Goal: Complete application form

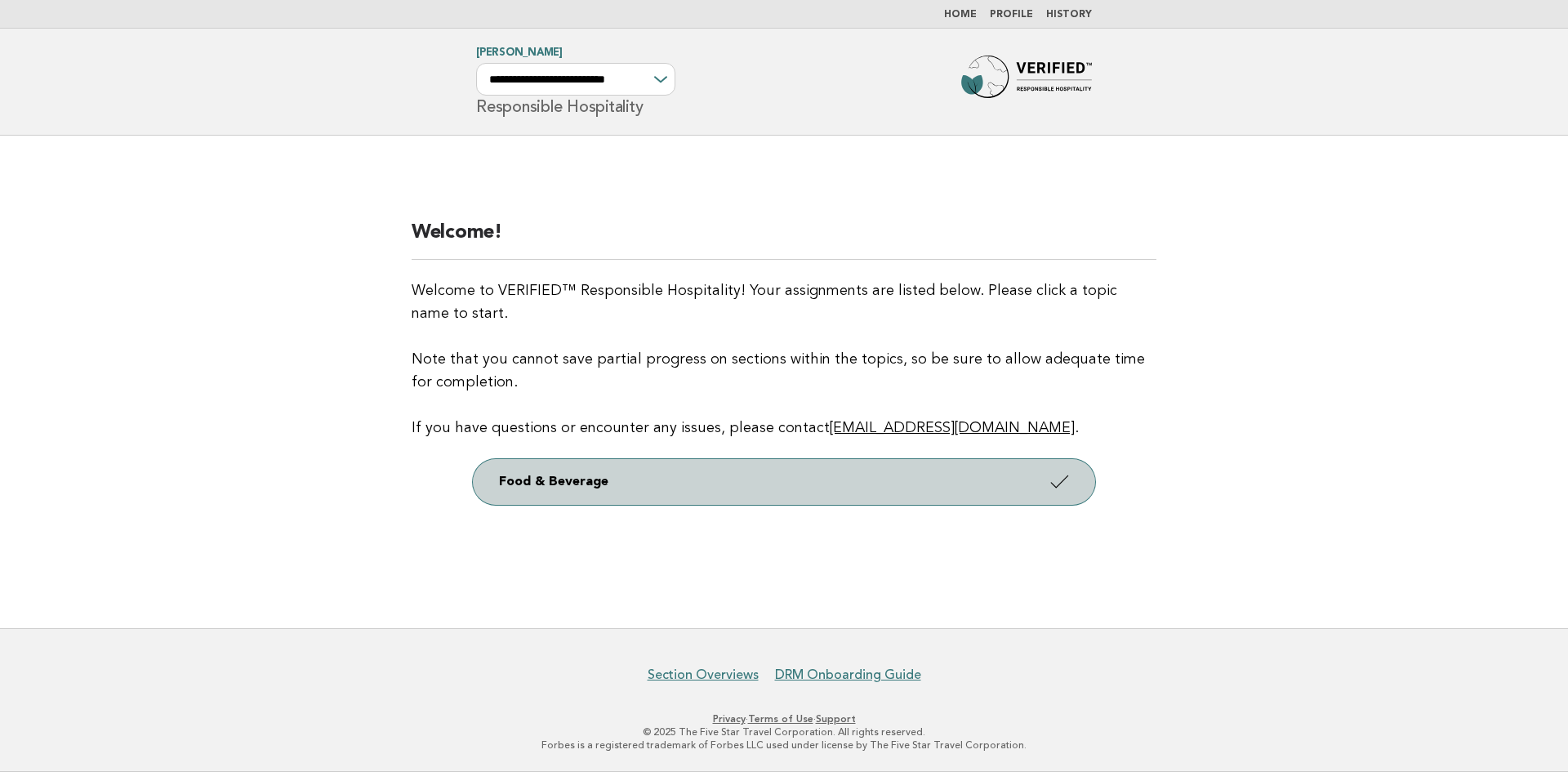
click at [1029, 474] on link "Food & Beverage" at bounding box center [784, 481] width 622 height 45
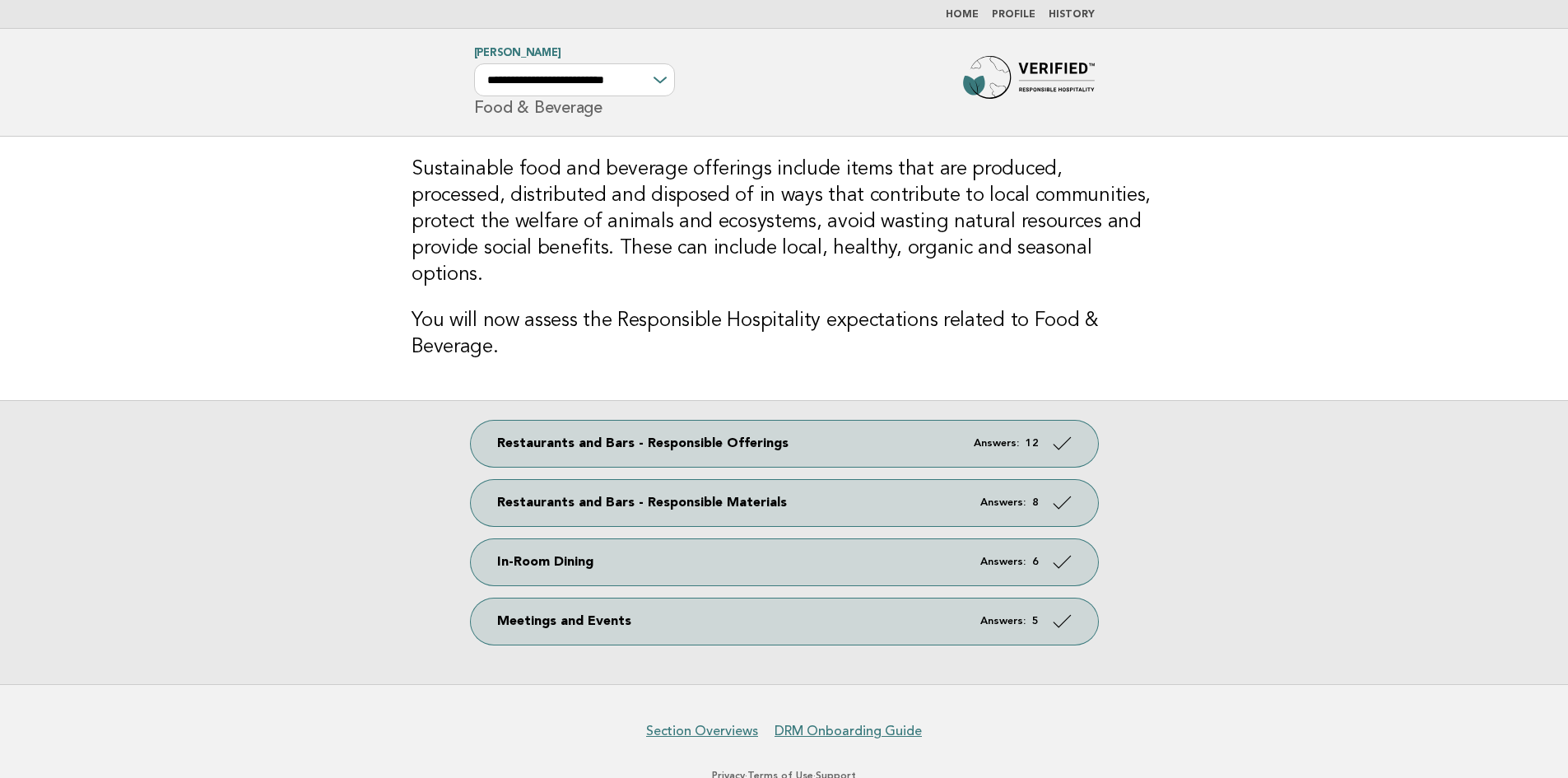
click at [661, 78] on div "**********" at bounding box center [574, 79] width 201 height 33
click at [672, 83] on select "**********" at bounding box center [574, 79] width 201 height 33
select select "**********"
click at [474, 63] on select "**********" at bounding box center [574, 79] width 201 height 33
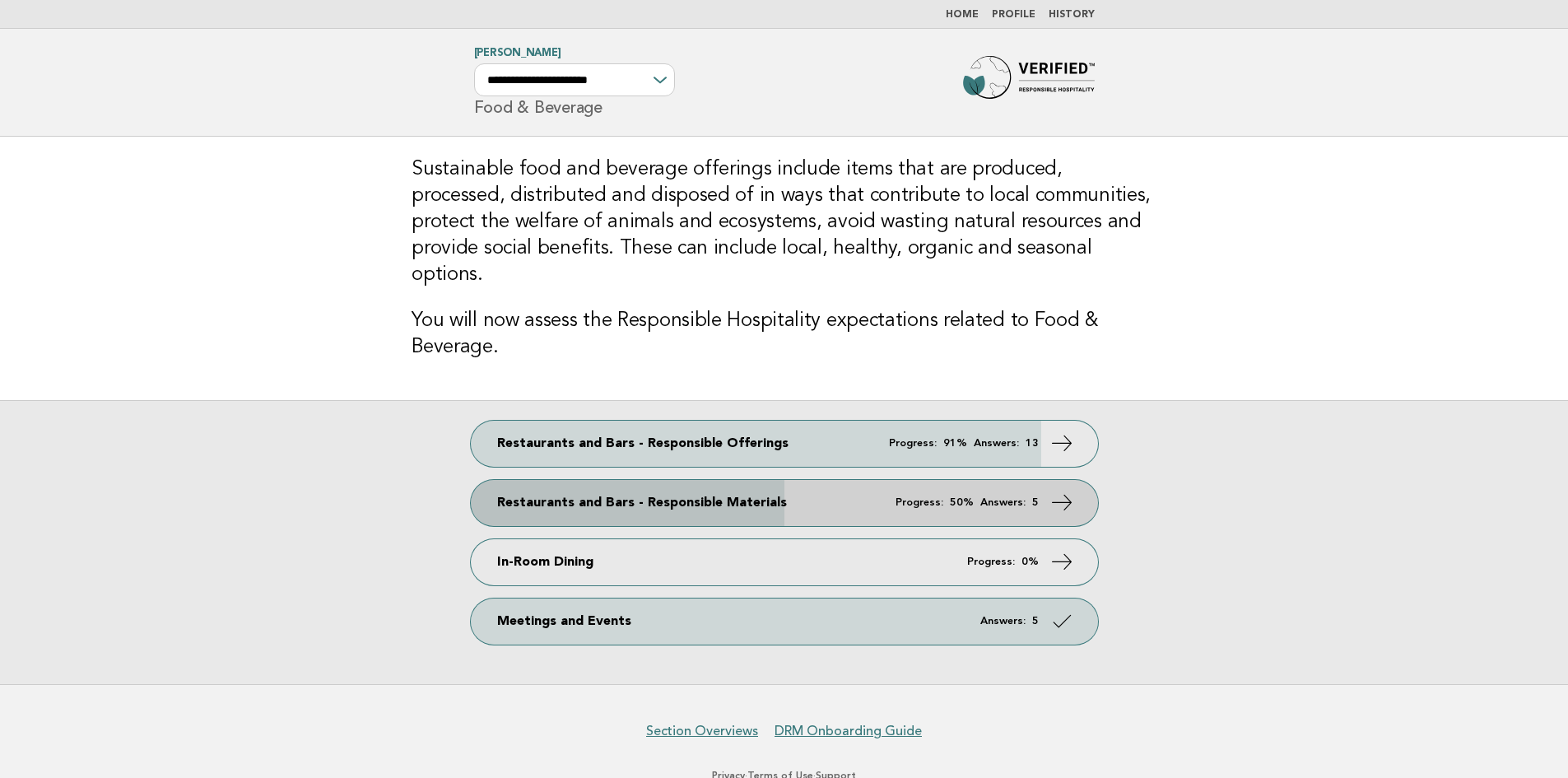
click at [693, 480] on link "Restaurants and Bars - Responsible Materials Progress: 50% Answers: 5" at bounding box center [784, 502] width 627 height 46
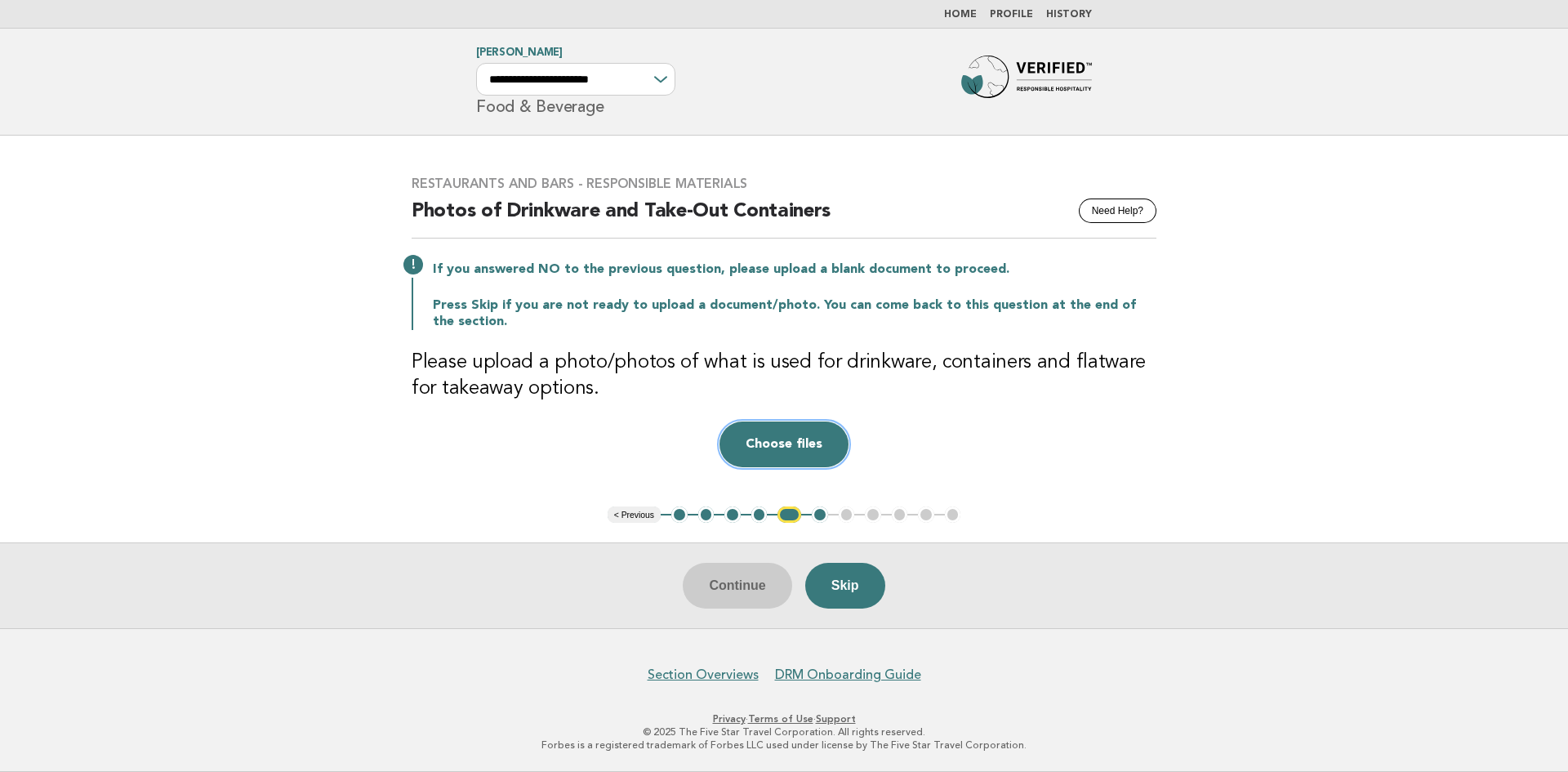
click at [797, 439] on button "Choose files" at bounding box center [784, 443] width 129 height 45
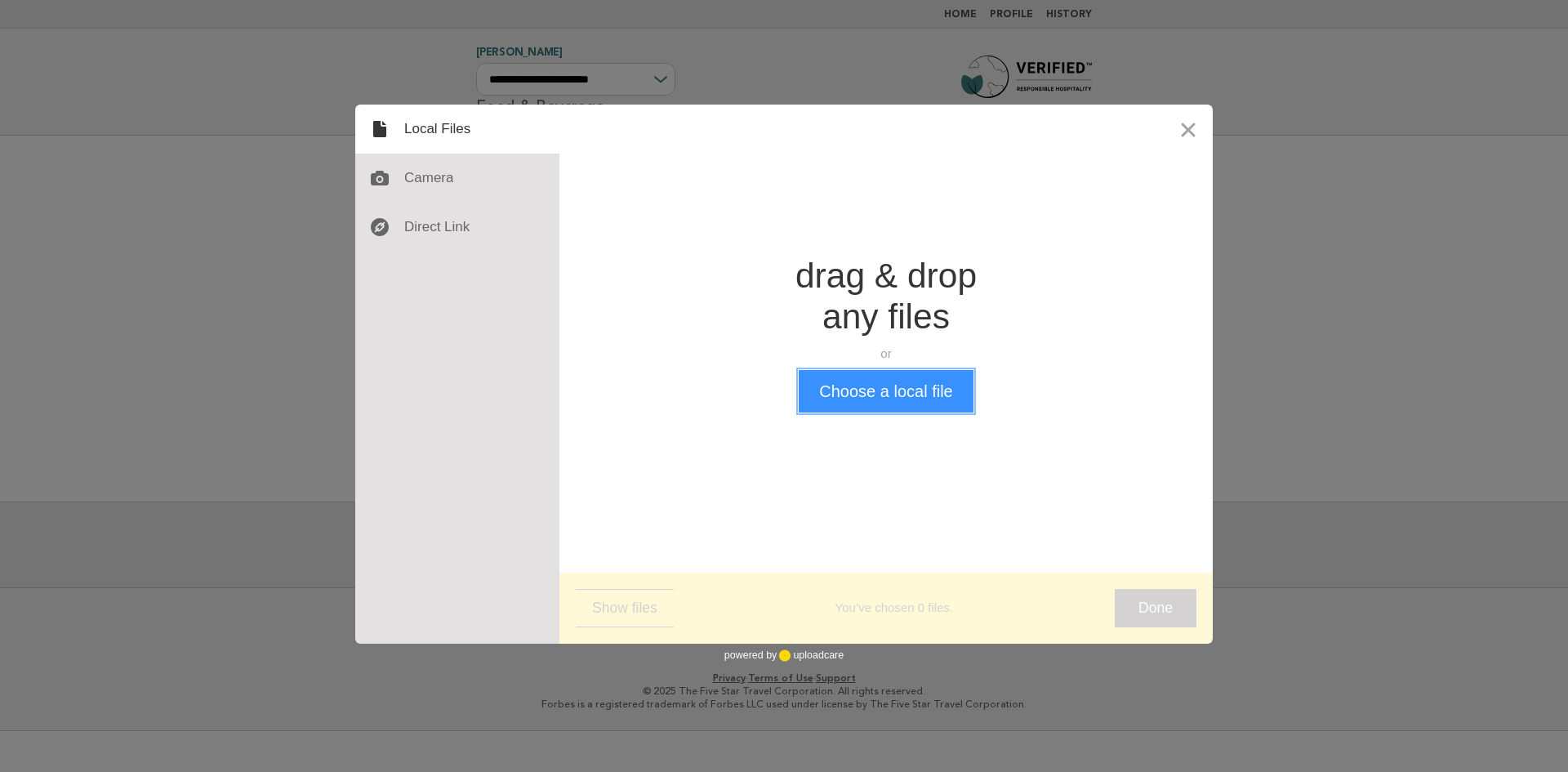
click at [870, 401] on button "Choose a local file" at bounding box center [885, 391] width 174 height 43
click at [1179, 127] on button "Close" at bounding box center [1188, 128] width 49 height 49
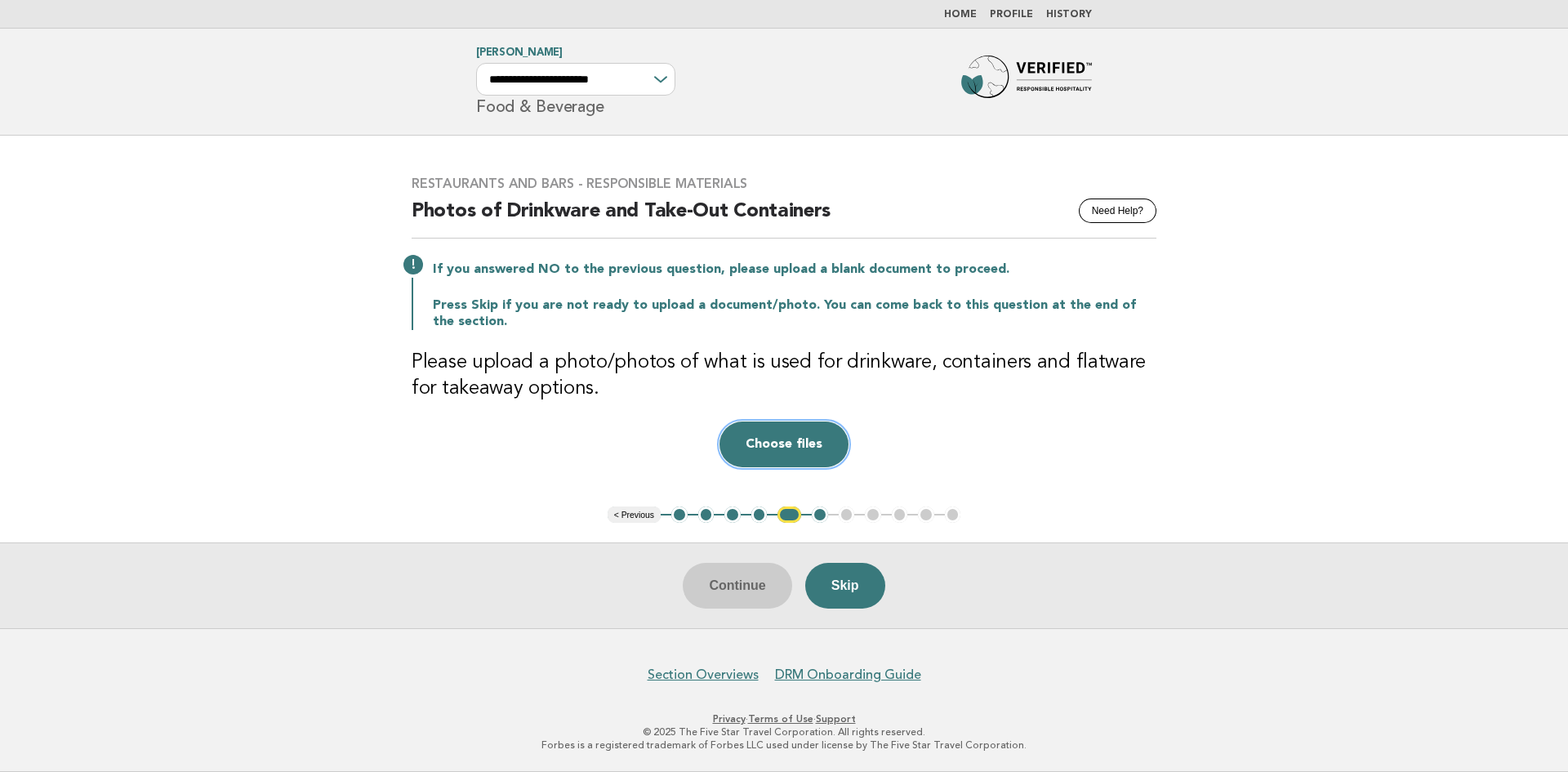
click at [778, 453] on button "Choose files" at bounding box center [784, 443] width 129 height 45
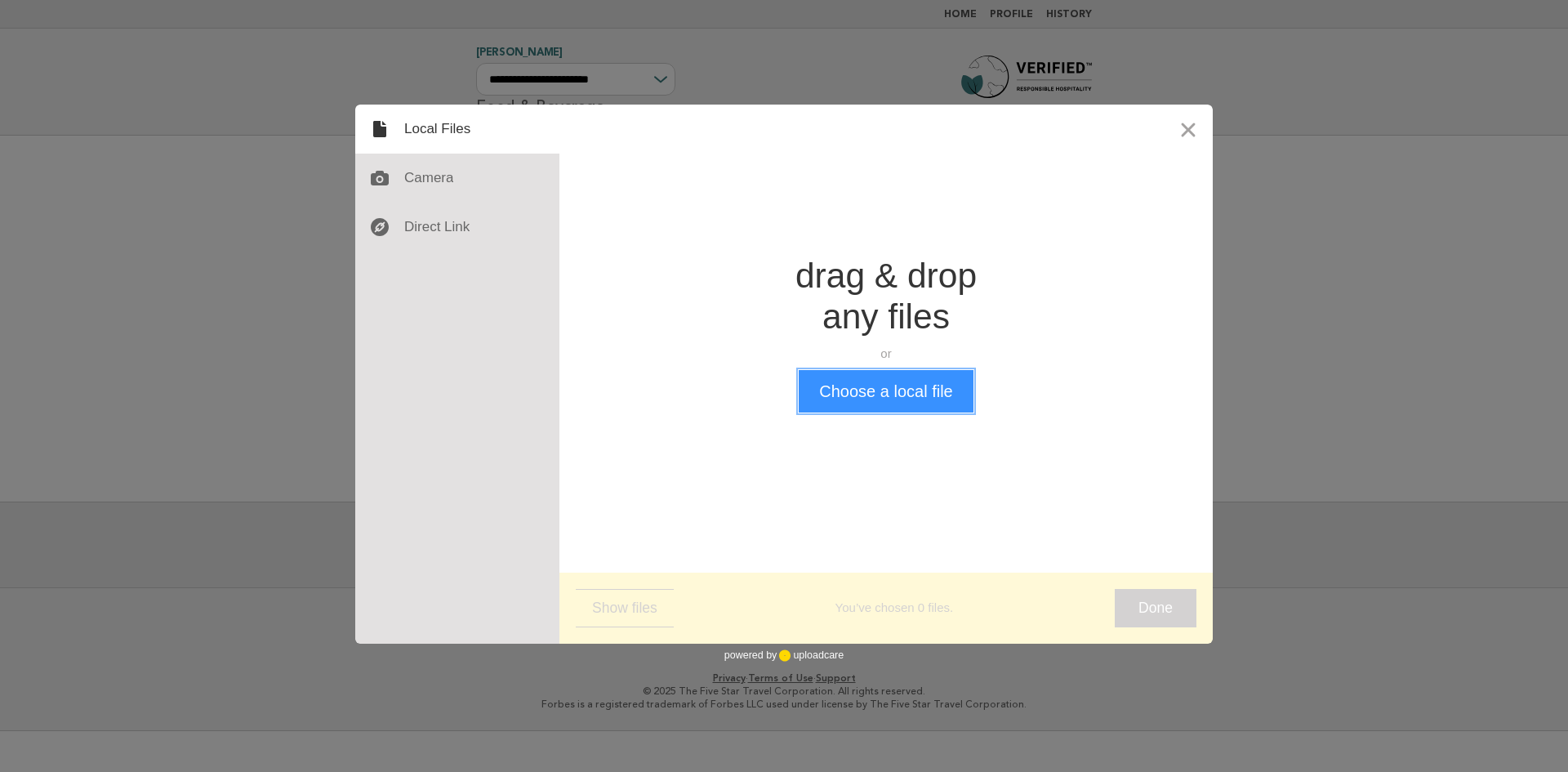
click at [887, 408] on button "Choose a local file" at bounding box center [885, 391] width 174 height 43
click at [882, 402] on button "Choose a local file" at bounding box center [885, 391] width 174 height 43
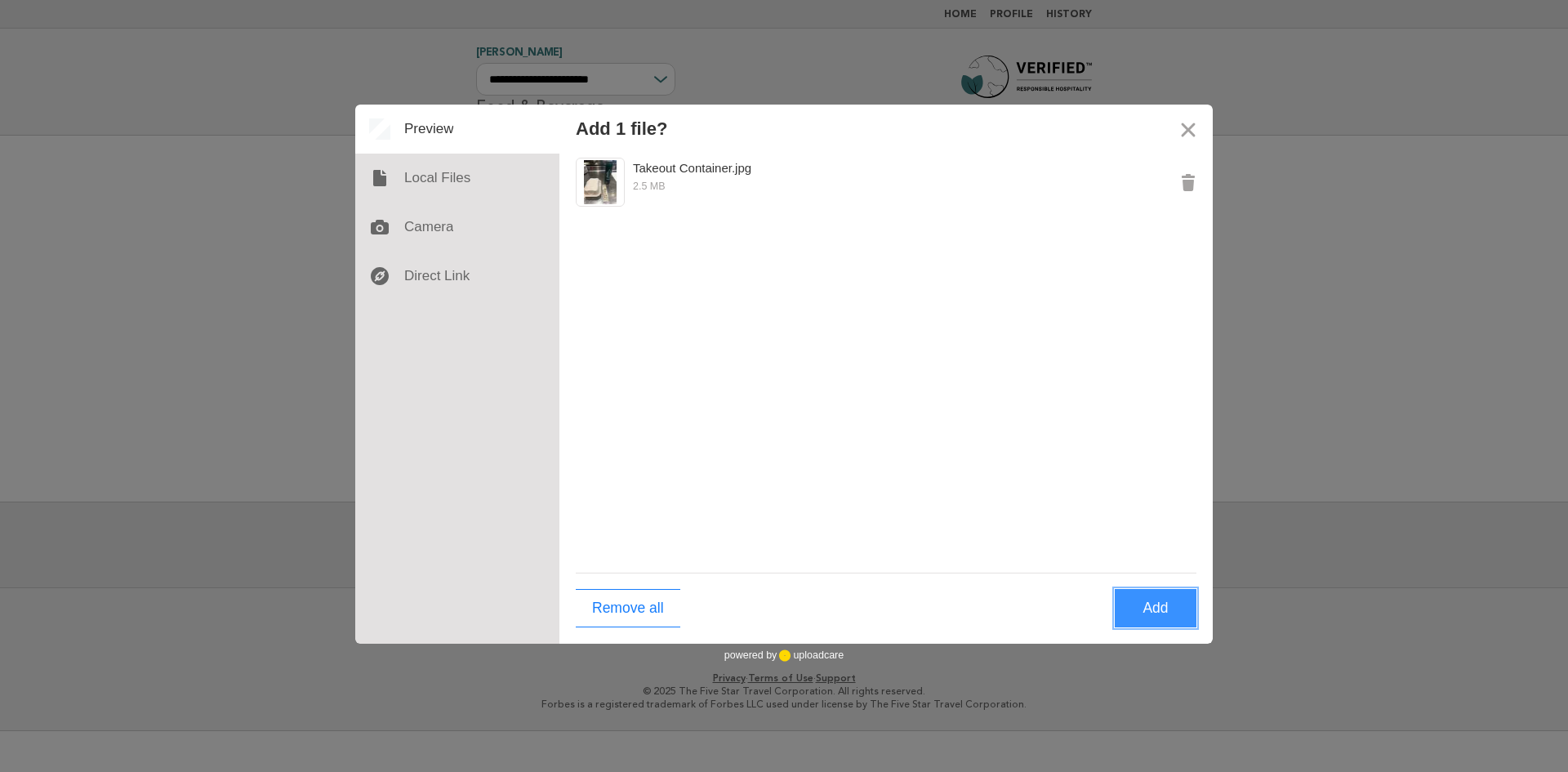
click at [1161, 615] on button "Add" at bounding box center [1155, 608] width 81 height 39
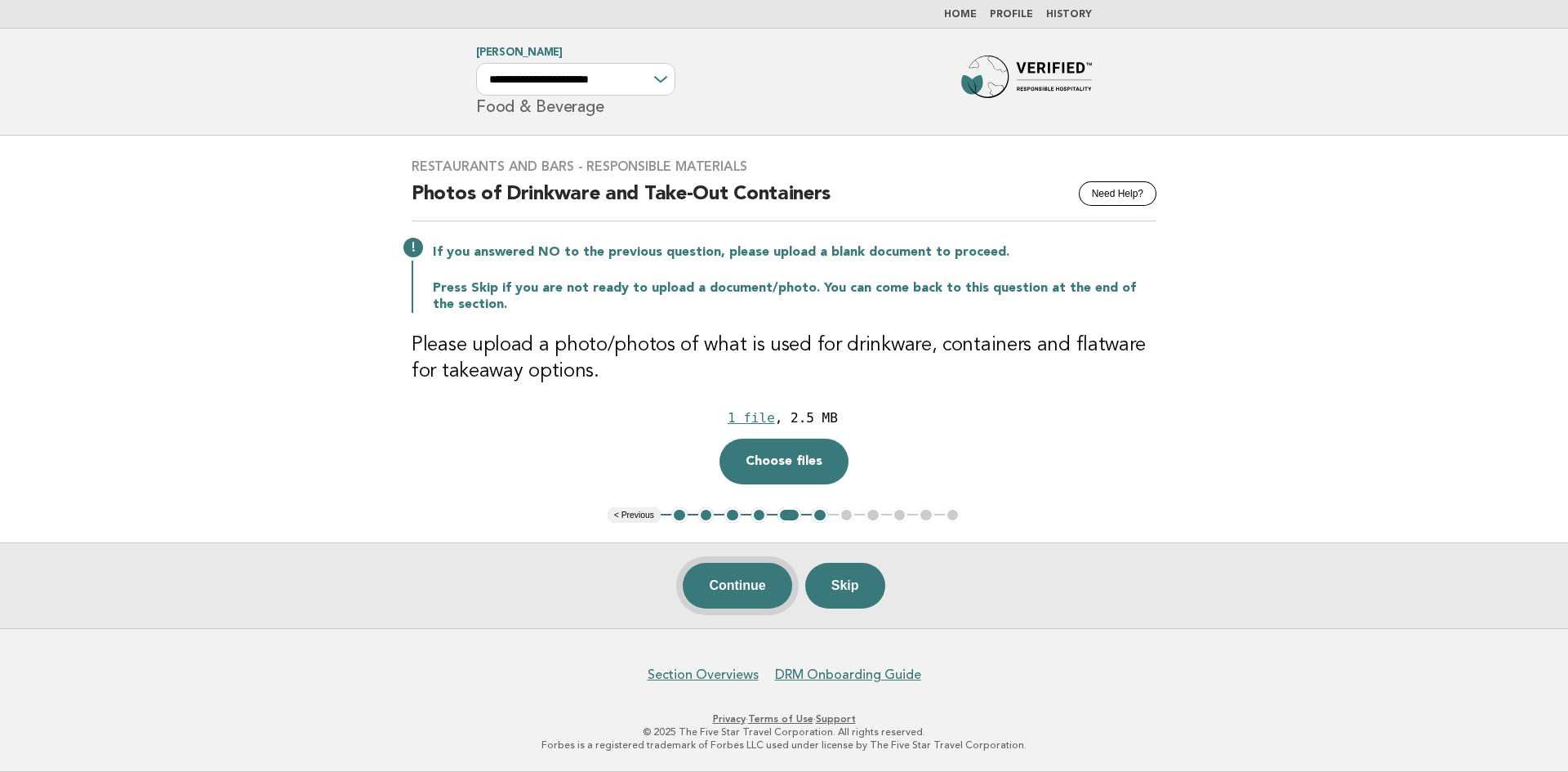
click at [740, 580] on button "Continue" at bounding box center [737, 585] width 109 height 45
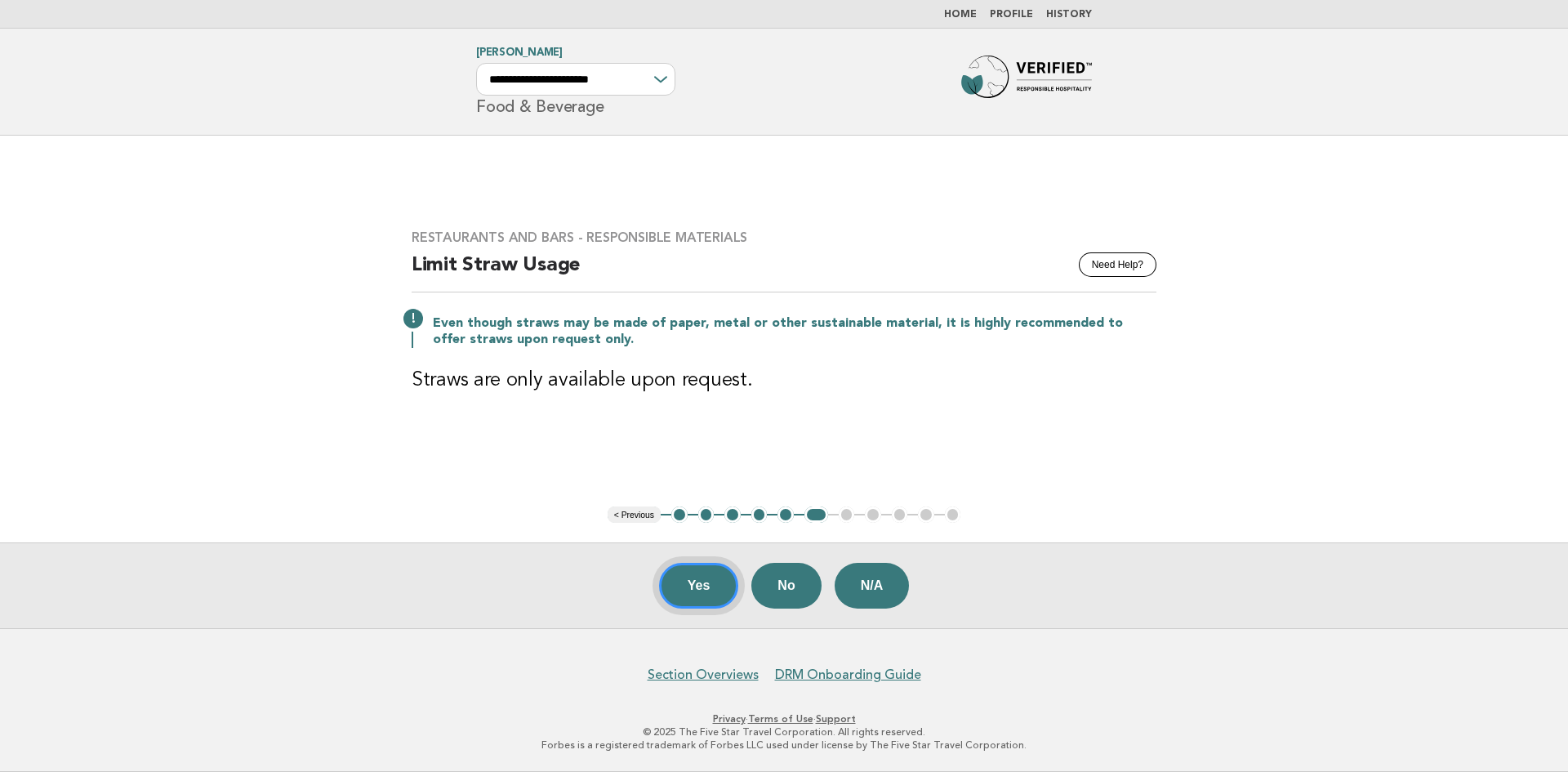
click at [694, 578] on button "Yes" at bounding box center [699, 585] width 80 height 45
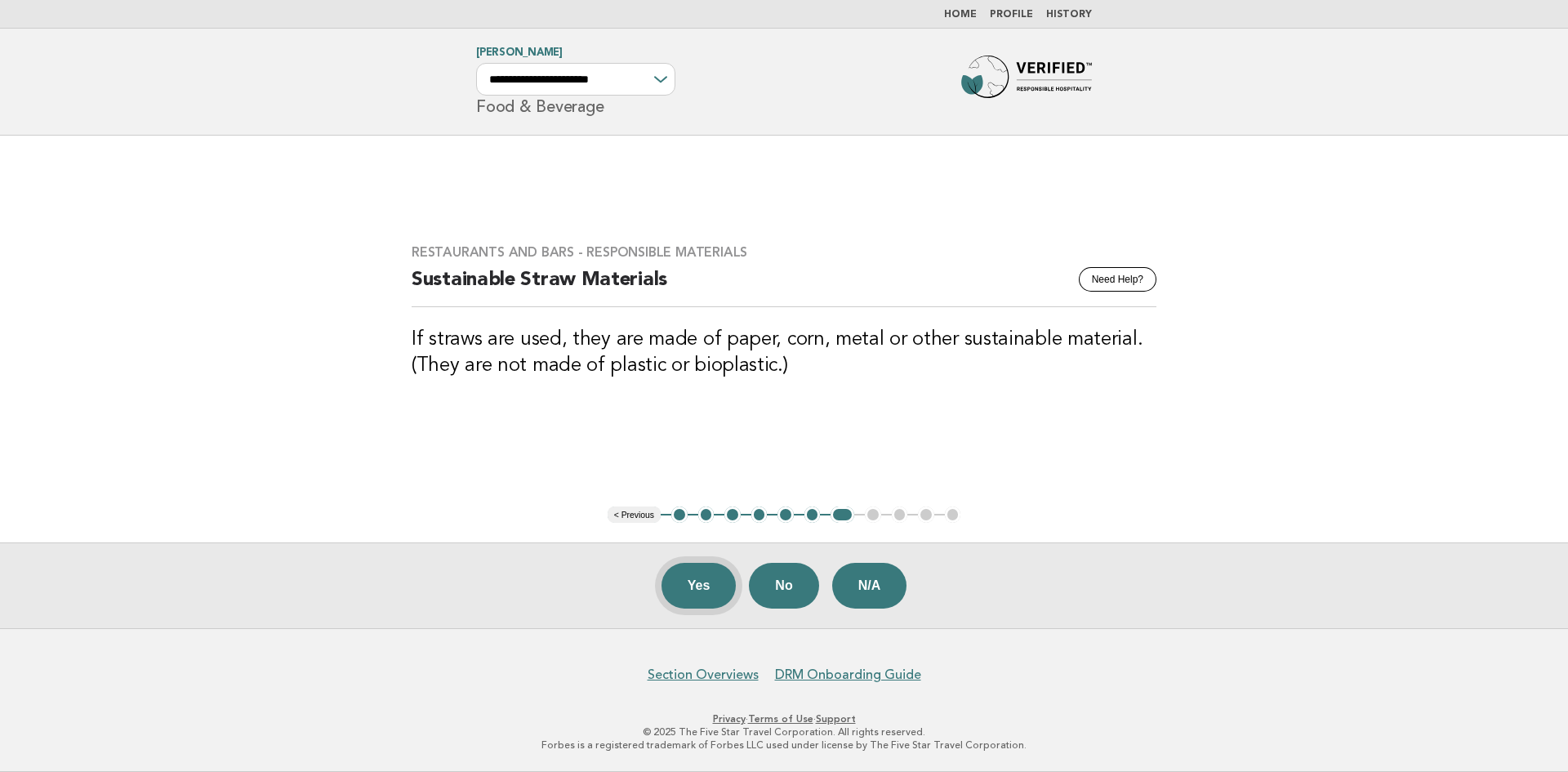
click at [690, 588] on button "Yes" at bounding box center [699, 585] width 75 height 45
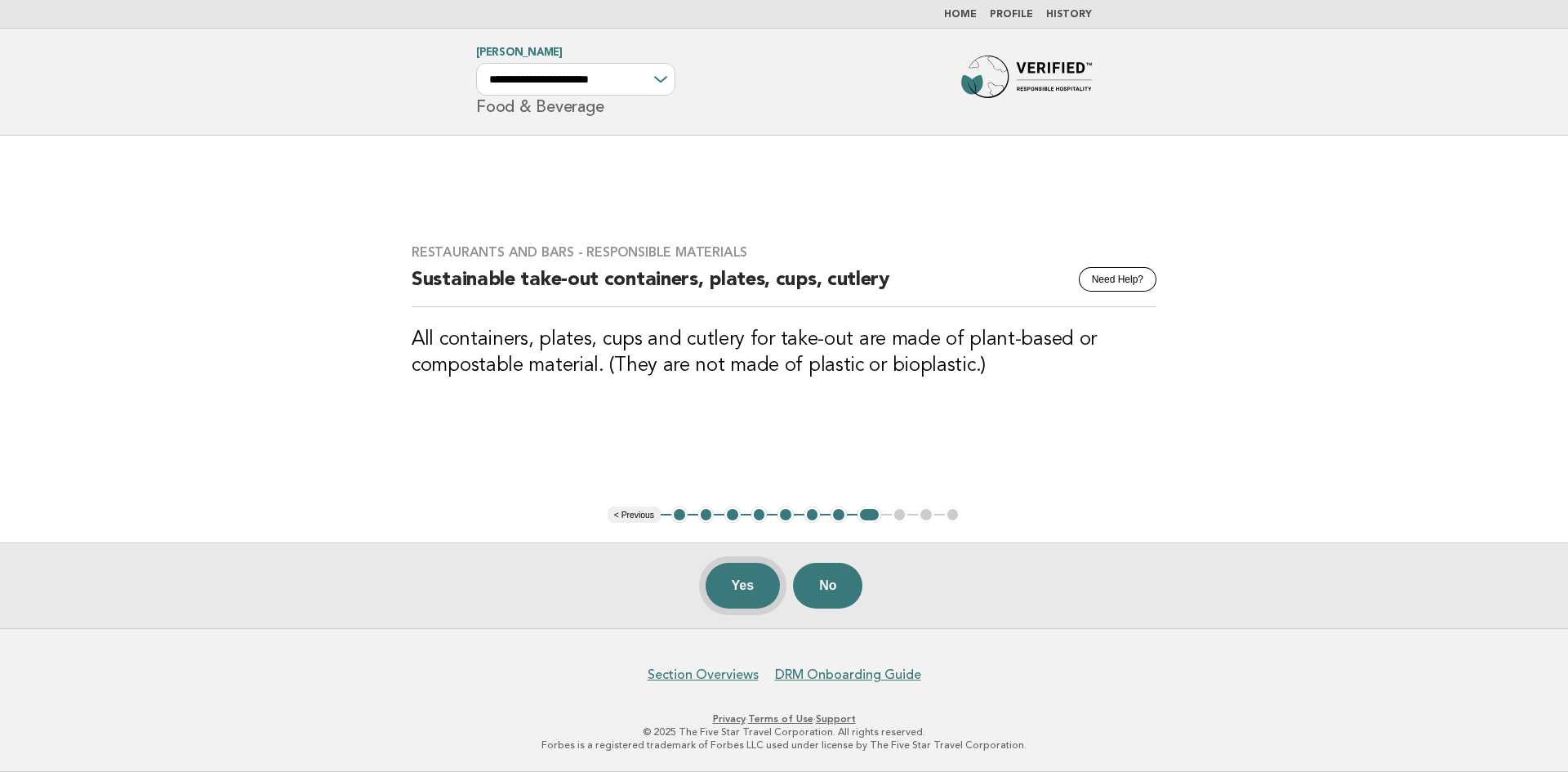
click at [741, 578] on button "Yes" at bounding box center [744, 585] width 75 height 45
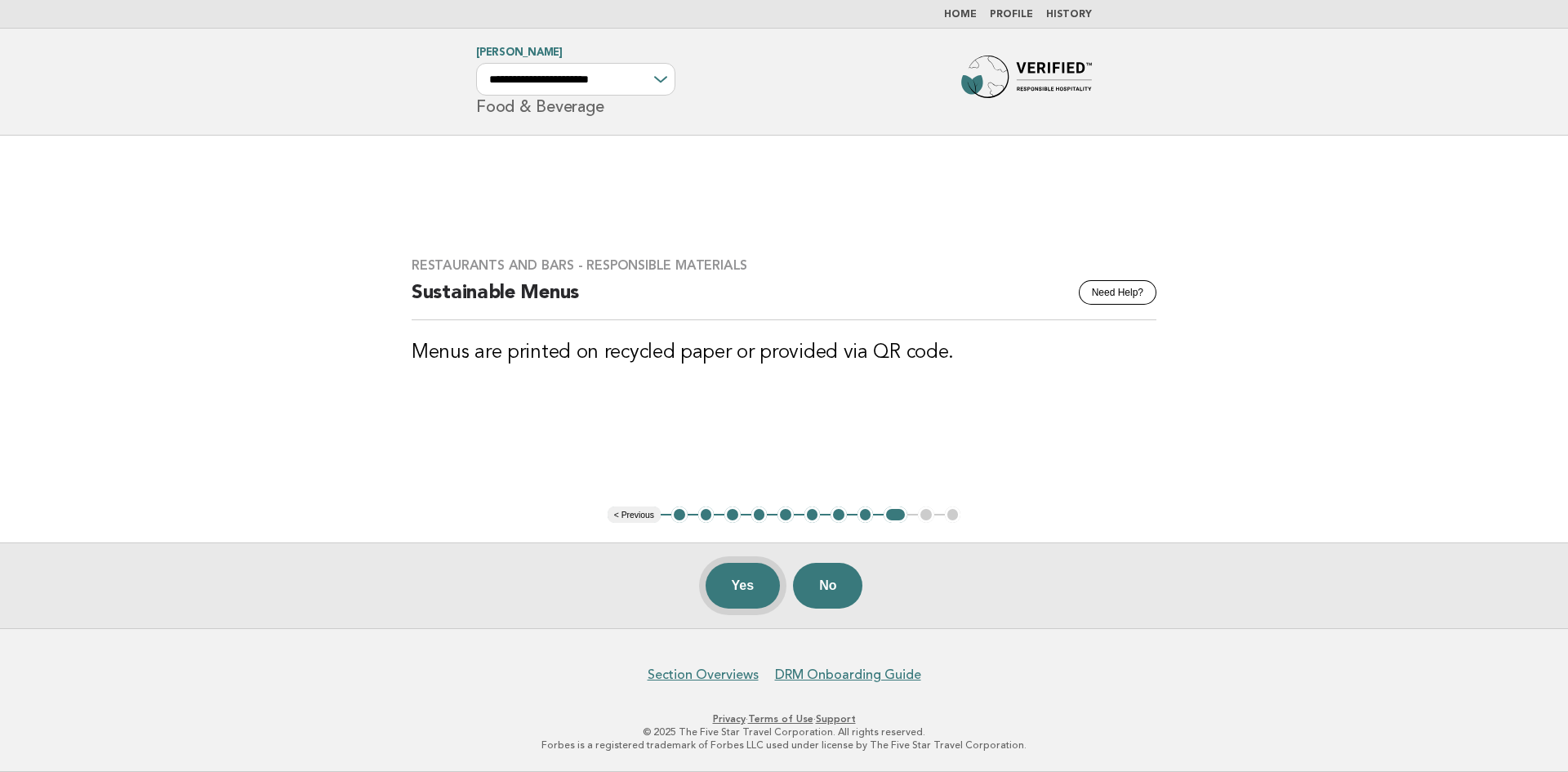
click at [742, 576] on button "Yes" at bounding box center [744, 585] width 75 height 45
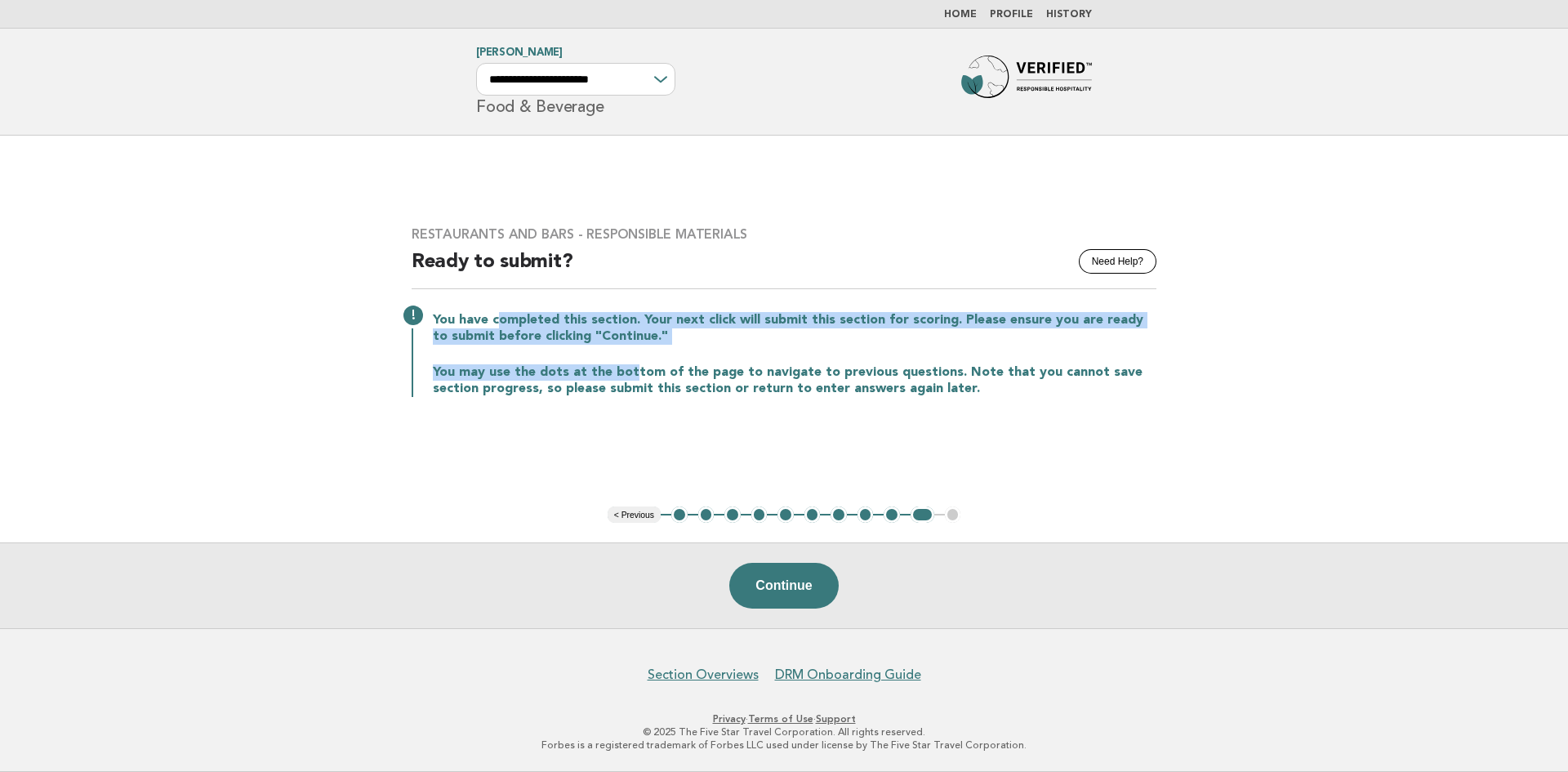
drag, startPoint x: 499, startPoint y: 319, endPoint x: 631, endPoint y: 363, distance: 139.1
click at [631, 363] on div "You have completed this section. Your next click will submit this section for s…" at bounding box center [784, 353] width 745 height 88
click at [632, 370] on p "You may use the dots at the bottom of the page to navigate to previous question…" at bounding box center [795, 381] width 724 height 33
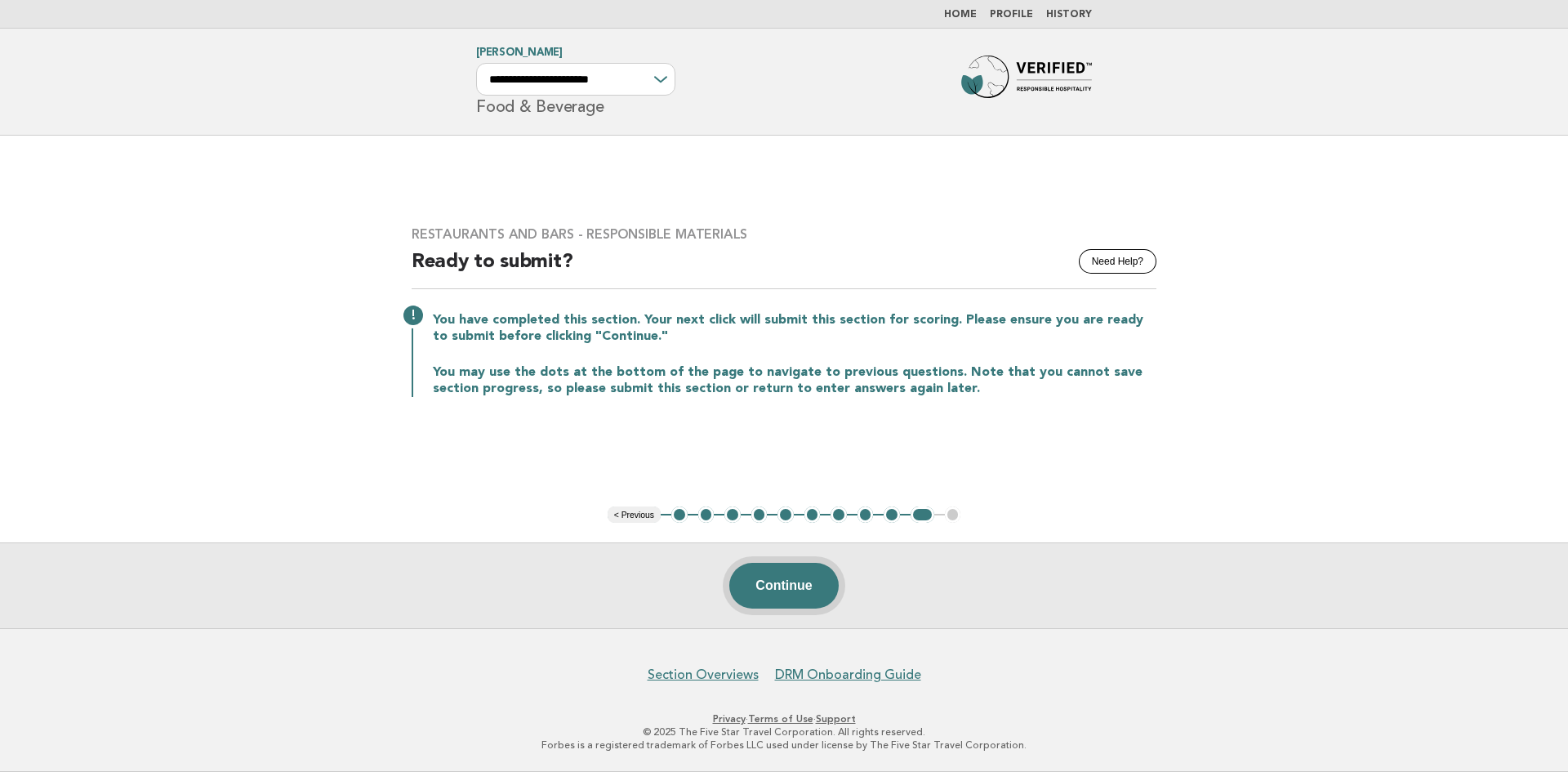
click at [784, 589] on button "Continue" at bounding box center [783, 585] width 109 height 45
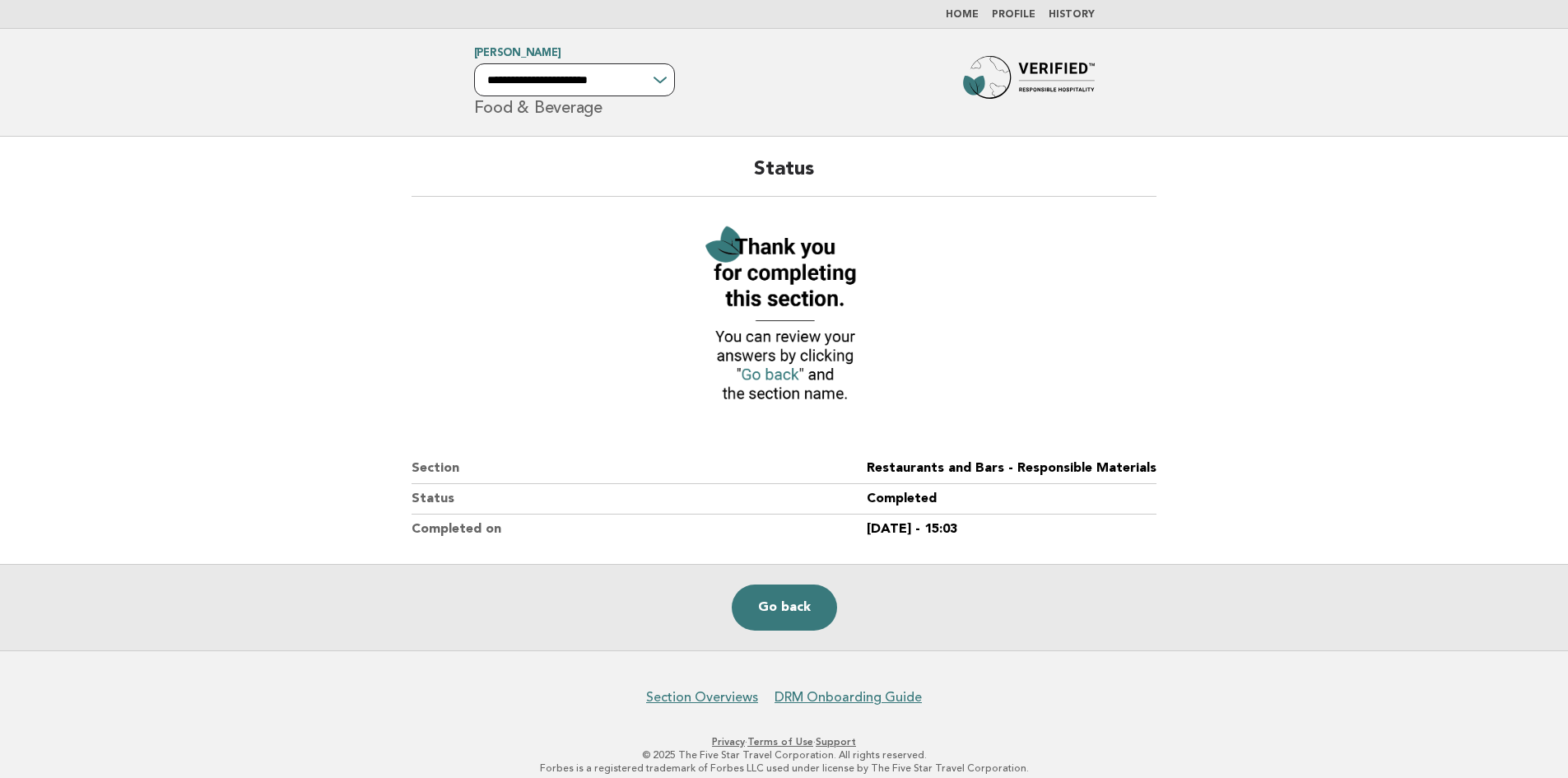
click at [593, 82] on select "**********" at bounding box center [574, 79] width 201 height 33
click at [474, 63] on select "**********" at bounding box center [574, 79] width 201 height 33
click at [787, 606] on link "Go back" at bounding box center [784, 607] width 105 height 46
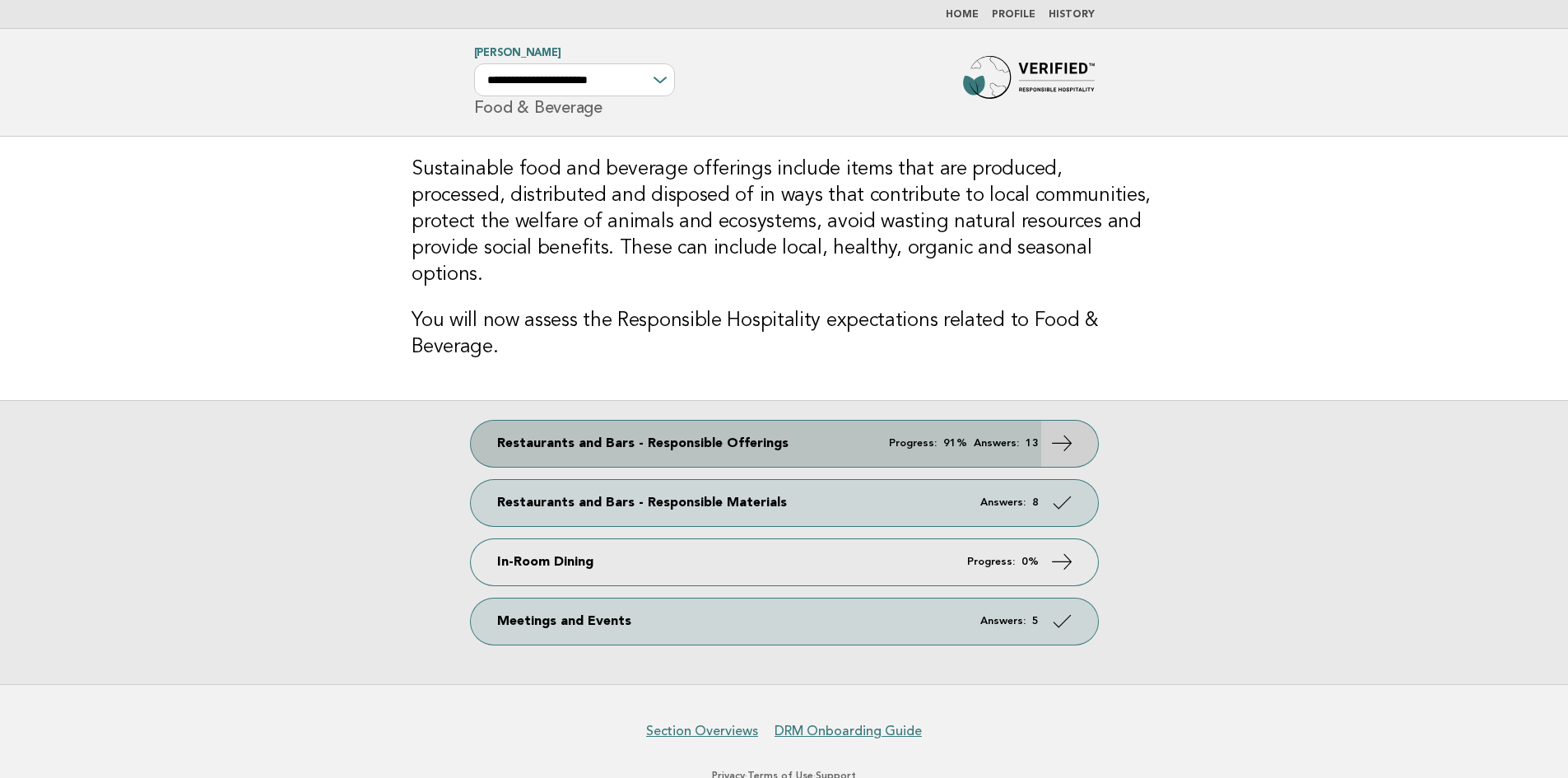
click at [714, 421] on link "Restaurants and Bars - Responsible Offerings Progress: 91% Answers: 13" at bounding box center [784, 443] width 627 height 46
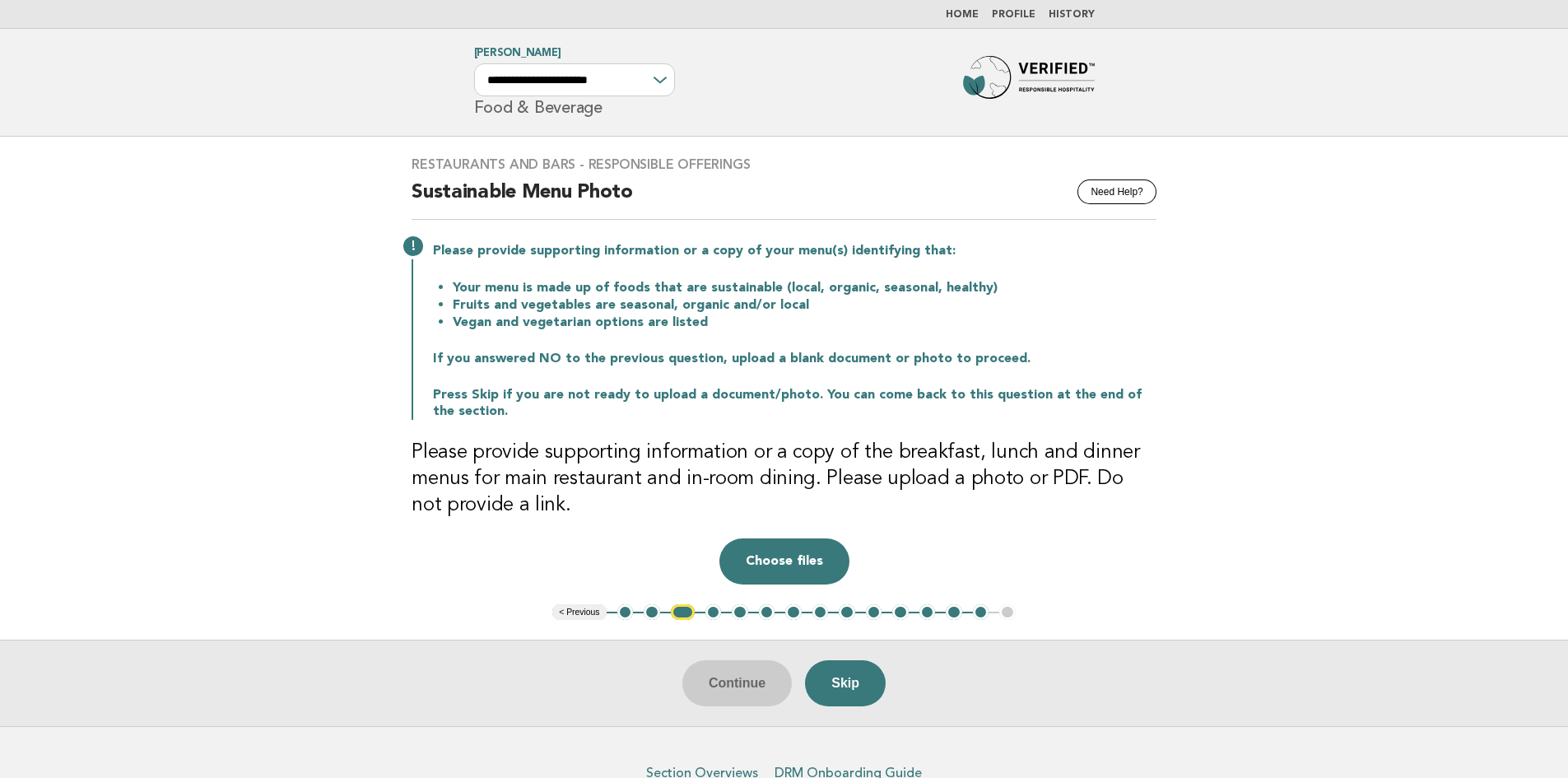
click at [453, 249] on p "Please provide supporting information or a copy of your menu(s) identifying tha…" at bounding box center [794, 251] width 724 height 16
click at [800, 565] on button "Choose files" at bounding box center [784, 561] width 130 height 46
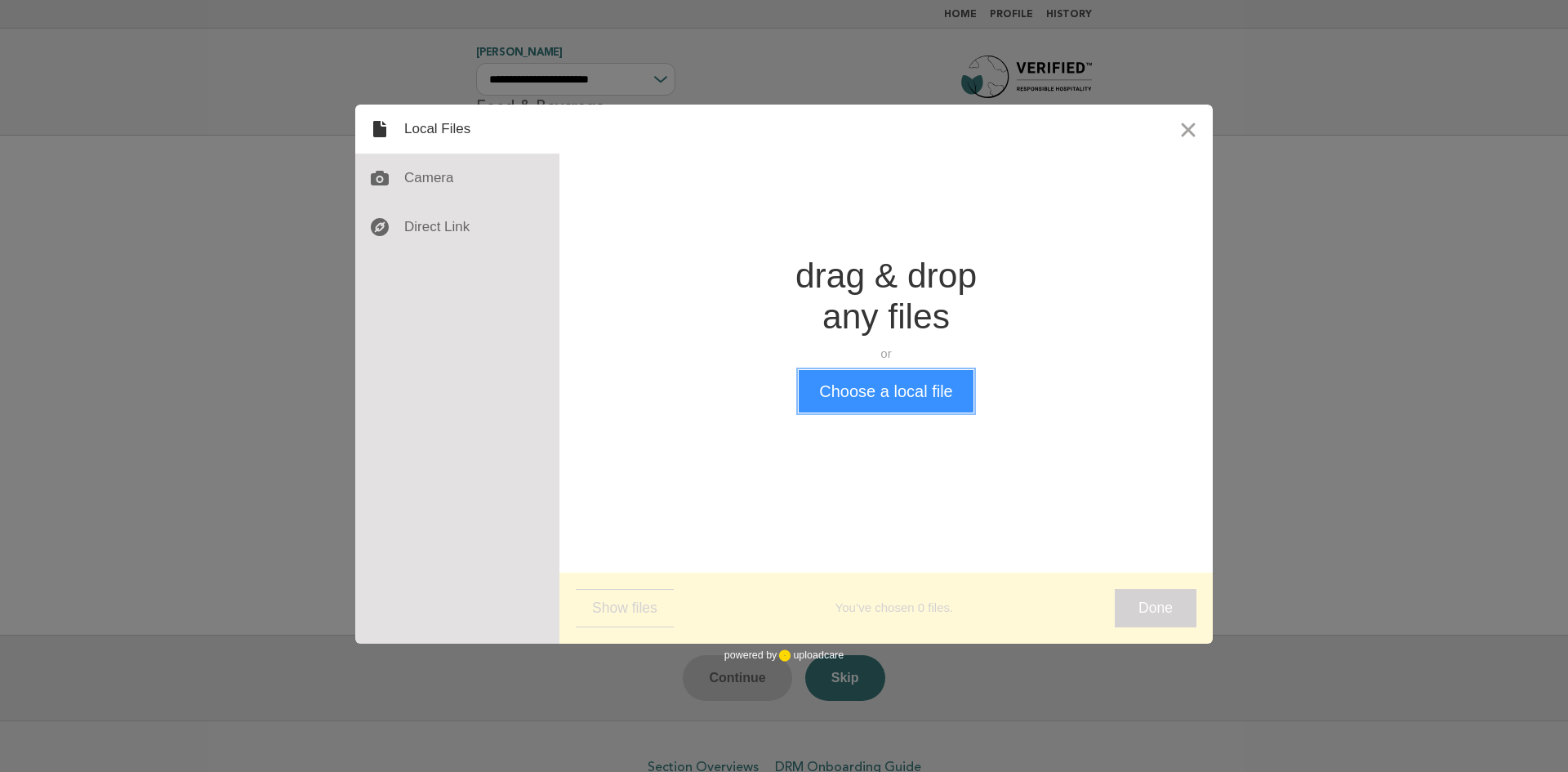
click at [851, 397] on button "Choose a local file" at bounding box center [885, 391] width 174 height 43
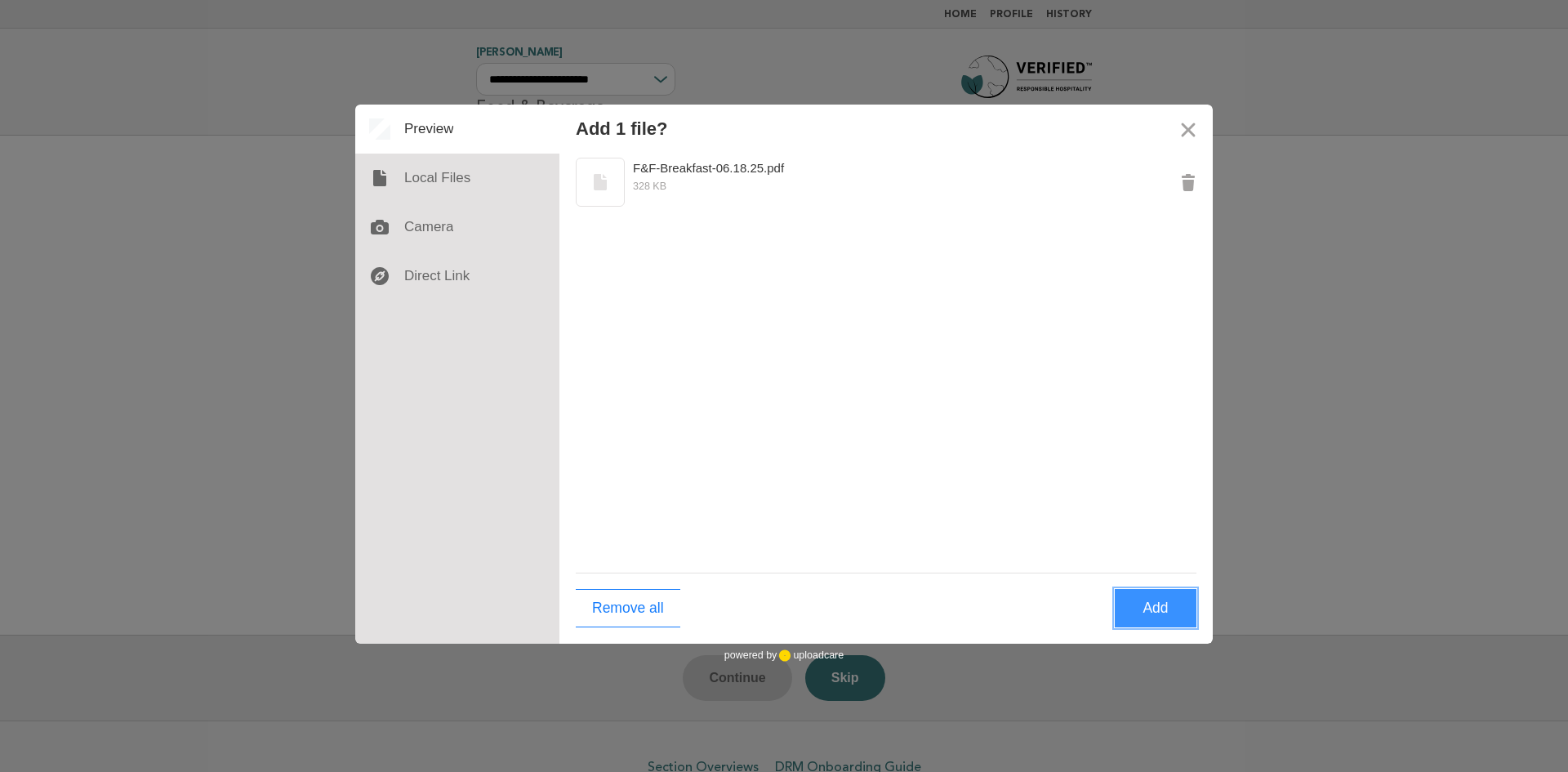
click at [1144, 612] on button "Add" at bounding box center [1155, 608] width 81 height 39
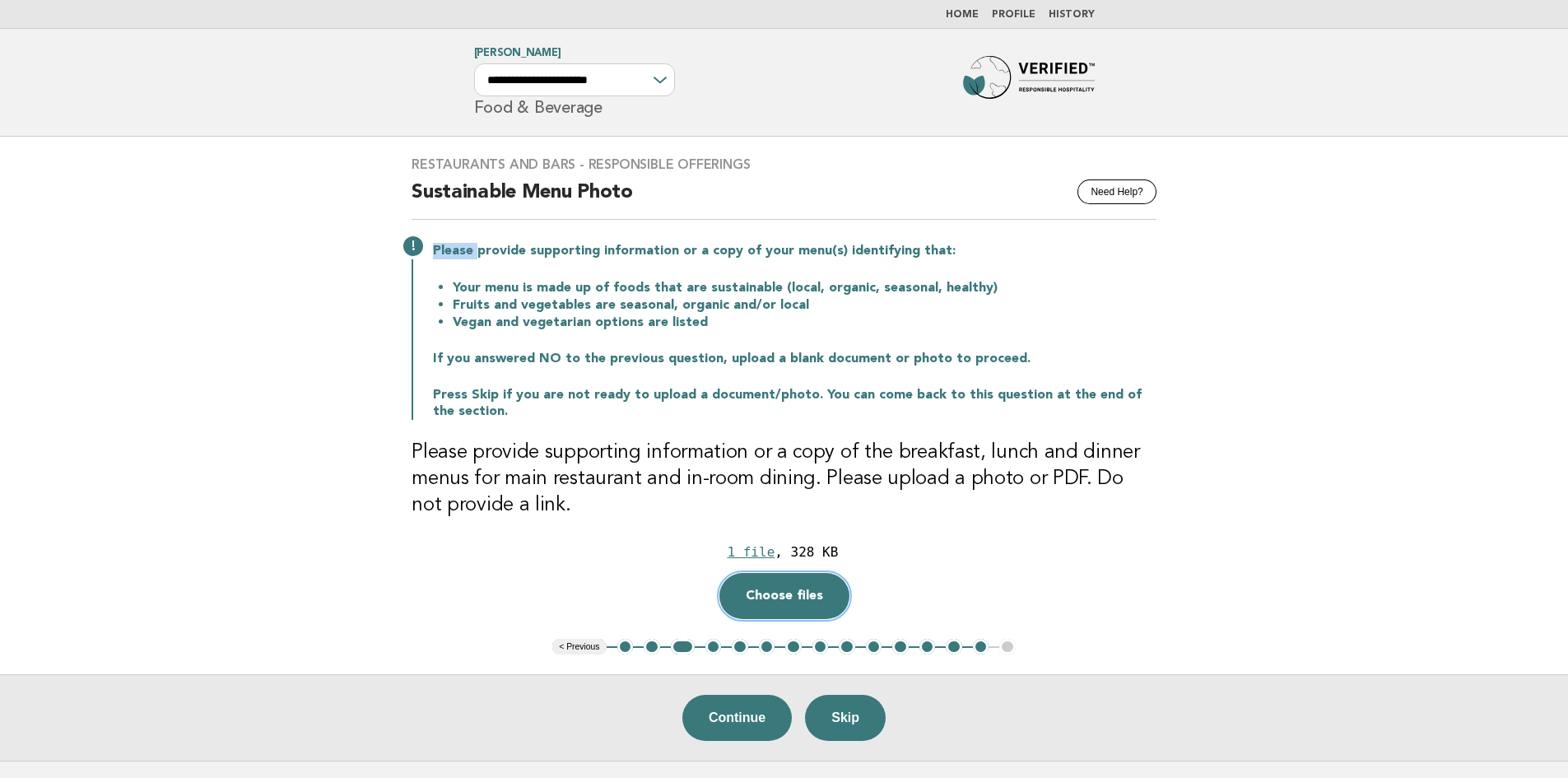
click at [766, 593] on button "Choose files" at bounding box center [784, 595] width 130 height 46
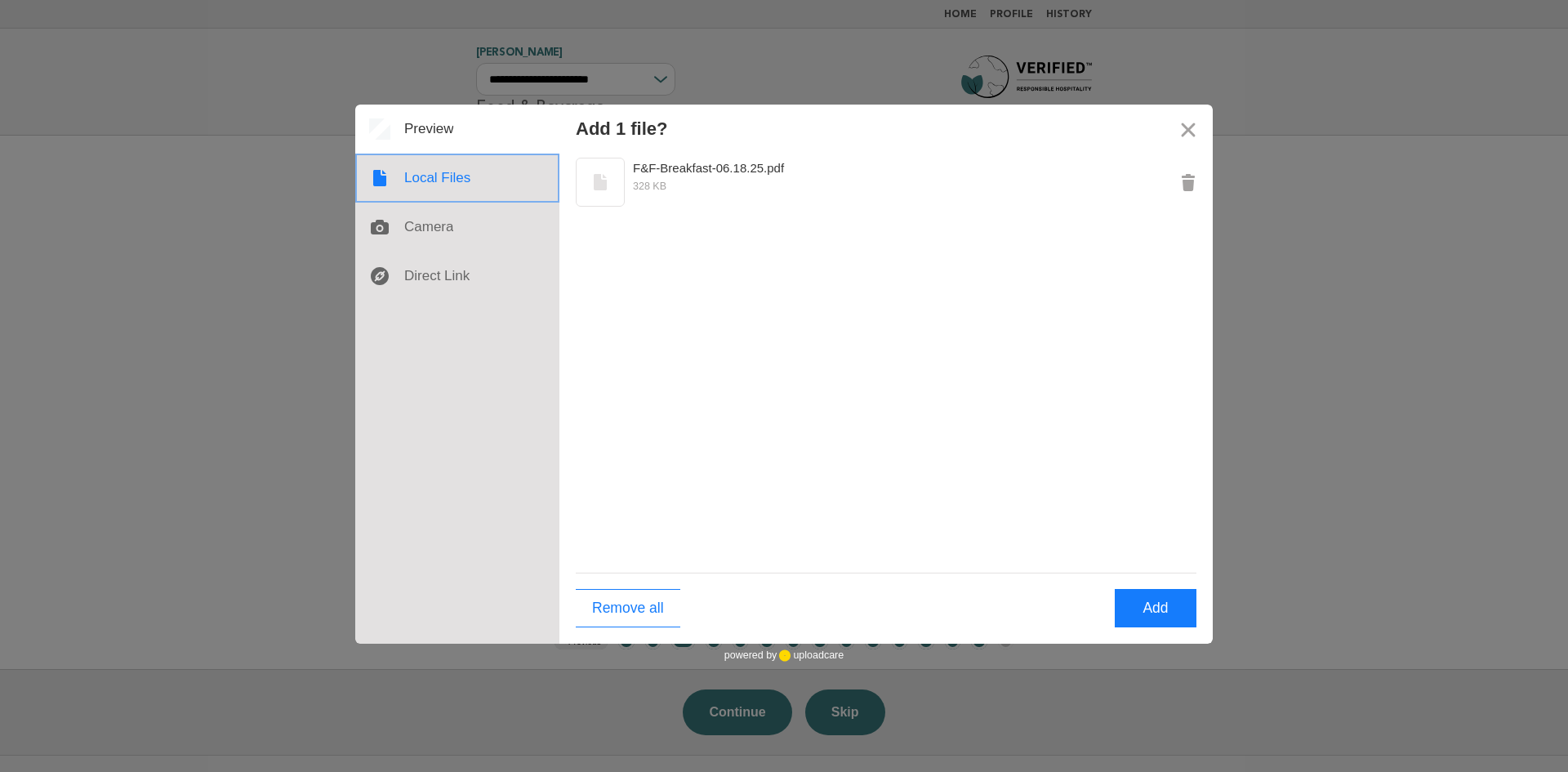
click at [434, 180] on div at bounding box center [457, 177] width 205 height 49
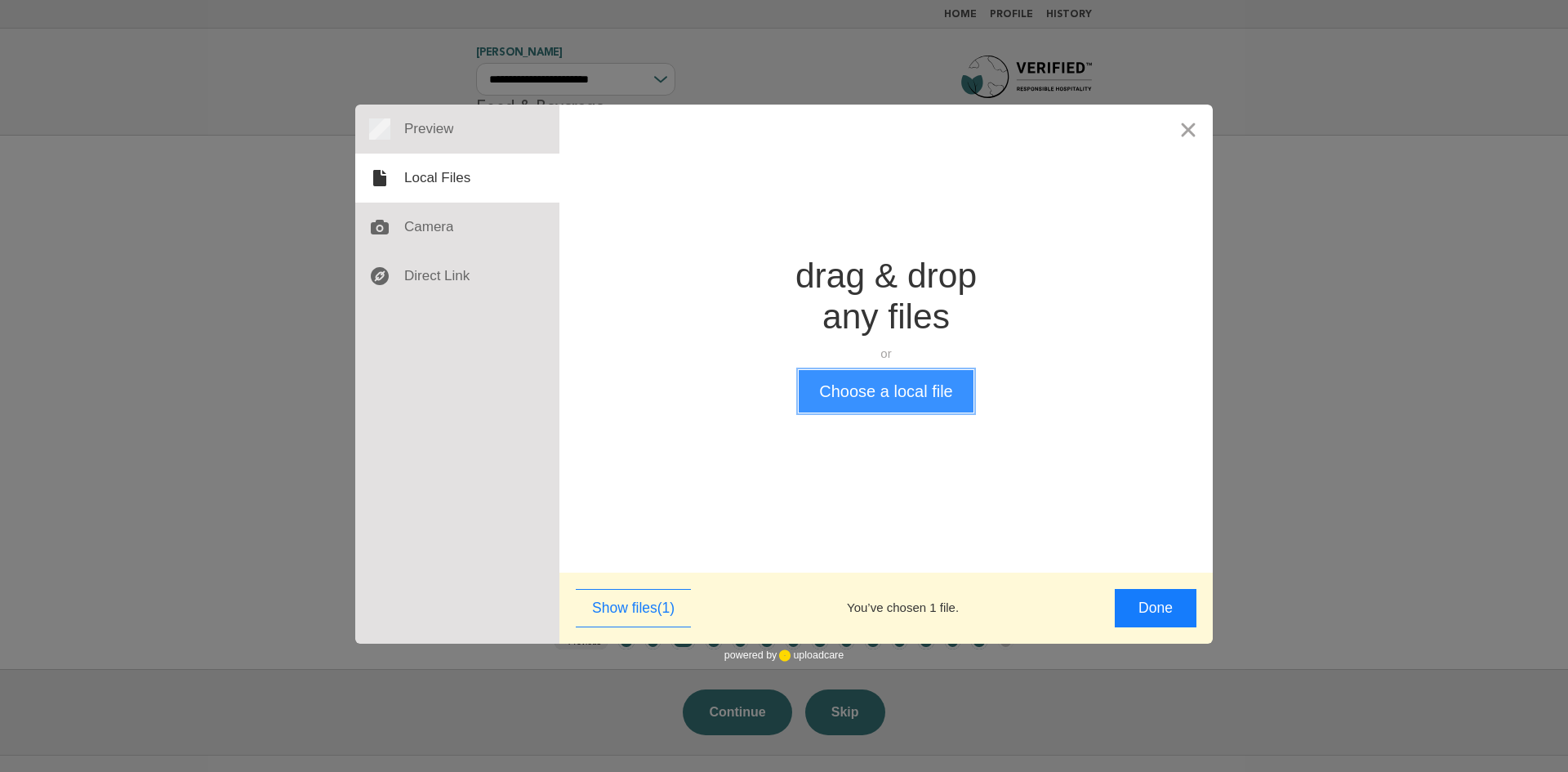
click at [902, 393] on button "Choose a local file" at bounding box center [885, 391] width 174 height 43
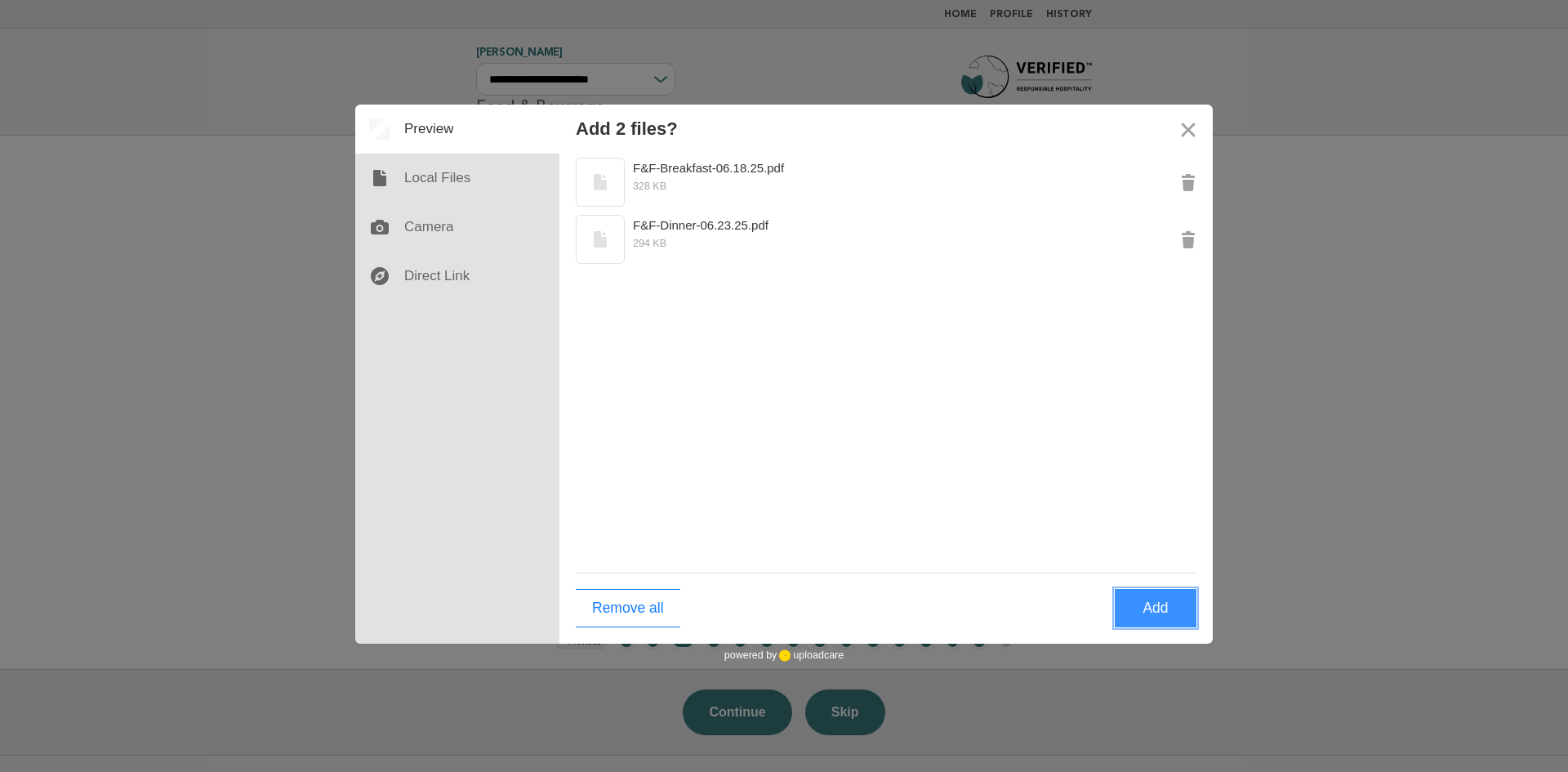
click at [1152, 611] on button "Add" at bounding box center [1155, 608] width 81 height 39
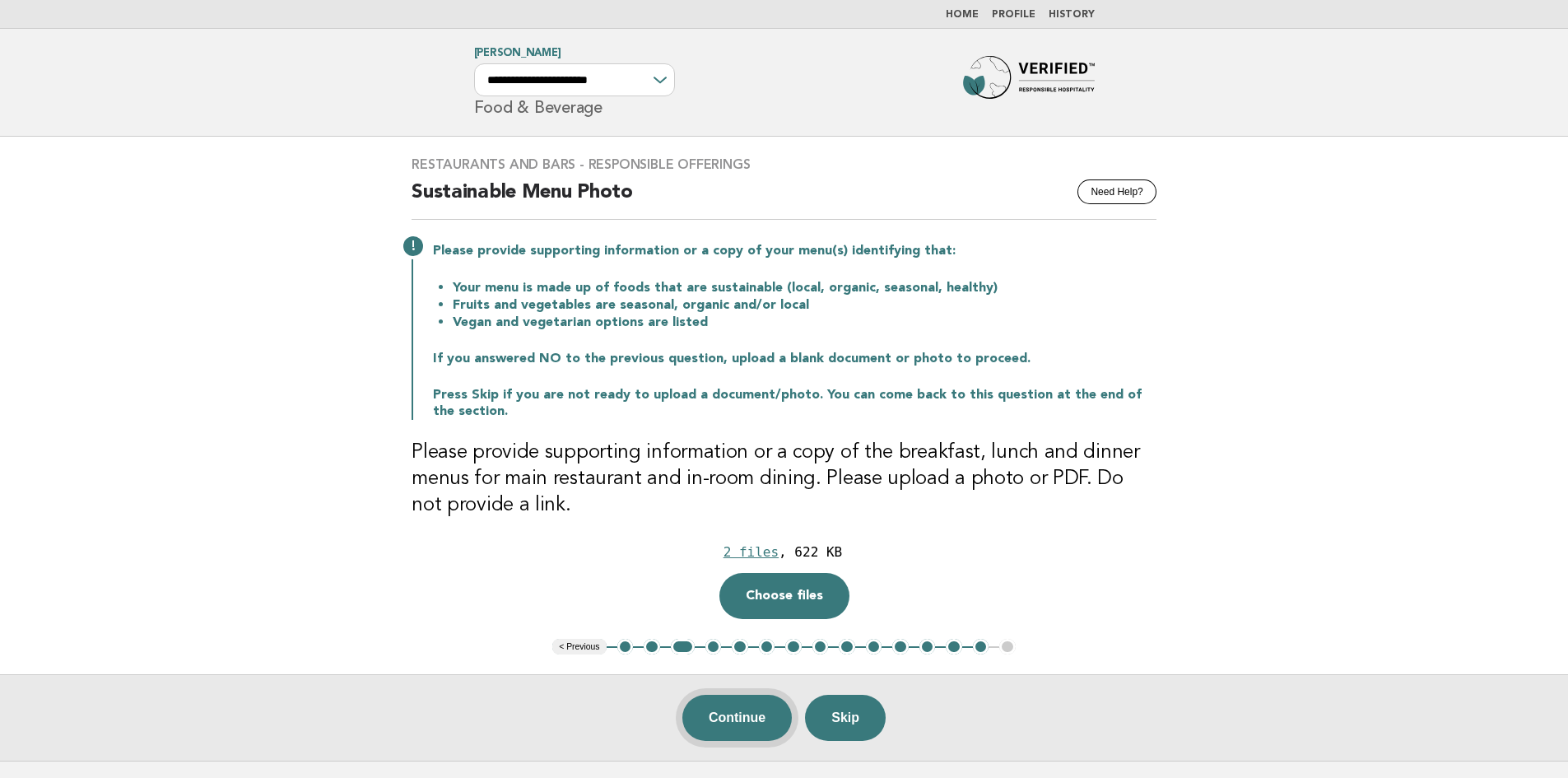
click at [747, 719] on button "Continue" at bounding box center [737, 717] width 110 height 46
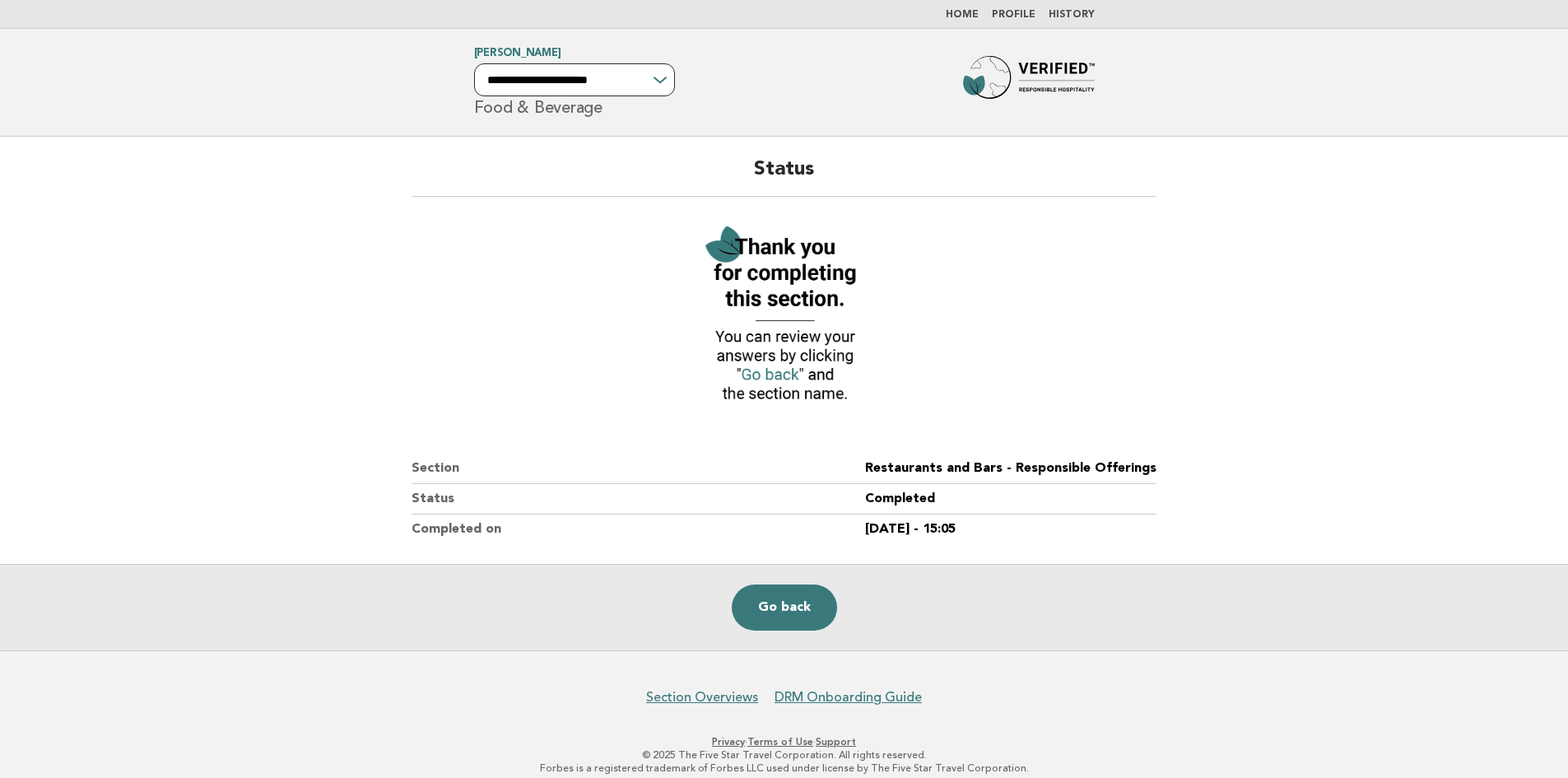
click at [645, 88] on select "**********" at bounding box center [574, 79] width 201 height 33
click at [710, 104] on div "**********" at bounding box center [784, 82] width 667 height 67
click at [664, 81] on div "**********" at bounding box center [574, 79] width 201 height 33
click at [659, 81] on div "**********" at bounding box center [574, 79] width 201 height 33
click at [762, 374] on img at bounding box center [784, 315] width 181 height 198
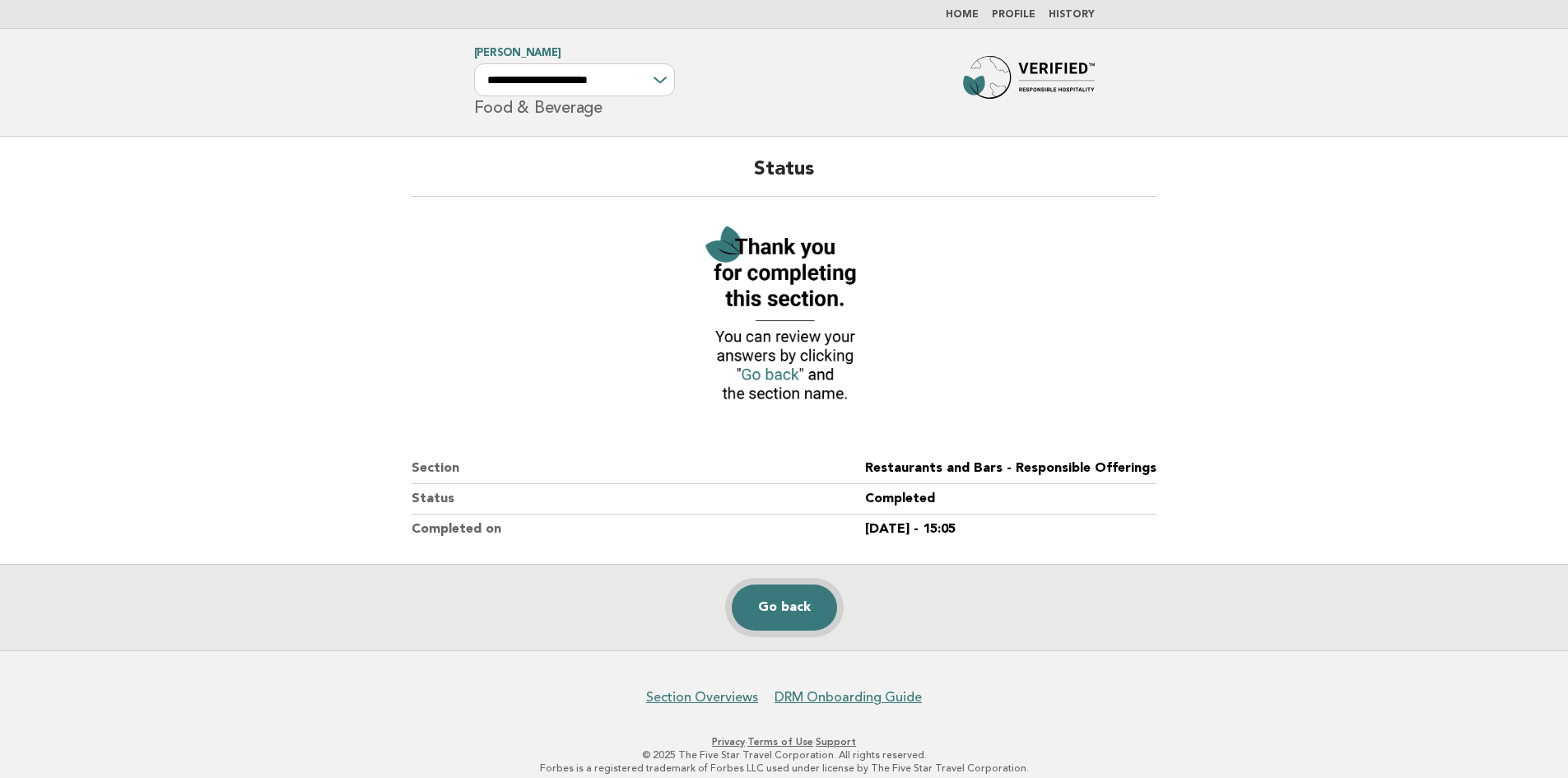
click at [786, 605] on link "Go back" at bounding box center [784, 607] width 105 height 46
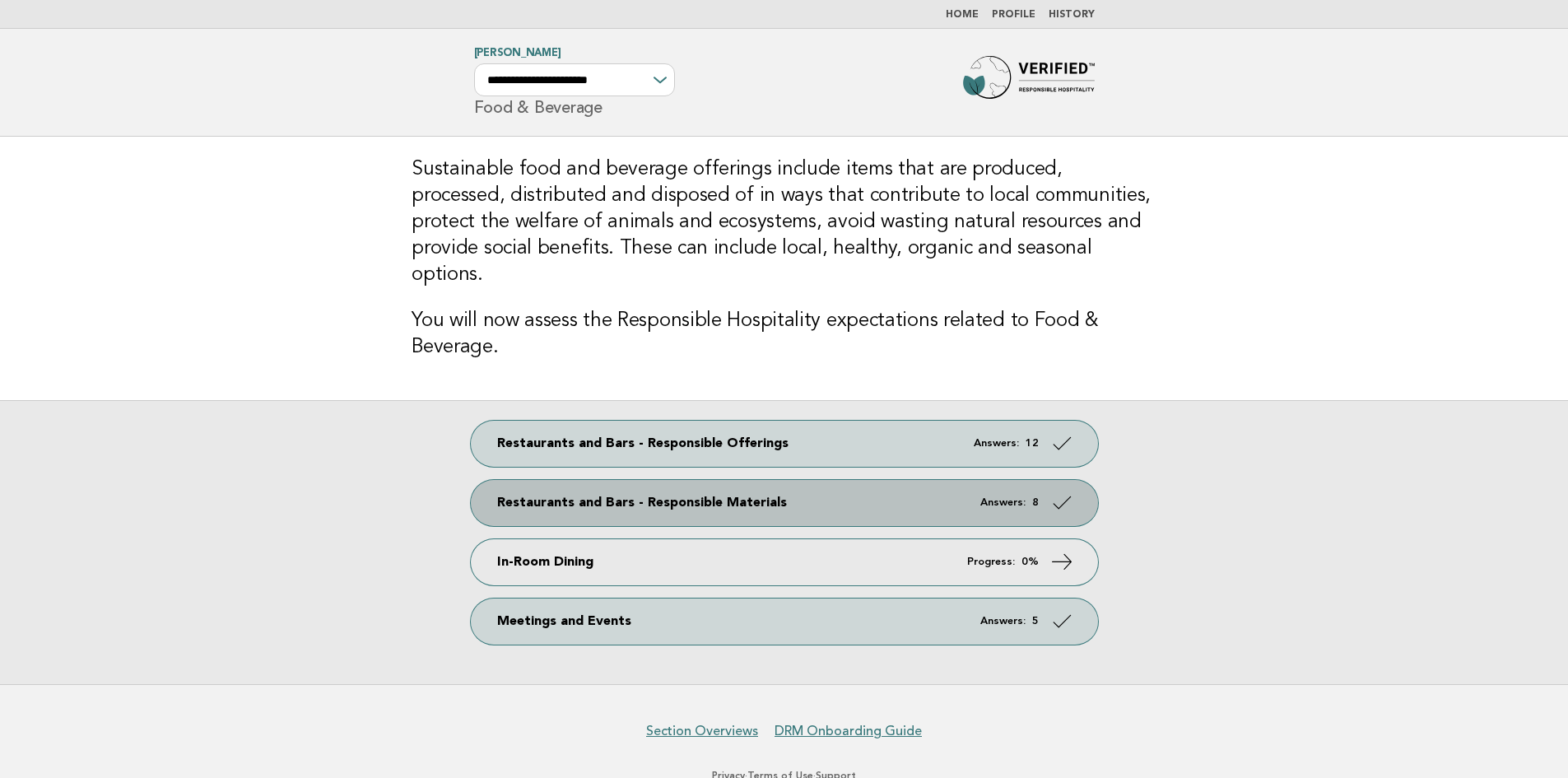
click at [583, 480] on link "Restaurants and Bars - Responsible Materials Answers: 8" at bounding box center [784, 502] width 627 height 46
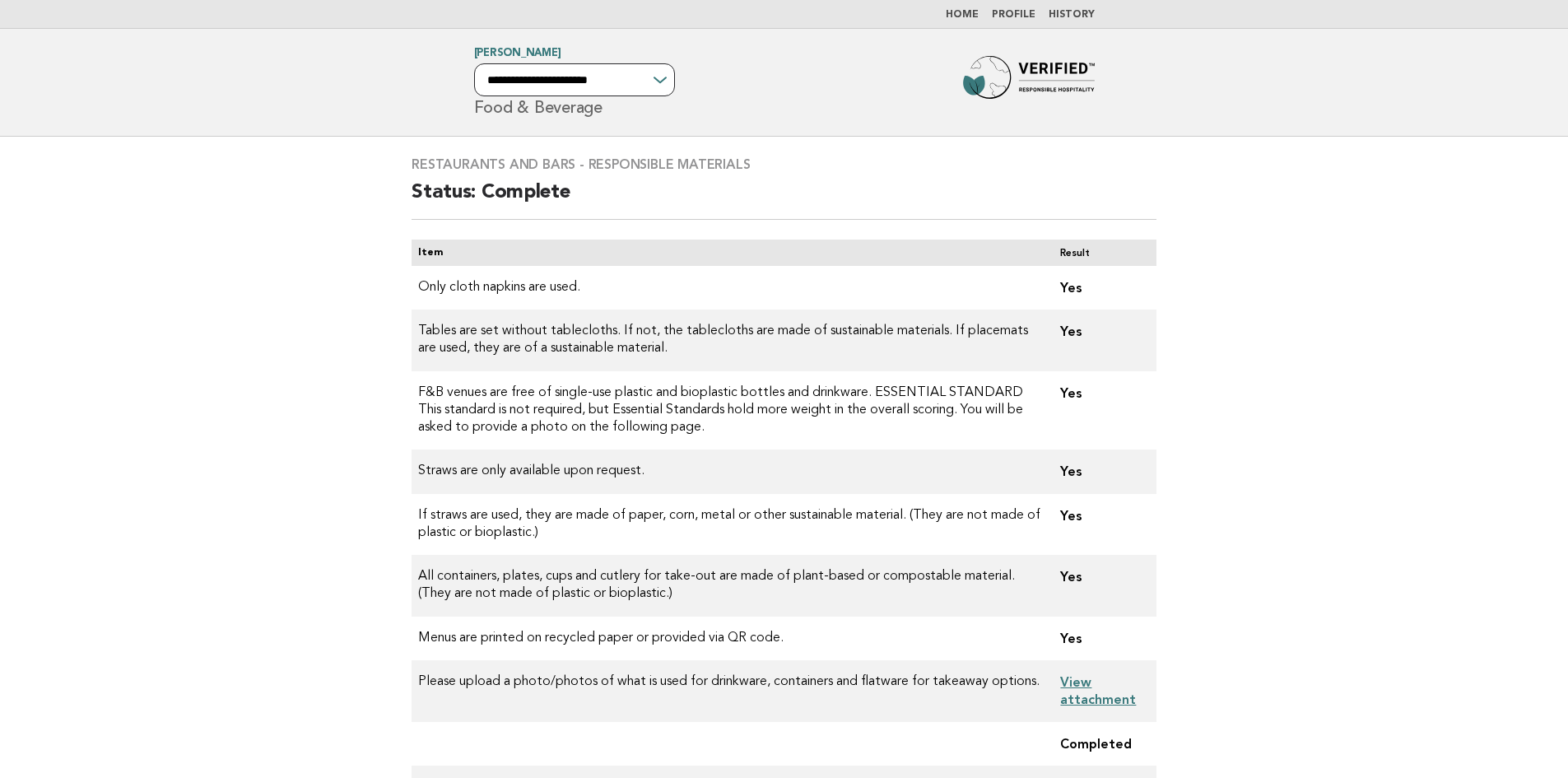
click at [648, 78] on select "**********" at bounding box center [574, 79] width 201 height 33
click at [474, 63] on select "**********" at bounding box center [574, 79] width 201 height 33
click at [662, 76] on div "**********" at bounding box center [574, 79] width 201 height 33
click at [662, 83] on div "**********" at bounding box center [574, 79] width 201 height 33
click at [964, 17] on link "Home" at bounding box center [963, 14] width 33 height 9
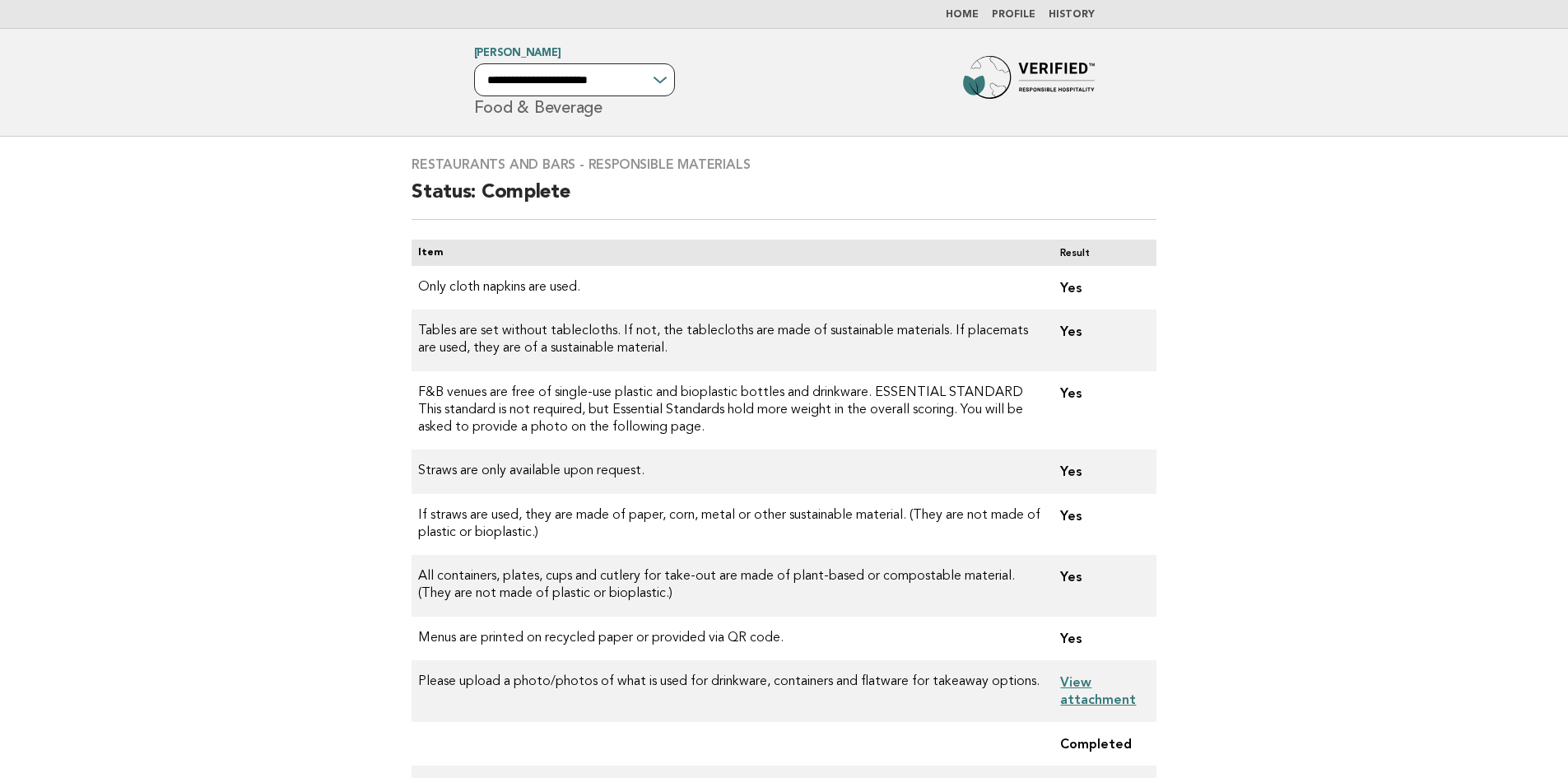
click at [655, 88] on select "**********" at bounding box center [574, 79] width 201 height 33
select select "**********"
click at [474, 63] on select "**********" at bounding box center [574, 79] width 201 height 33
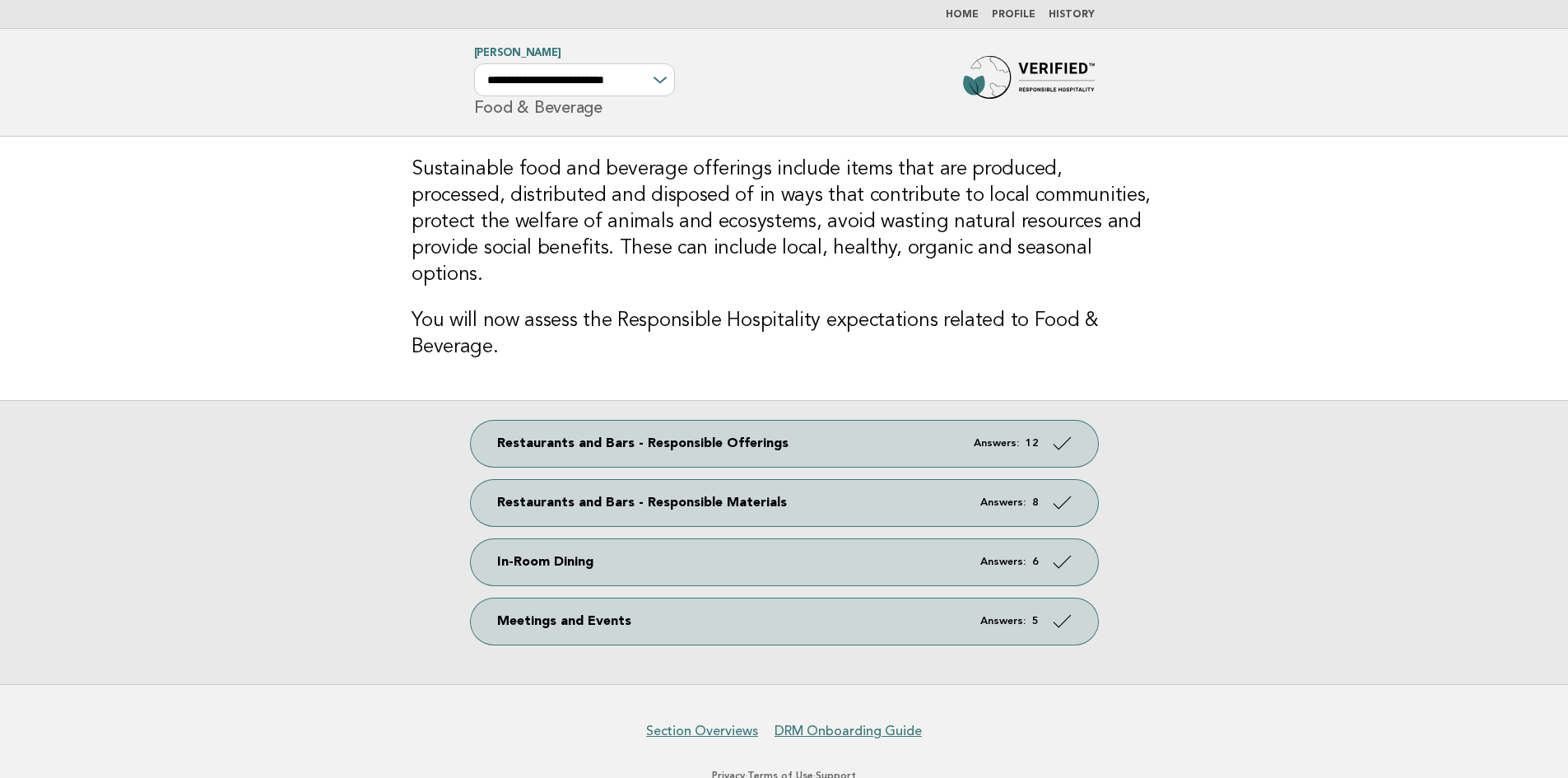
click at [656, 81] on div "**********" at bounding box center [574, 79] width 201 height 33
click at [667, 81] on select "**********" at bounding box center [574, 79] width 201 height 33
select select "**********"
click at [474, 63] on select "**********" at bounding box center [574, 79] width 201 height 33
click at [578, 539] on link "In-Room Dining Progress: 0%" at bounding box center [784, 562] width 627 height 46
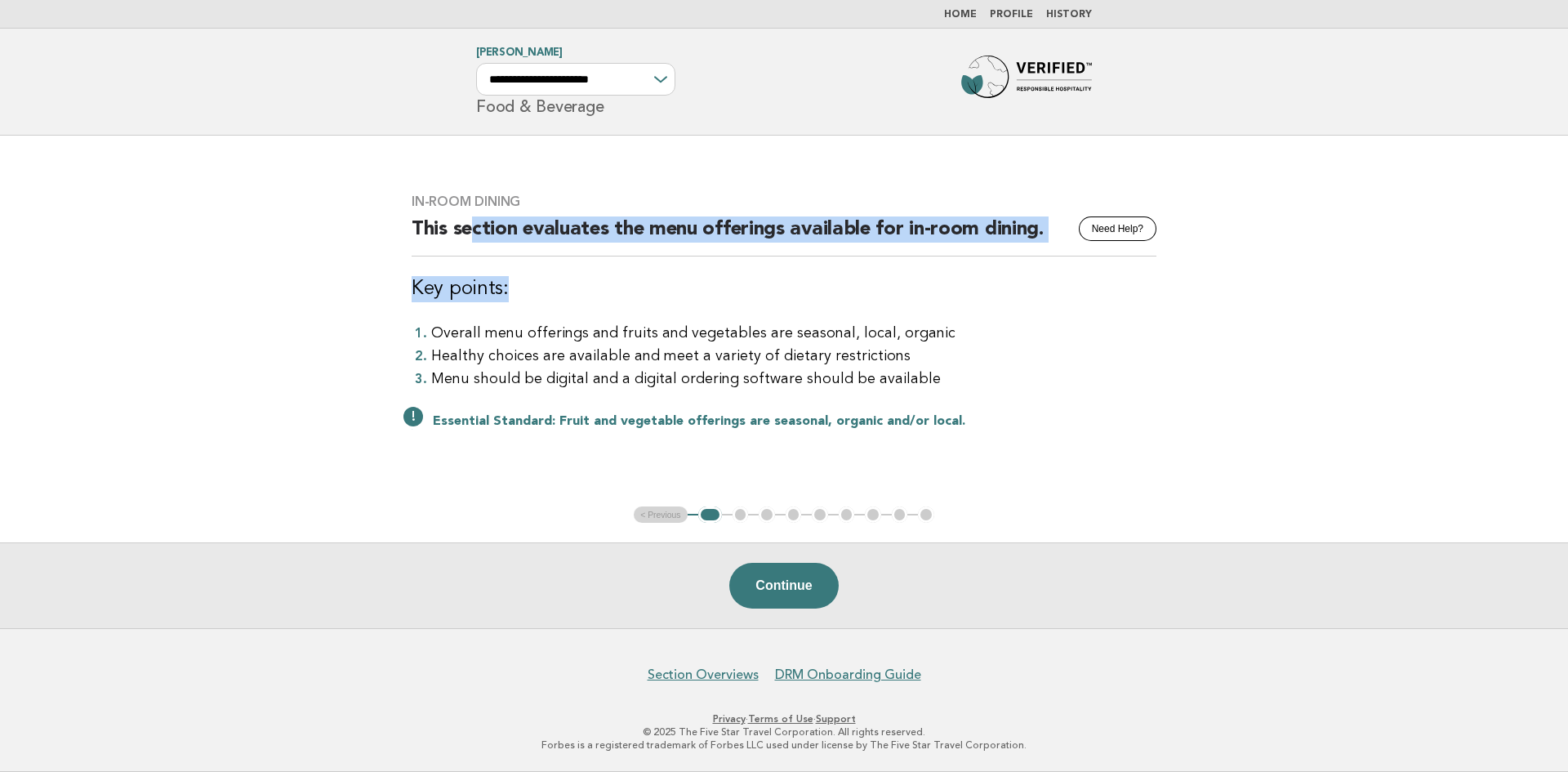
drag, startPoint x: 573, startPoint y: 273, endPoint x: 839, endPoint y: 302, distance: 267.6
click at [839, 302] on div "In-Room Dining Need Help? This section evaluates the menu offerings available f…" at bounding box center [784, 321] width 784 height 295
click at [839, 302] on h3 "Key points:" at bounding box center [784, 289] width 745 height 27
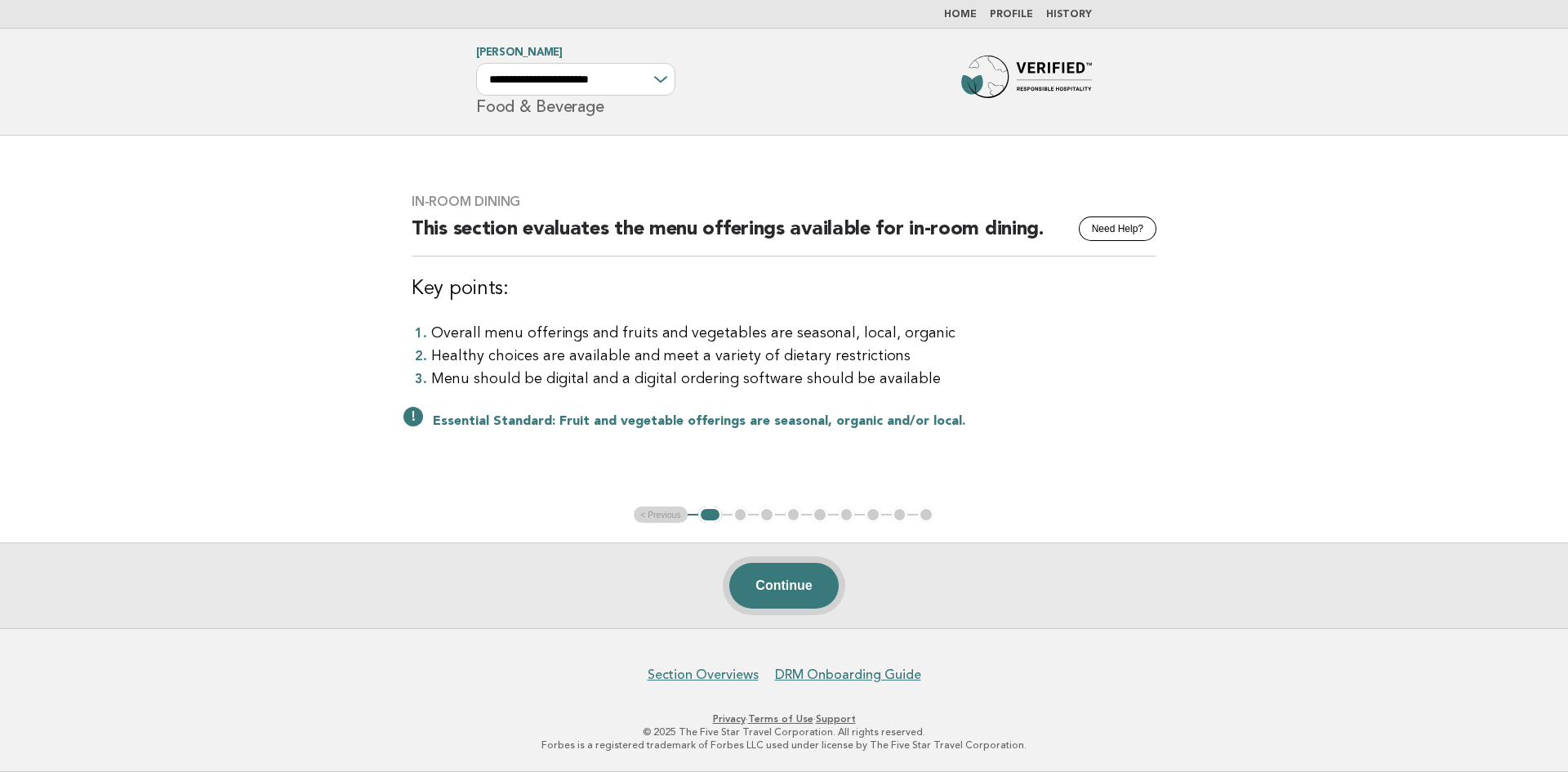
click at [771, 569] on button "Continue" at bounding box center [783, 585] width 109 height 45
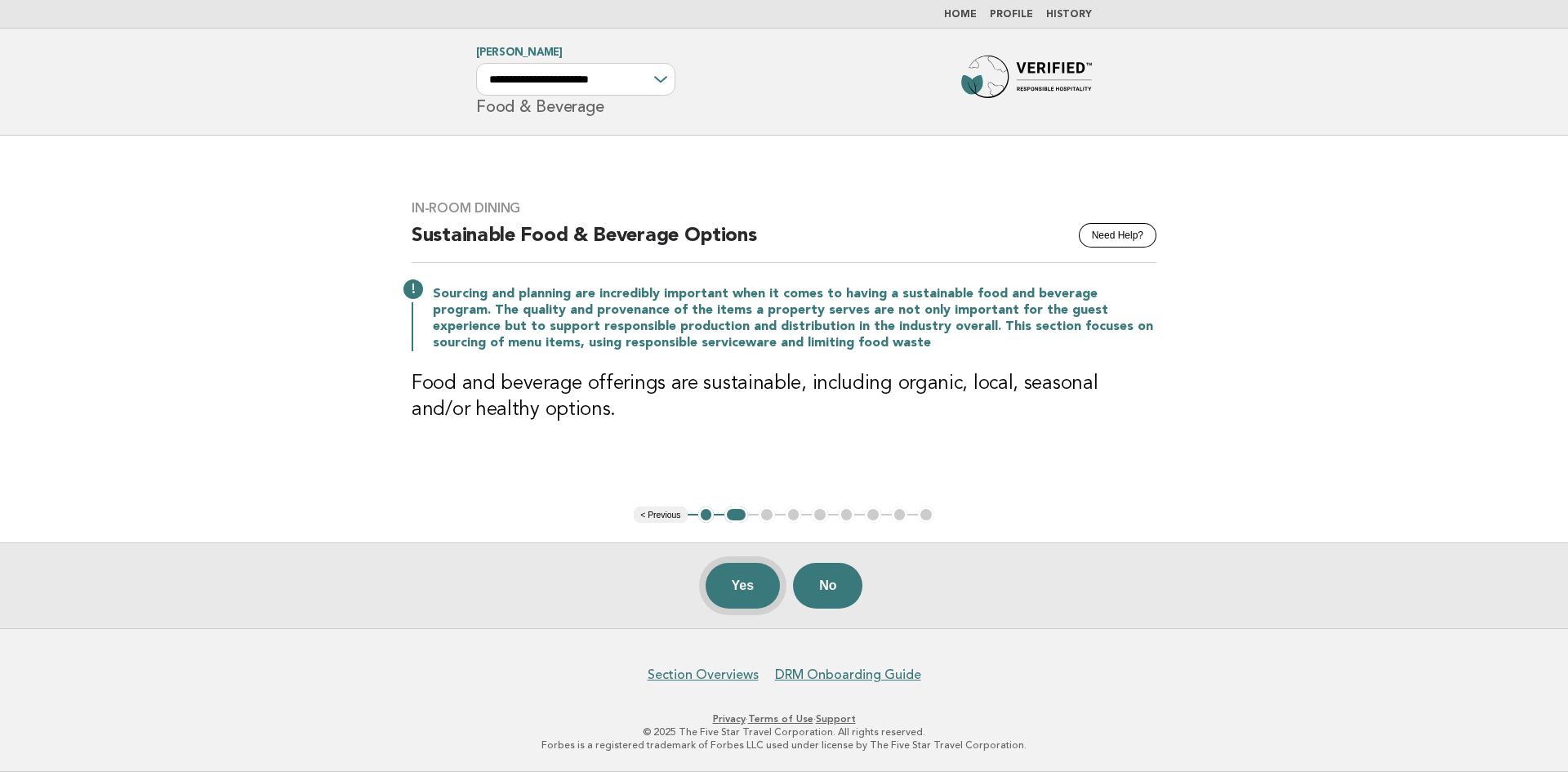
click at [746, 591] on button "Yes" at bounding box center [744, 585] width 75 height 45
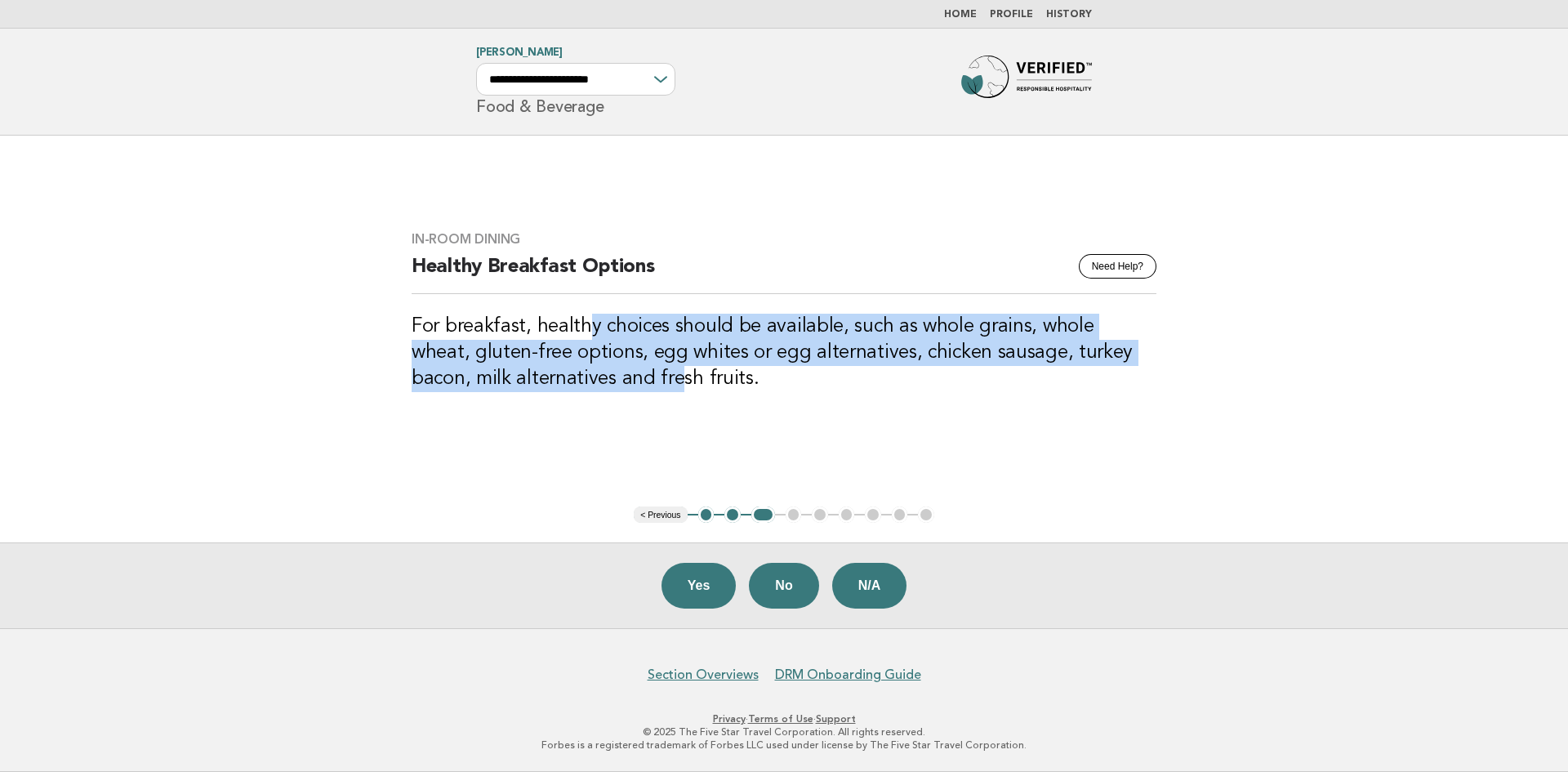
drag, startPoint x: 583, startPoint y: 322, endPoint x: 613, endPoint y: 374, distance: 60.0
click at [613, 374] on h3 "For breakfast, healthy choices should be available, such as whole grains, whole…" at bounding box center [784, 353] width 745 height 79
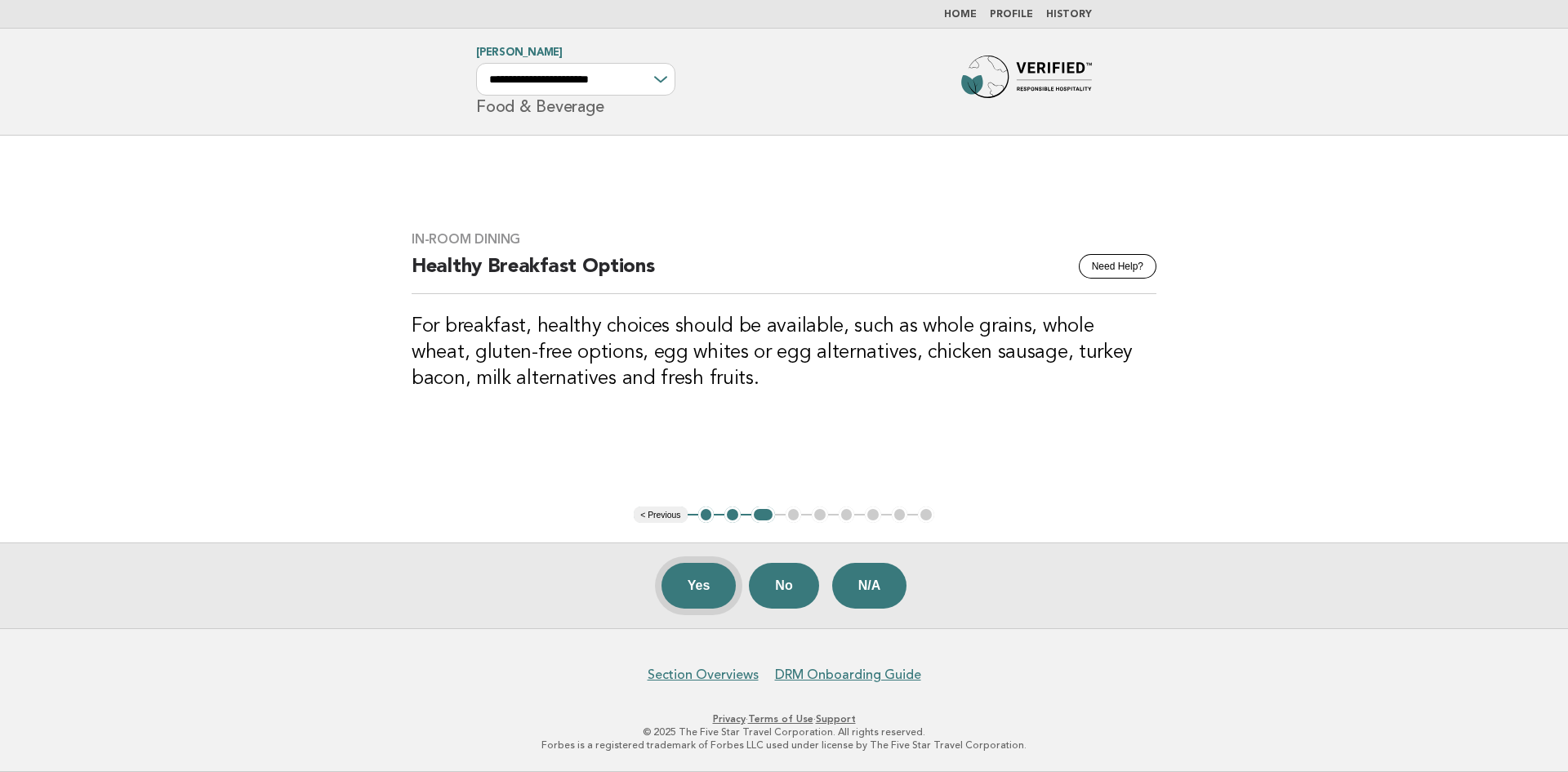
click at [696, 587] on button "Yes" at bounding box center [699, 585] width 75 height 45
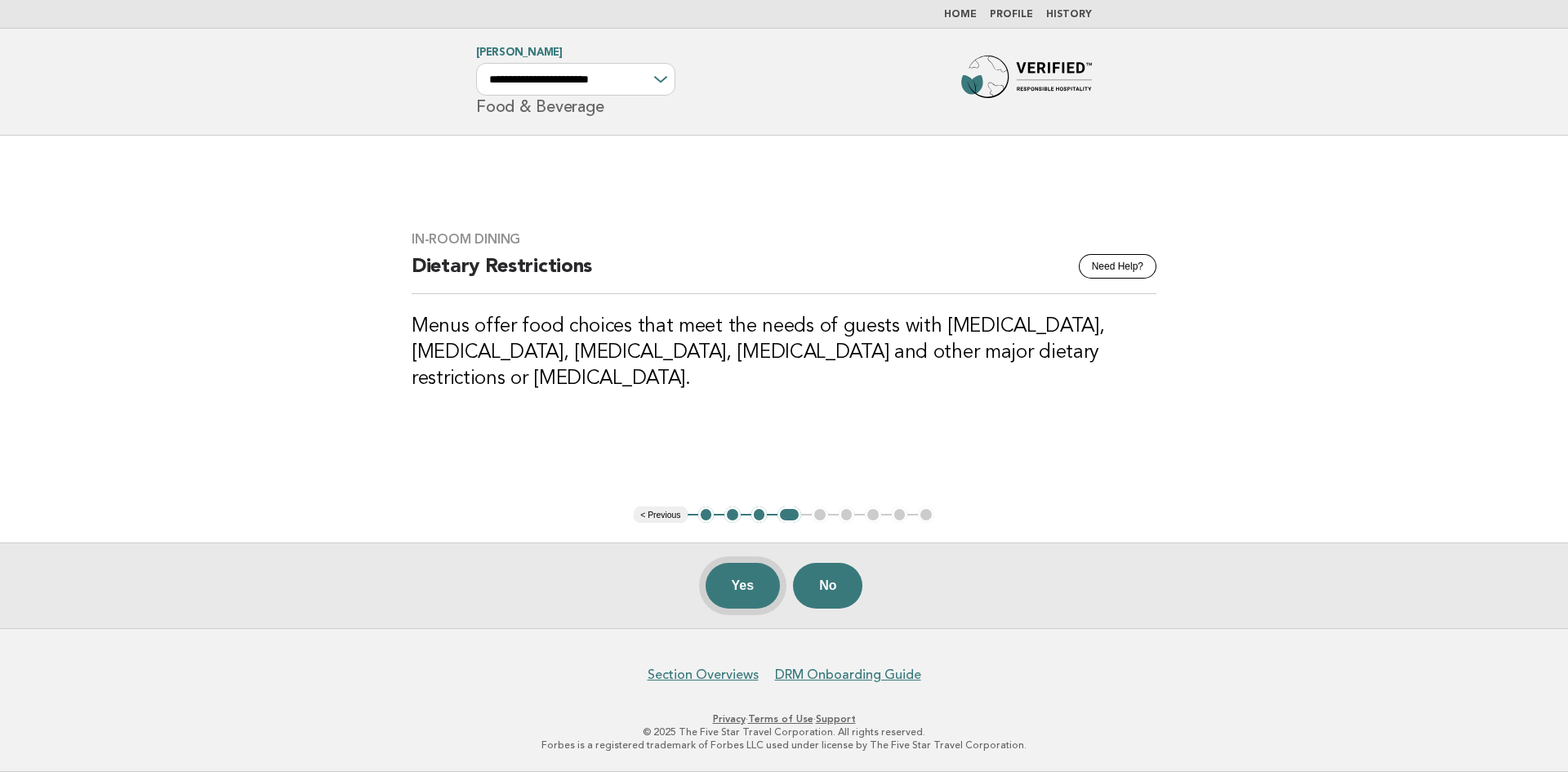
click at [731, 583] on button "Yes" at bounding box center [744, 585] width 75 height 45
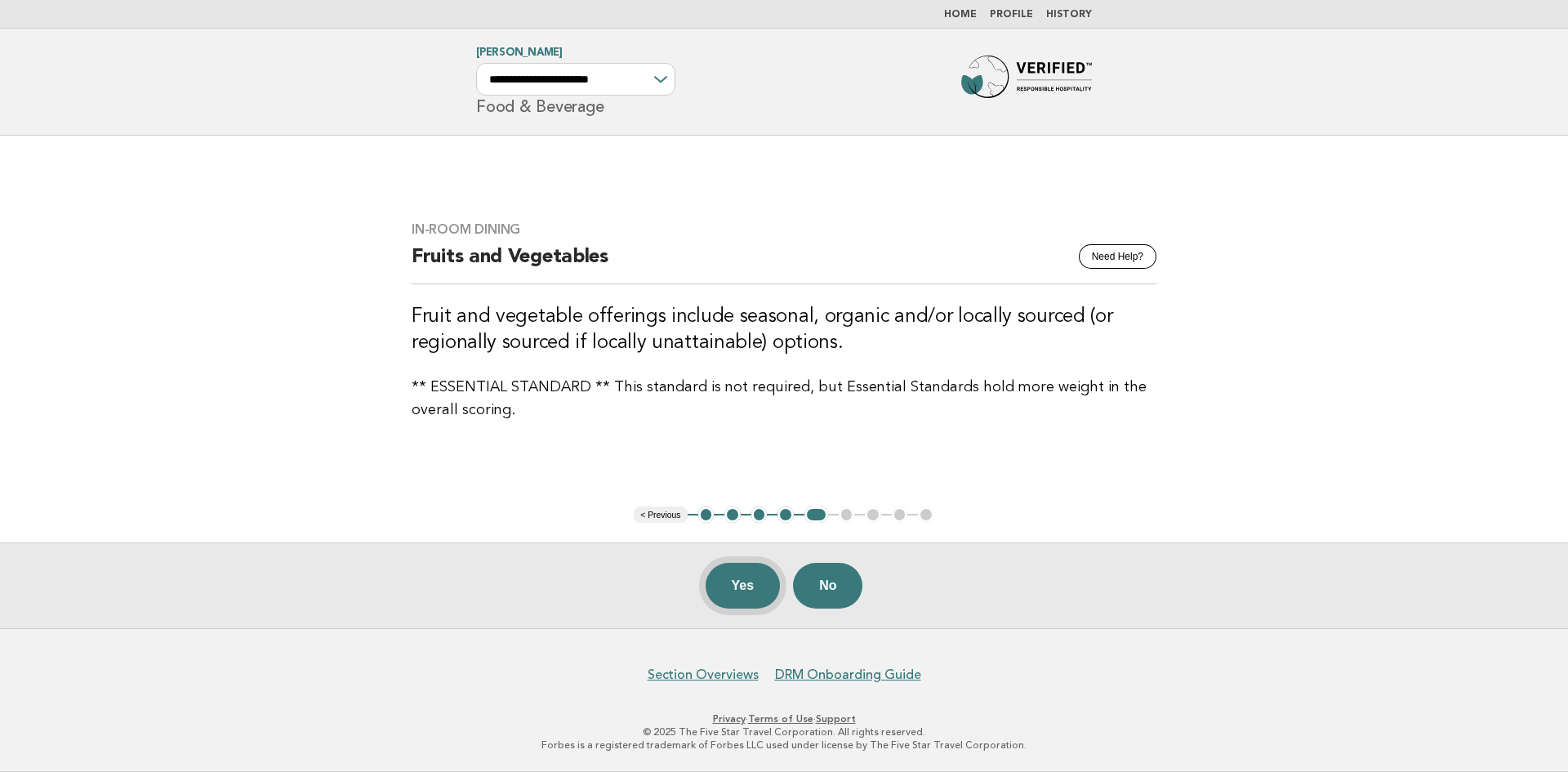
click at [749, 591] on button "Yes" at bounding box center [744, 585] width 75 height 45
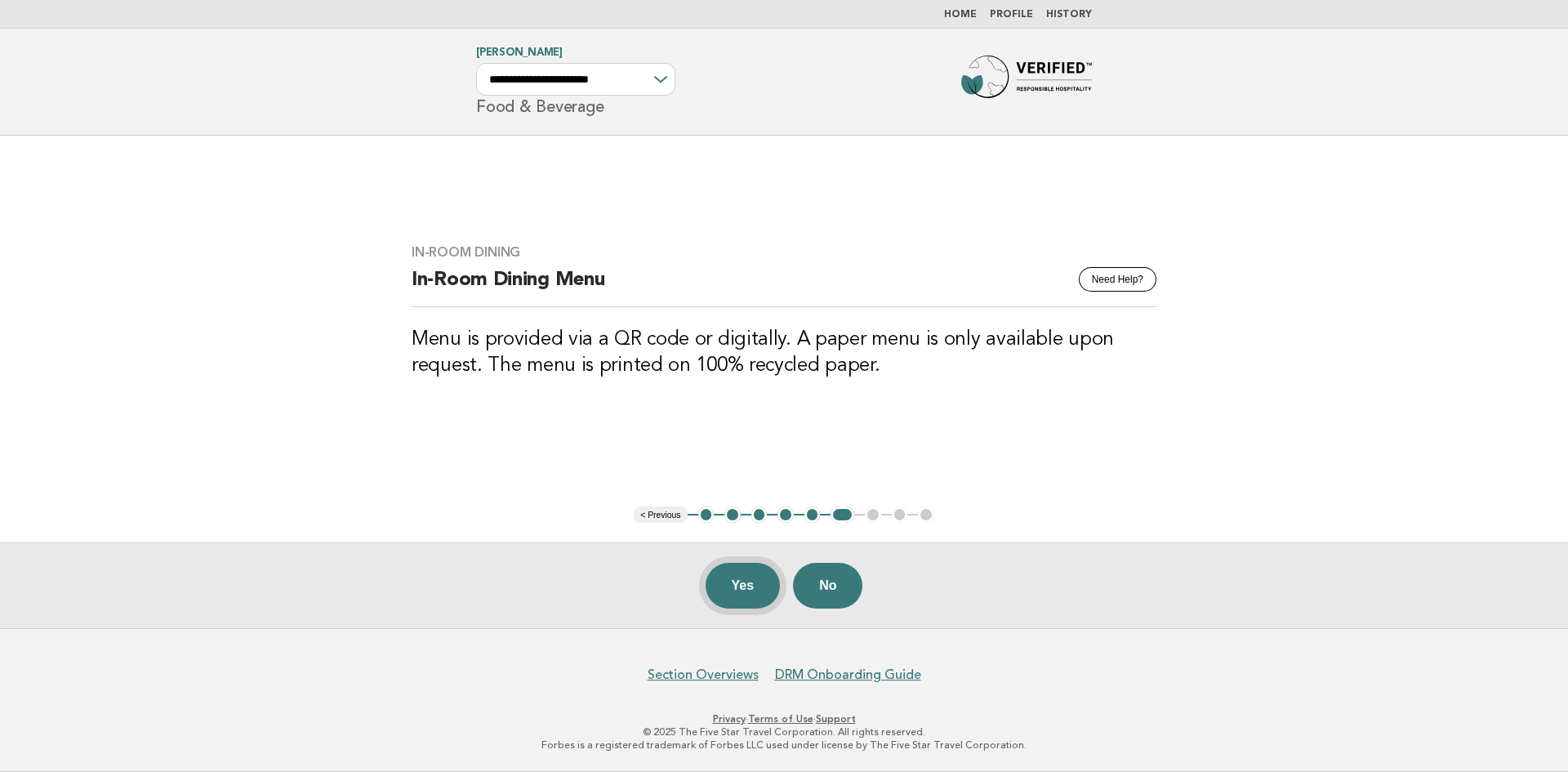
click at [747, 588] on button "Yes" at bounding box center [744, 585] width 75 height 45
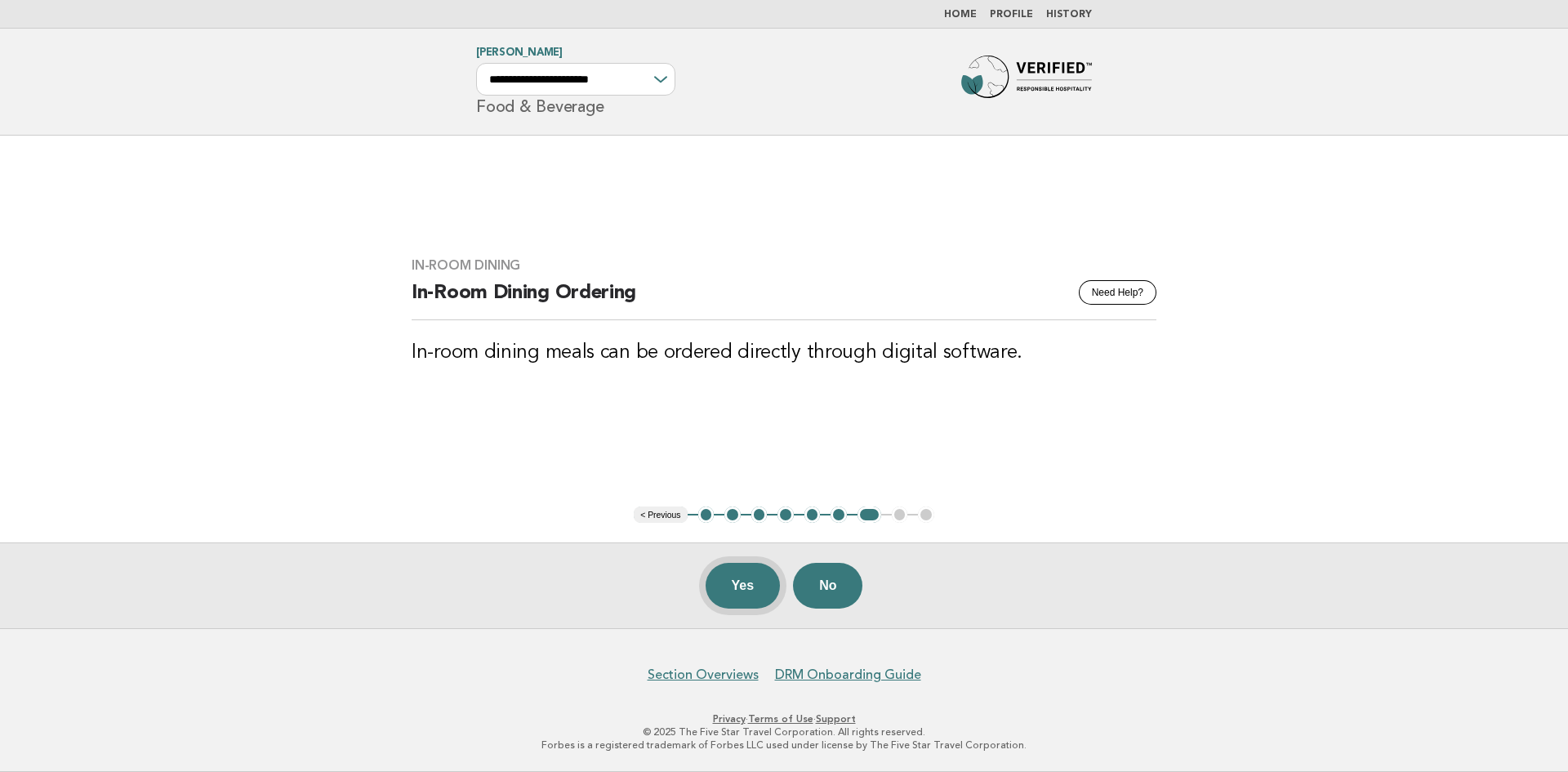
click at [740, 585] on button "Yes" at bounding box center [744, 585] width 75 height 45
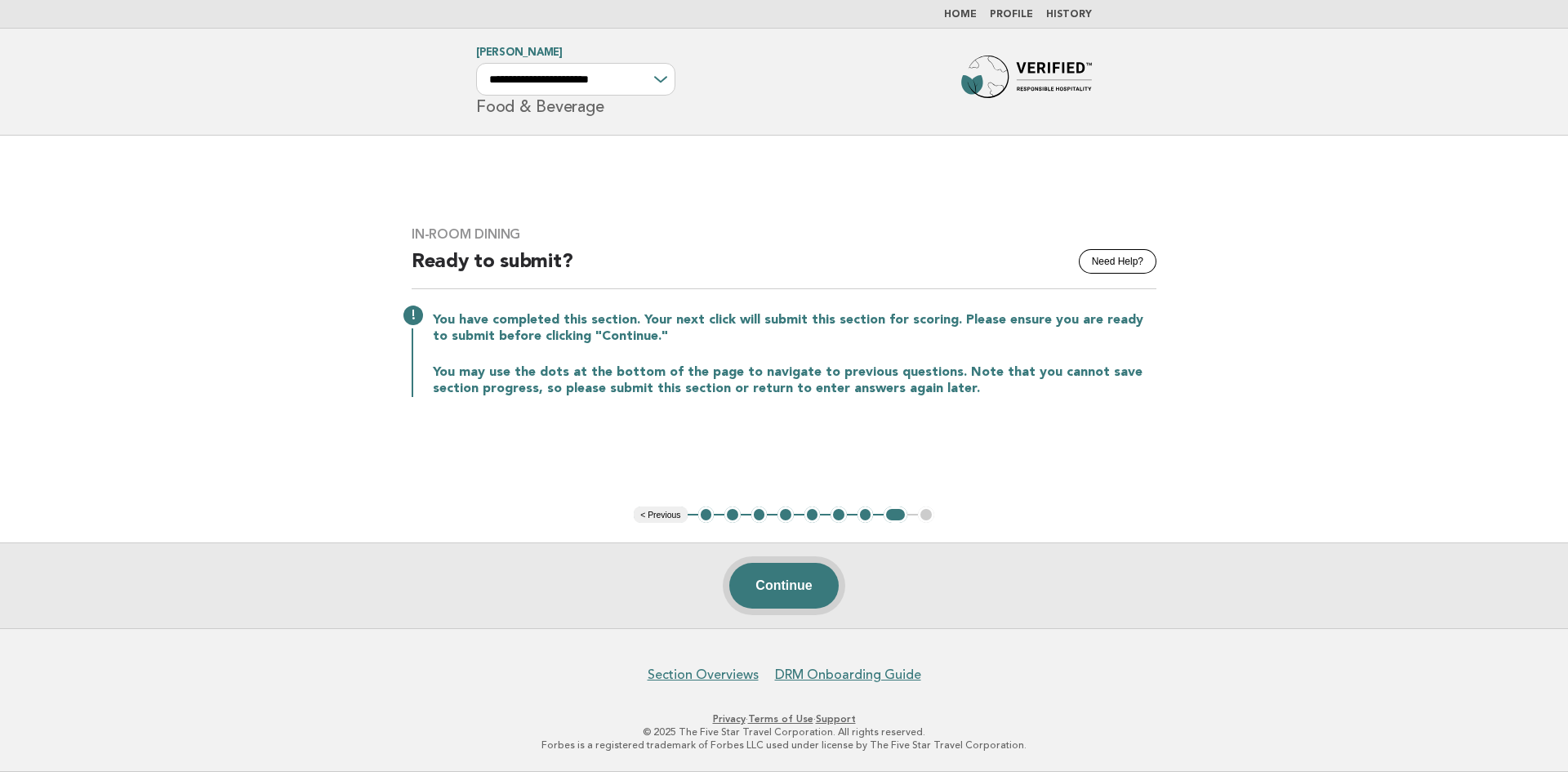
click at [781, 588] on button "Continue" at bounding box center [783, 585] width 109 height 45
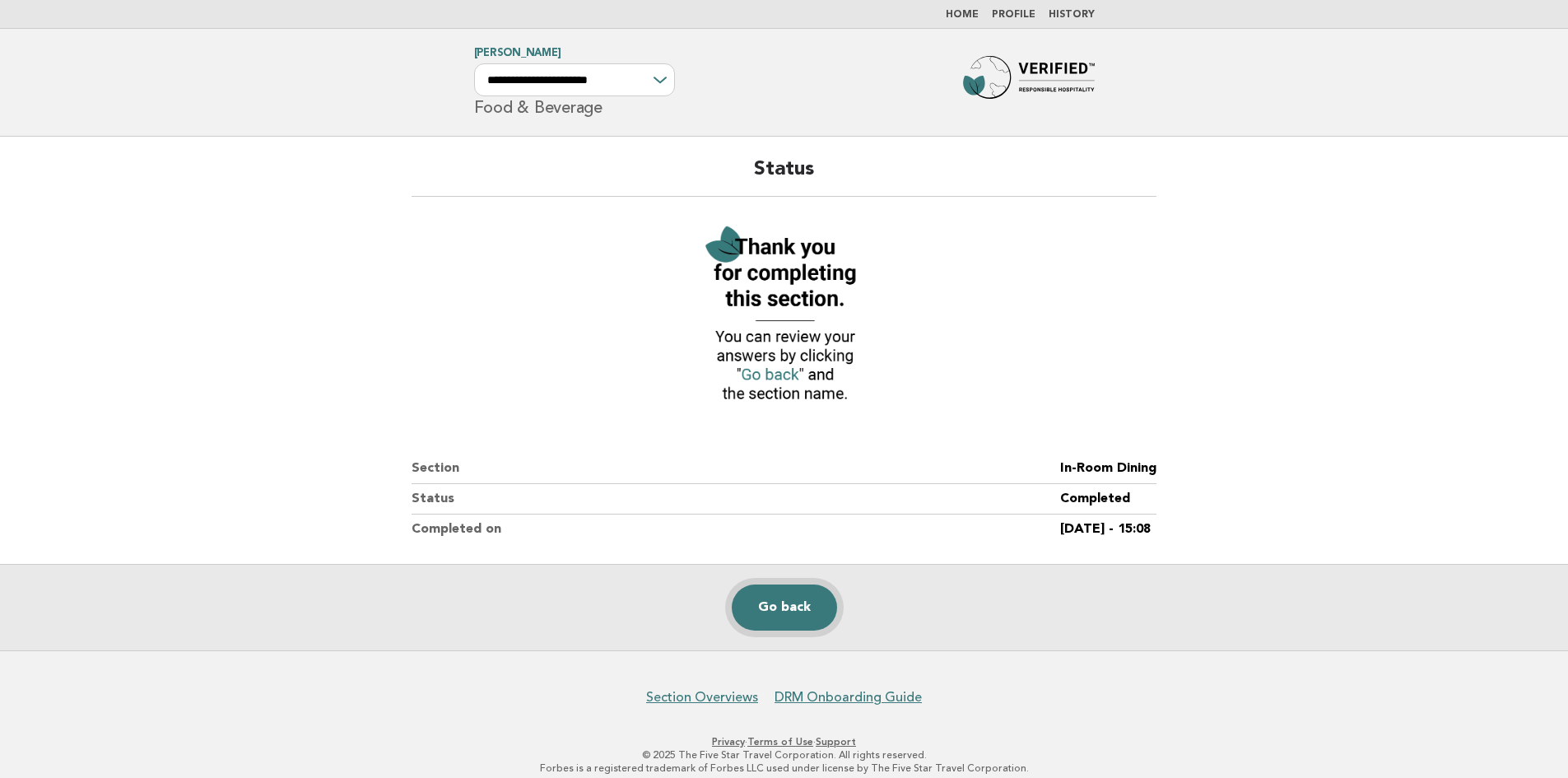
click at [787, 593] on link "Go back" at bounding box center [784, 607] width 105 height 46
click at [718, 267] on img at bounding box center [784, 315] width 181 height 198
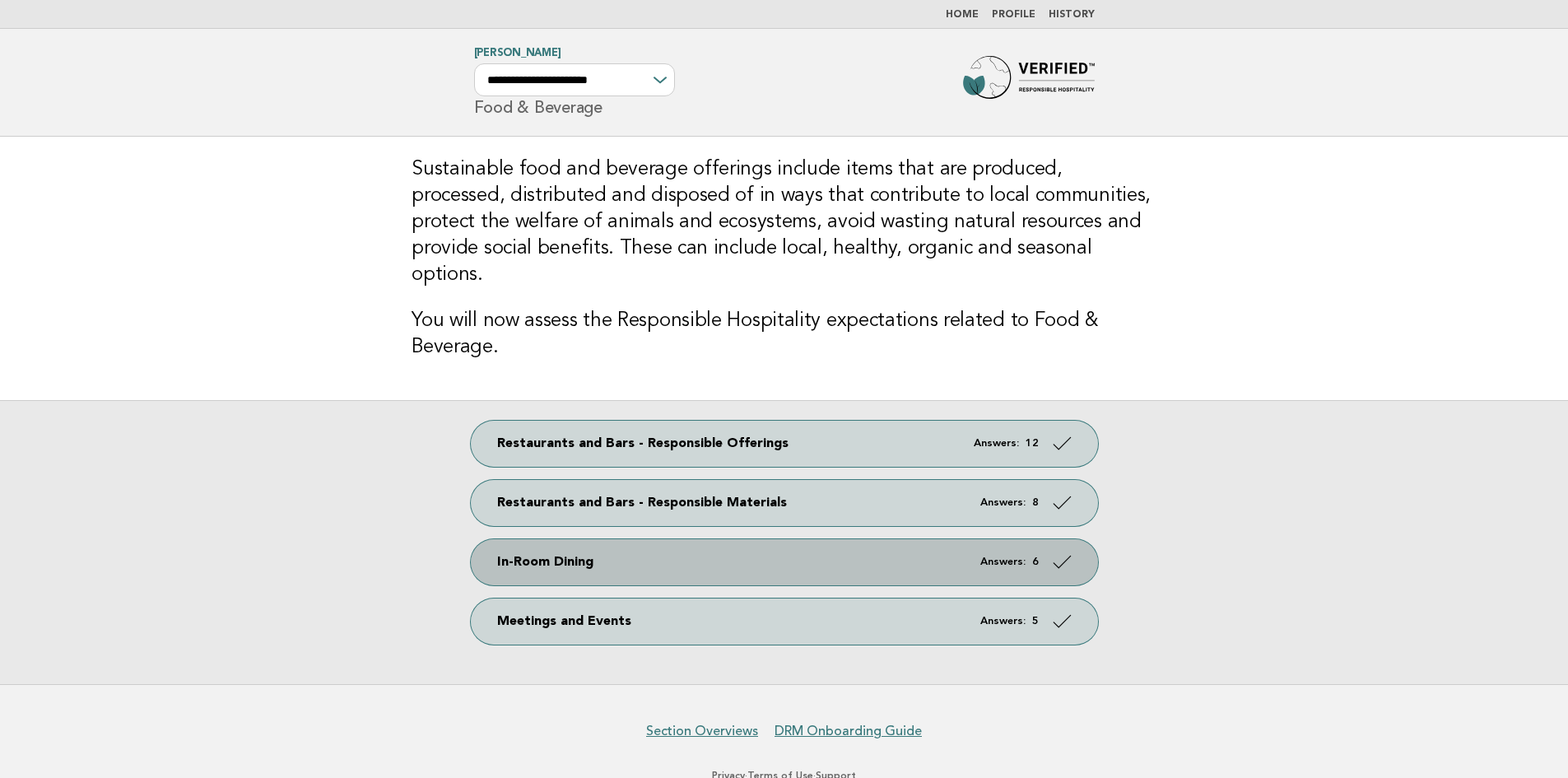
click at [1019, 556] on em "Answers:" at bounding box center [1003, 562] width 45 height 10
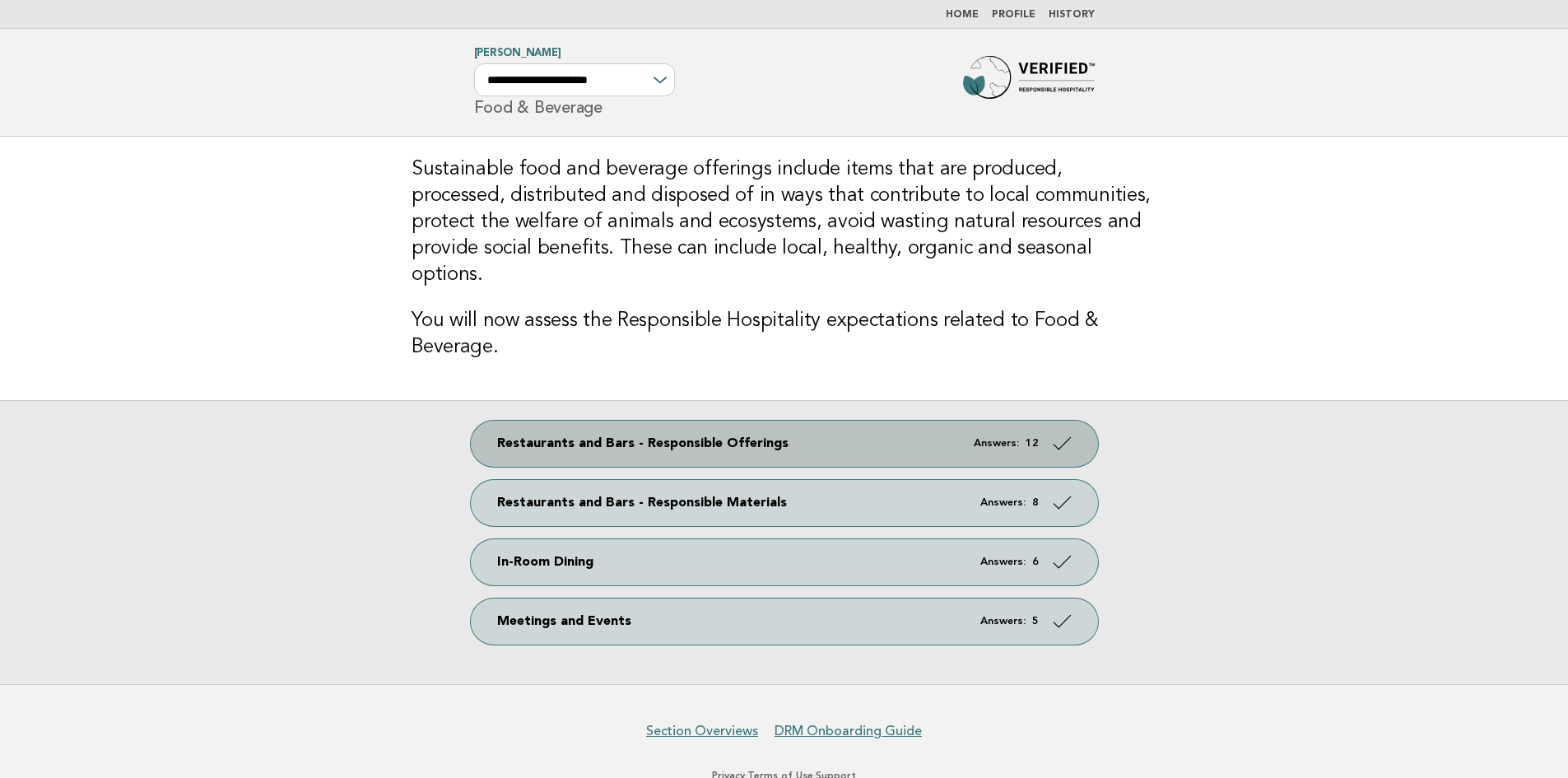
click at [734, 421] on link "Restaurants and Bars - Responsible Offerings Answers: 12" at bounding box center [784, 443] width 627 height 46
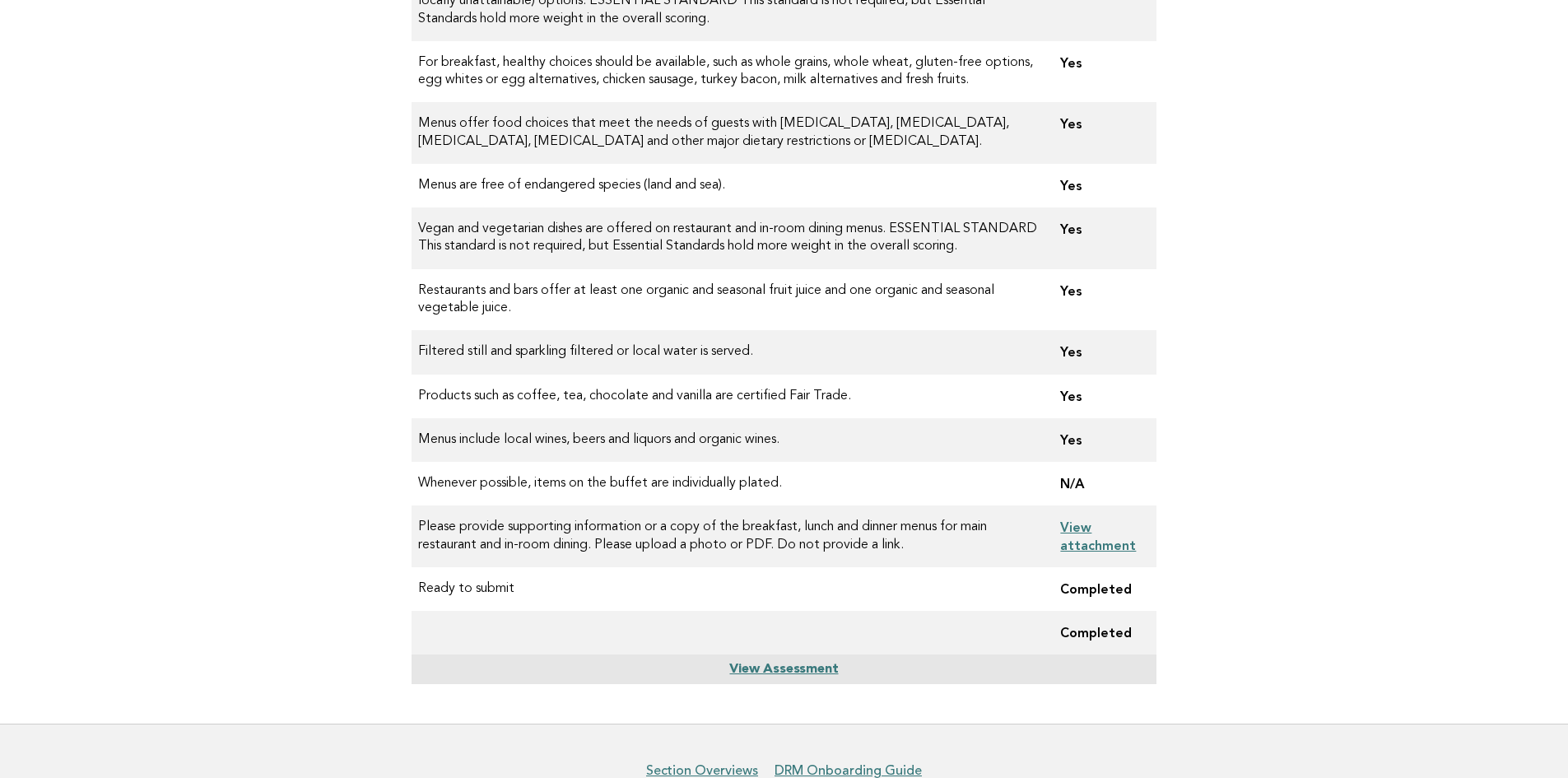
scroll to position [351, 0]
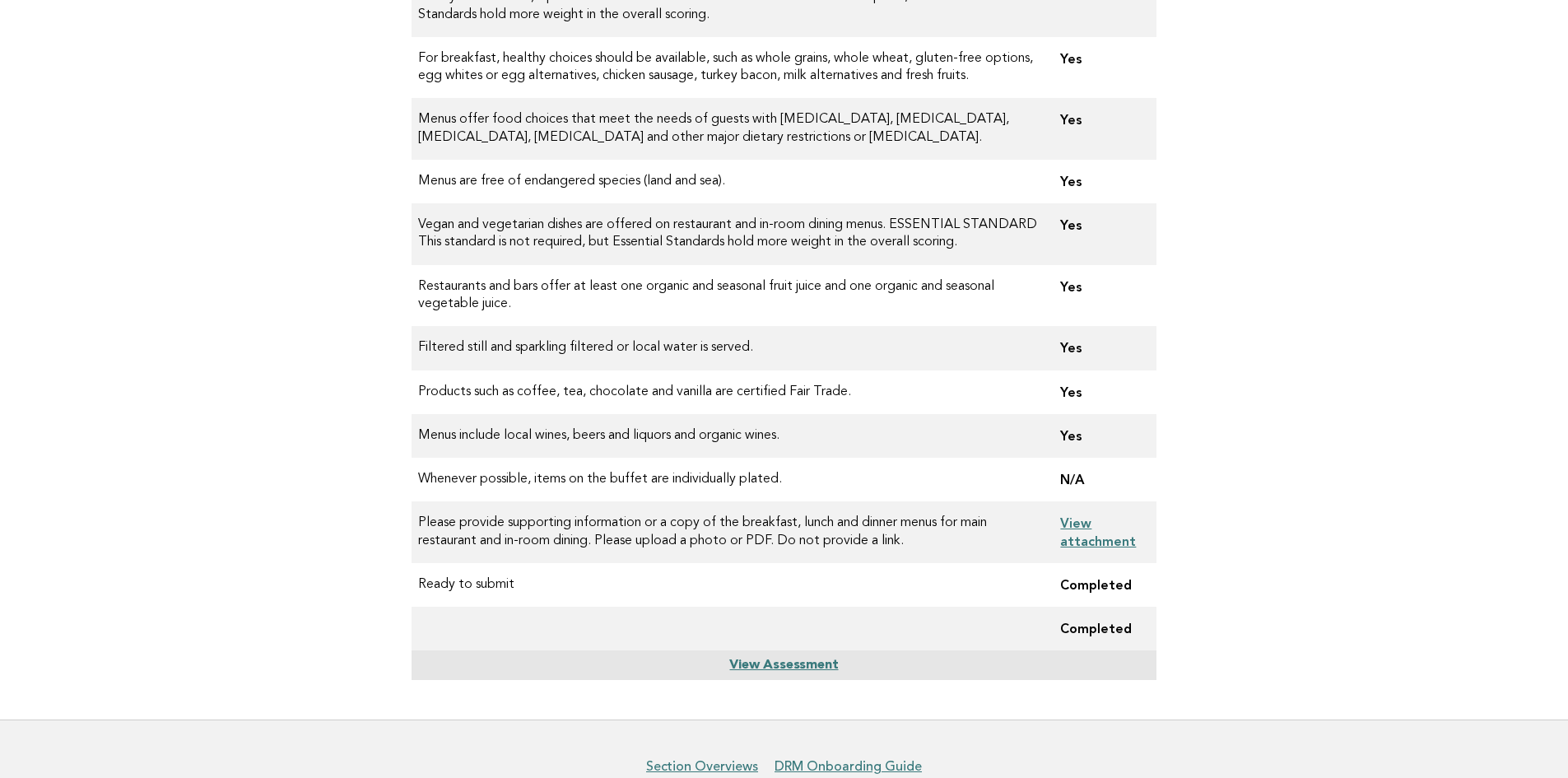
click at [1088, 539] on link "View attachment" at bounding box center [1098, 531] width 76 height 33
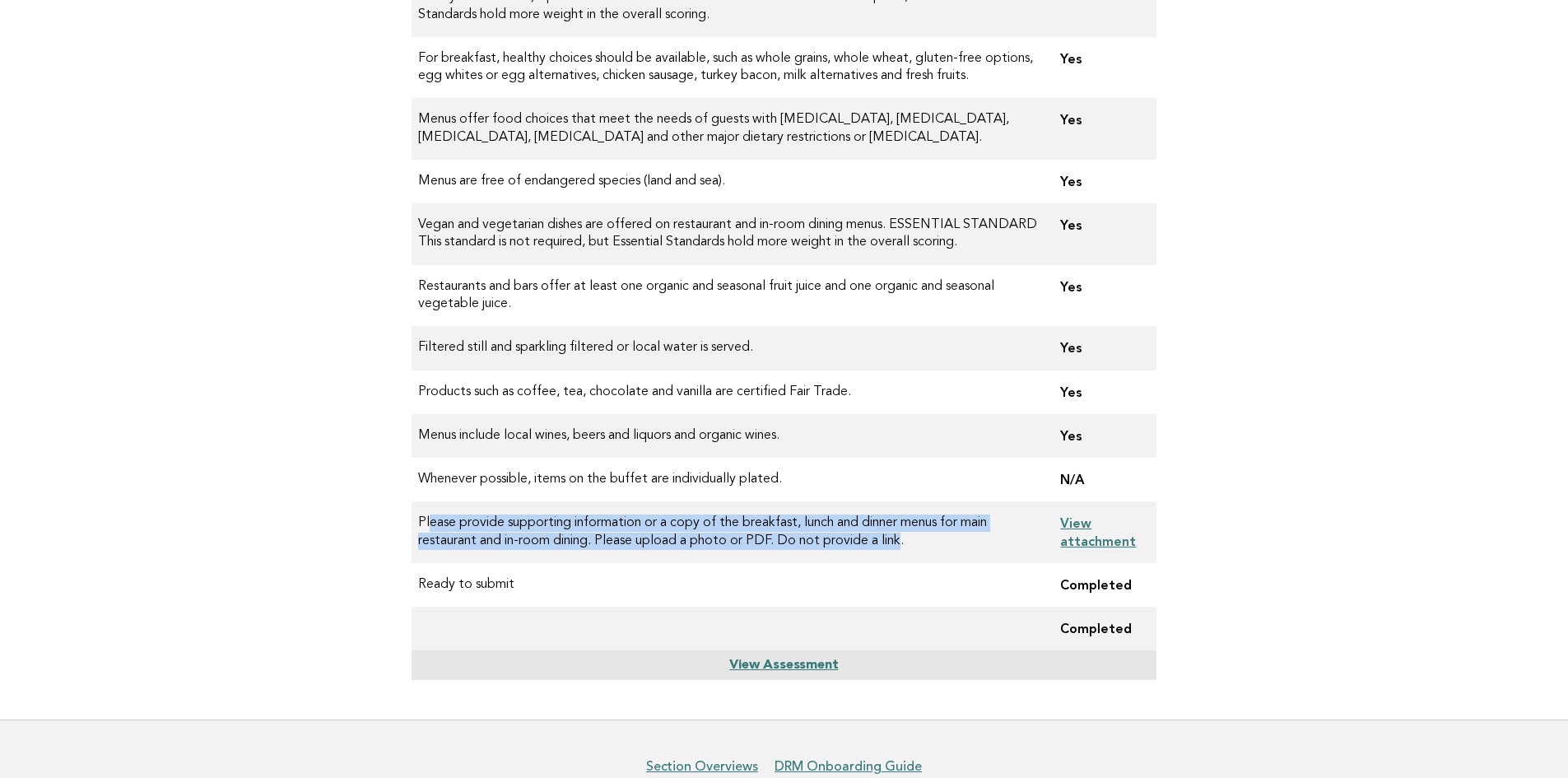
drag, startPoint x: 425, startPoint y: 526, endPoint x: 900, endPoint y: 548, distance: 475.5
click at [900, 548] on td "Please provide supporting information or a copy of the breakfast, lunch and din…" at bounding box center [729, 532] width 636 height 62
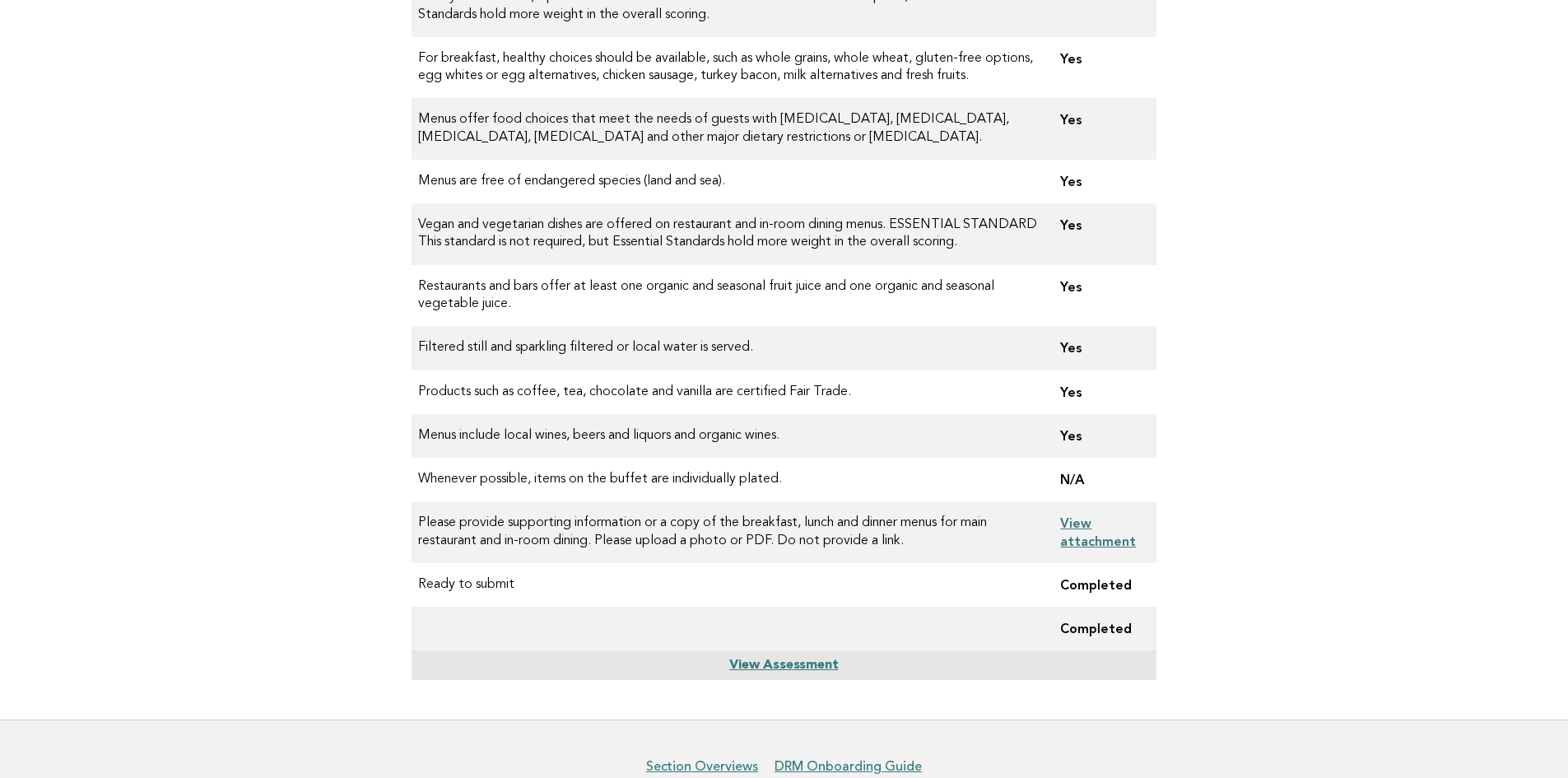
click at [1087, 537] on link "View attachment" at bounding box center [1098, 531] width 76 height 33
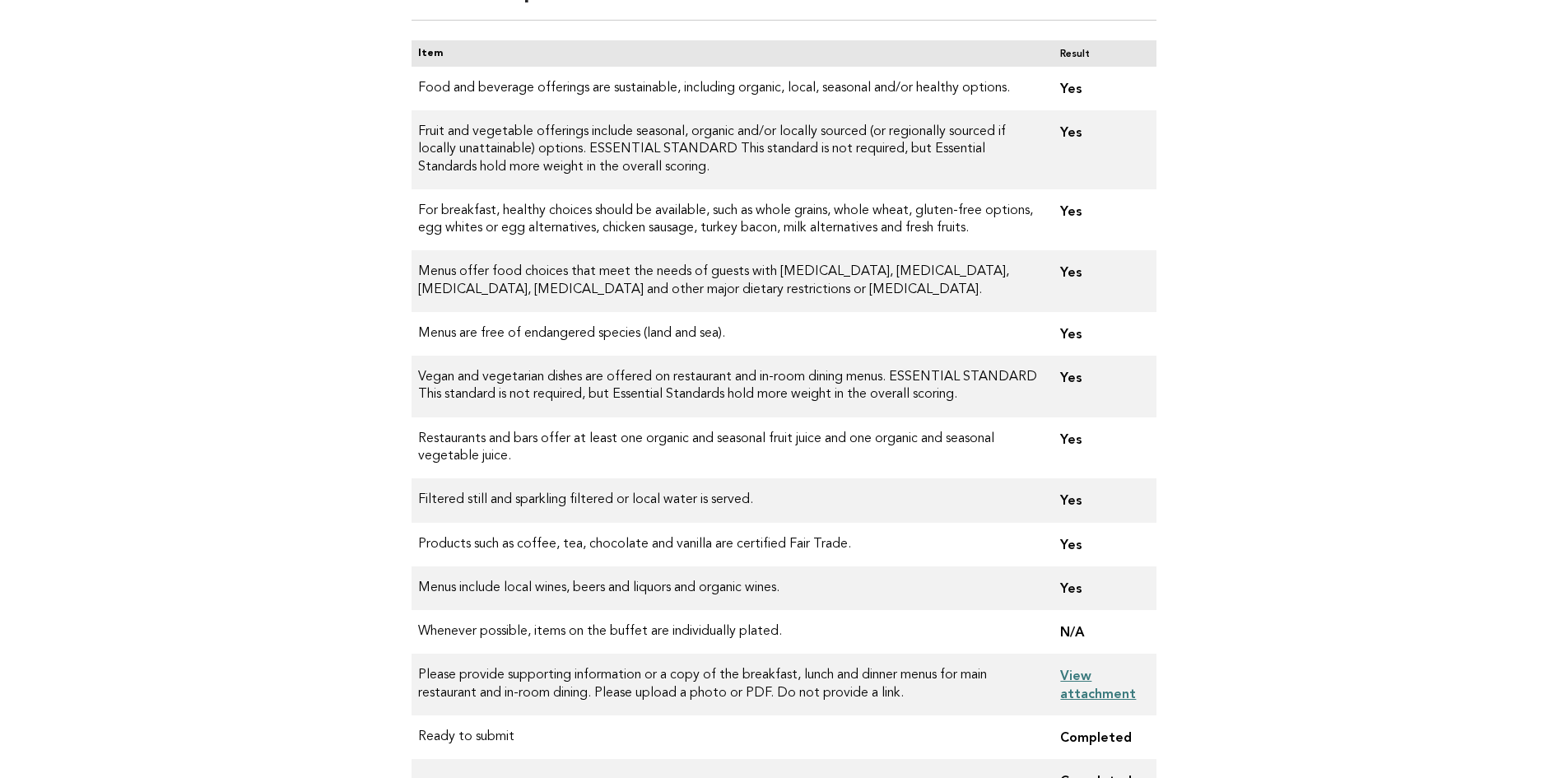
scroll to position [437, 0]
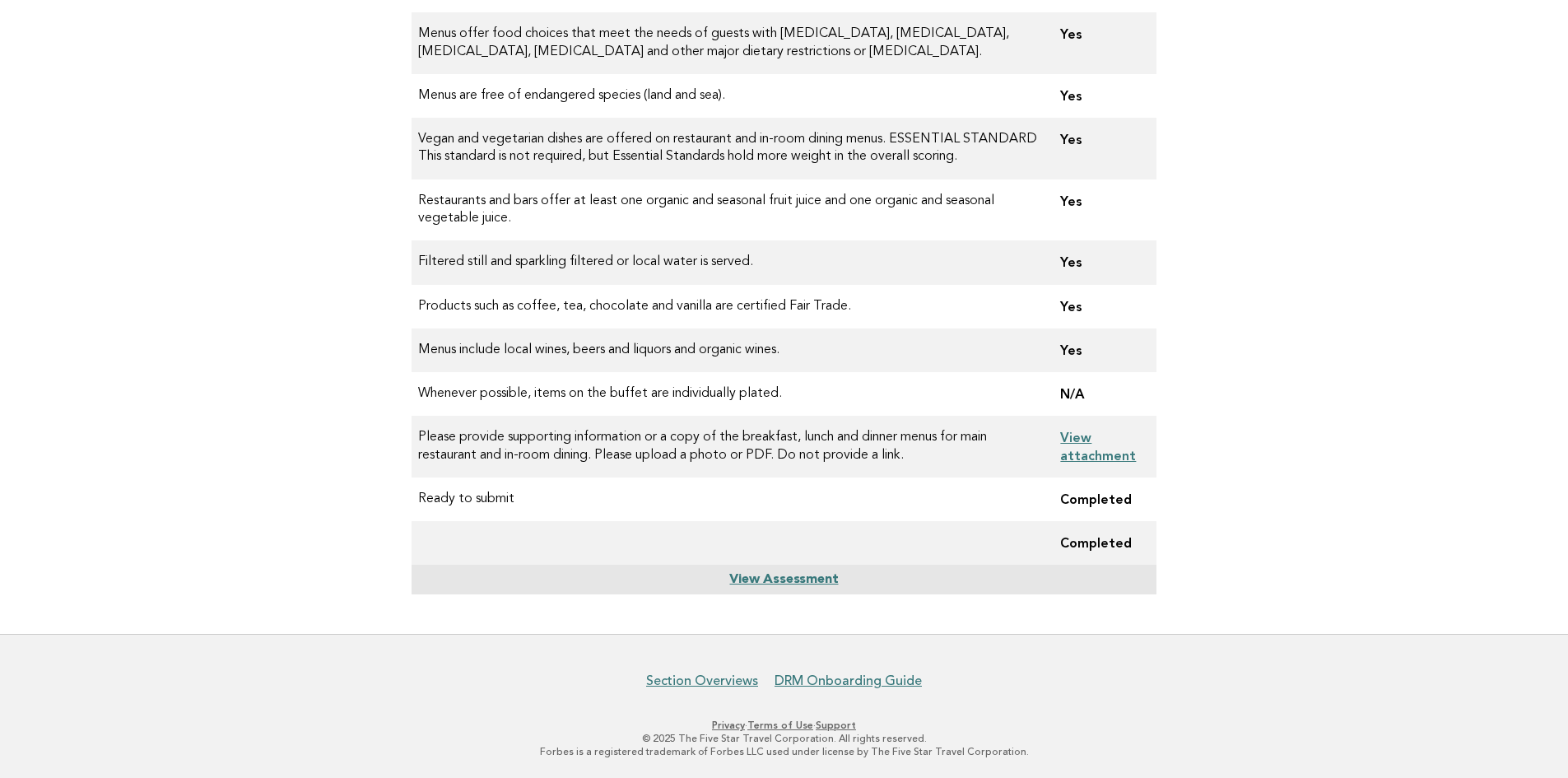
click at [848, 725] on link "Support" at bounding box center [836, 725] width 41 height 11
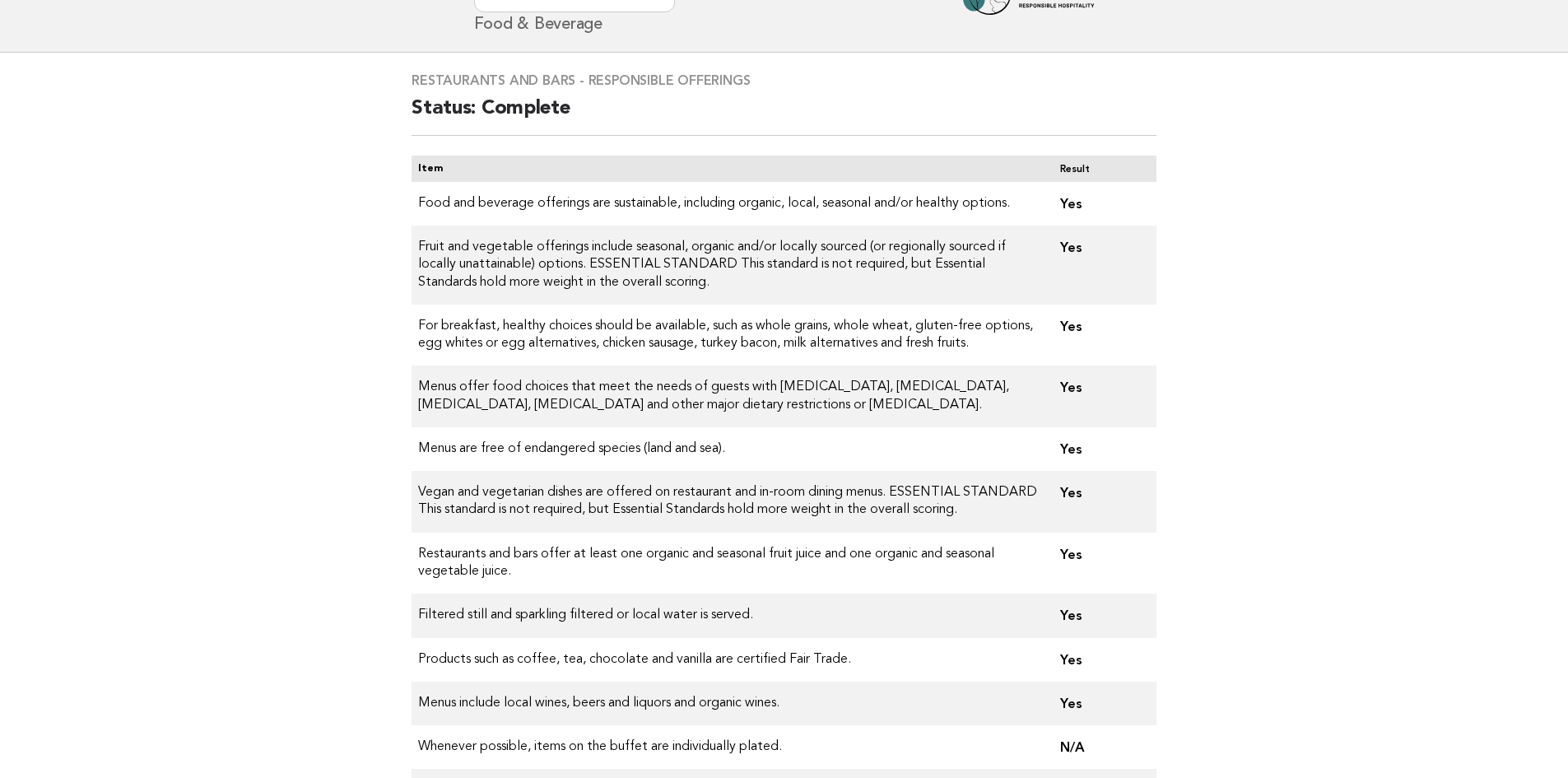
scroll to position [0, 0]
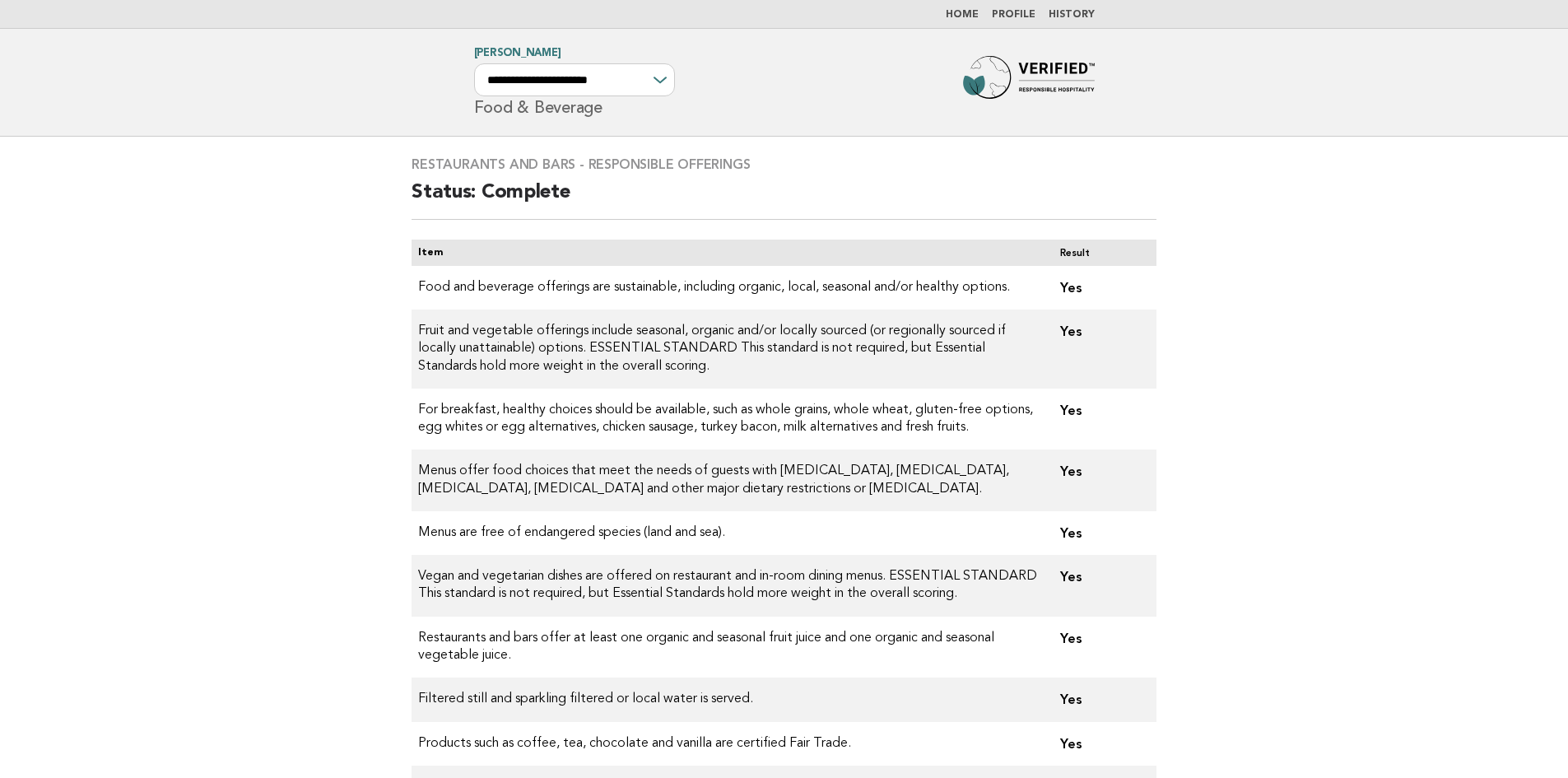
click at [661, 81] on div "**********" at bounding box center [574, 79] width 201 height 33
click at [667, 81] on select "**********" at bounding box center [574, 79] width 201 height 33
select select "**********"
click at [474, 63] on select "**********" at bounding box center [574, 79] width 201 height 33
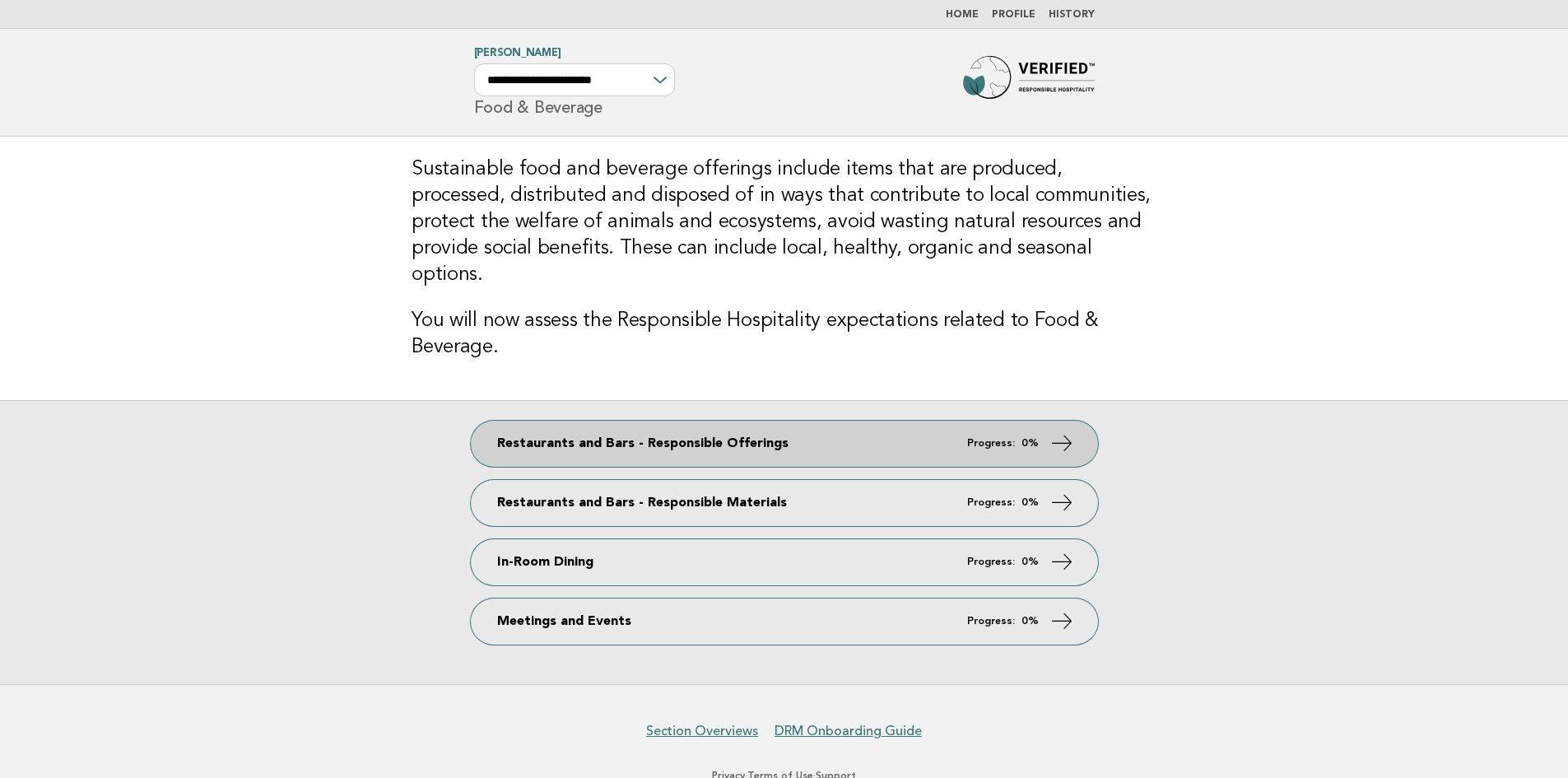
click at [973, 438] on em "Progress:" at bounding box center [990, 443] width 47 height 10
click at [728, 425] on link "Restaurants and Bars - Responsible Offerings Progress: 0%" at bounding box center [784, 443] width 627 height 46
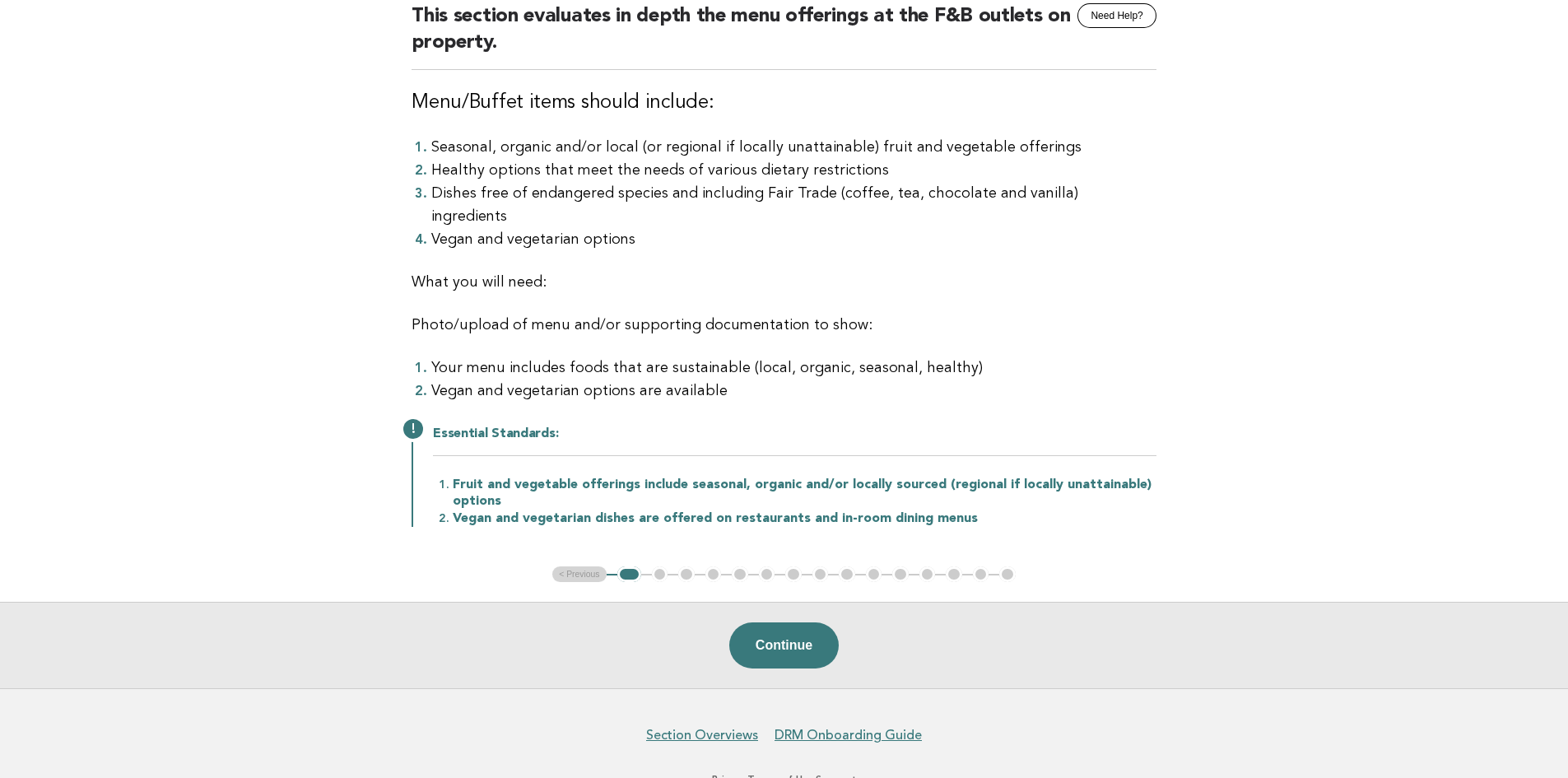
scroll to position [178, 0]
click at [797, 621] on button "Continue" at bounding box center [784, 643] width 110 height 46
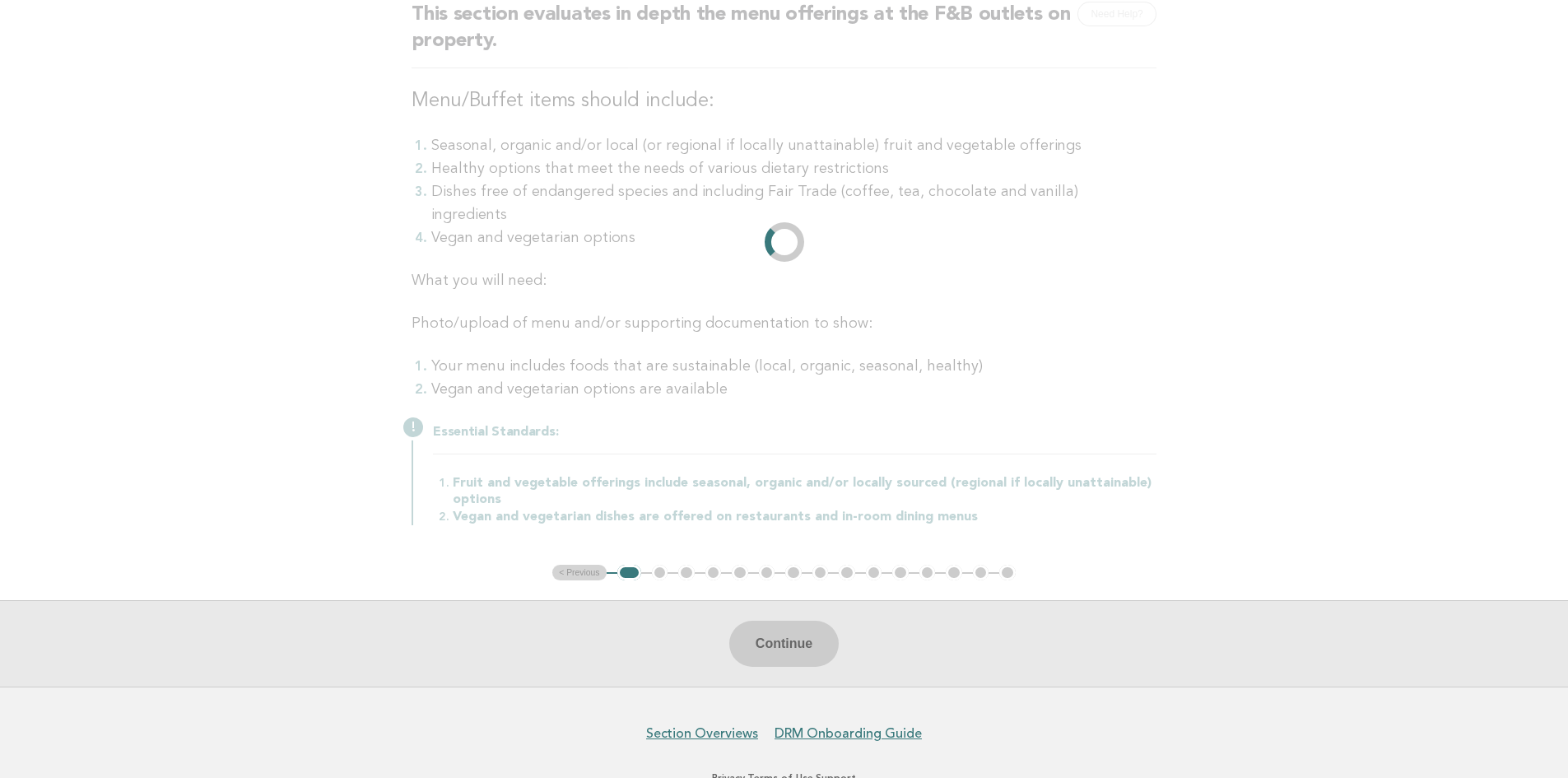
scroll to position [0, 0]
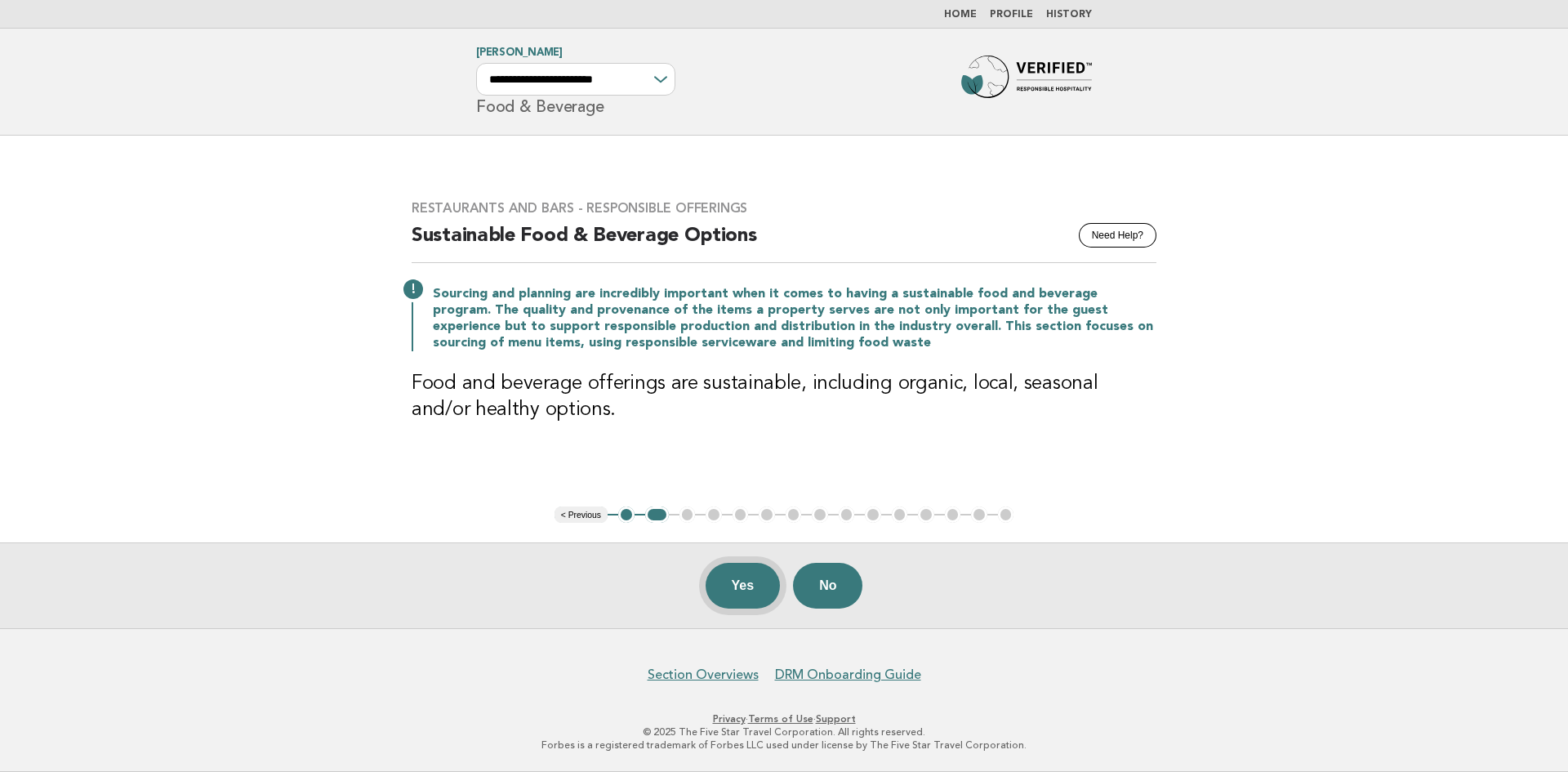
click at [724, 581] on button "Yes" at bounding box center [744, 585] width 75 height 45
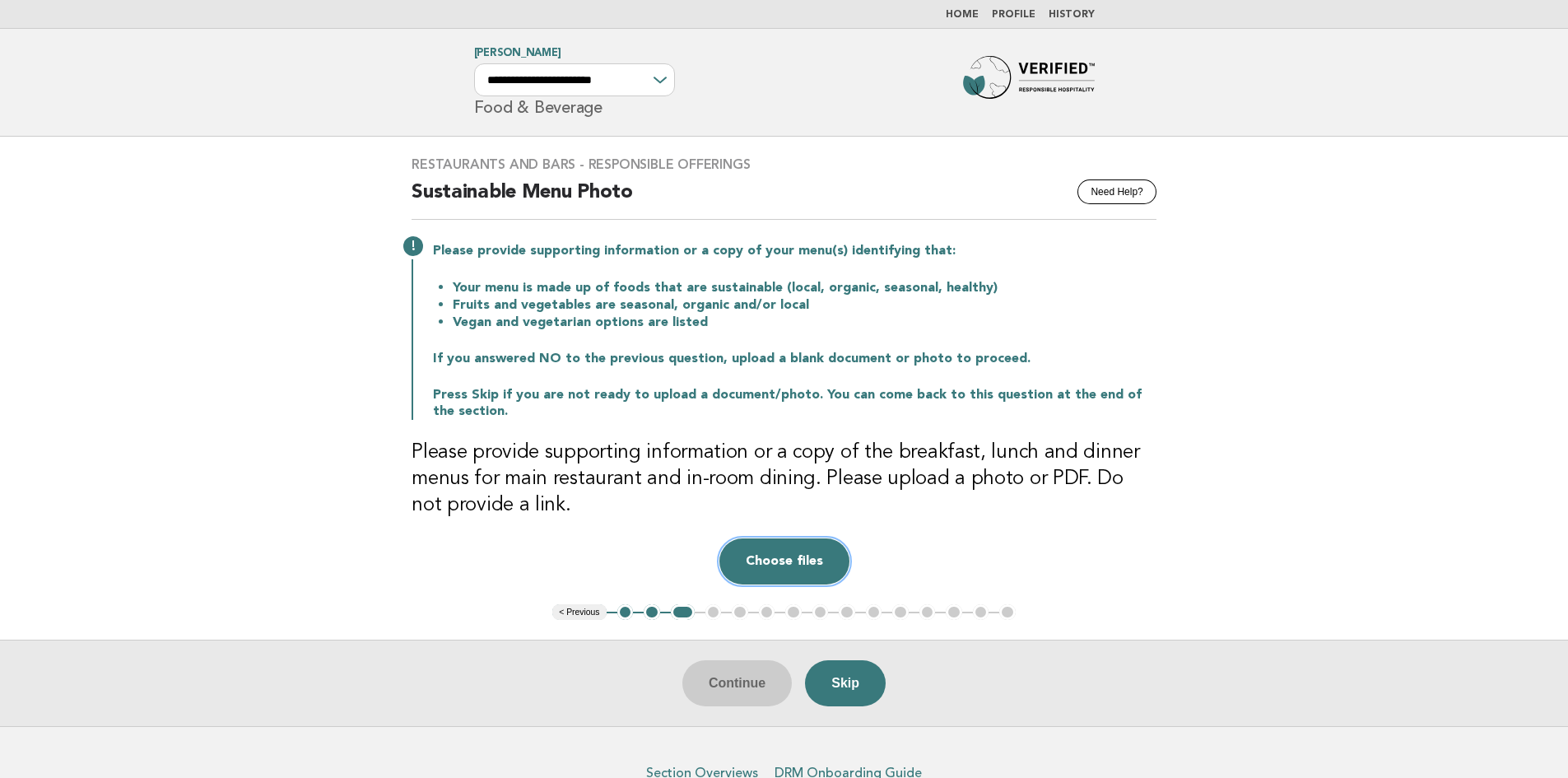
click at [776, 561] on button "Choose files" at bounding box center [784, 561] width 130 height 46
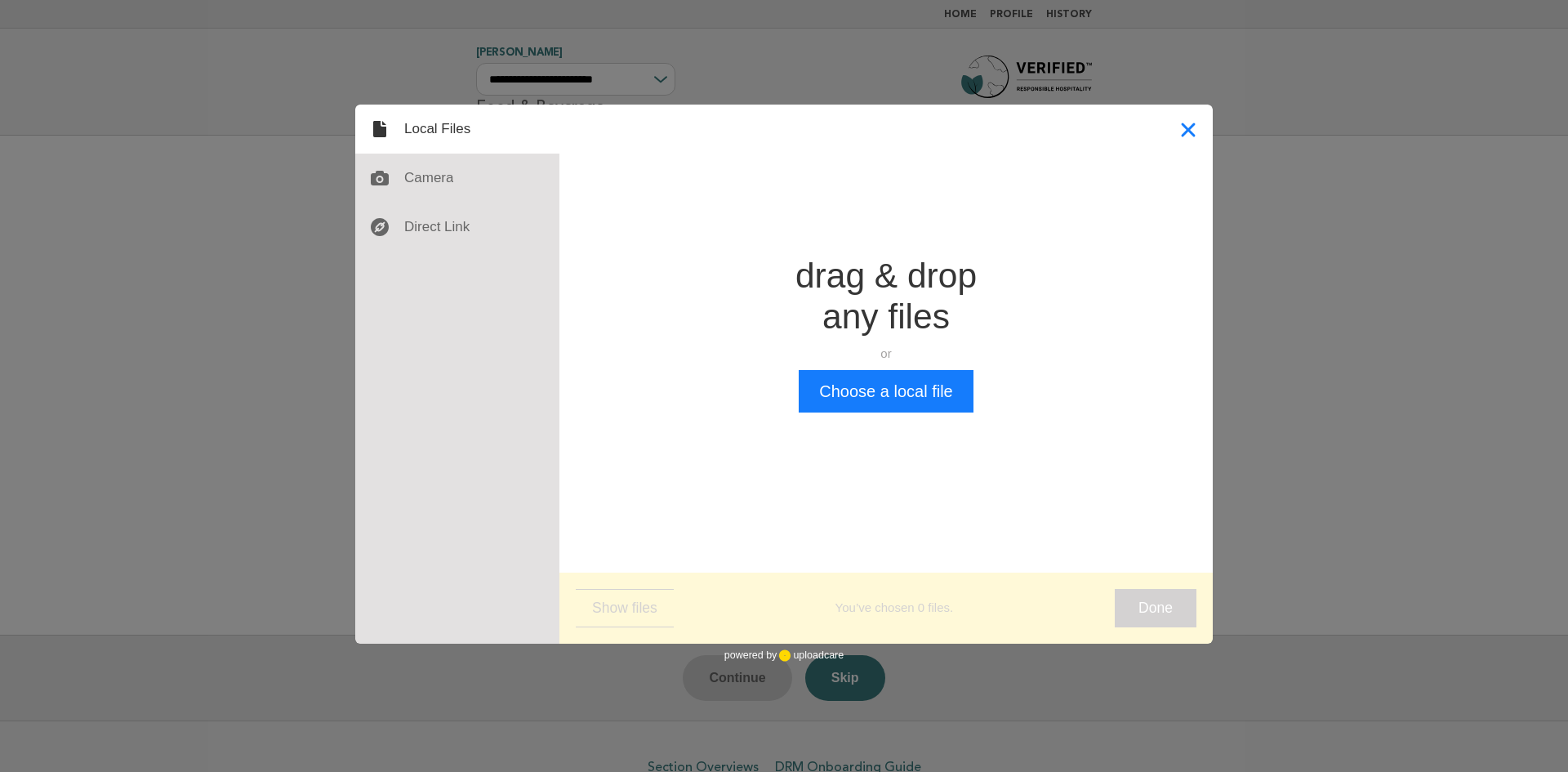
click at [1178, 127] on button "Close" at bounding box center [1188, 128] width 49 height 49
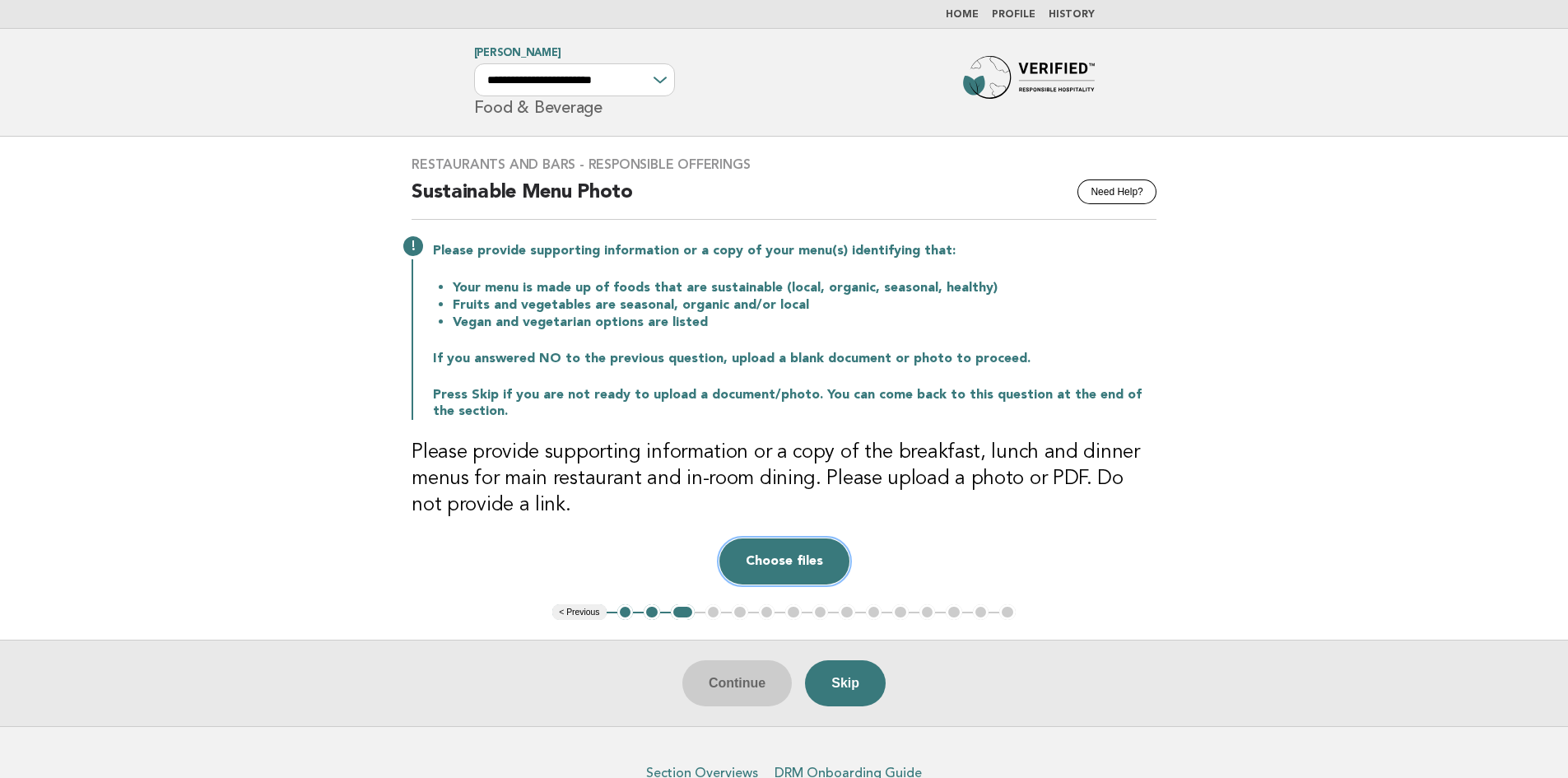
click at [776, 555] on button "Choose files" at bounding box center [784, 561] width 130 height 46
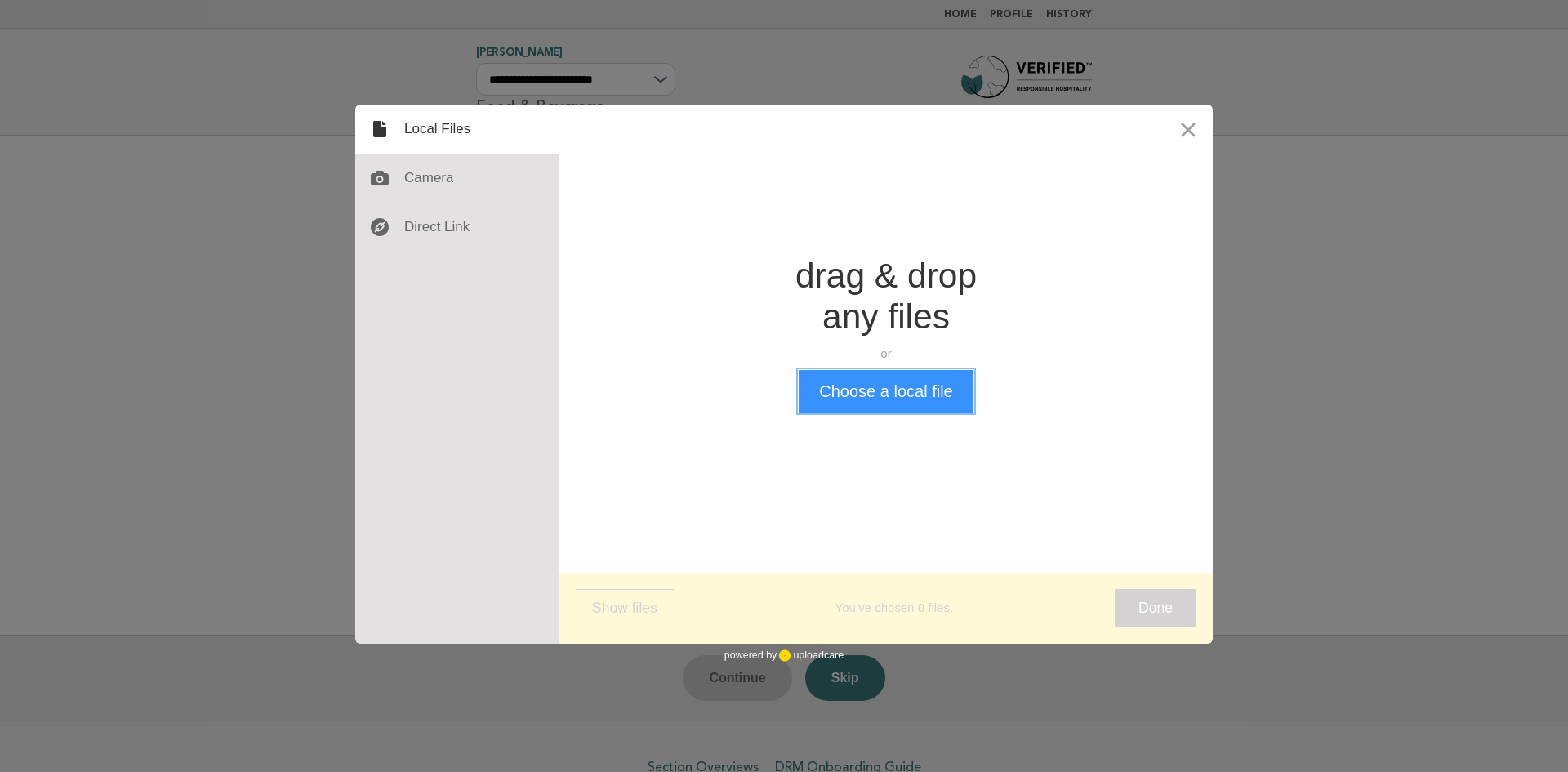
click at [880, 389] on button "Choose a local file" at bounding box center [885, 391] width 174 height 43
click at [847, 403] on button "Choose a local file" at bounding box center [885, 391] width 174 height 43
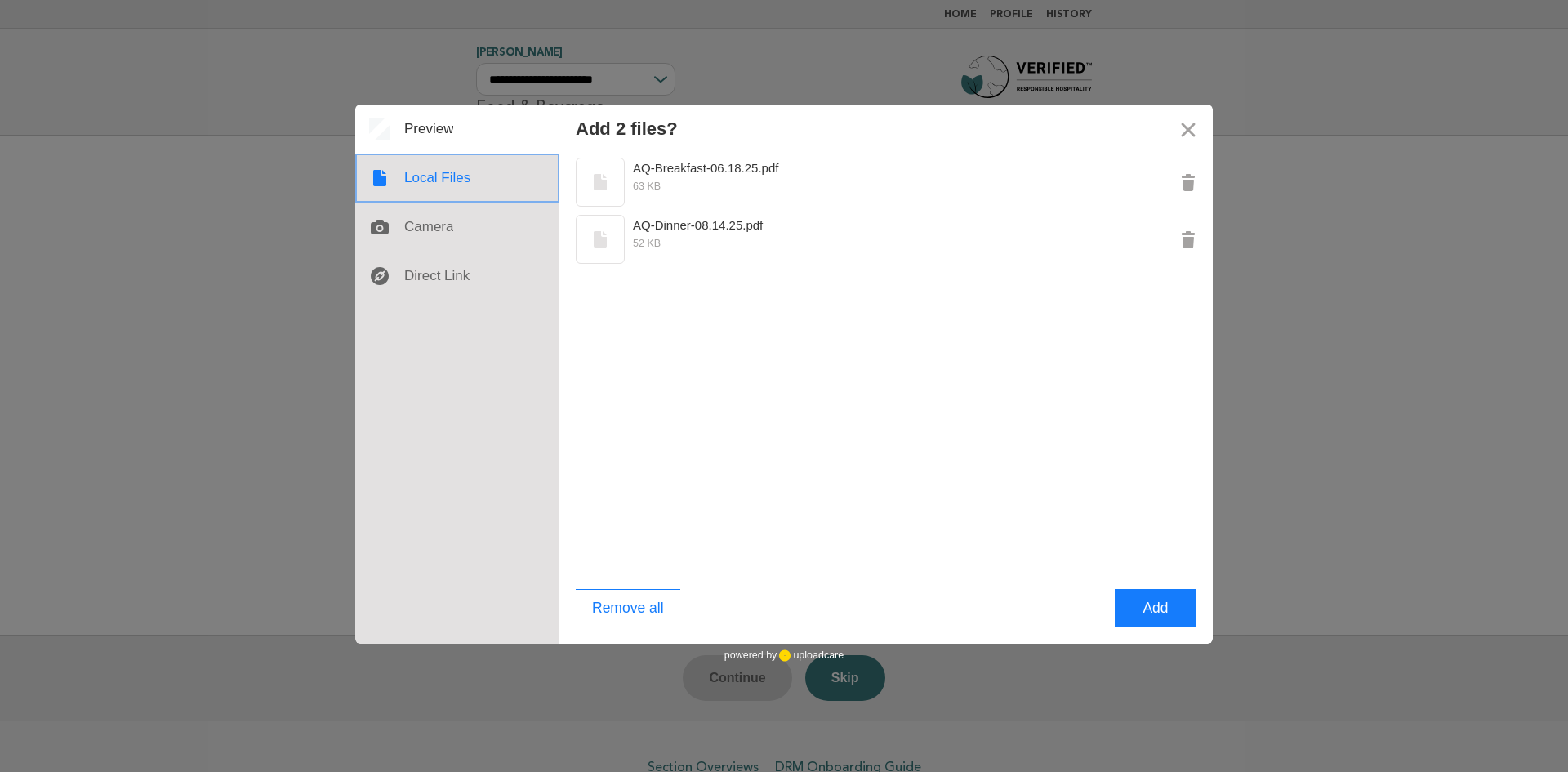
click at [406, 178] on div at bounding box center [457, 177] width 205 height 49
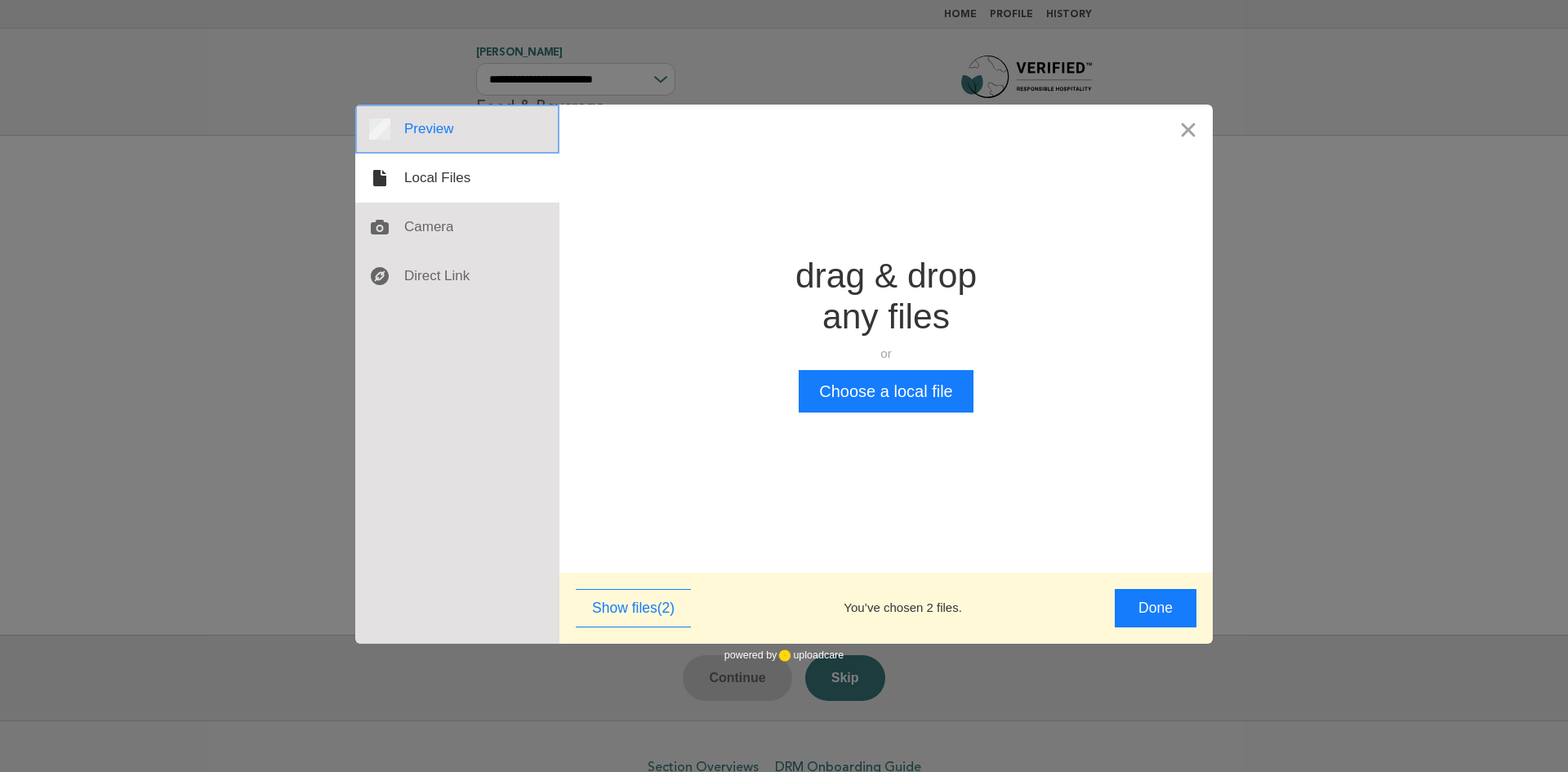
click at [424, 137] on div at bounding box center [457, 128] width 205 height 49
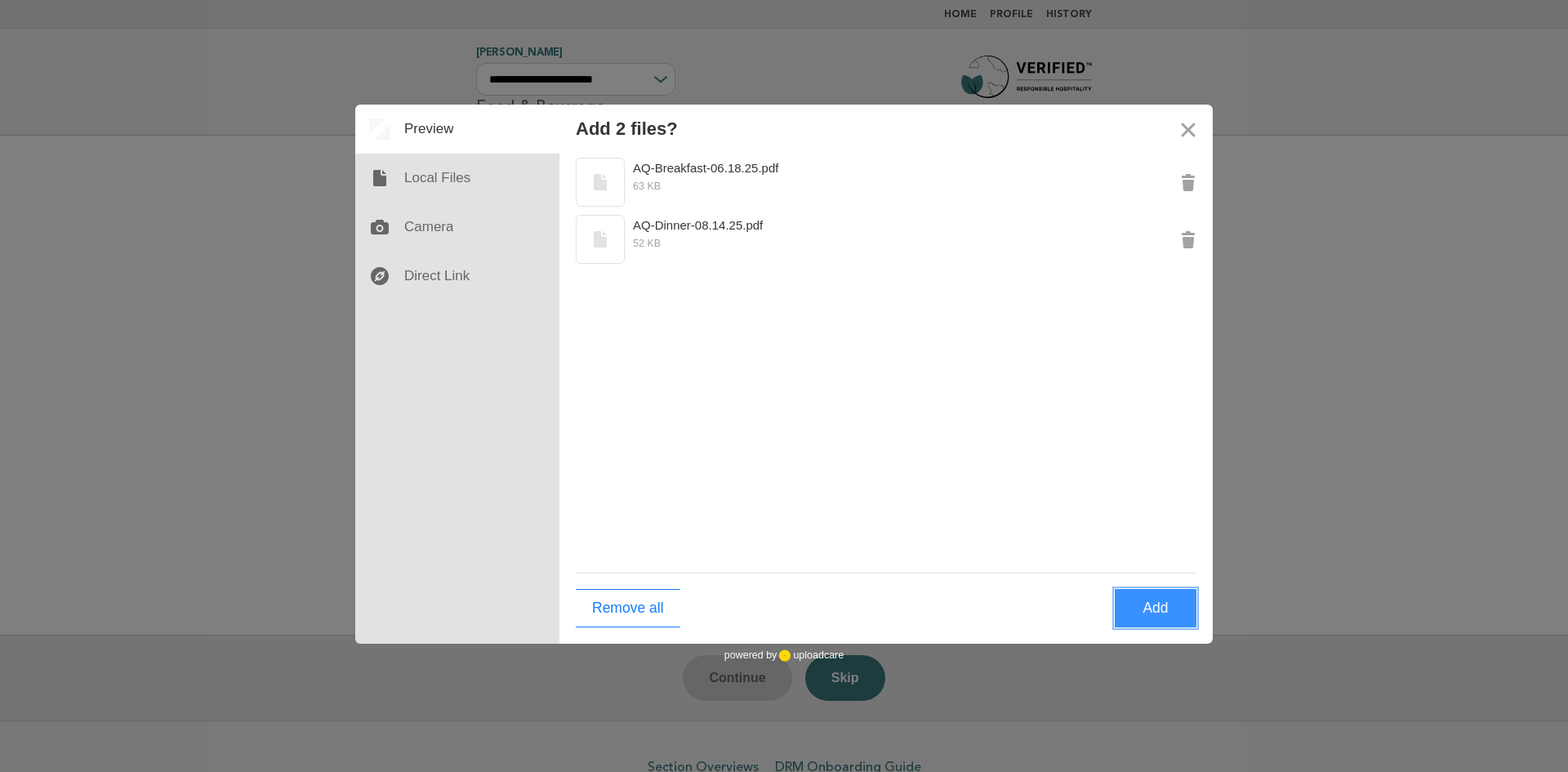
click at [1167, 605] on button "Add" at bounding box center [1155, 608] width 81 height 39
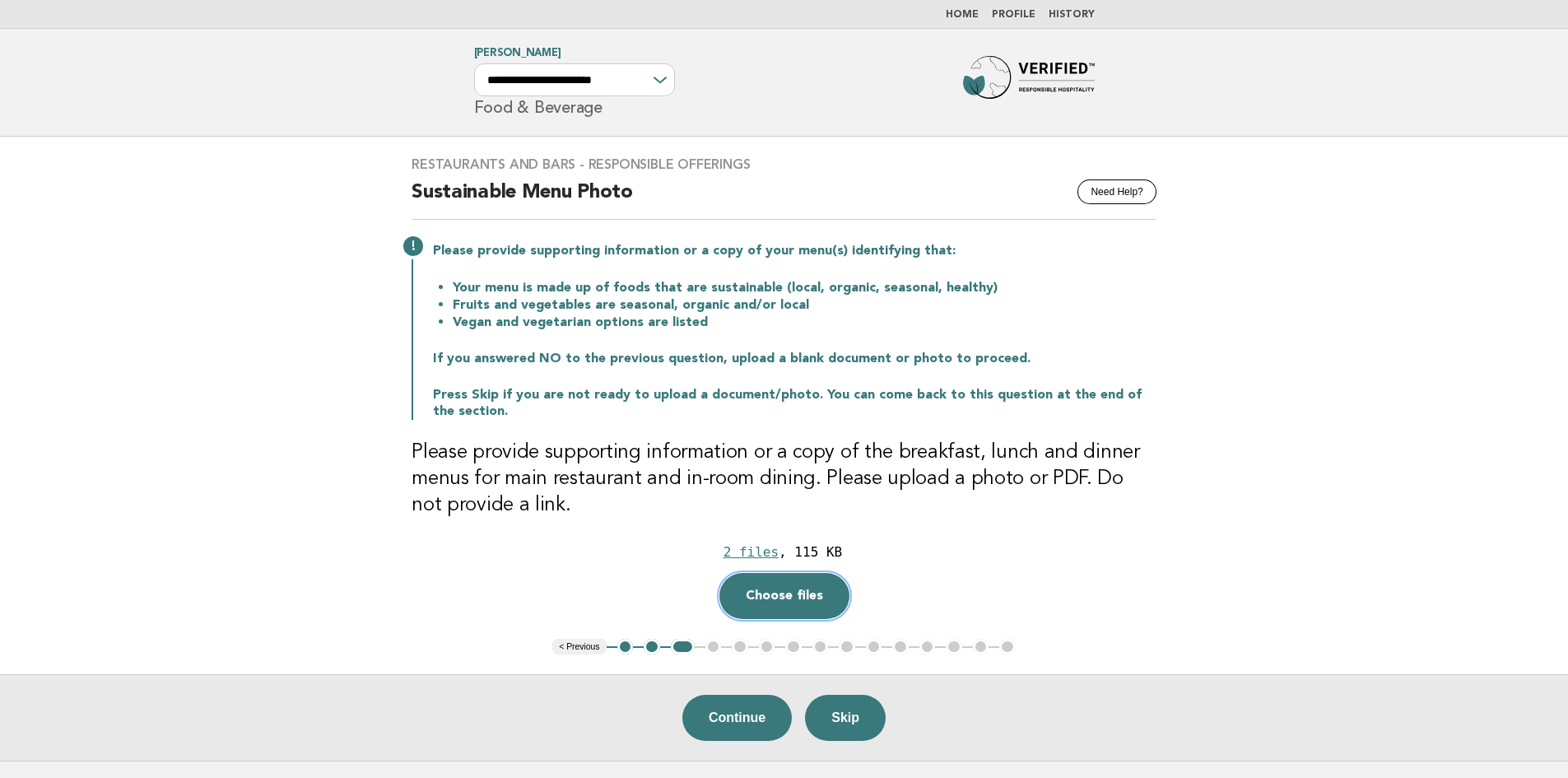
click at [776, 591] on button "Choose files" at bounding box center [784, 595] width 130 height 46
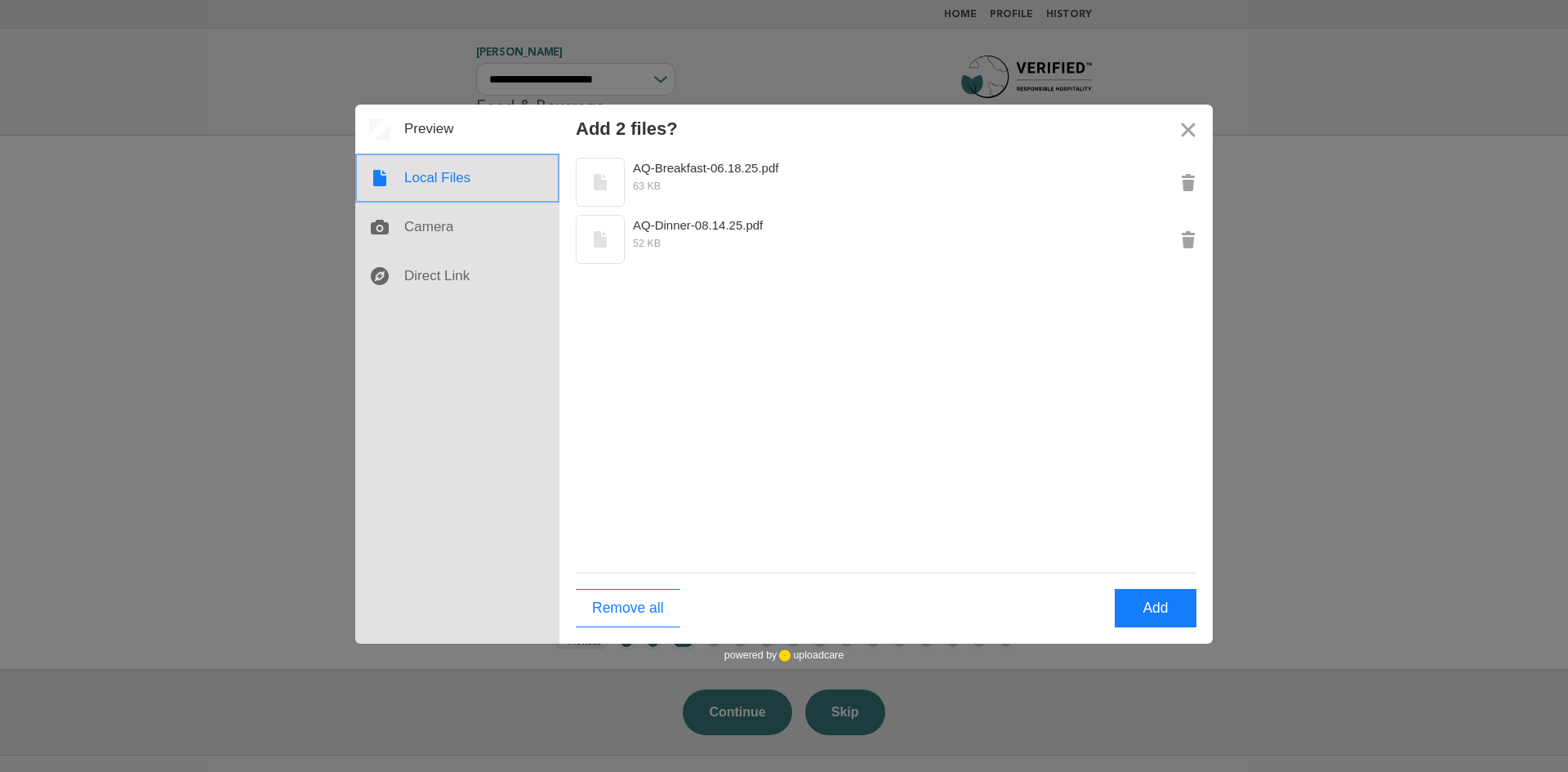
click at [436, 193] on div at bounding box center [457, 177] width 205 height 49
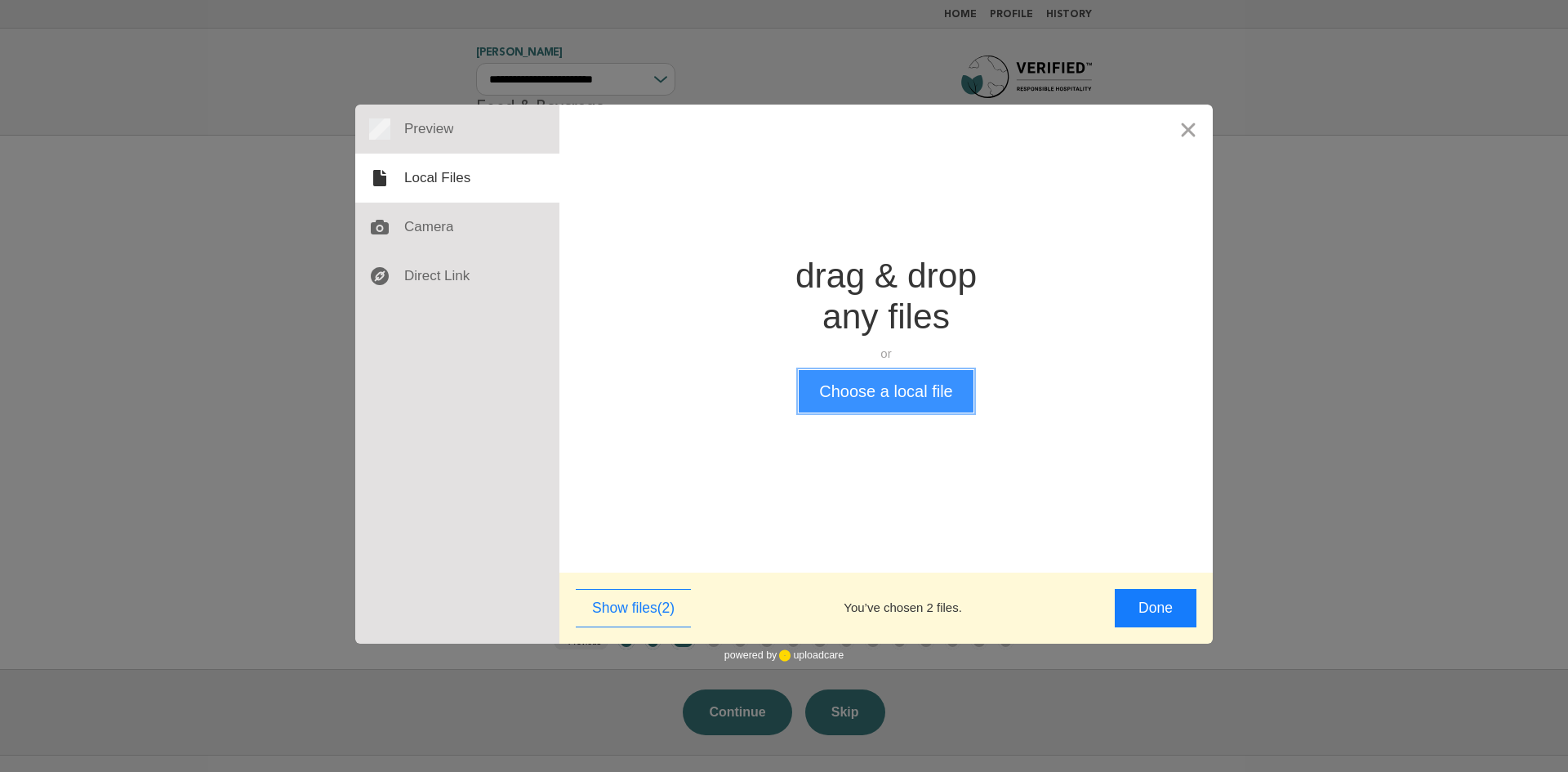
click at [853, 405] on button "Choose a local file" at bounding box center [885, 391] width 174 height 43
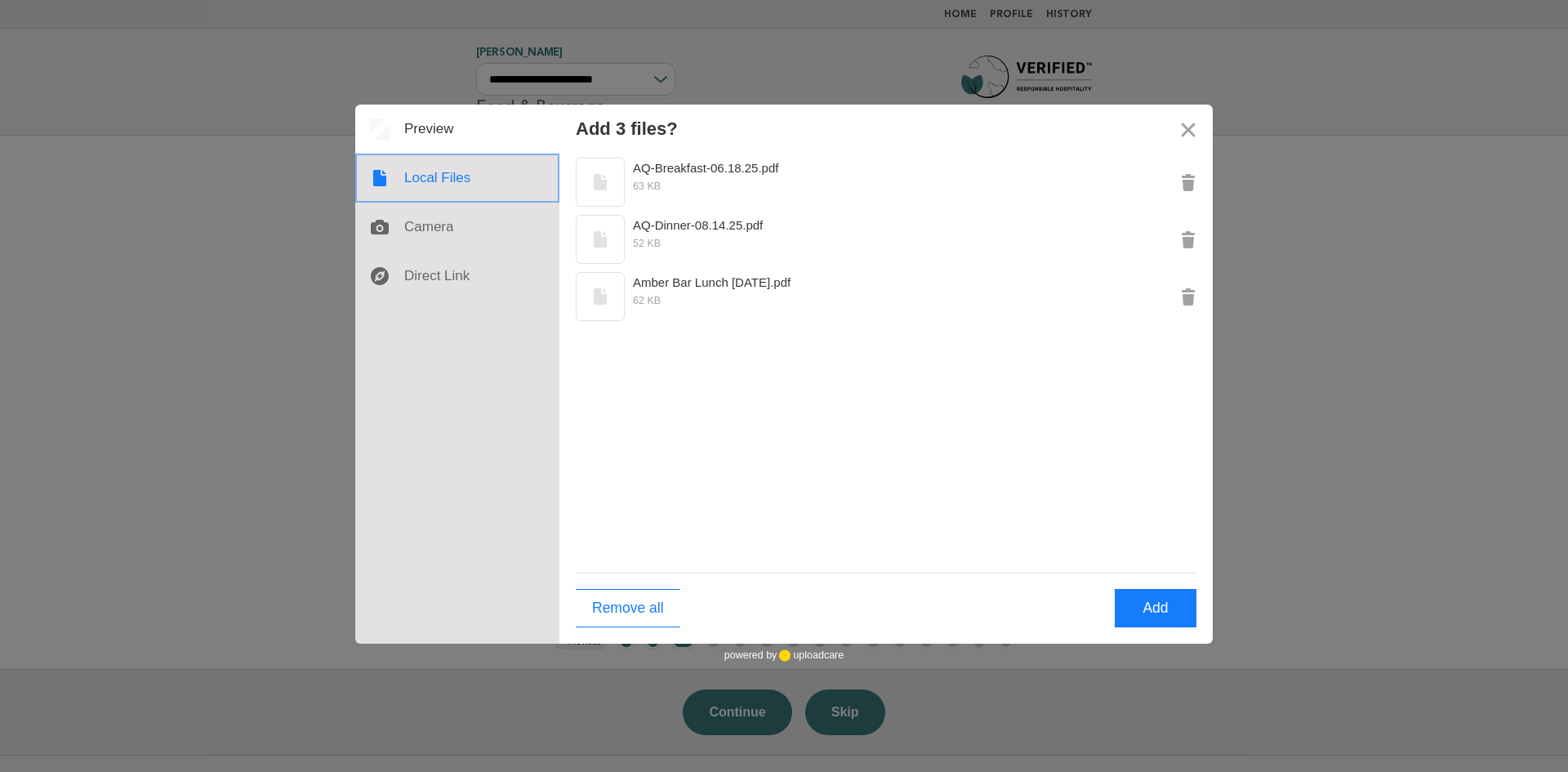
click at [431, 184] on div at bounding box center [457, 177] width 205 height 49
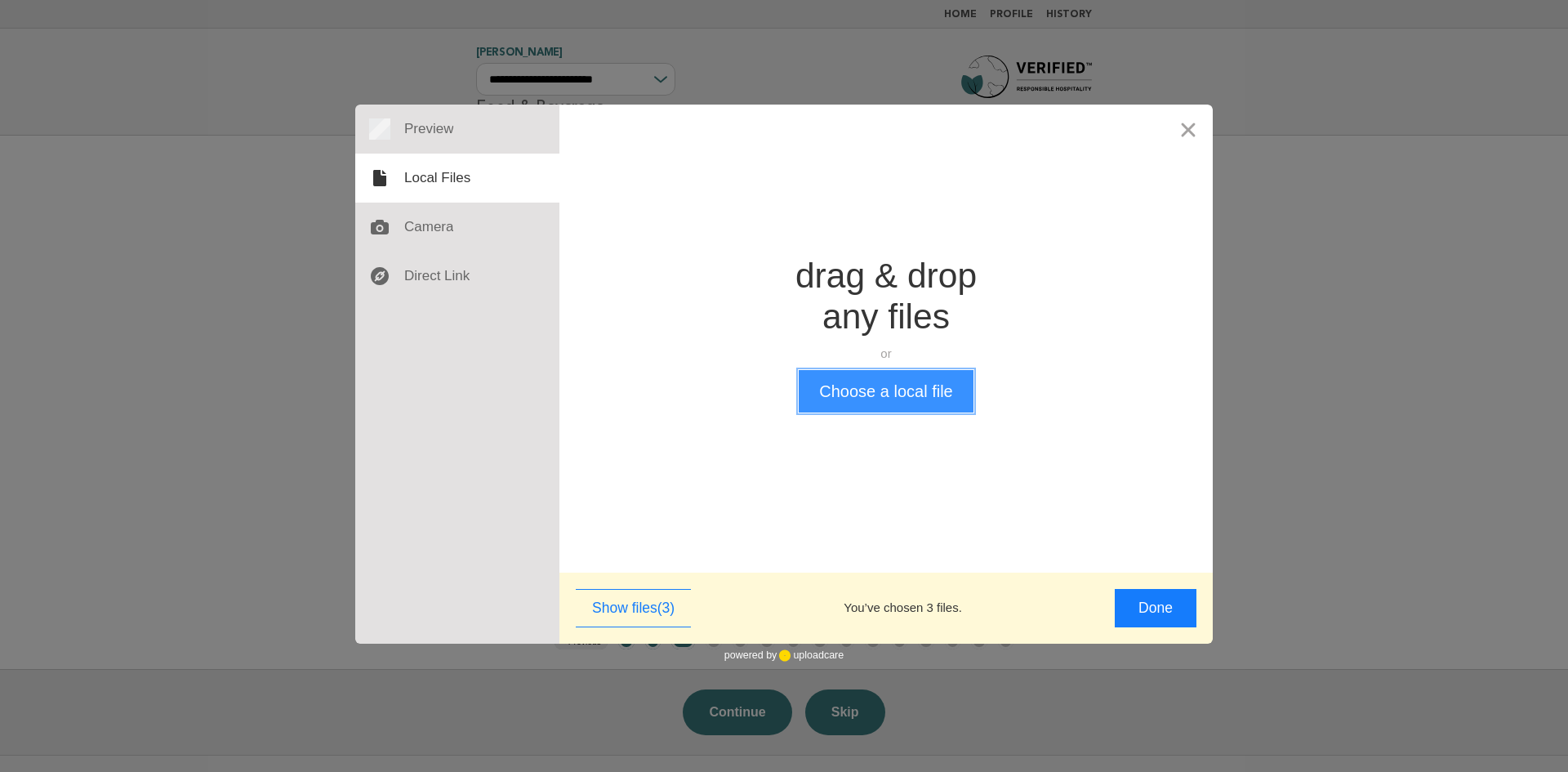
click at [923, 389] on button "Choose a local file" at bounding box center [885, 391] width 174 height 43
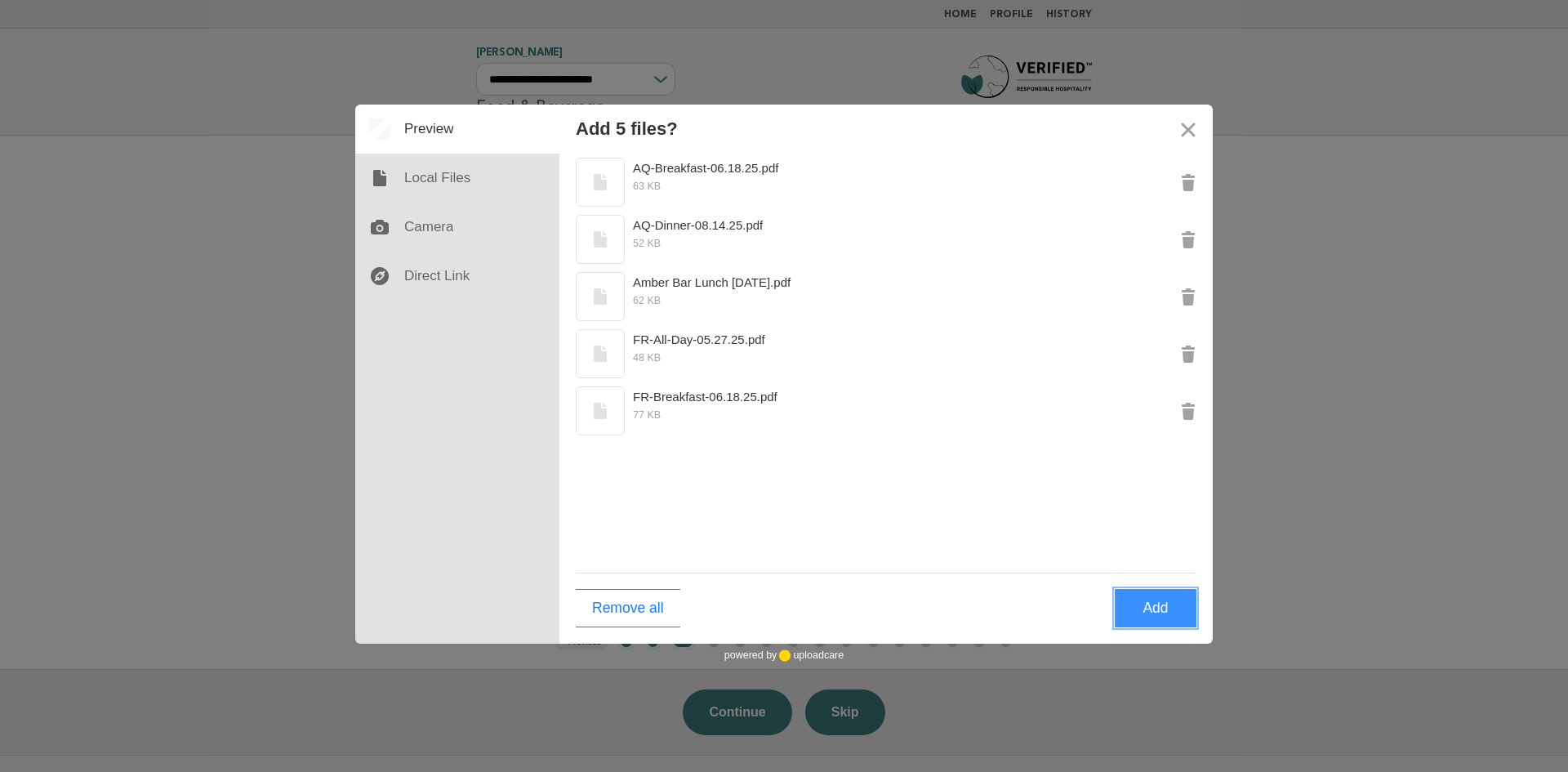
click at [1164, 603] on button "Add" at bounding box center [1155, 608] width 81 height 39
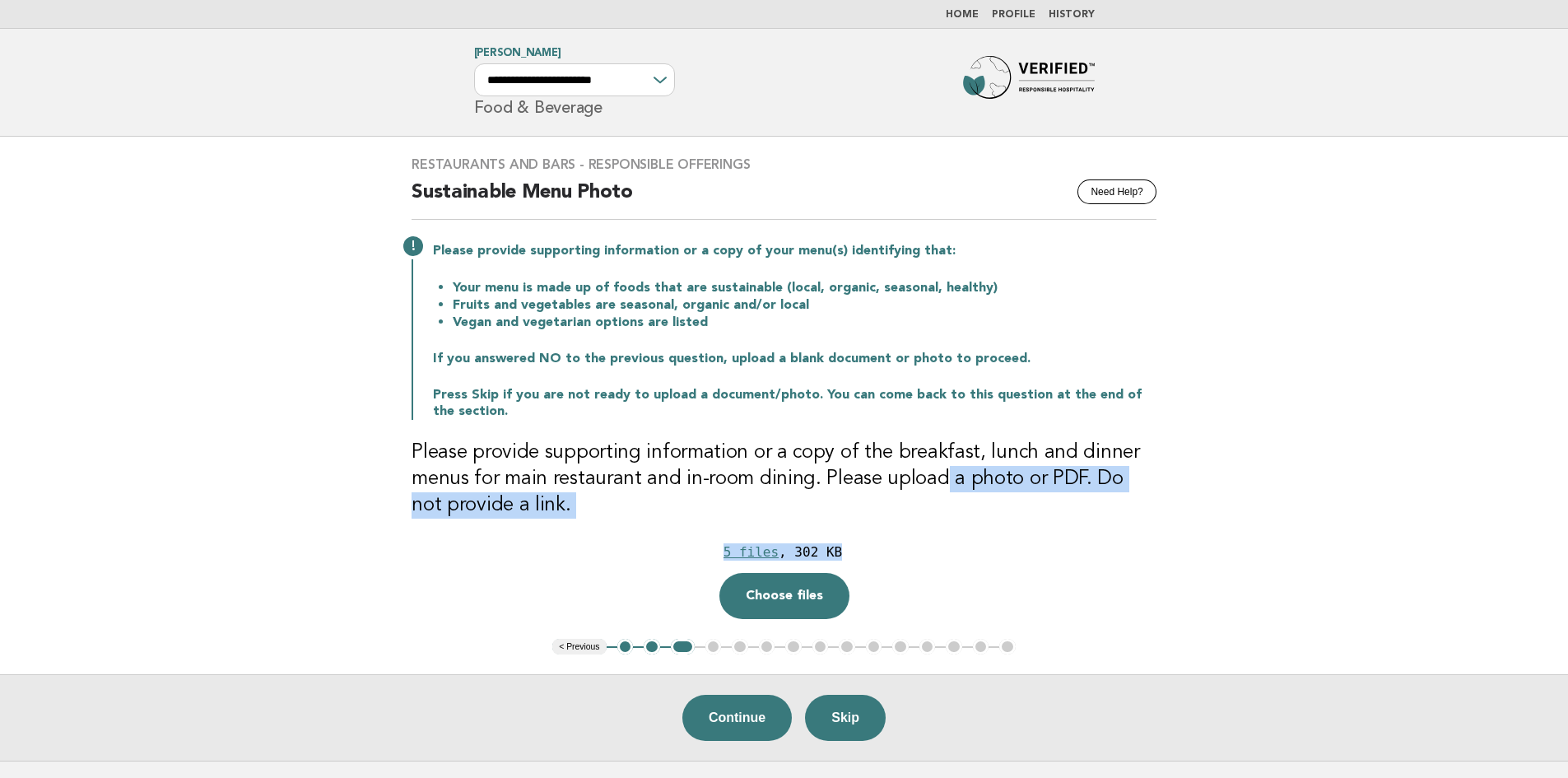
drag, startPoint x: 1173, startPoint y: 608, endPoint x: 931, endPoint y: 467, distance: 280.1
click at [931, 467] on div "Restaurants and Bars - Responsible Offerings Need Help? Sustainable Menu Photo …" at bounding box center [783, 387] width 784 height 502
click at [639, 495] on h3 "Please provide supporting information or a copy of the breakfast, lunch and din…" at bounding box center [784, 480] width 745 height 79
click at [747, 549] on div "5 files" at bounding box center [751, 552] width 55 height 16
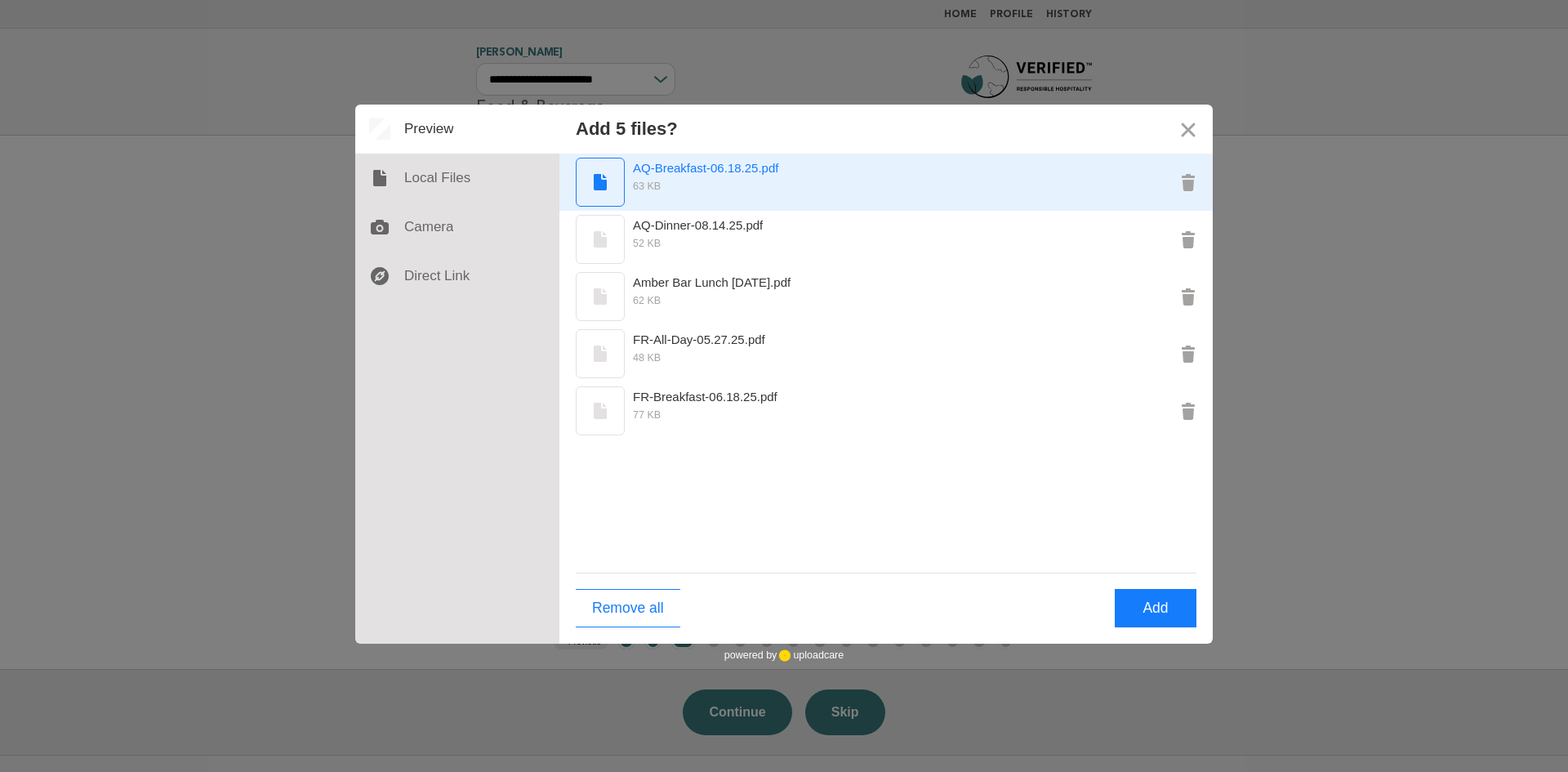
click at [689, 180] on div "63 KB" at bounding box center [862, 186] width 572 height 16
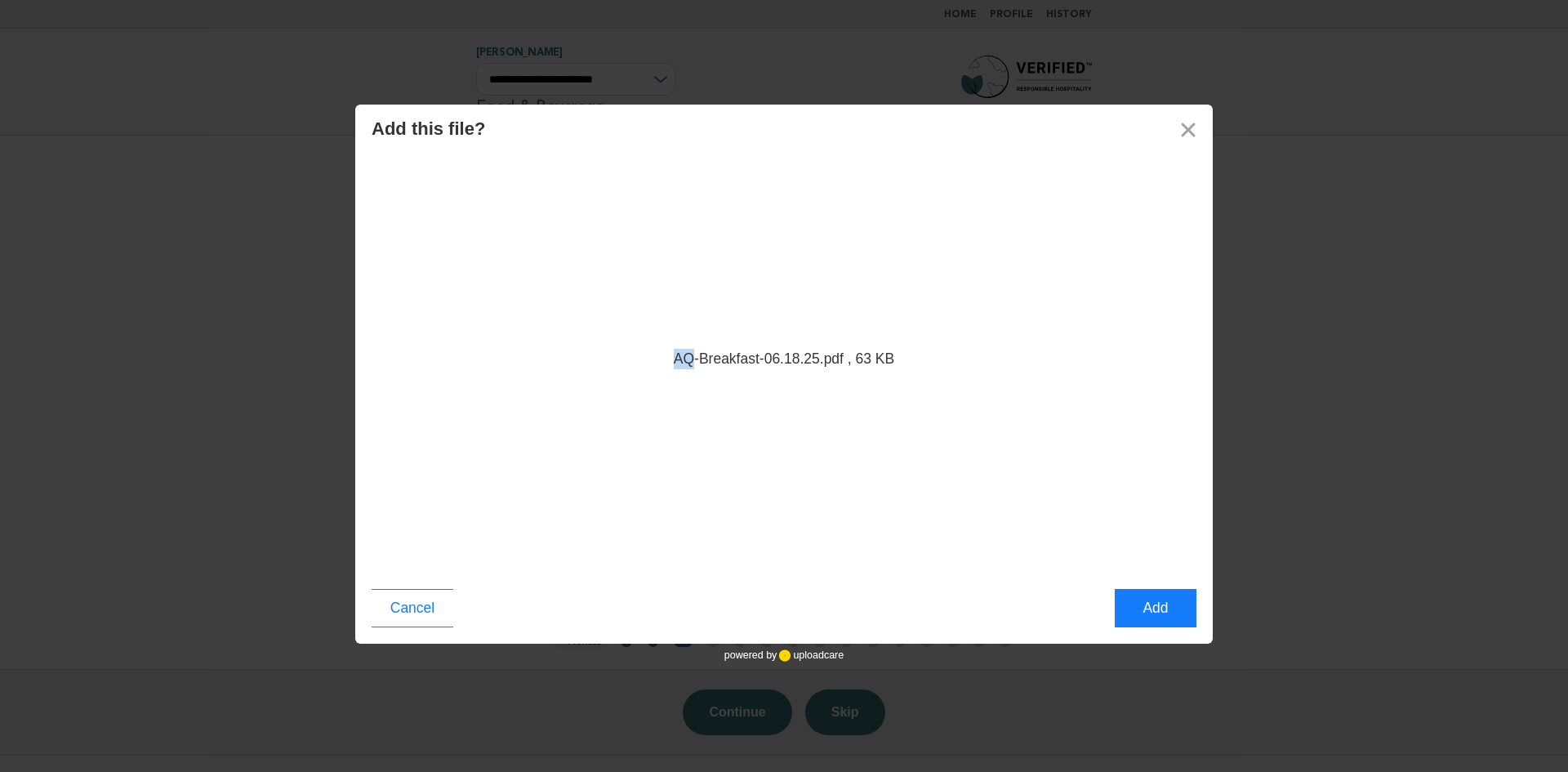
click at [689, 180] on div "AQ-Breakfast-06.18.25.pdf , 63 KB" at bounding box center [784, 363] width 858 height 419
click at [408, 618] on button "Cancel" at bounding box center [412, 608] width 81 height 39
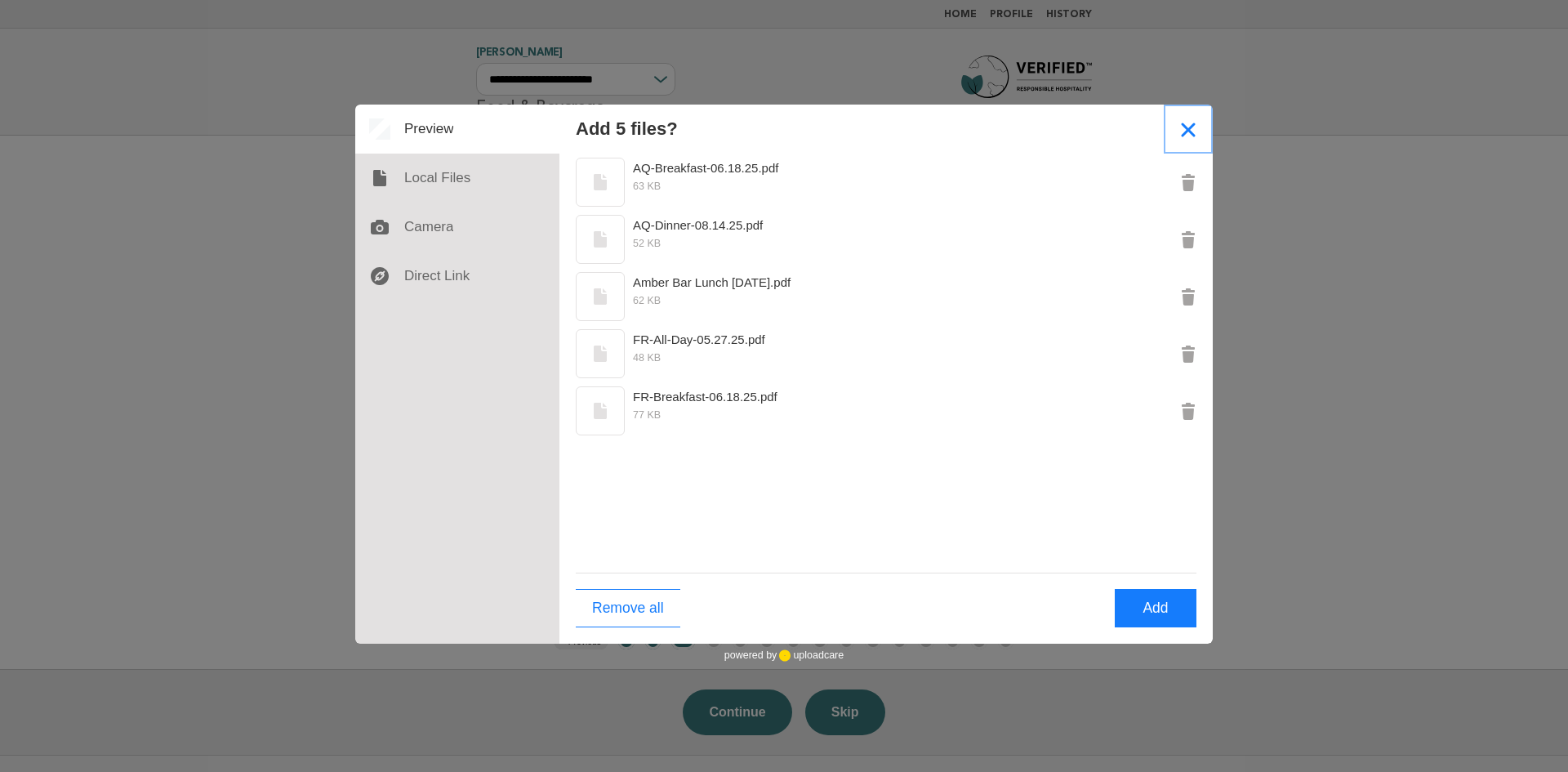
click at [1191, 135] on button "Close" at bounding box center [1188, 128] width 49 height 49
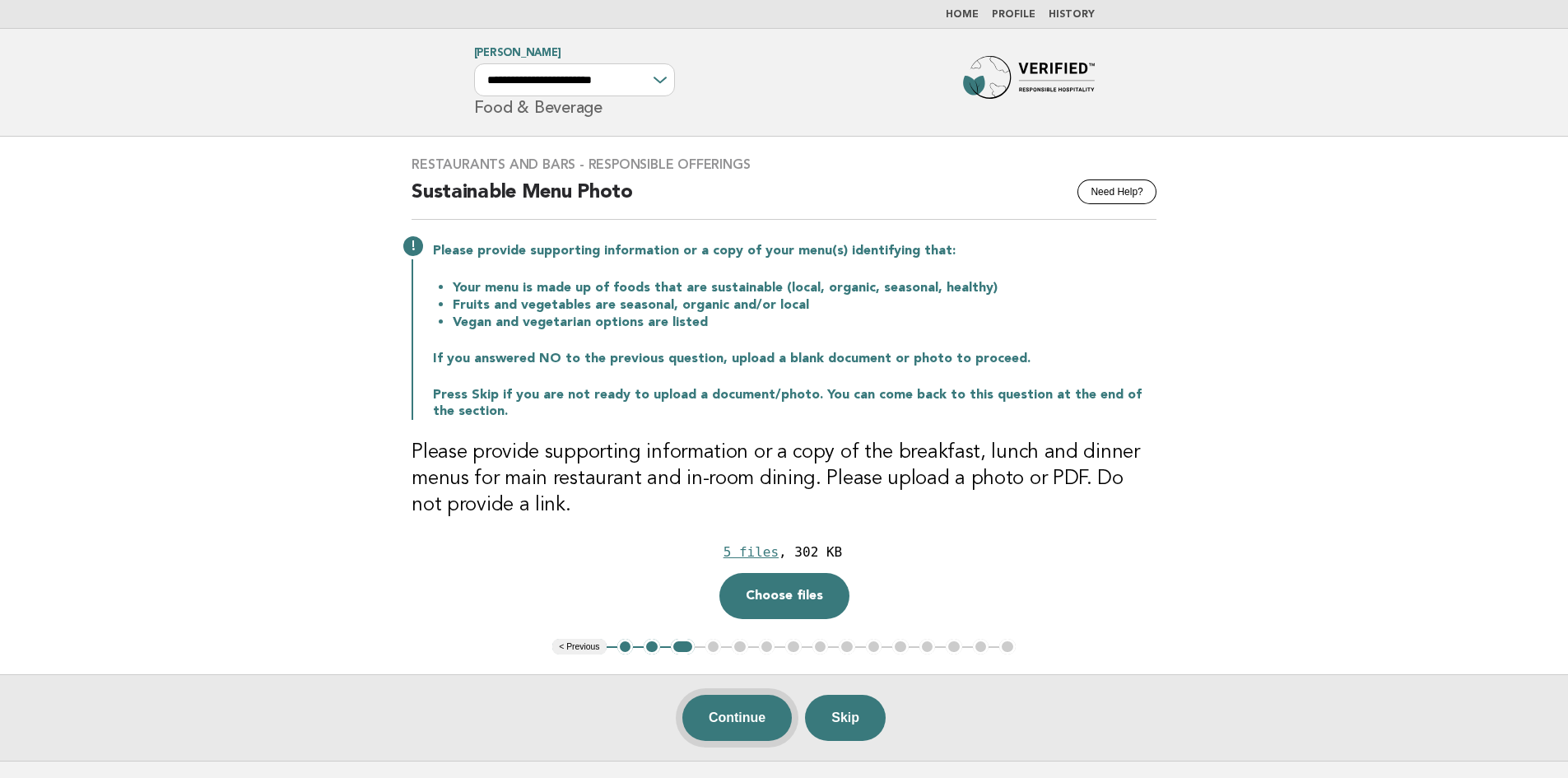
click at [719, 716] on button "Continue" at bounding box center [737, 717] width 110 height 46
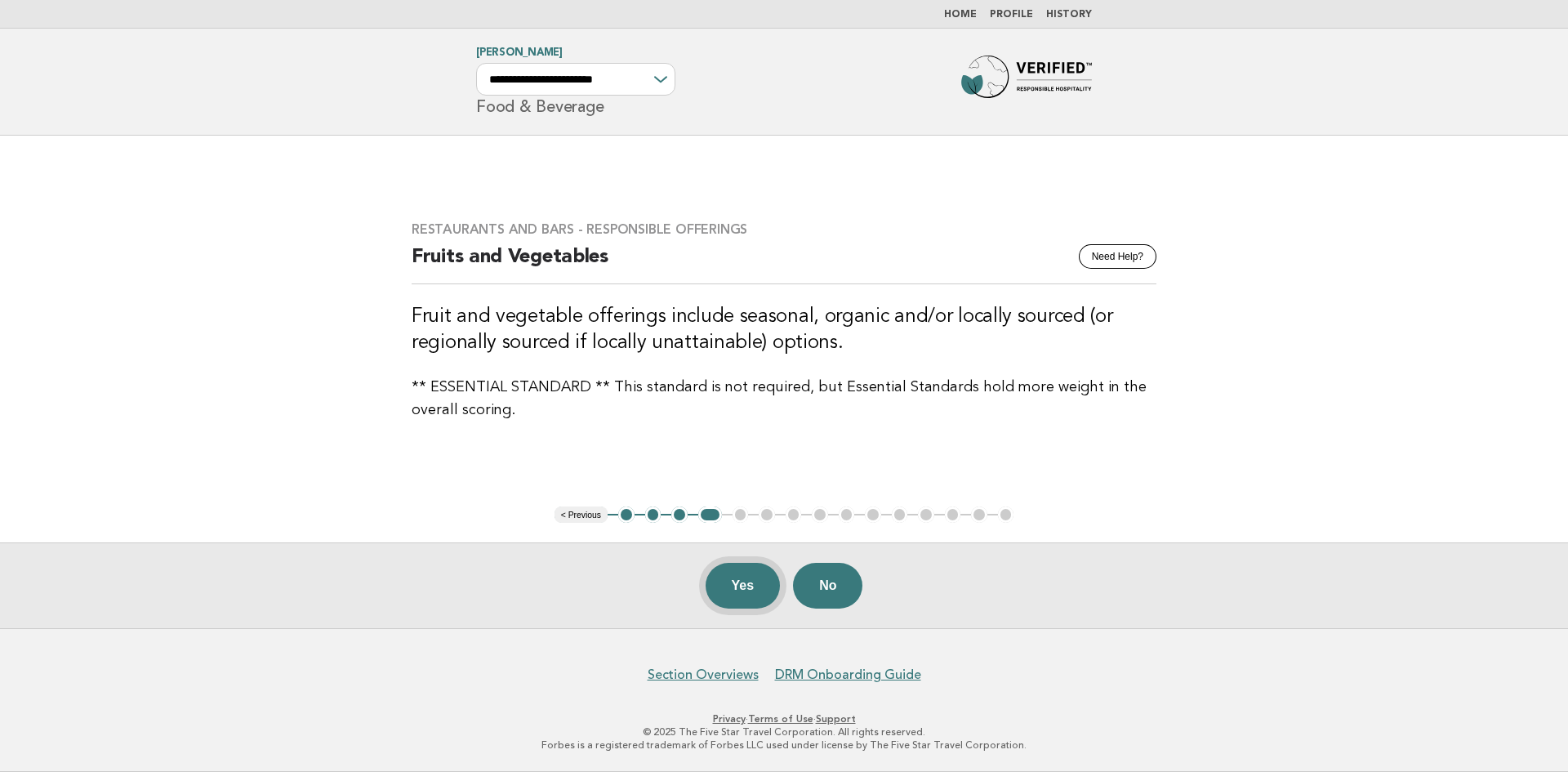
click at [745, 586] on button "Yes" at bounding box center [744, 585] width 75 height 45
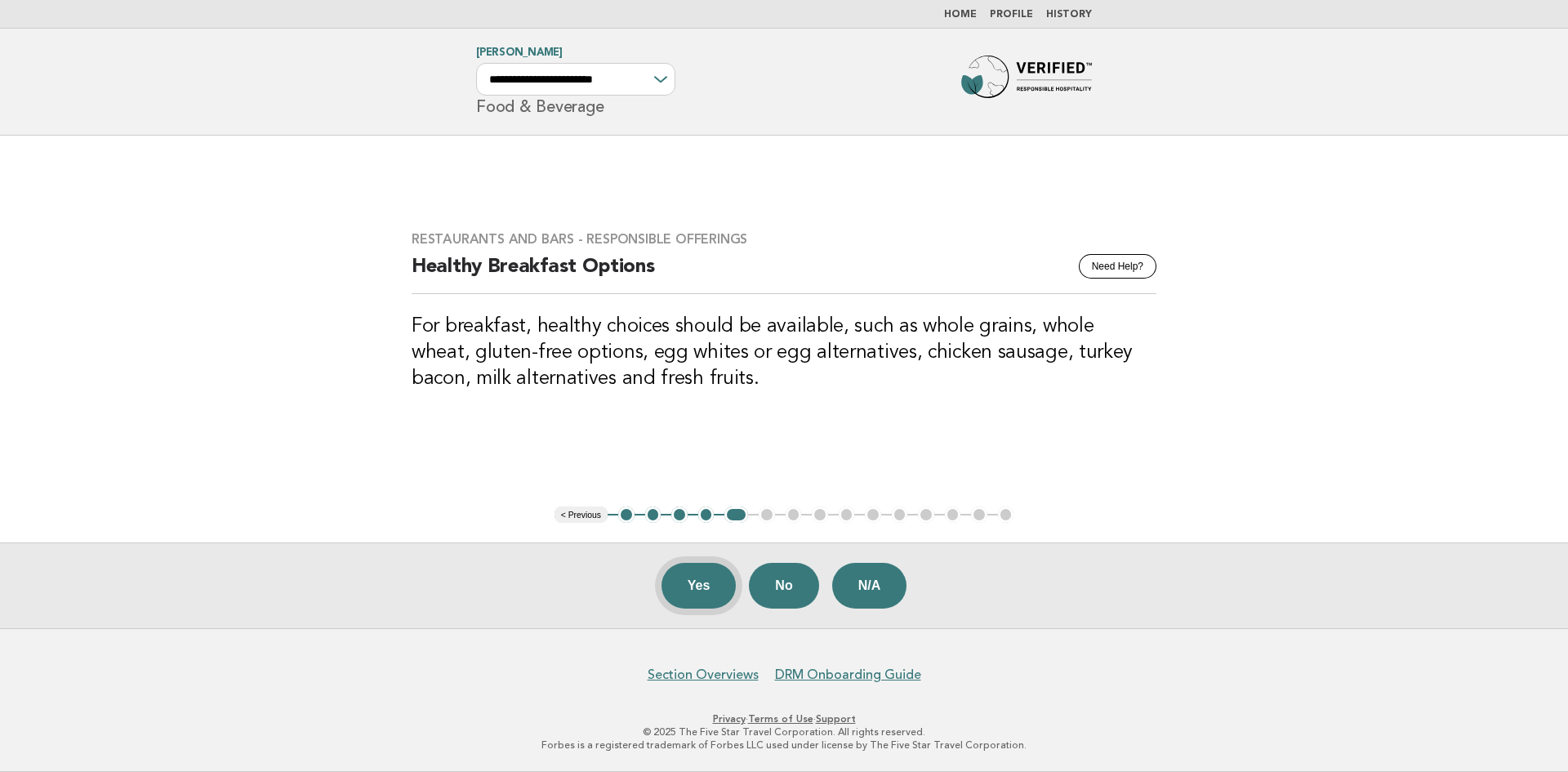
click at [699, 586] on button "Yes" at bounding box center [699, 585] width 75 height 45
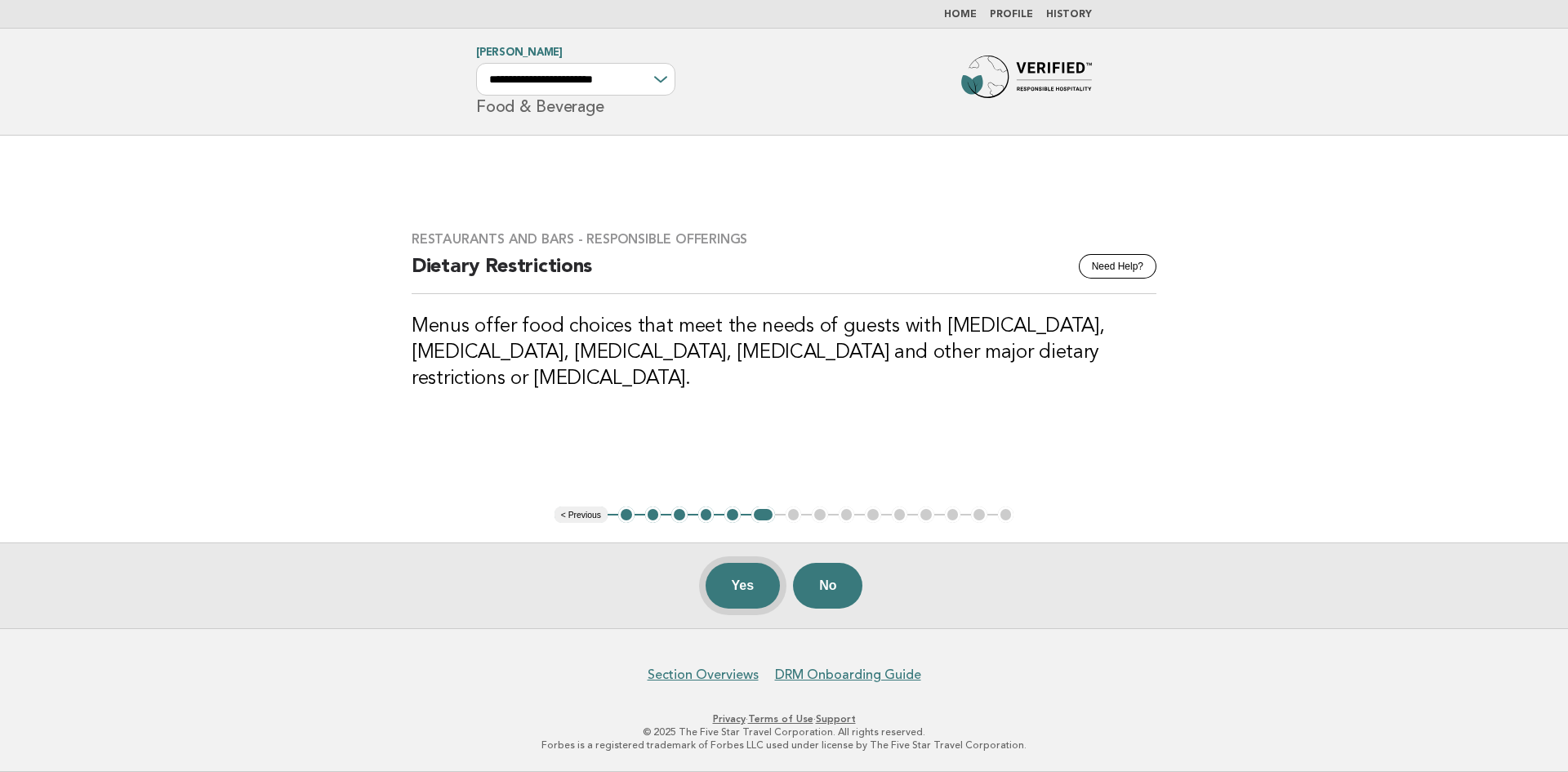
click at [742, 585] on button "Yes" at bounding box center [744, 585] width 75 height 45
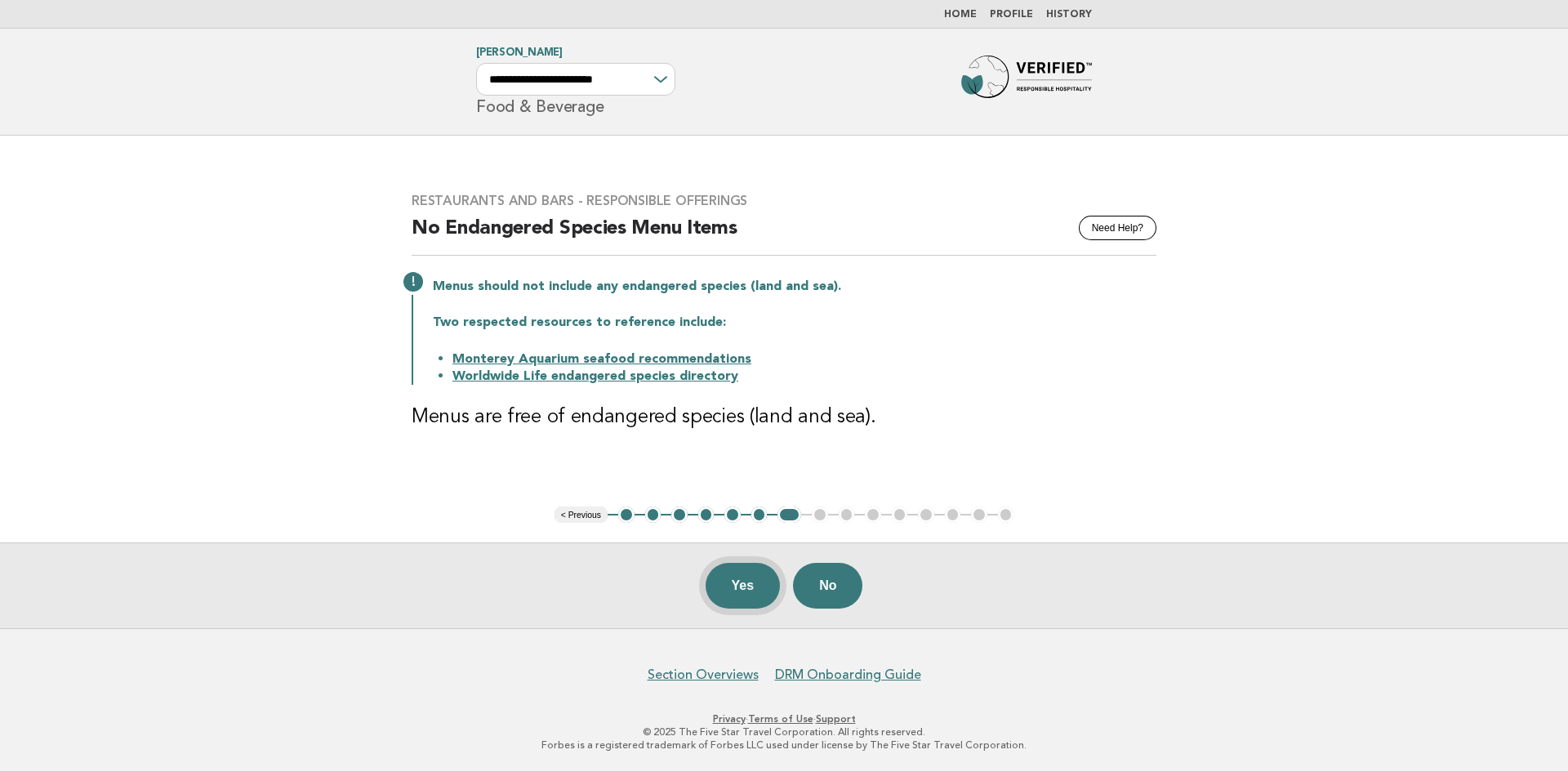
click at [753, 588] on button "Yes" at bounding box center [744, 585] width 75 height 45
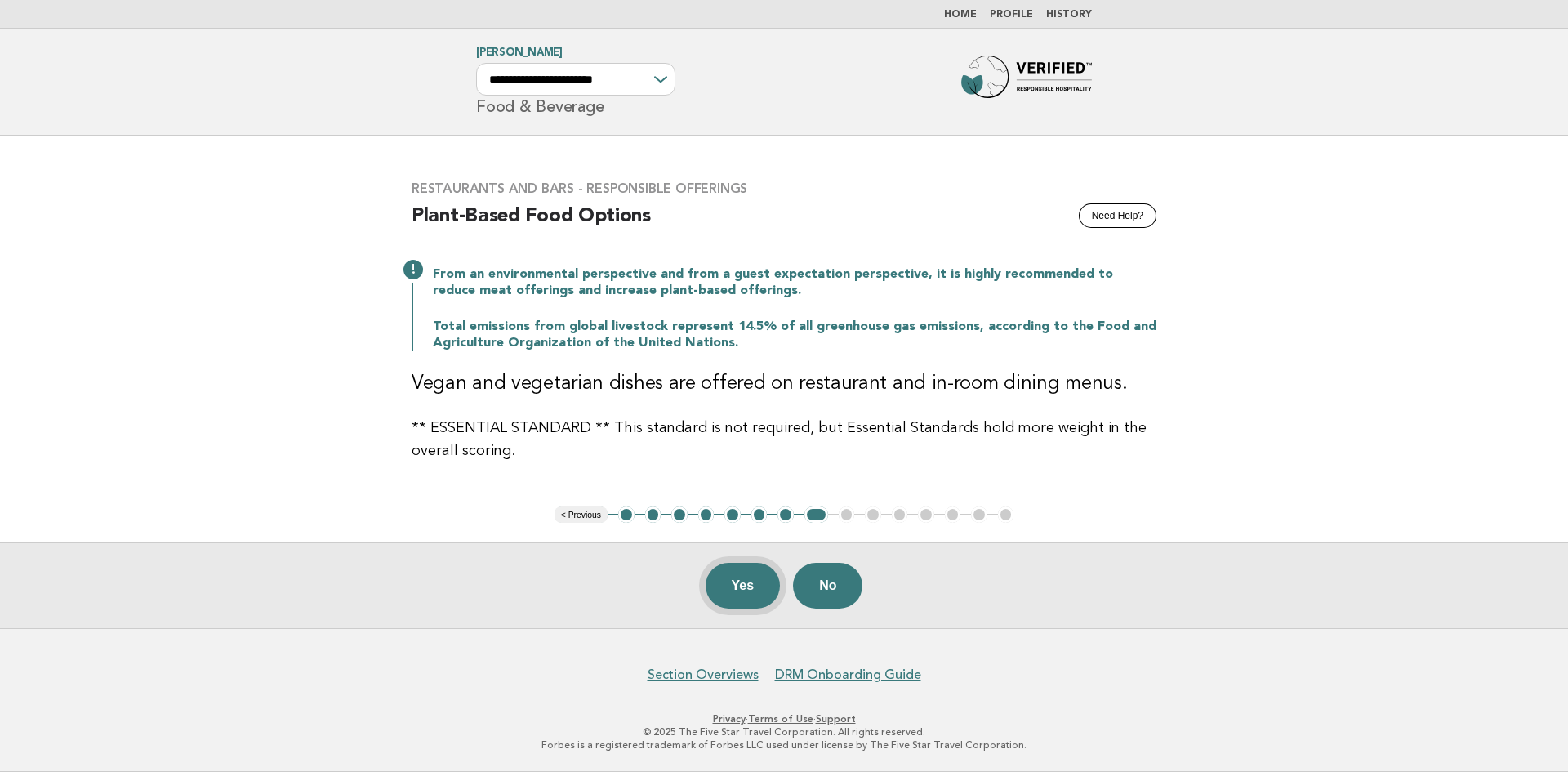
click at [739, 583] on button "Yes" at bounding box center [744, 585] width 75 height 45
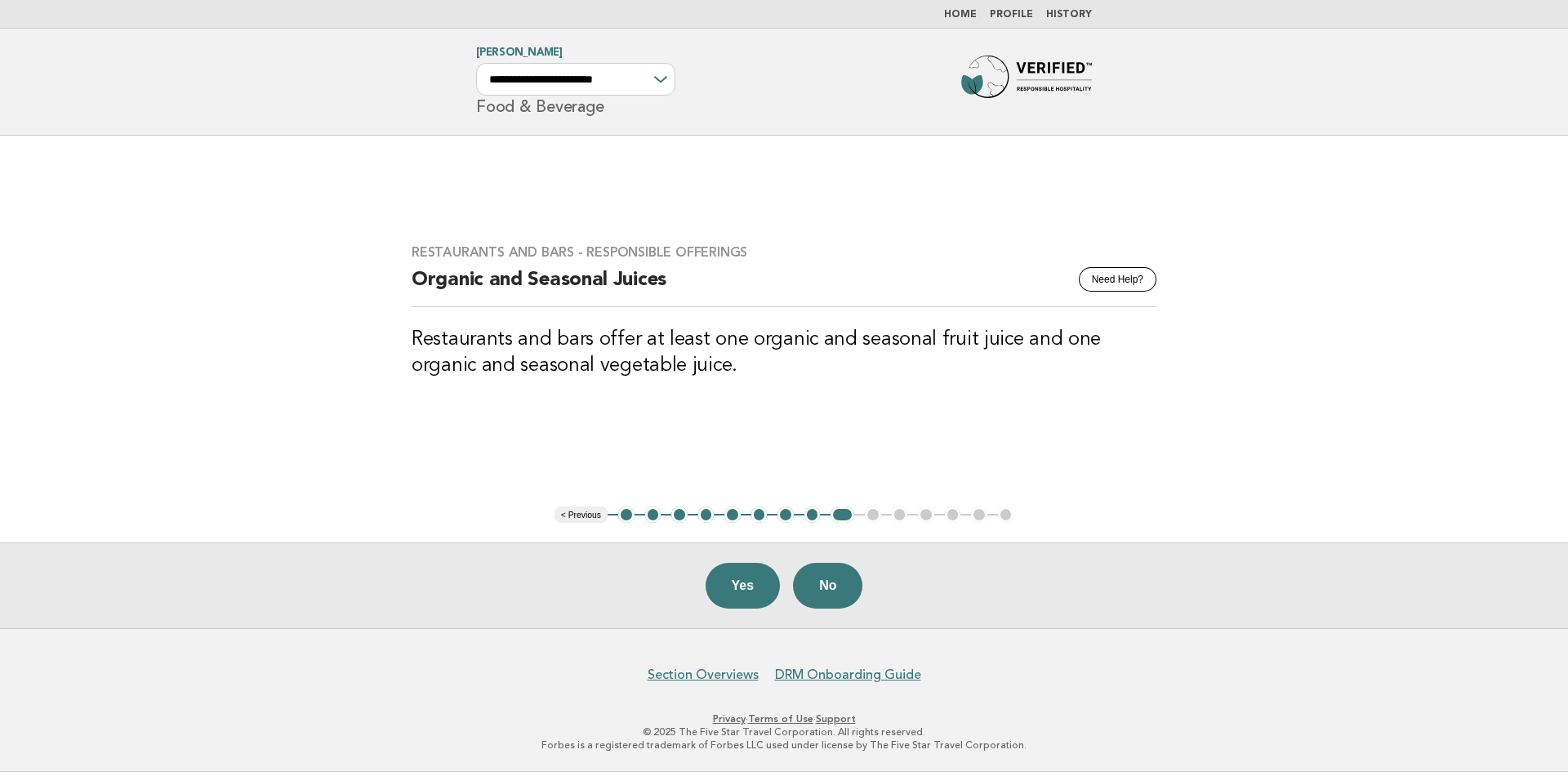
click at [739, 583] on button "Yes" at bounding box center [744, 585] width 75 height 45
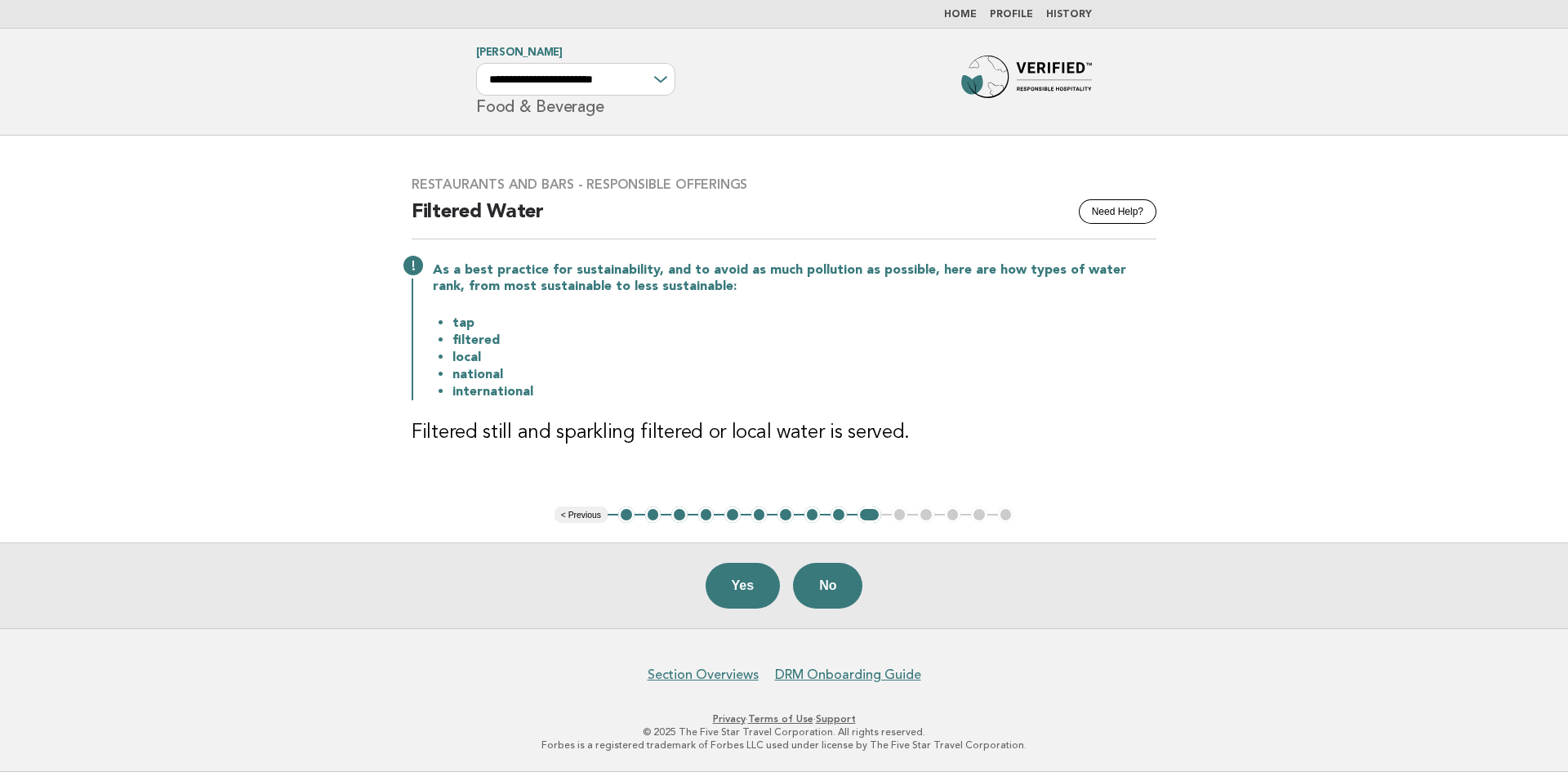
click at [739, 583] on button "Yes" at bounding box center [744, 585] width 75 height 45
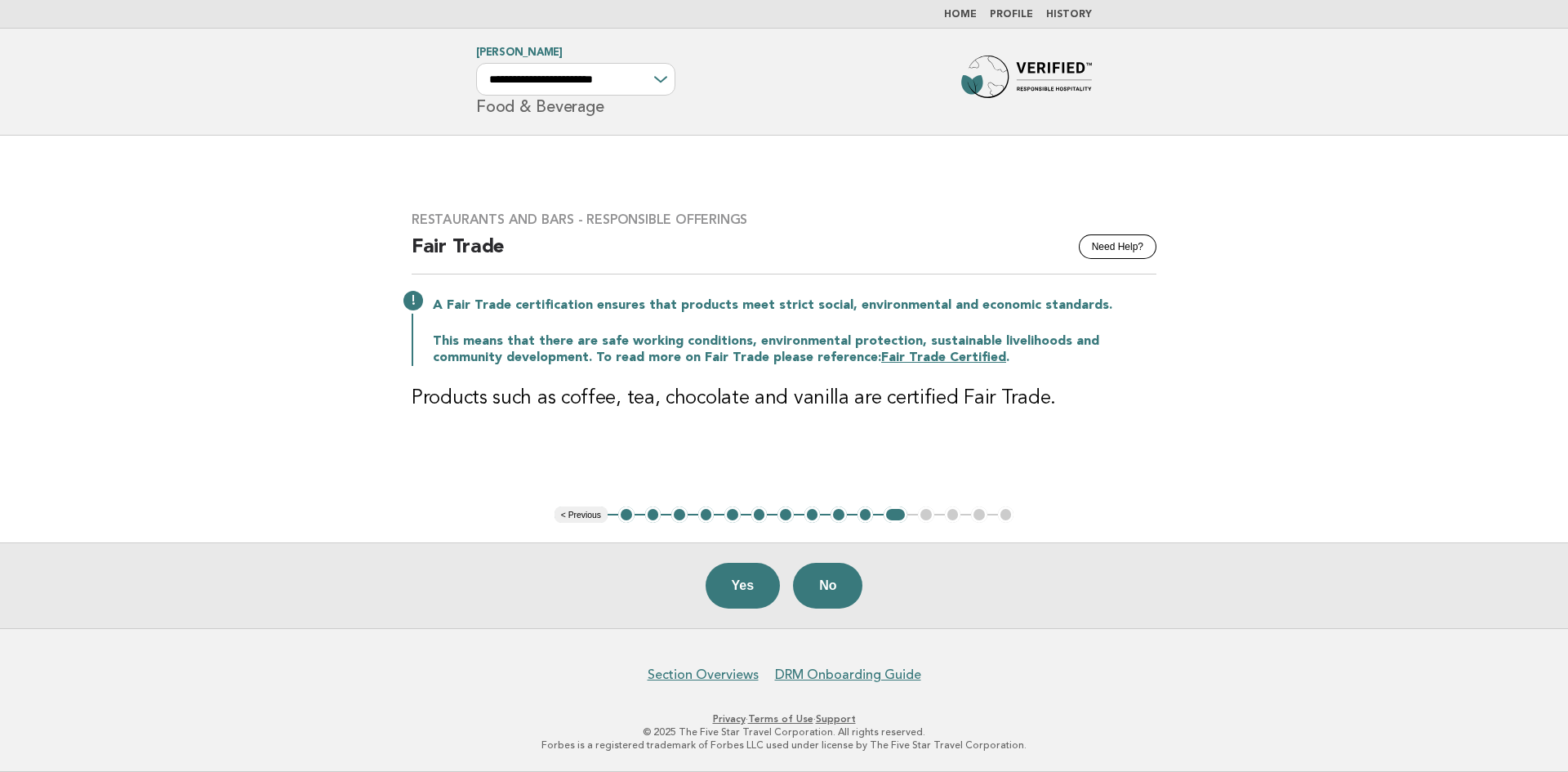
click at [739, 583] on button "Yes" at bounding box center [744, 585] width 75 height 45
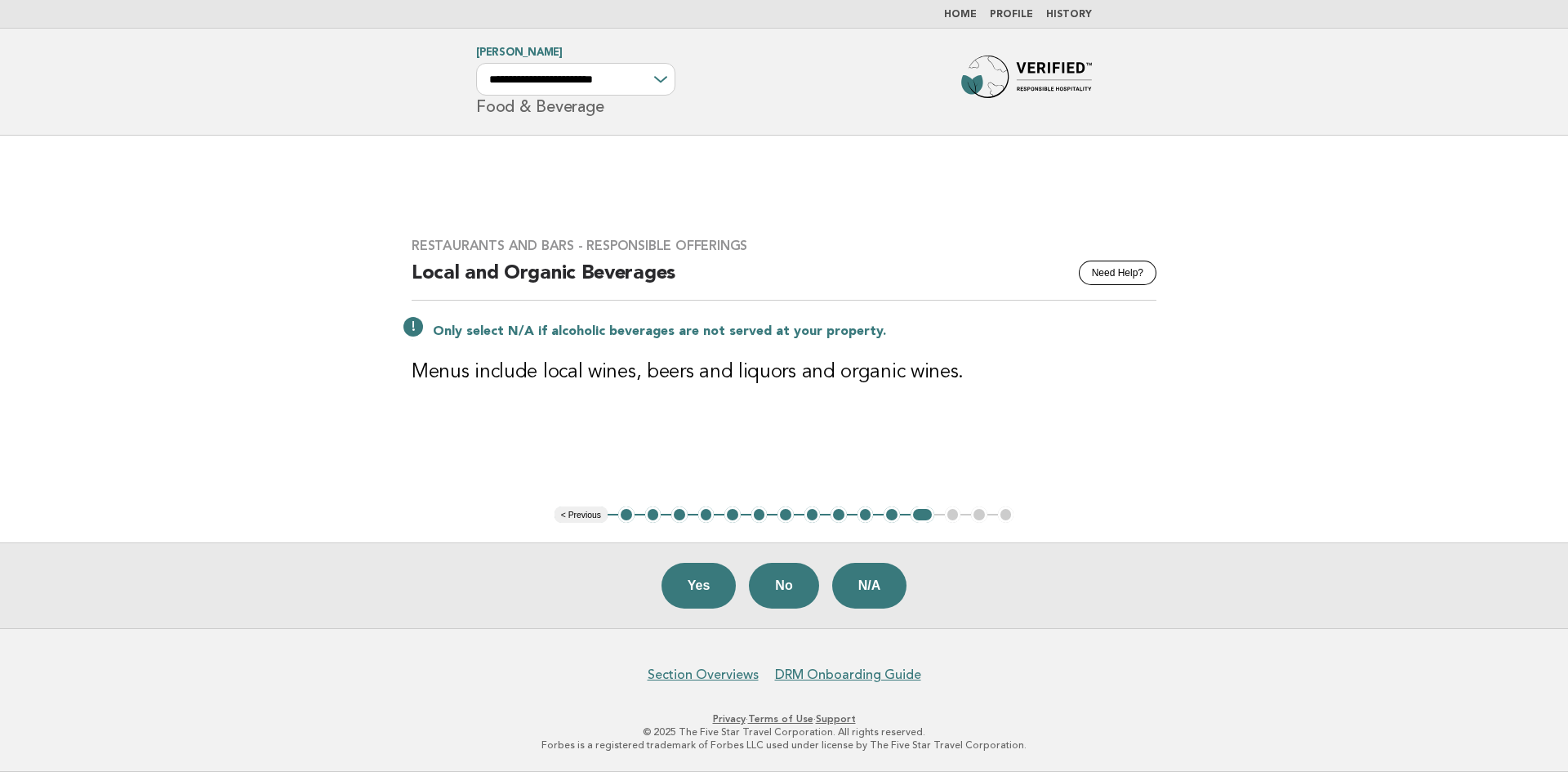
click at [739, 583] on div "Yes No N/A" at bounding box center [784, 585] width 1568 height 86
click at [704, 585] on button "Yes" at bounding box center [699, 585] width 75 height 45
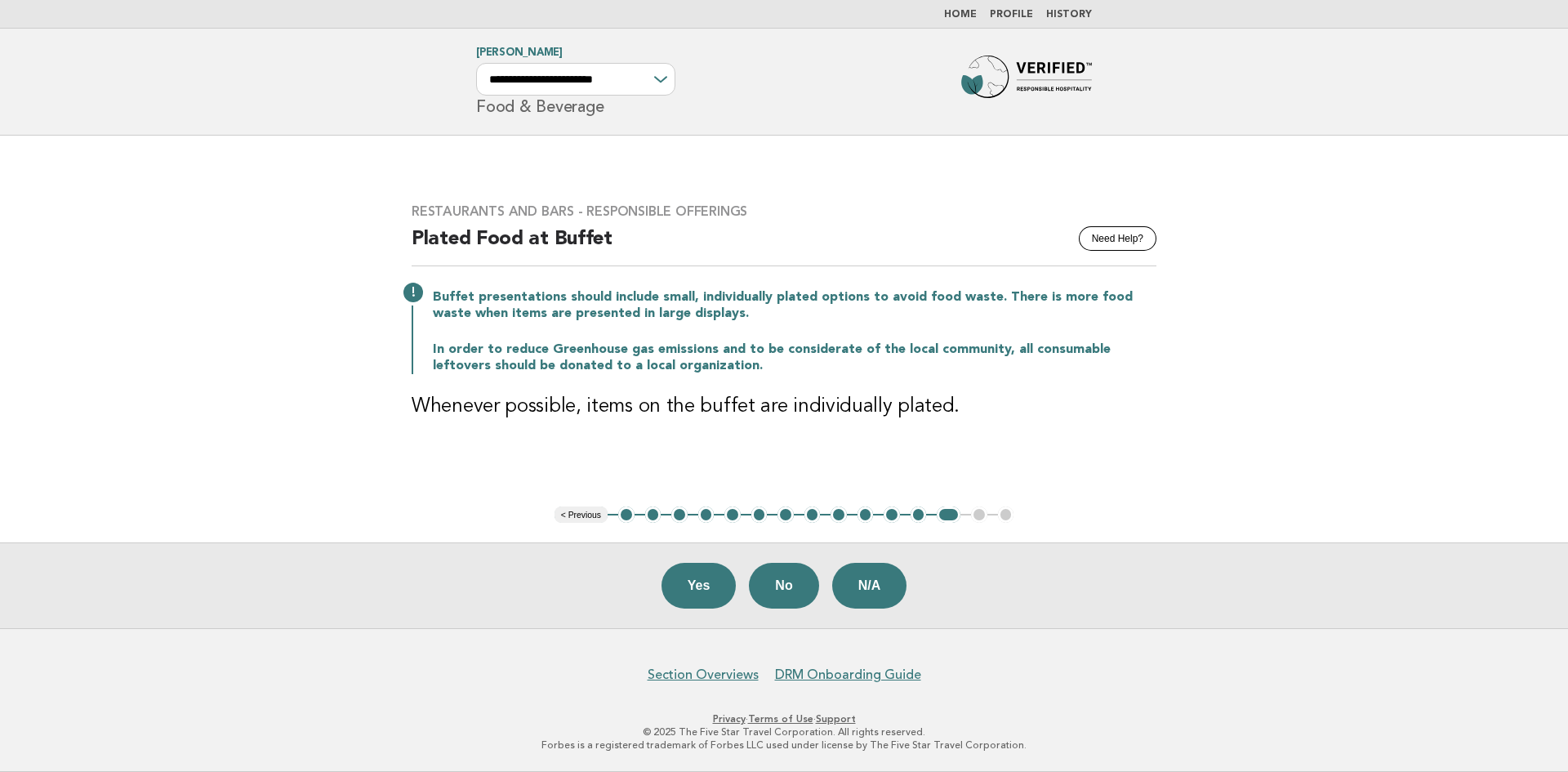
click at [704, 585] on button "Yes" at bounding box center [699, 585] width 75 height 45
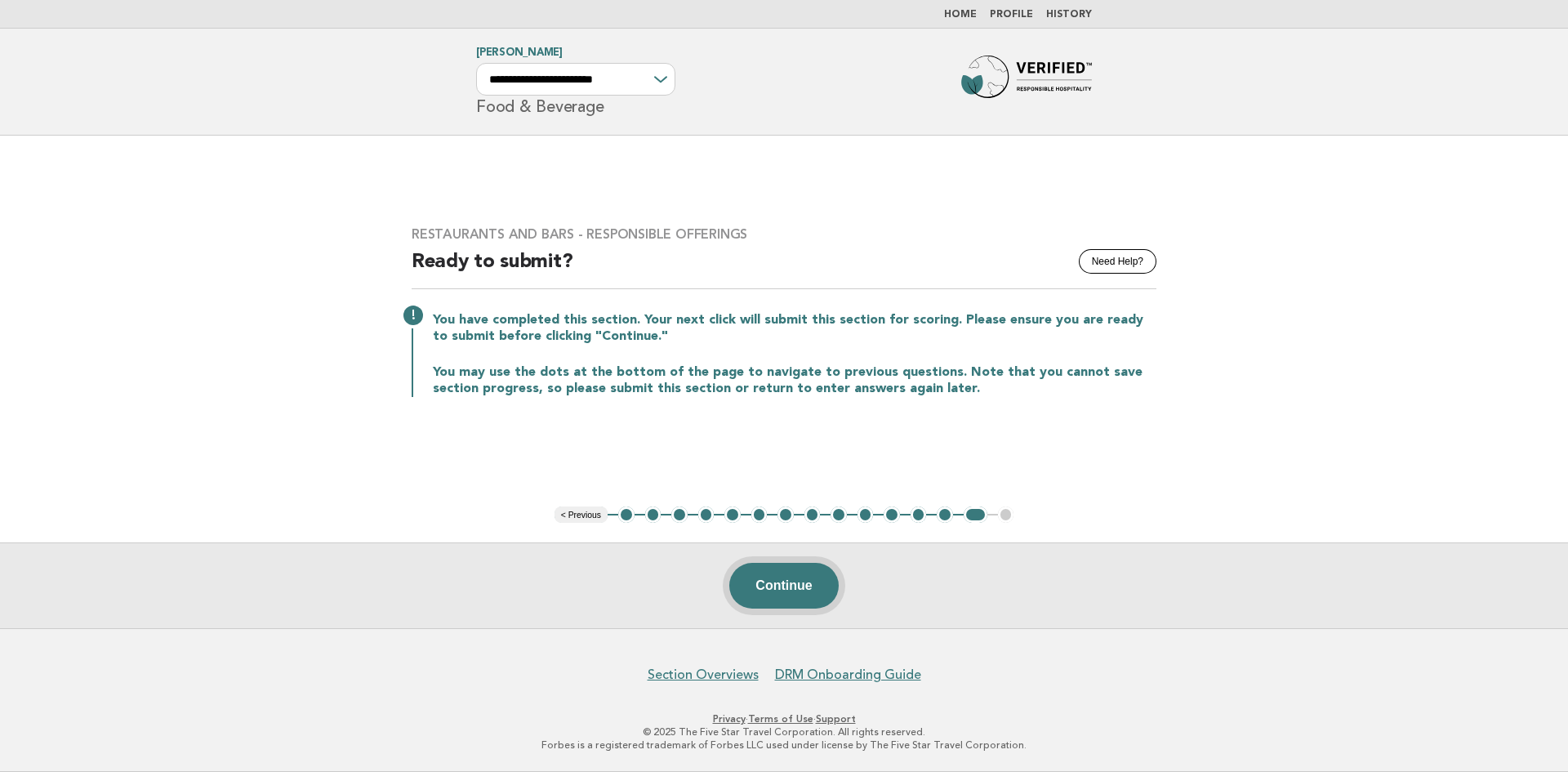
click at [777, 585] on button "Continue" at bounding box center [783, 585] width 109 height 45
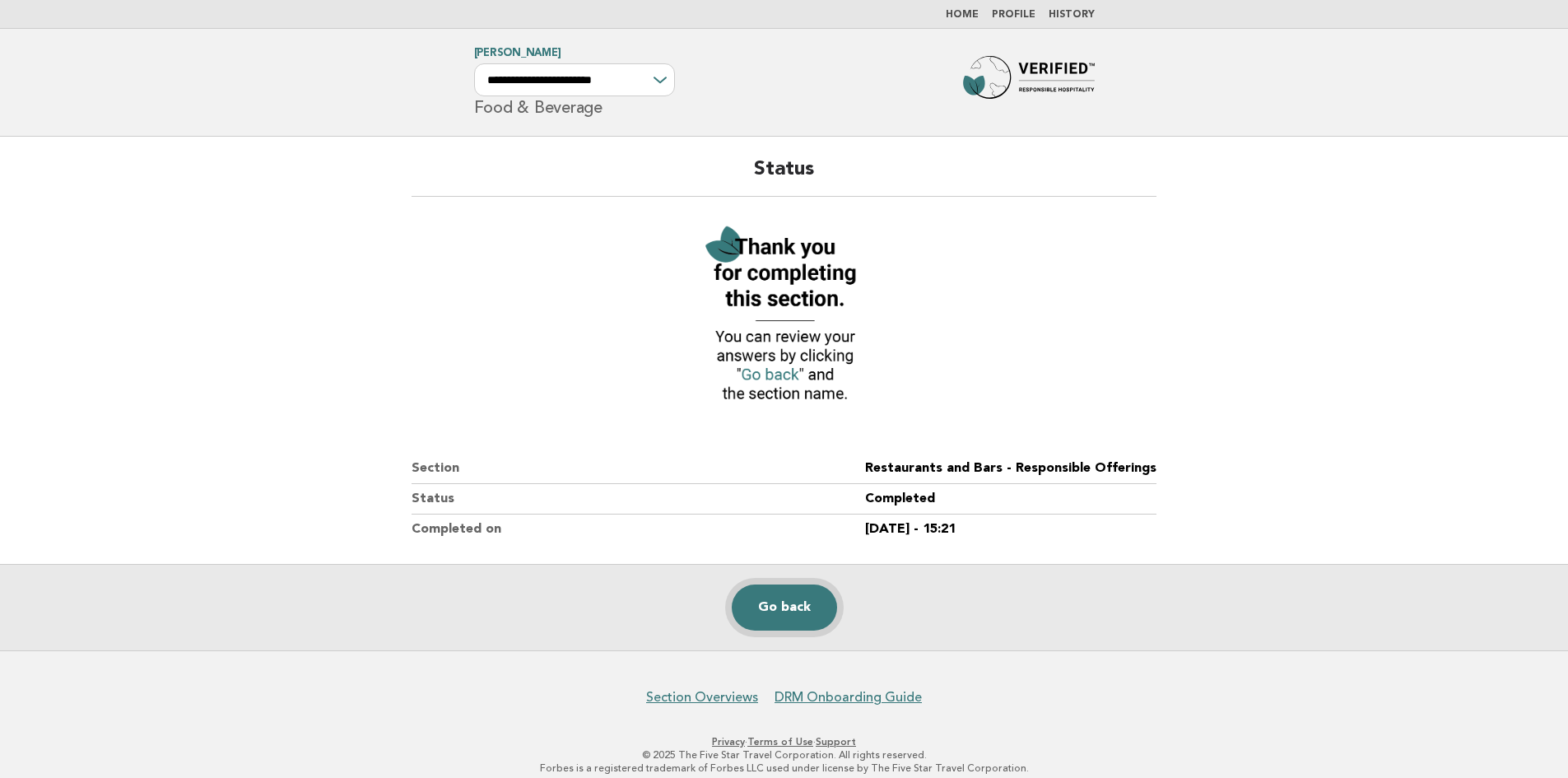
click at [775, 595] on link "Go back" at bounding box center [784, 607] width 105 height 46
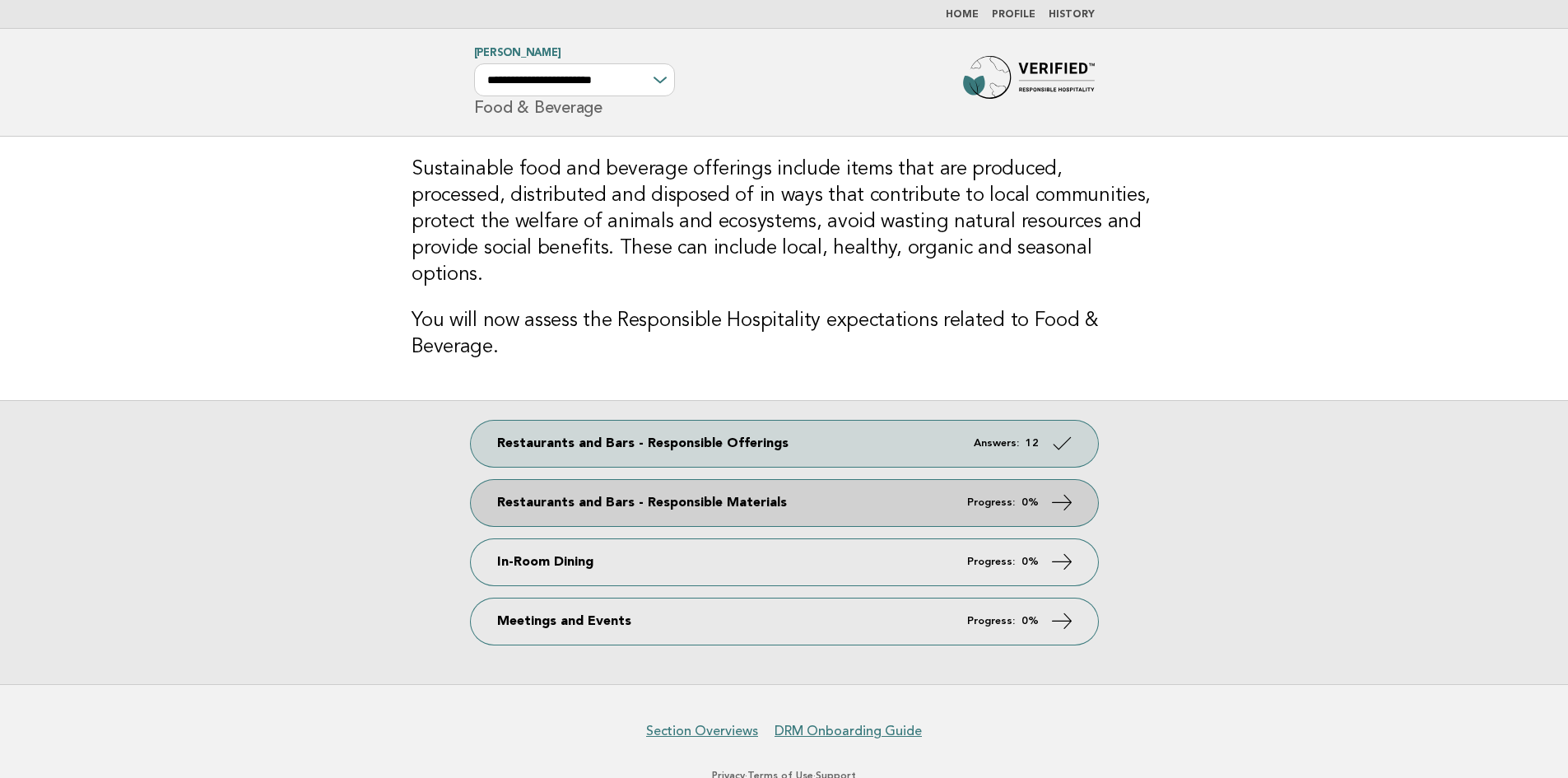
click at [634, 480] on link "Restaurants and Bars - Responsible Materials Progress: 0%" at bounding box center [784, 502] width 627 height 46
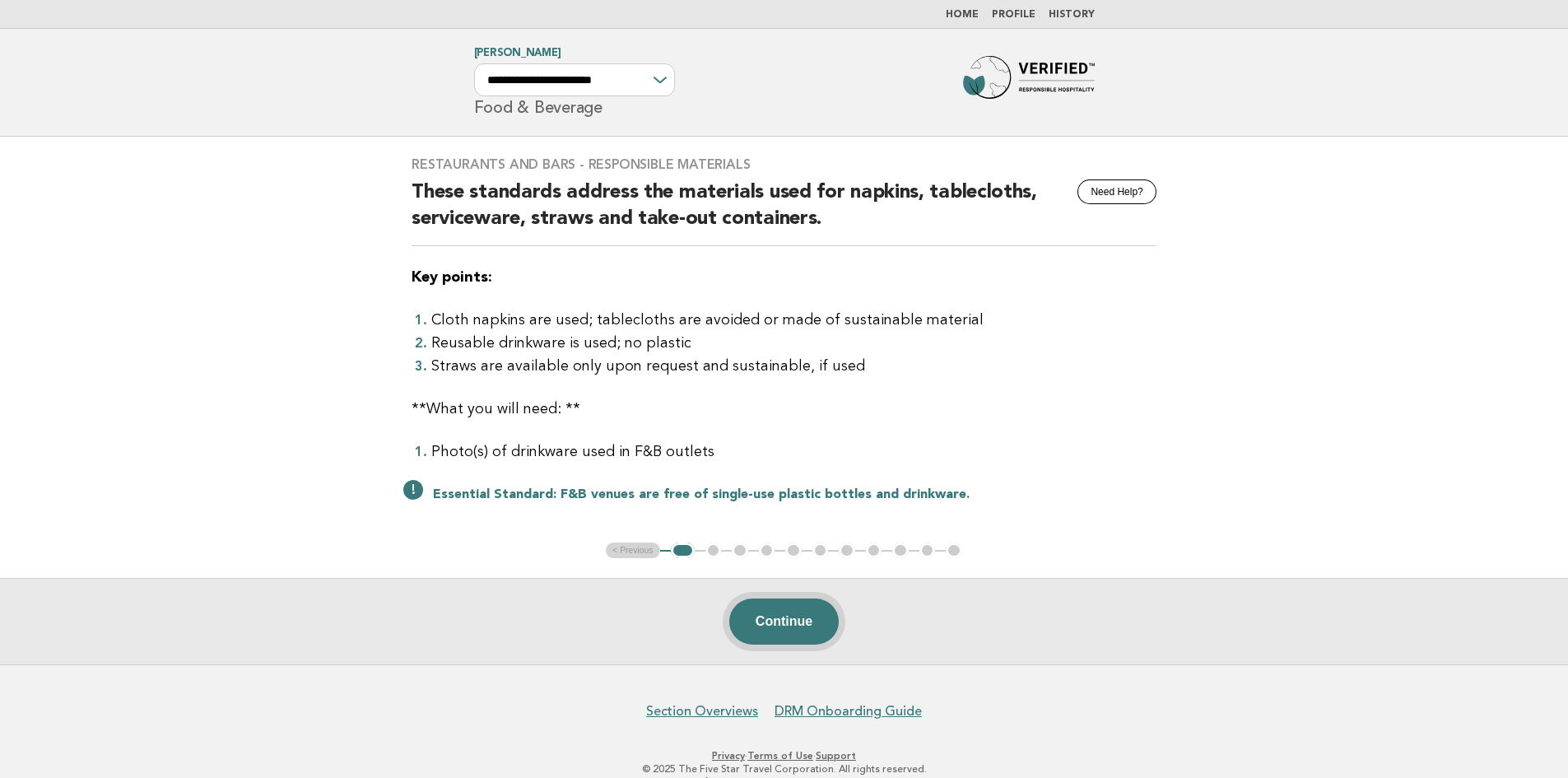
click at [764, 614] on button "Continue" at bounding box center [784, 621] width 110 height 46
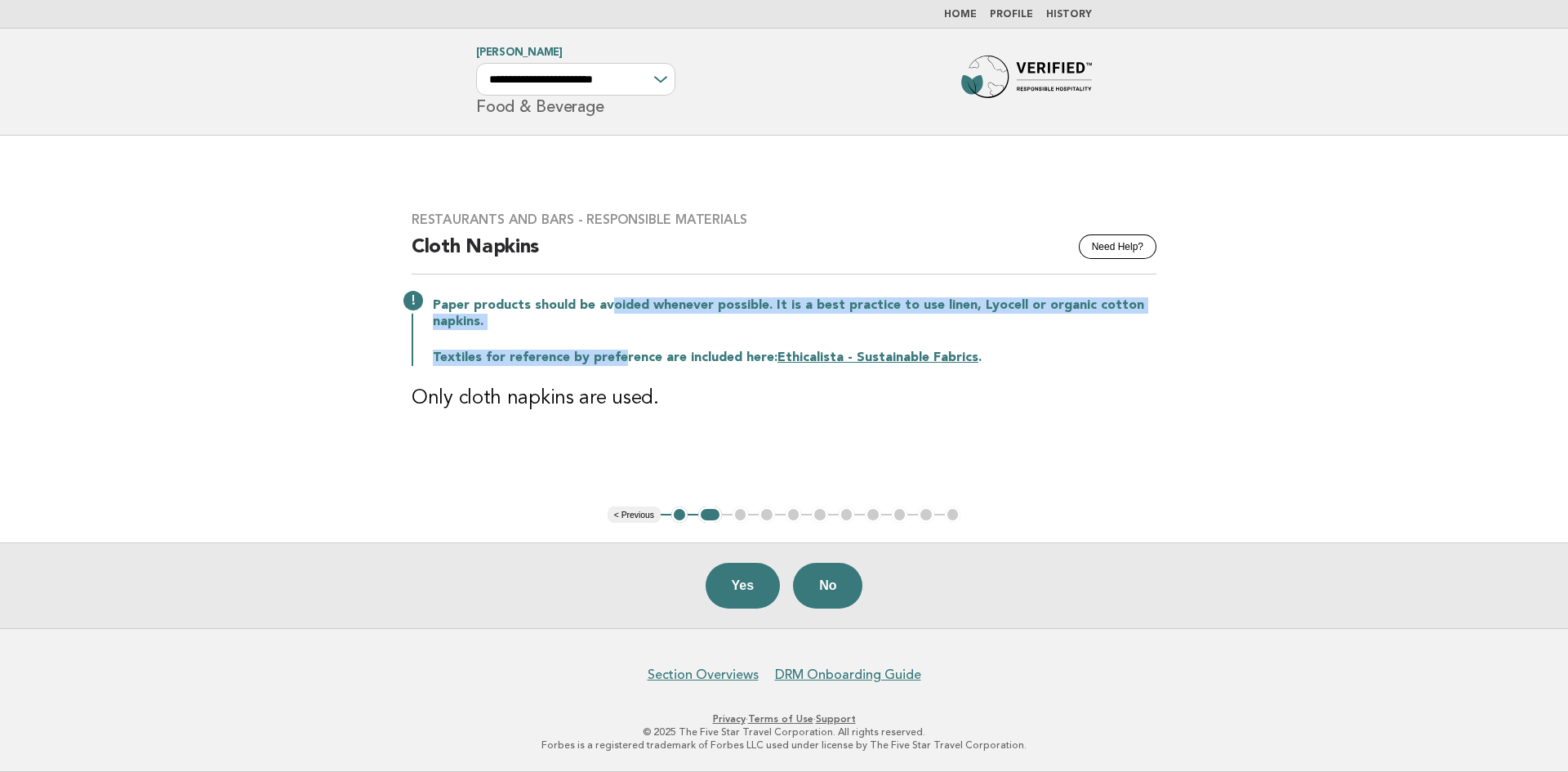
drag, startPoint x: 608, startPoint y: 300, endPoint x: 621, endPoint y: 339, distance: 41.1
click at [621, 339] on div "Paper products should be avoided whenever possible. It is a best practice to us…" at bounding box center [784, 330] width 745 height 72
click at [613, 334] on div "Paper products should be avoided whenever possible. It is a best practice to us…" at bounding box center [784, 330] width 745 height 72
click at [748, 582] on button "Yes" at bounding box center [744, 585] width 75 height 45
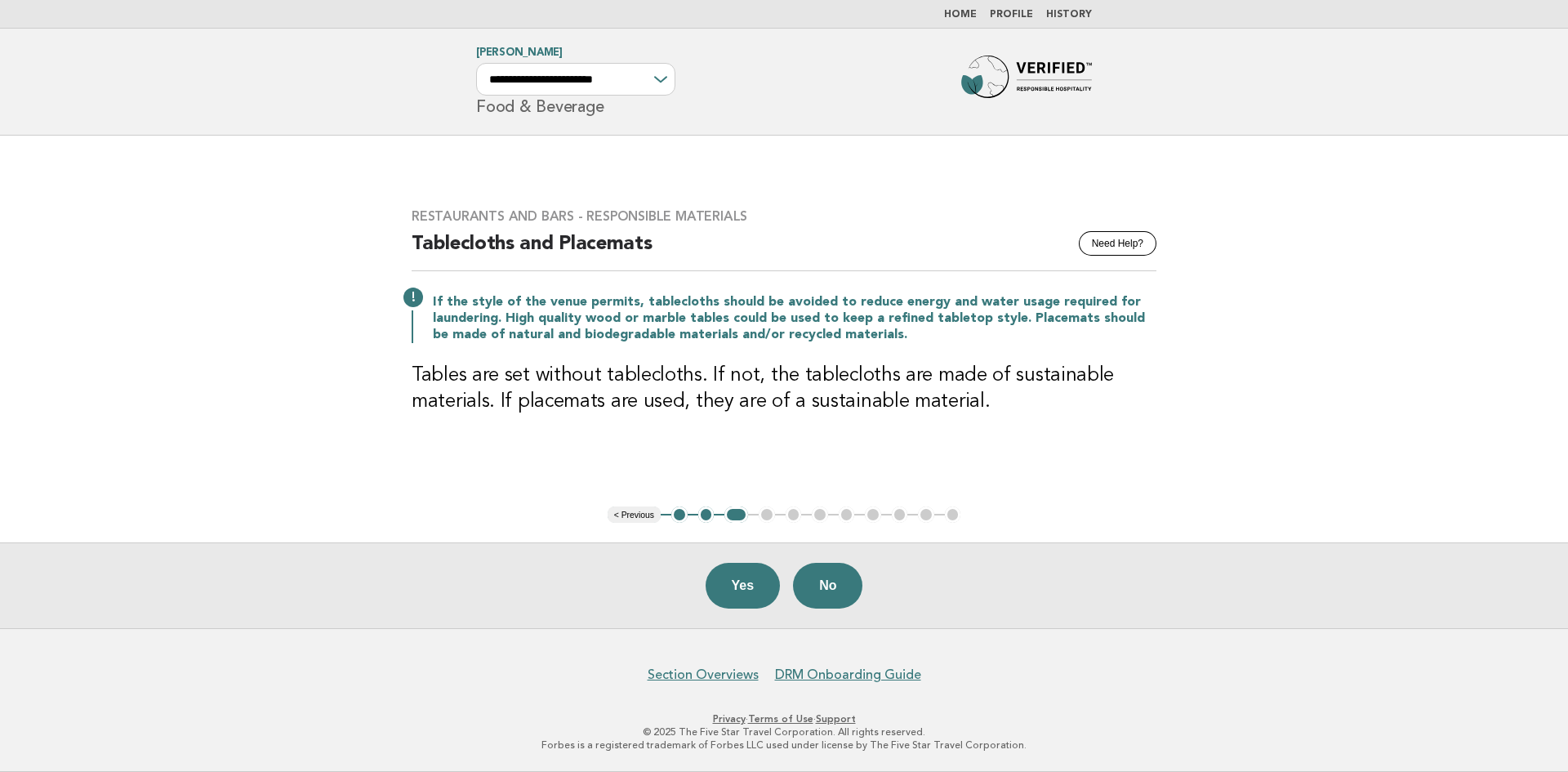
click at [748, 582] on button "Yes" at bounding box center [744, 585] width 75 height 45
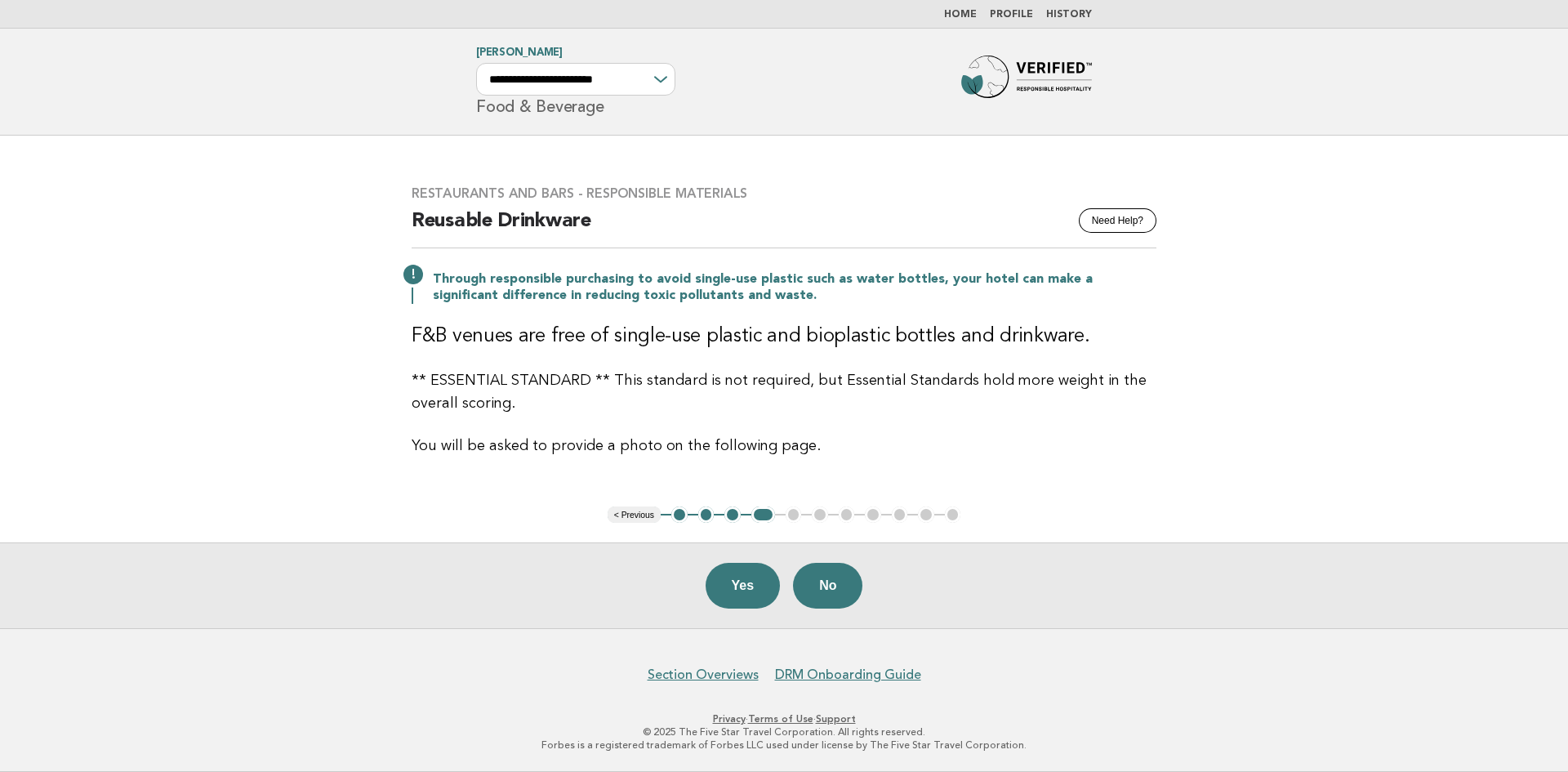
click at [748, 582] on button "Yes" at bounding box center [744, 585] width 75 height 45
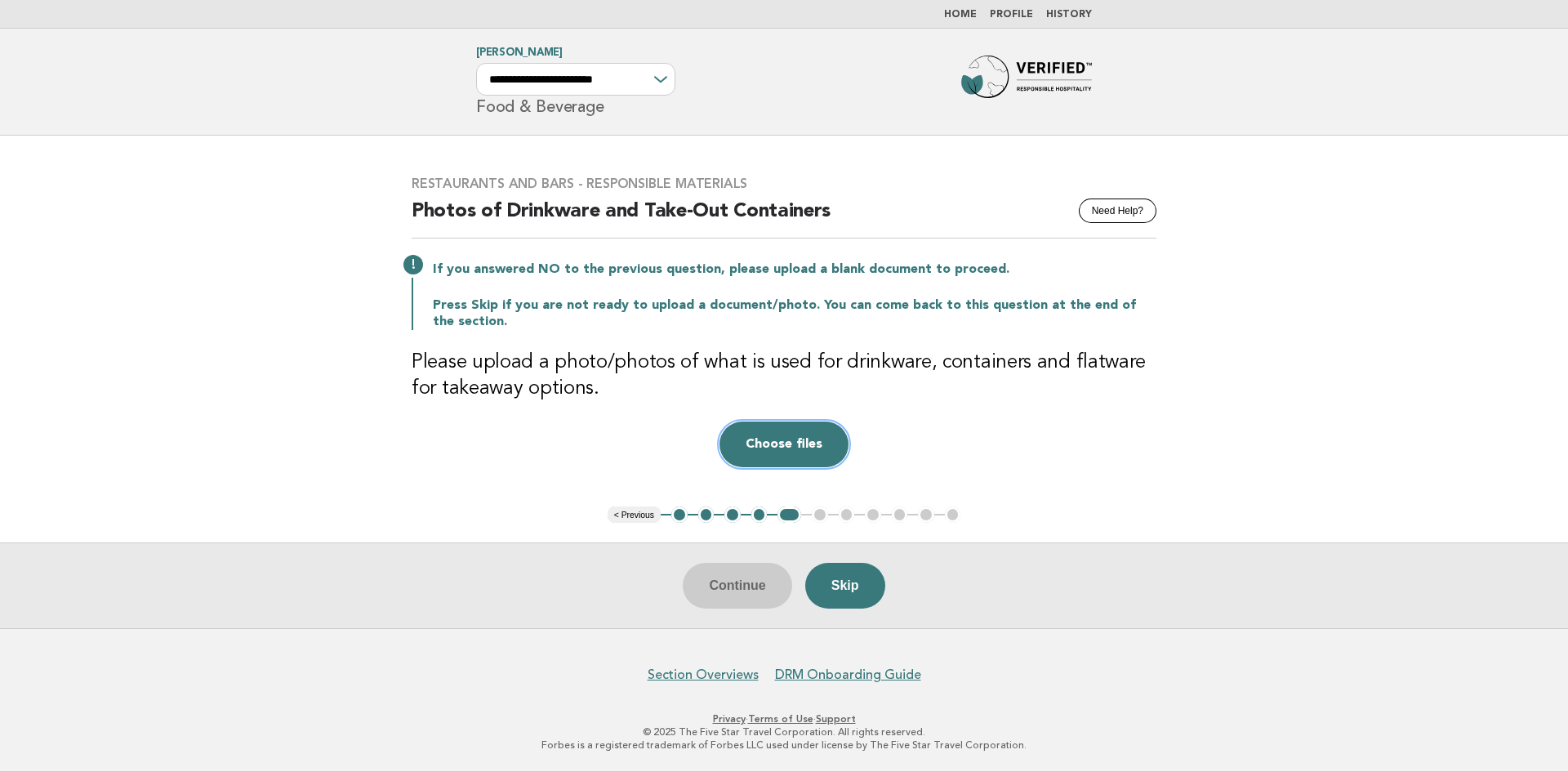
click at [797, 438] on button "Choose files" at bounding box center [784, 443] width 129 height 45
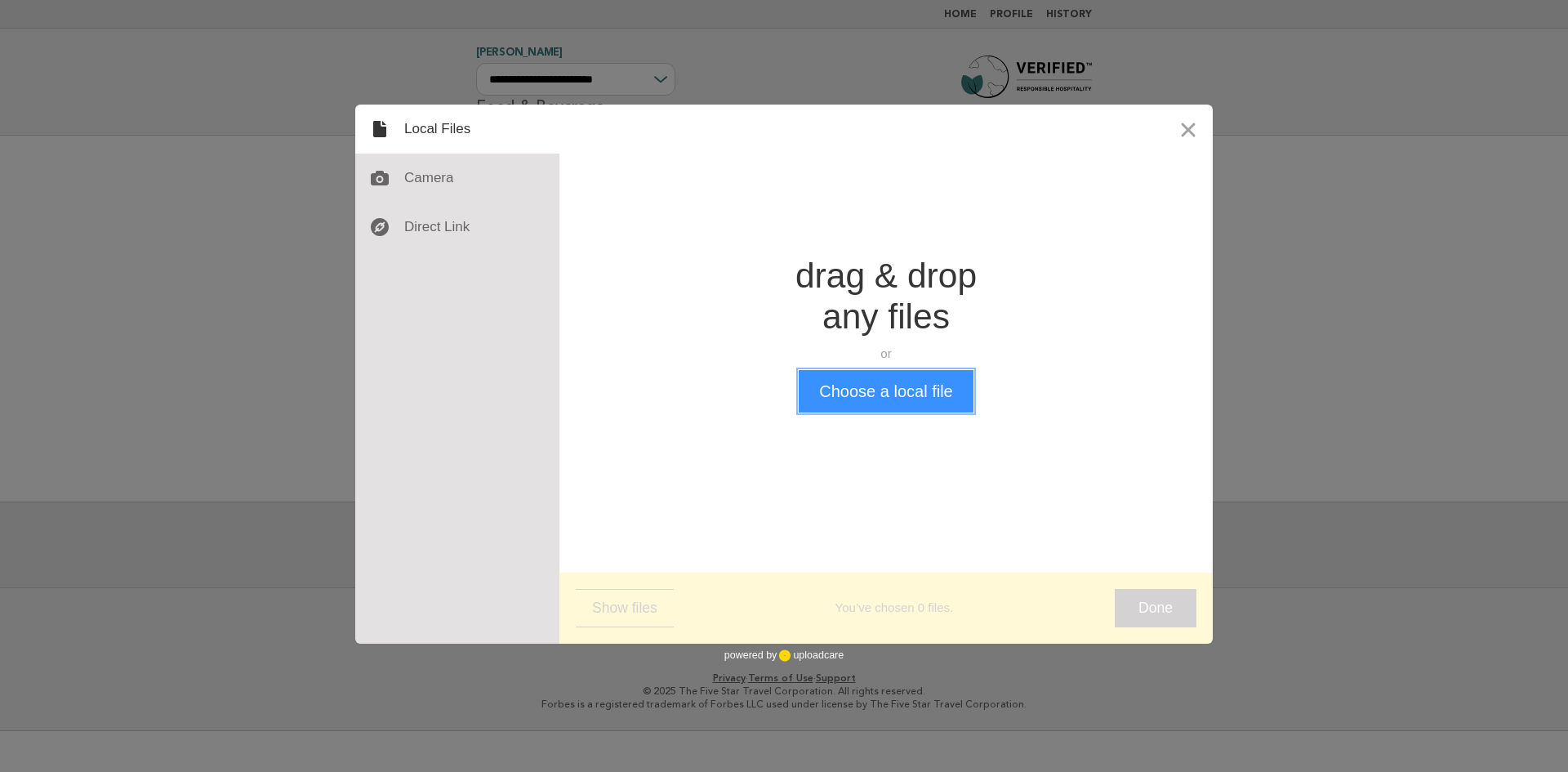
click at [840, 383] on button "Choose a local file" at bounding box center [885, 391] width 174 height 43
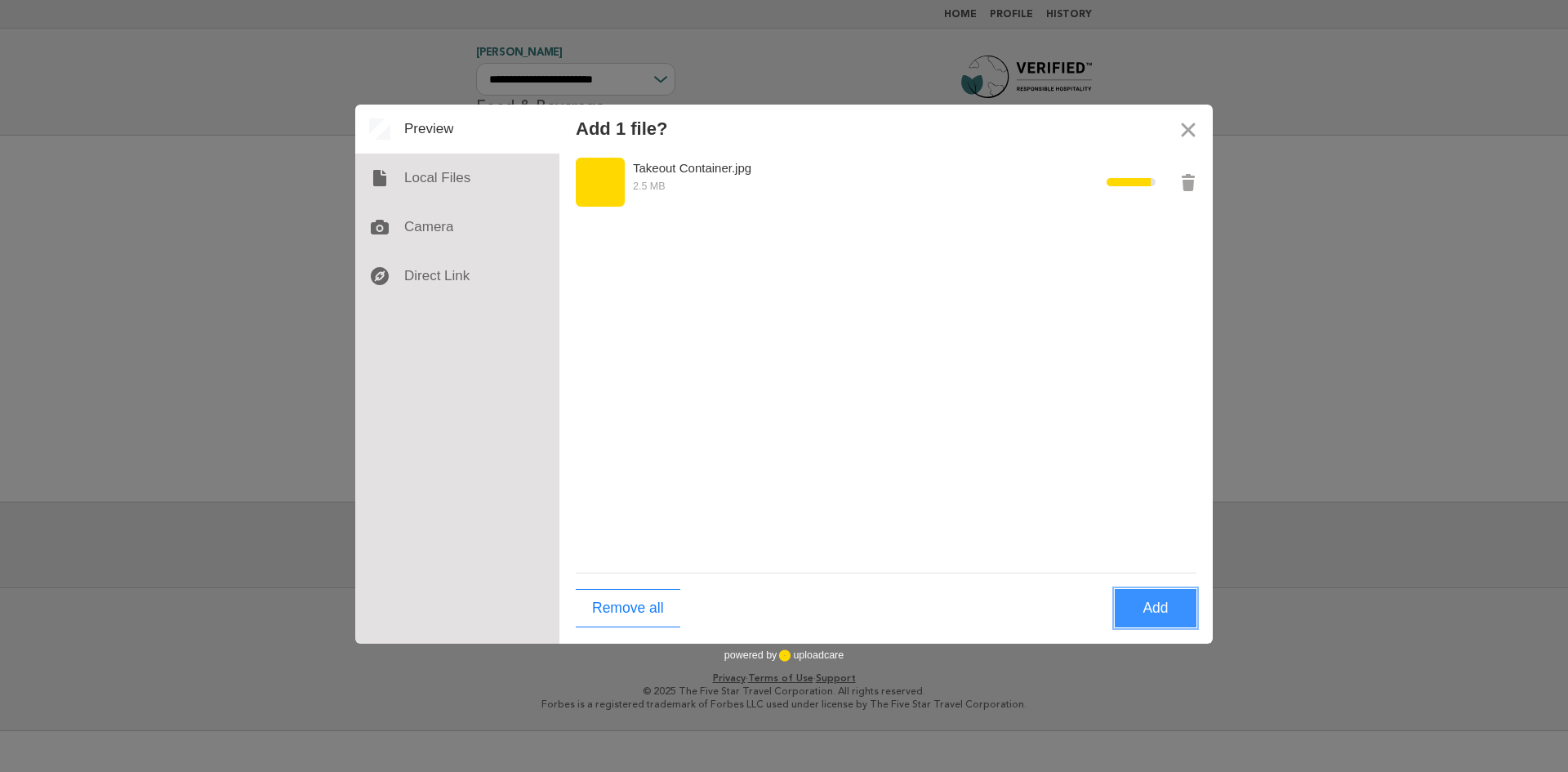
click at [1152, 604] on button "Add" at bounding box center [1155, 608] width 81 height 39
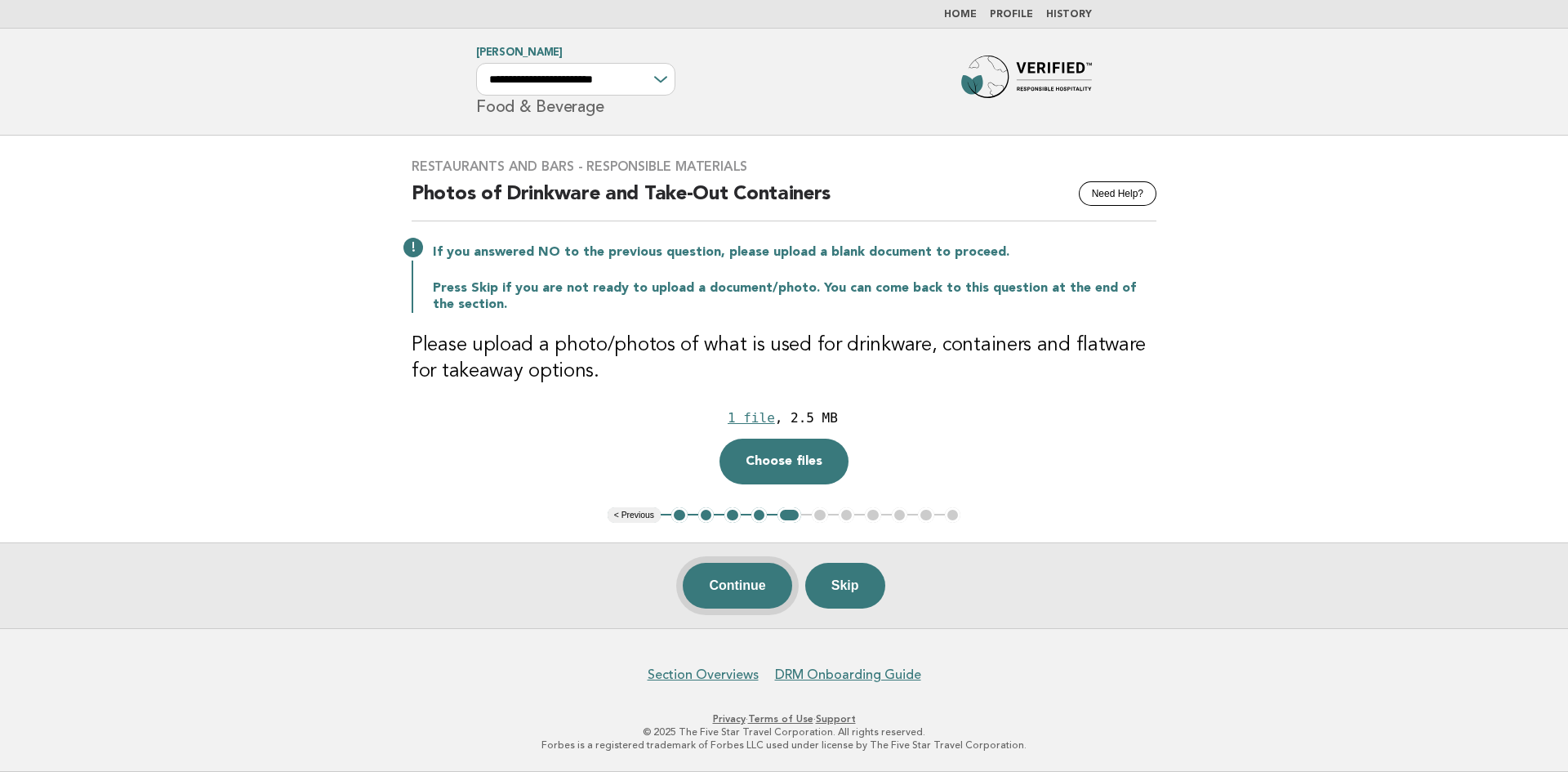
click at [739, 586] on button "Continue" at bounding box center [737, 585] width 109 height 45
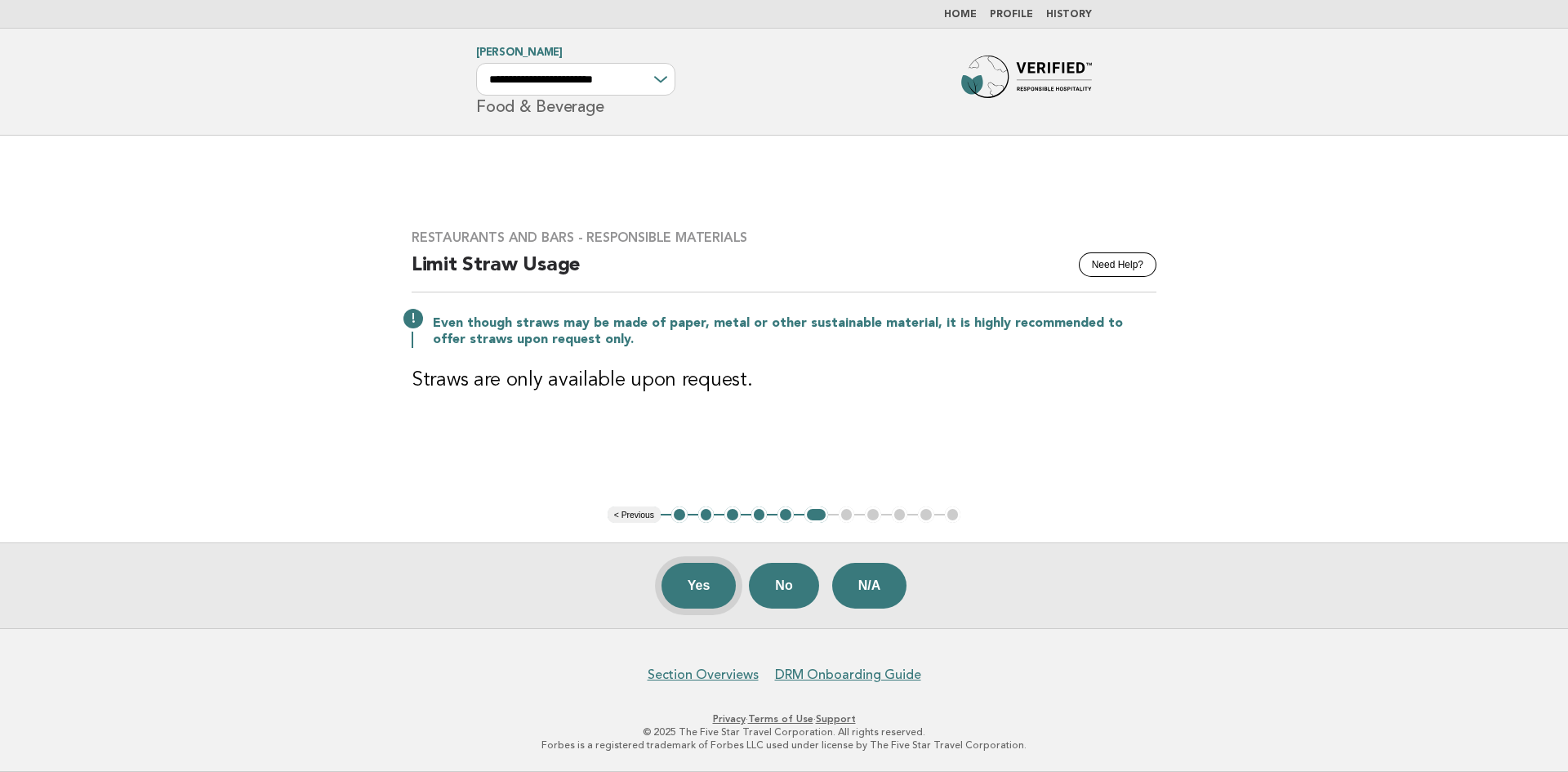
click at [698, 587] on button "Yes" at bounding box center [699, 585] width 75 height 45
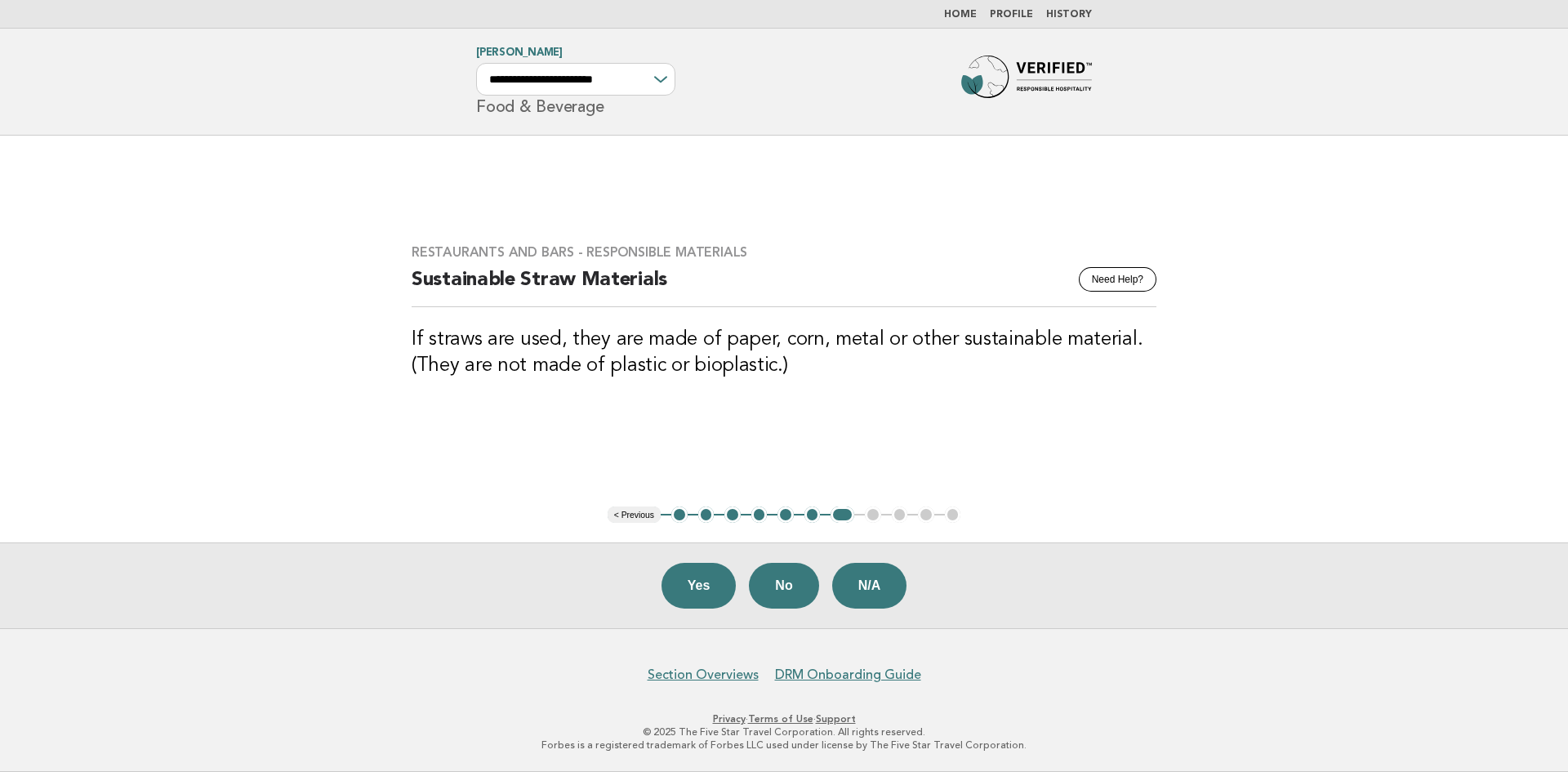
click at [698, 587] on button "Yes" at bounding box center [699, 585] width 75 height 45
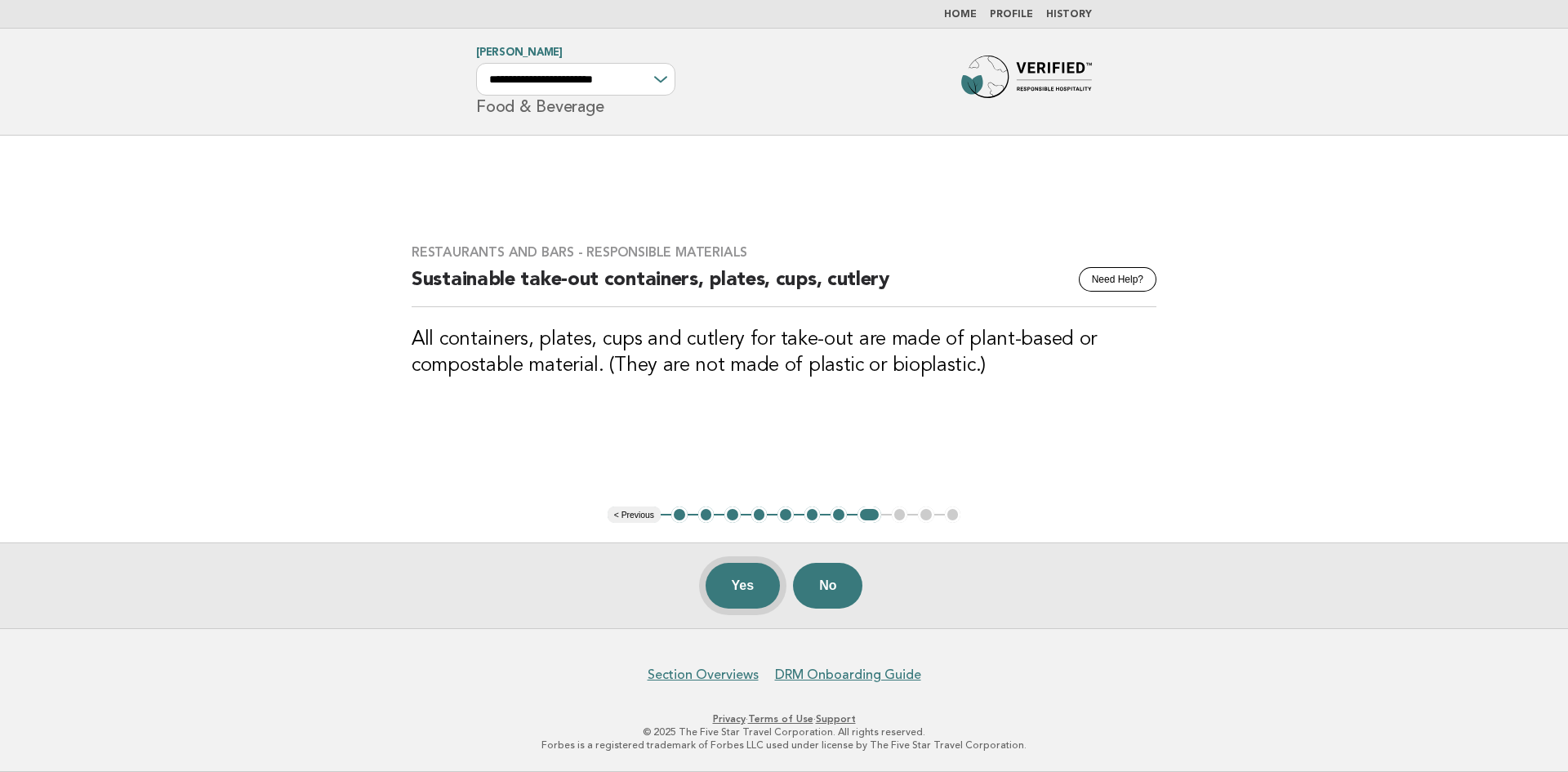
click at [739, 585] on button "Yes" at bounding box center [744, 585] width 75 height 45
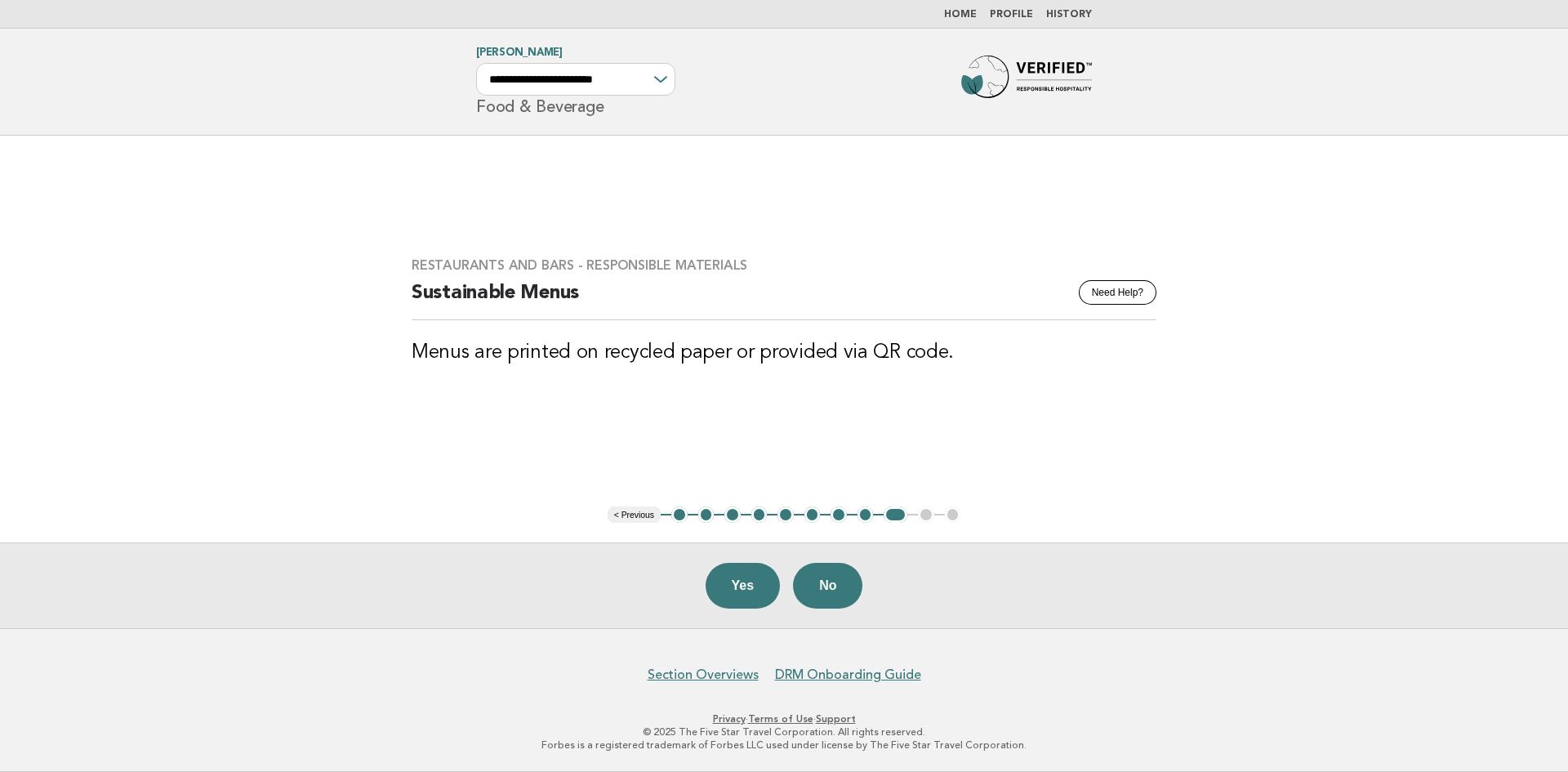
click at [739, 585] on button "Yes" at bounding box center [744, 585] width 75 height 45
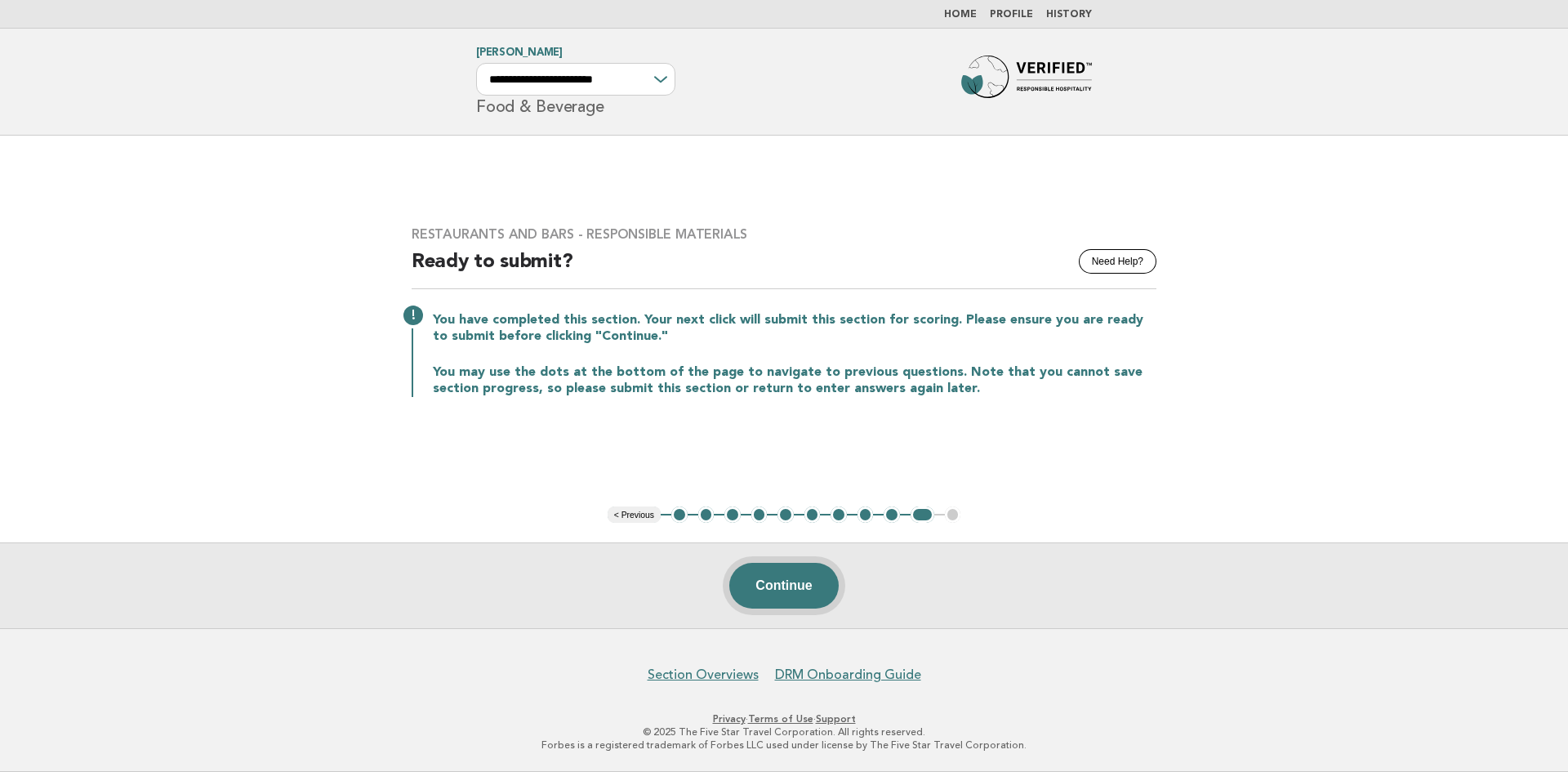
click at [782, 578] on button "Continue" at bounding box center [783, 585] width 109 height 45
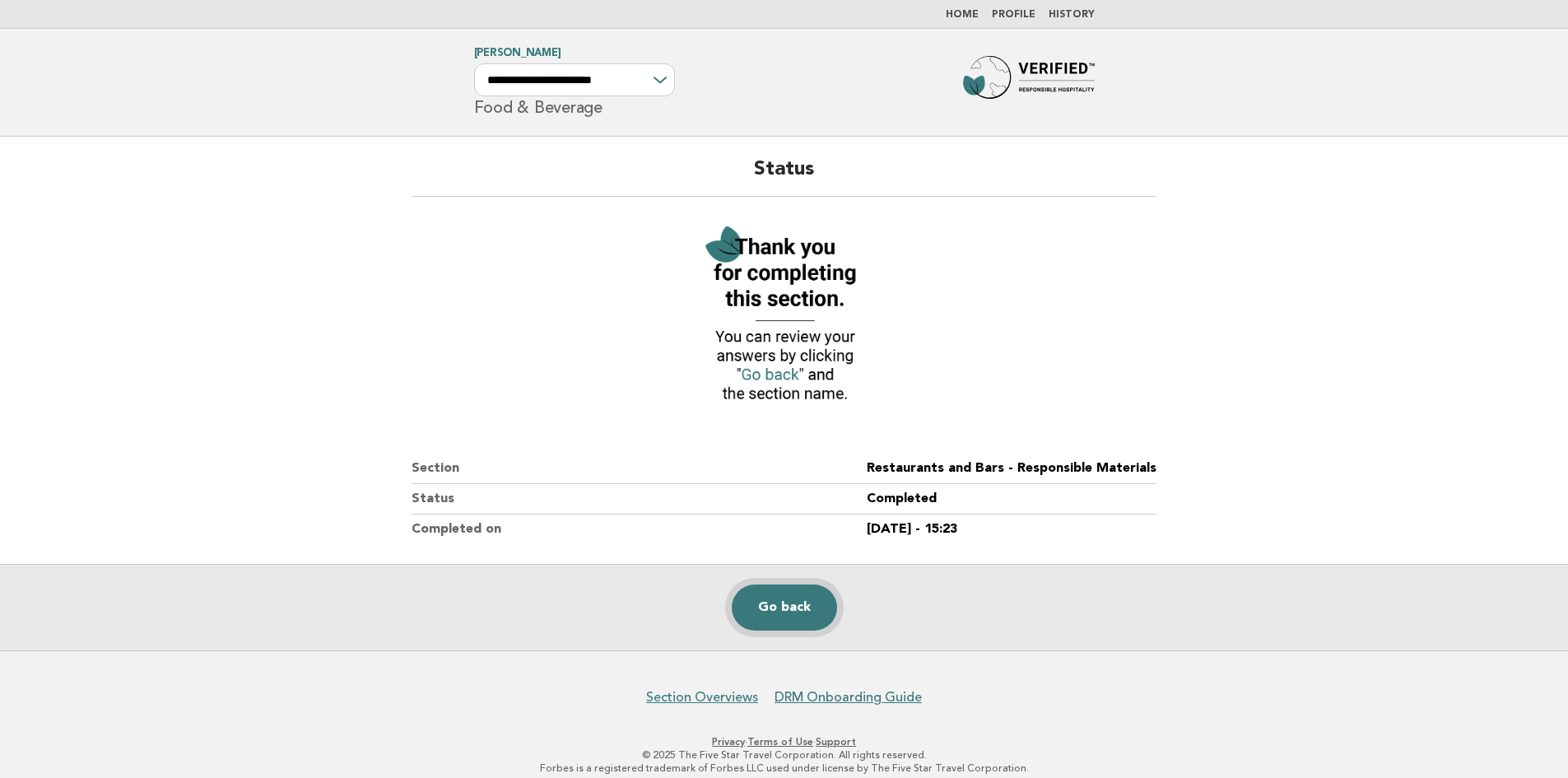
click at [788, 602] on link "Go back" at bounding box center [784, 607] width 105 height 46
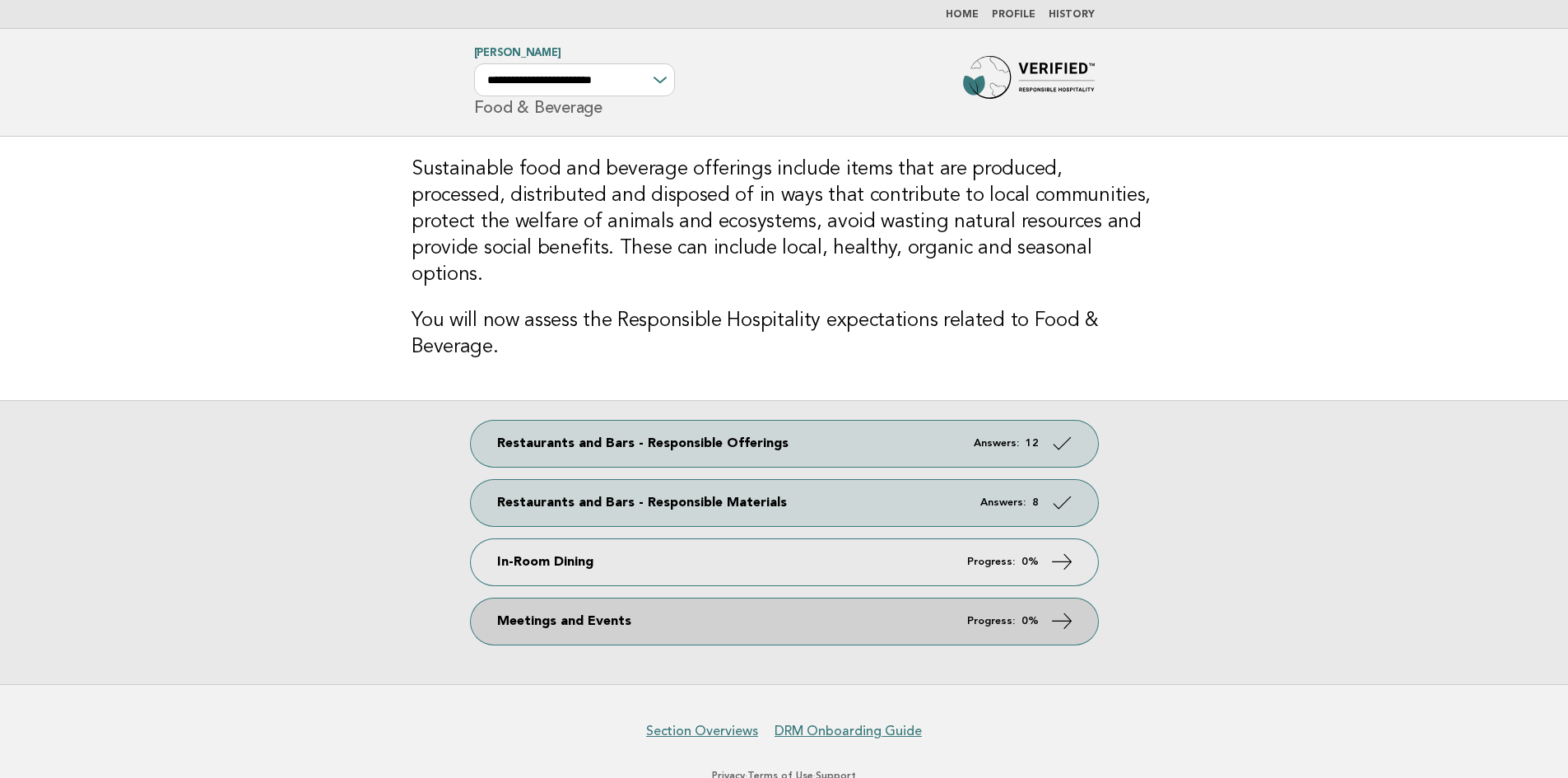
click at [697, 599] on link "Meetings and Events Progress: 0%" at bounding box center [784, 621] width 627 height 46
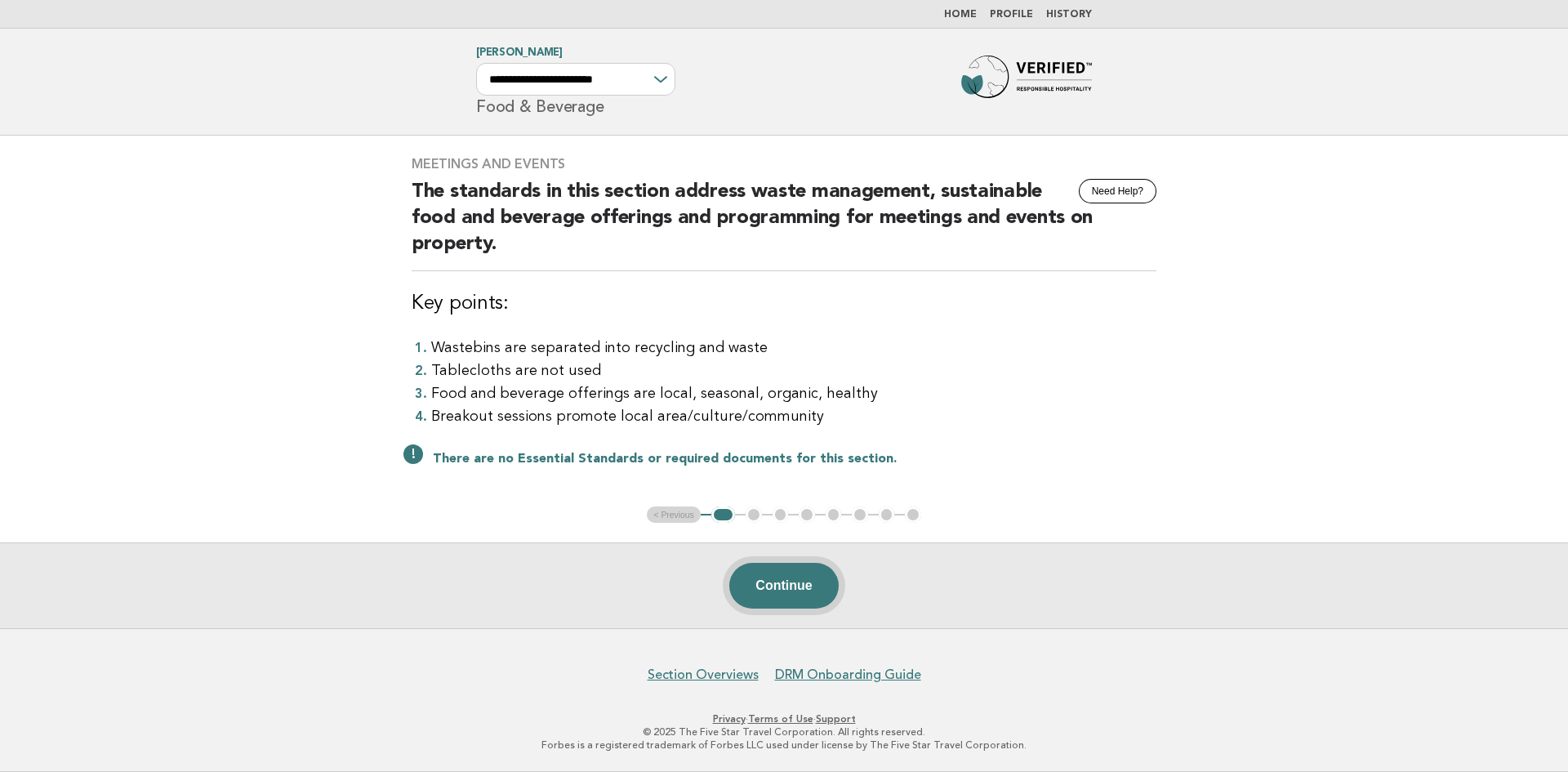
click at [780, 585] on button "Continue" at bounding box center [783, 585] width 109 height 45
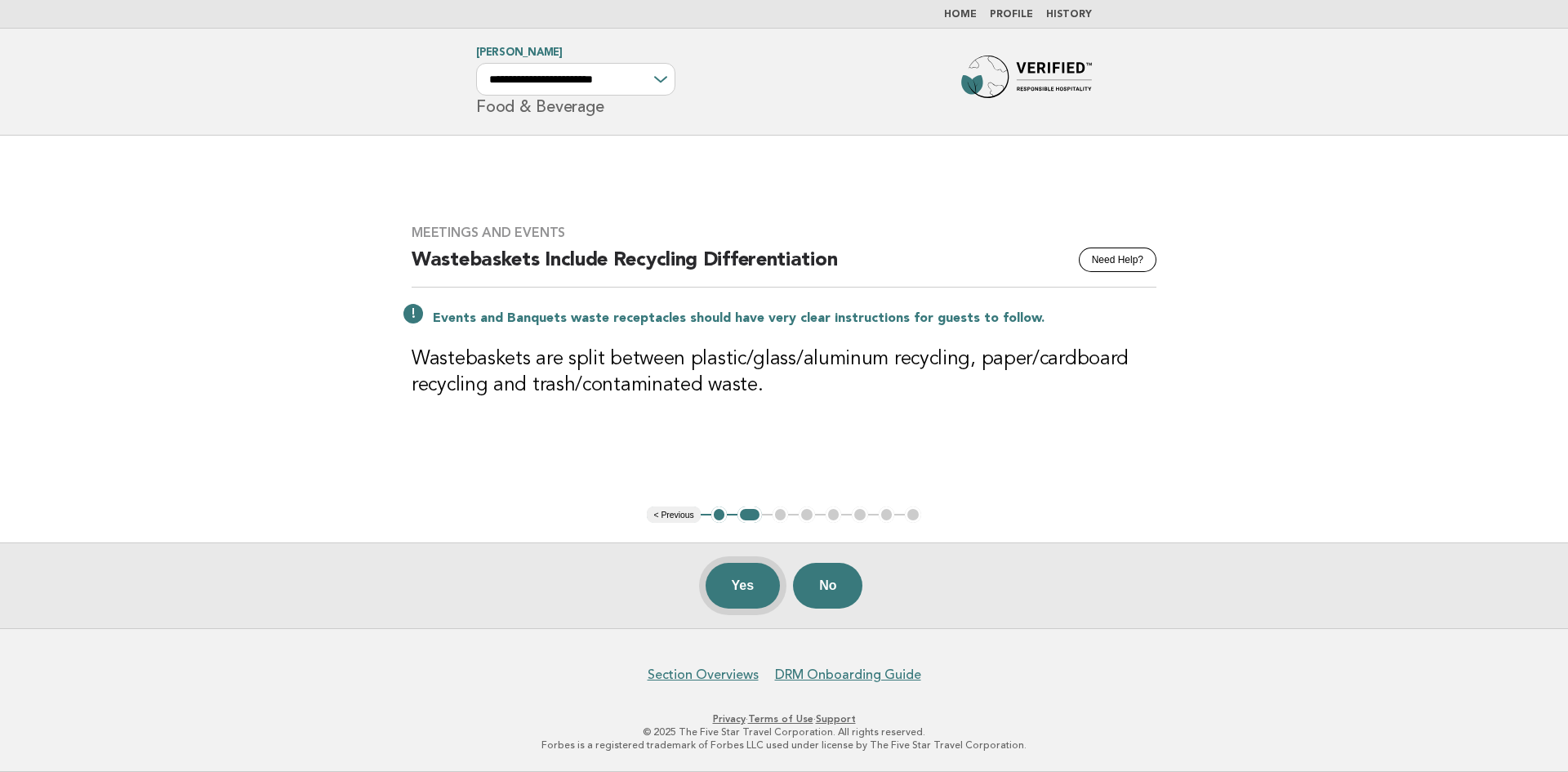
click at [740, 586] on button "Yes" at bounding box center [744, 585] width 75 height 45
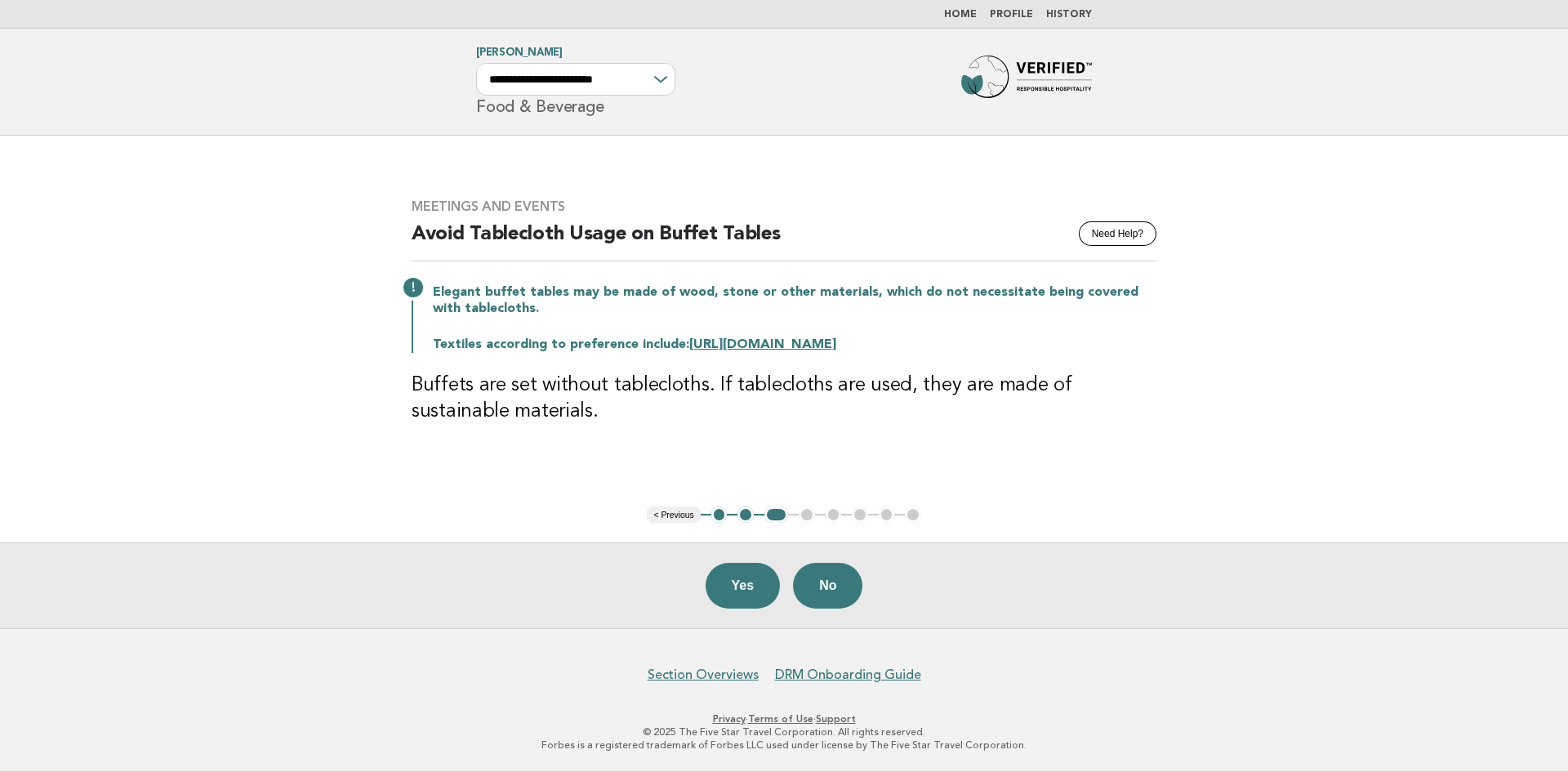
click at [740, 586] on button "Yes" at bounding box center [744, 585] width 75 height 45
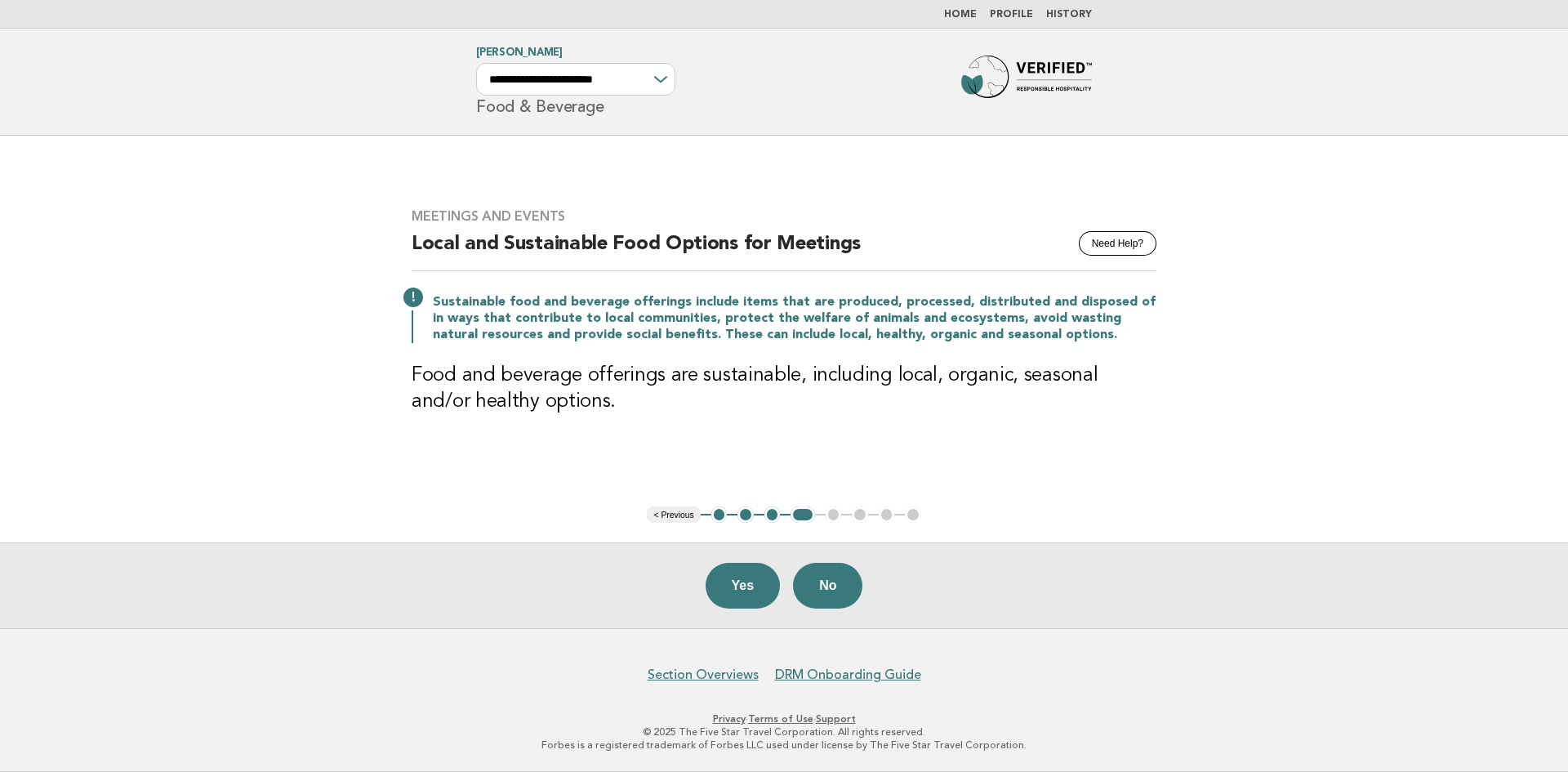
click at [740, 586] on button "Yes" at bounding box center [744, 585] width 75 height 45
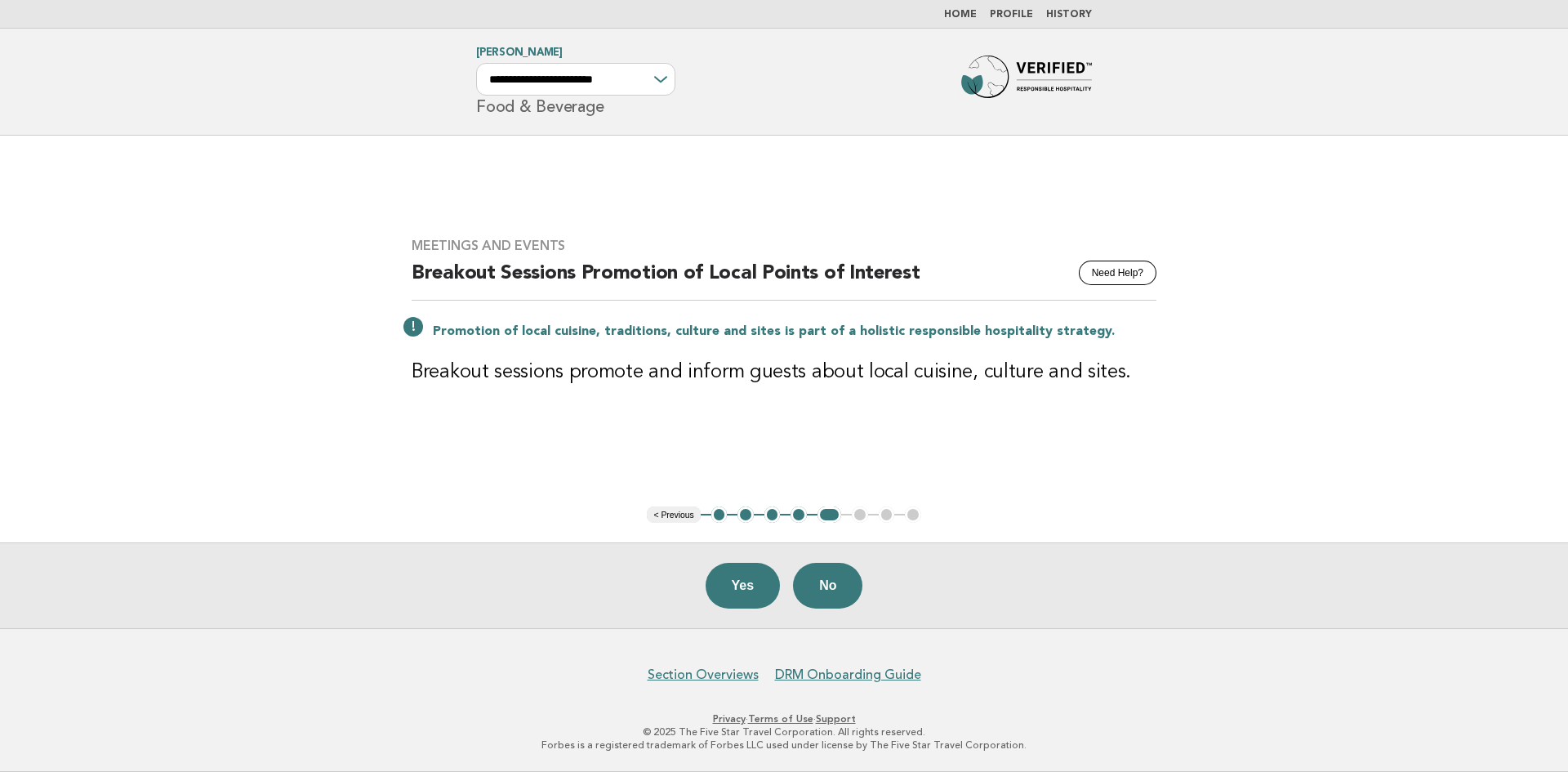
click at [740, 586] on button "Yes" at bounding box center [744, 585] width 75 height 45
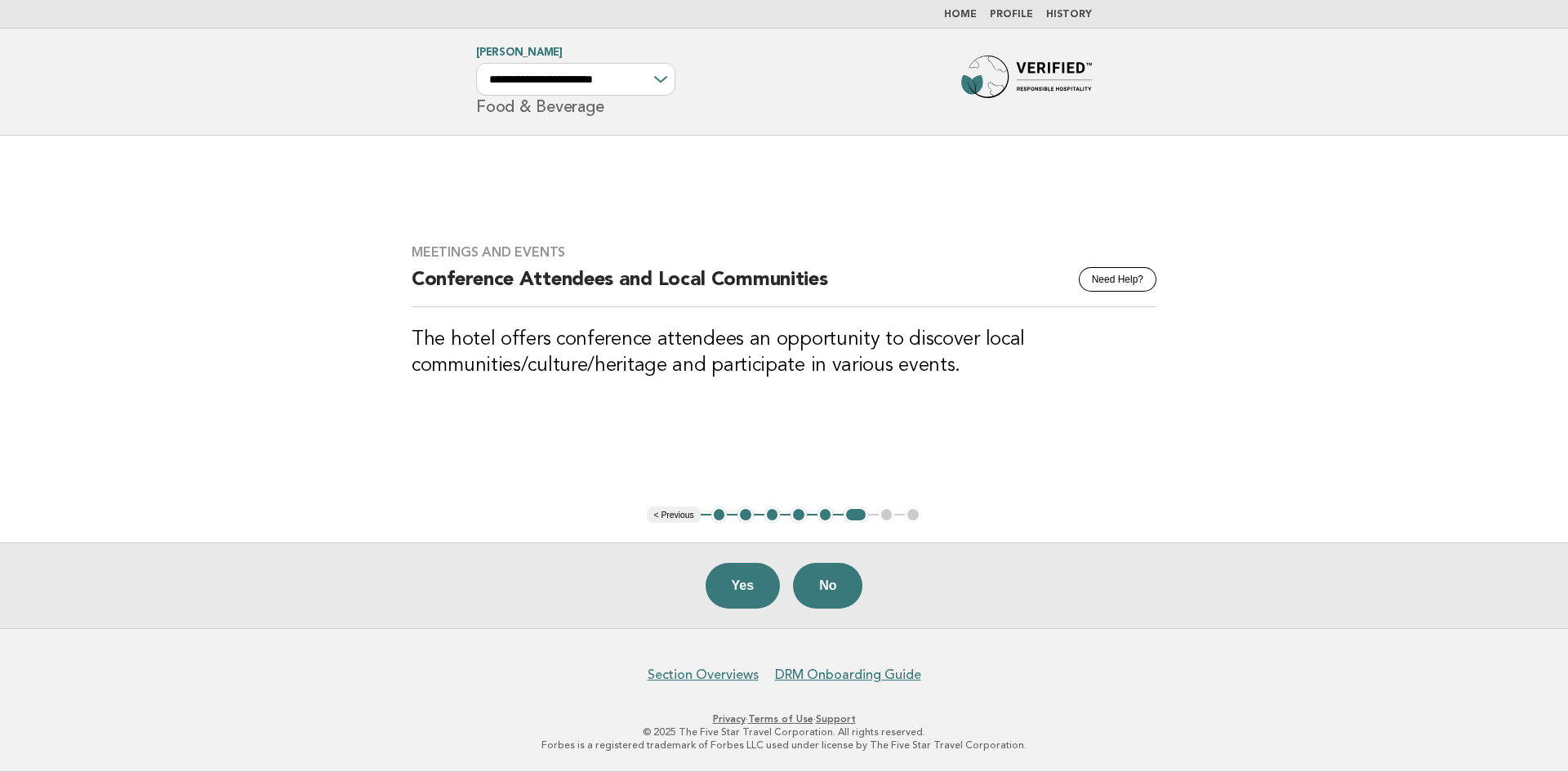
click at [740, 586] on button "Yes" at bounding box center [744, 585] width 75 height 45
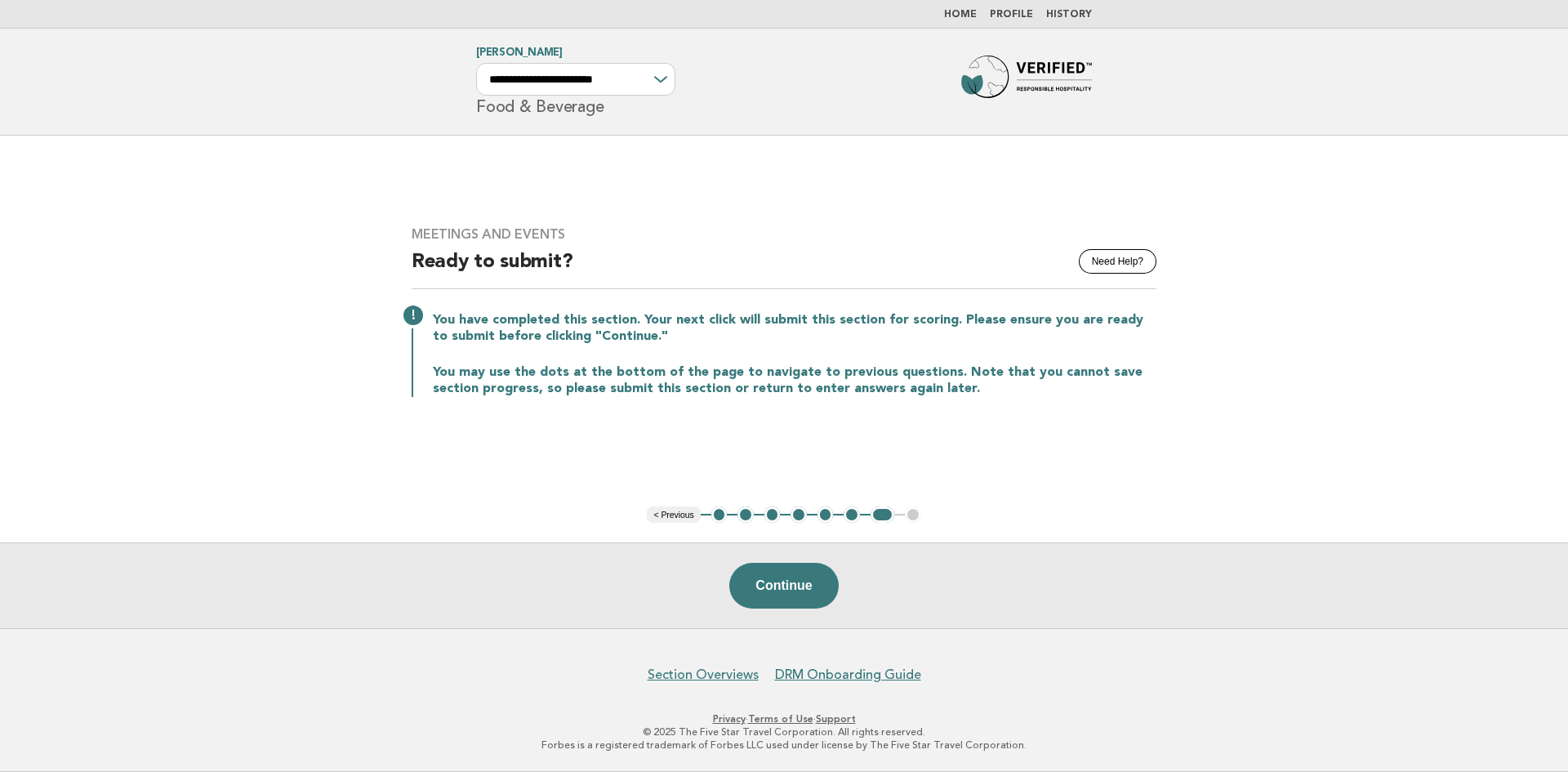
click at [740, 586] on button "Continue" at bounding box center [783, 585] width 109 height 45
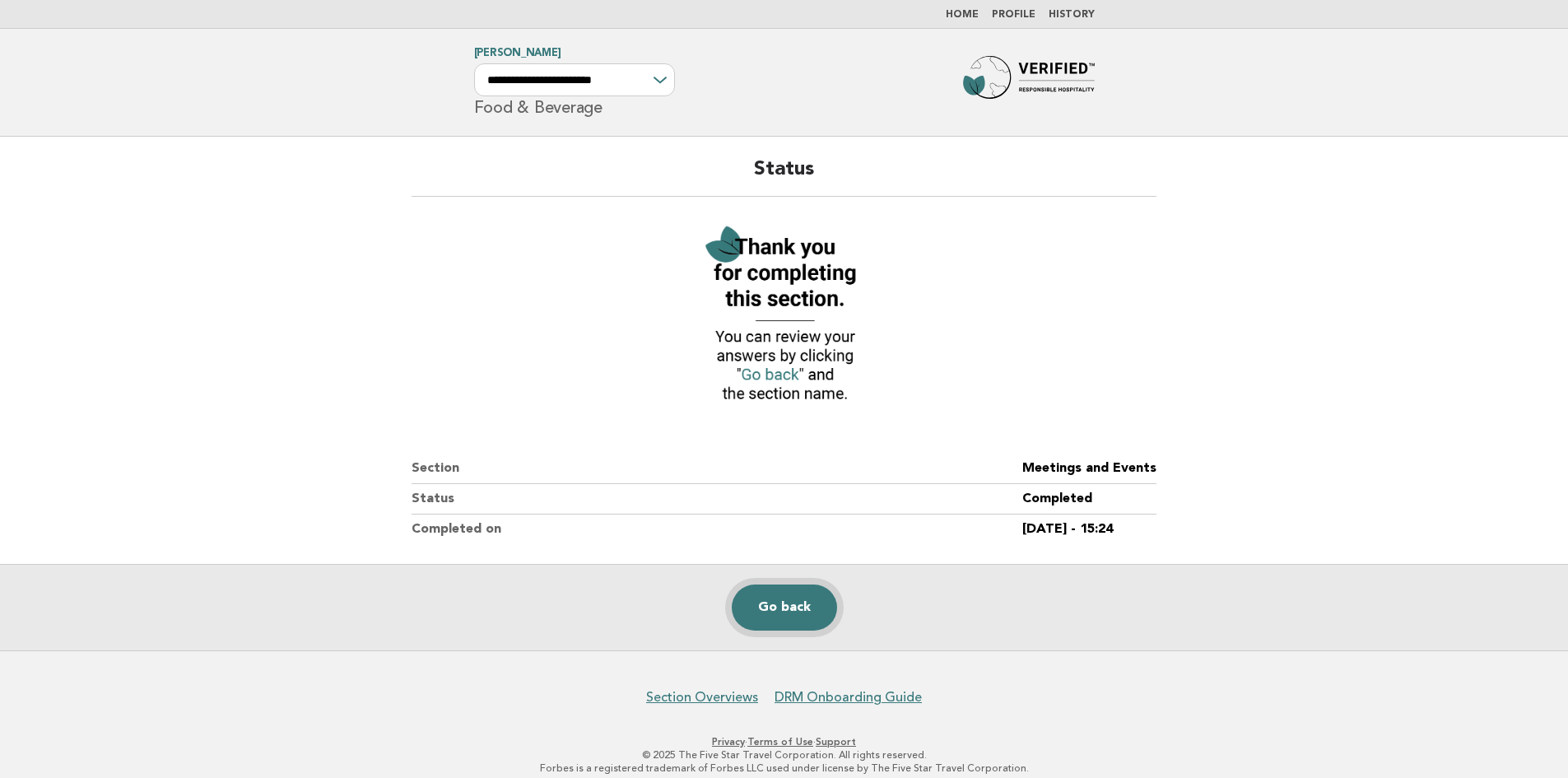
click at [784, 615] on link "Go back" at bounding box center [784, 607] width 105 height 46
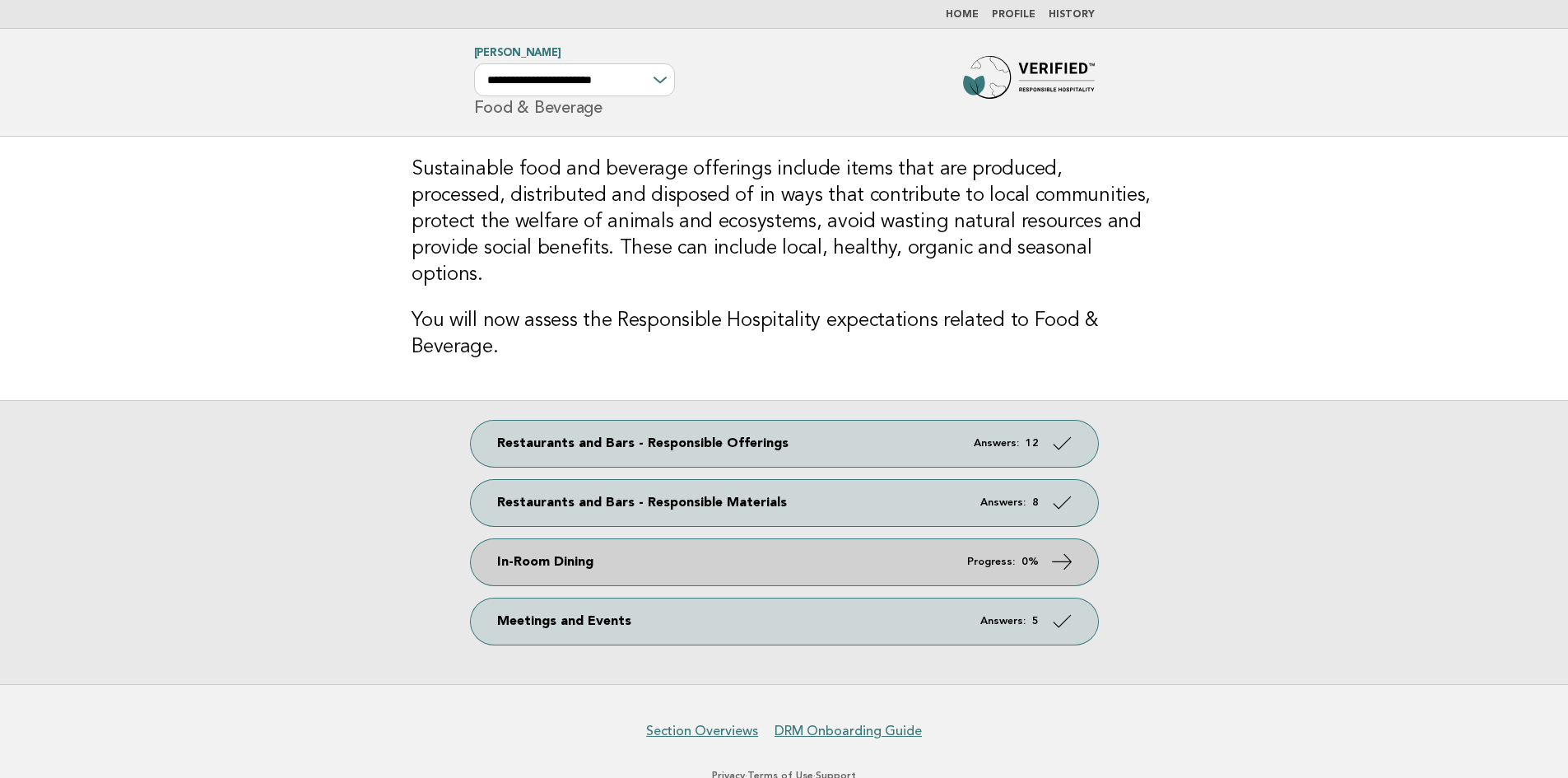
click at [699, 539] on link "In-Room Dining Progress: 0%" at bounding box center [784, 562] width 627 height 46
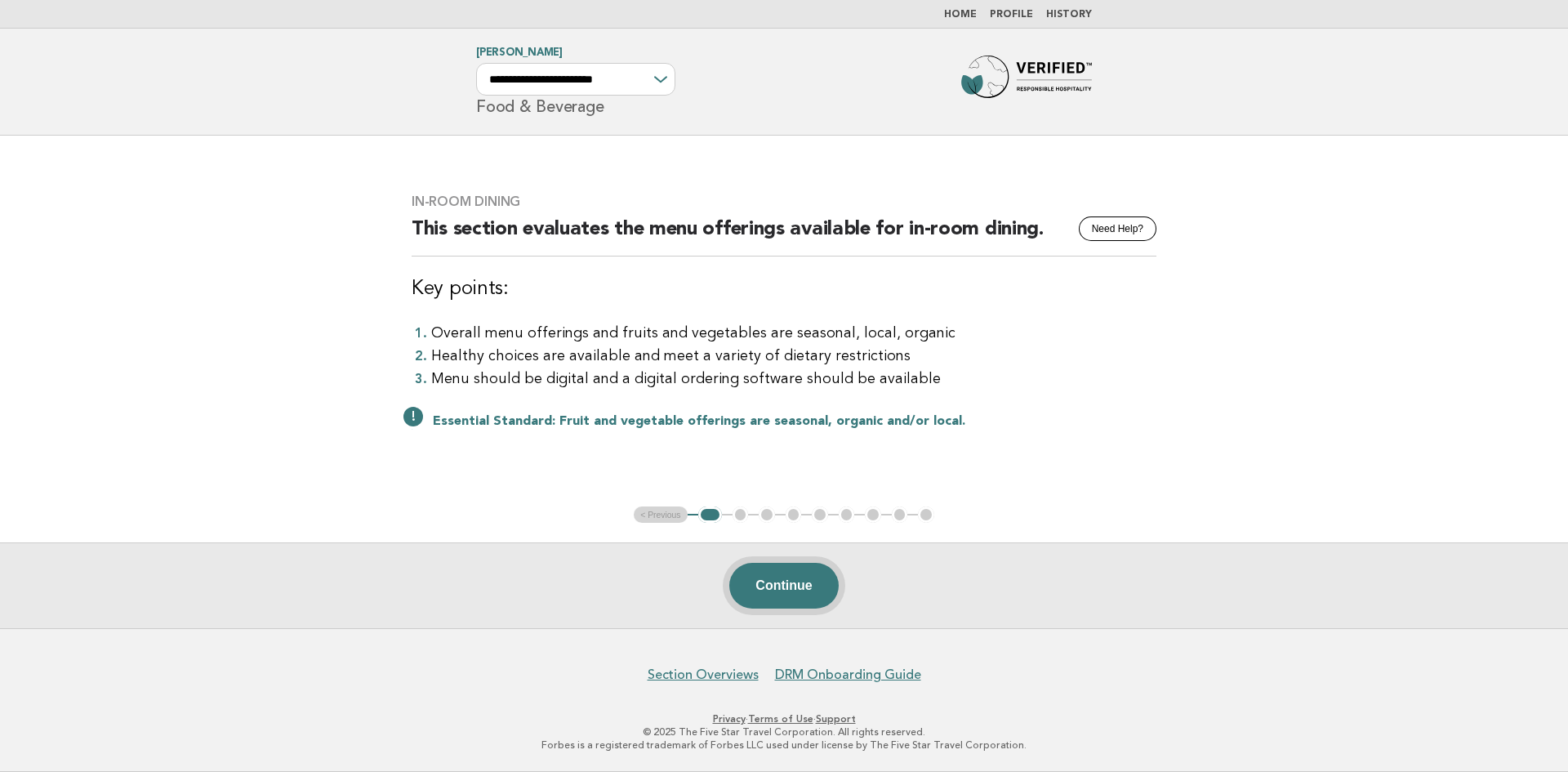
click at [801, 581] on button "Continue" at bounding box center [783, 585] width 109 height 45
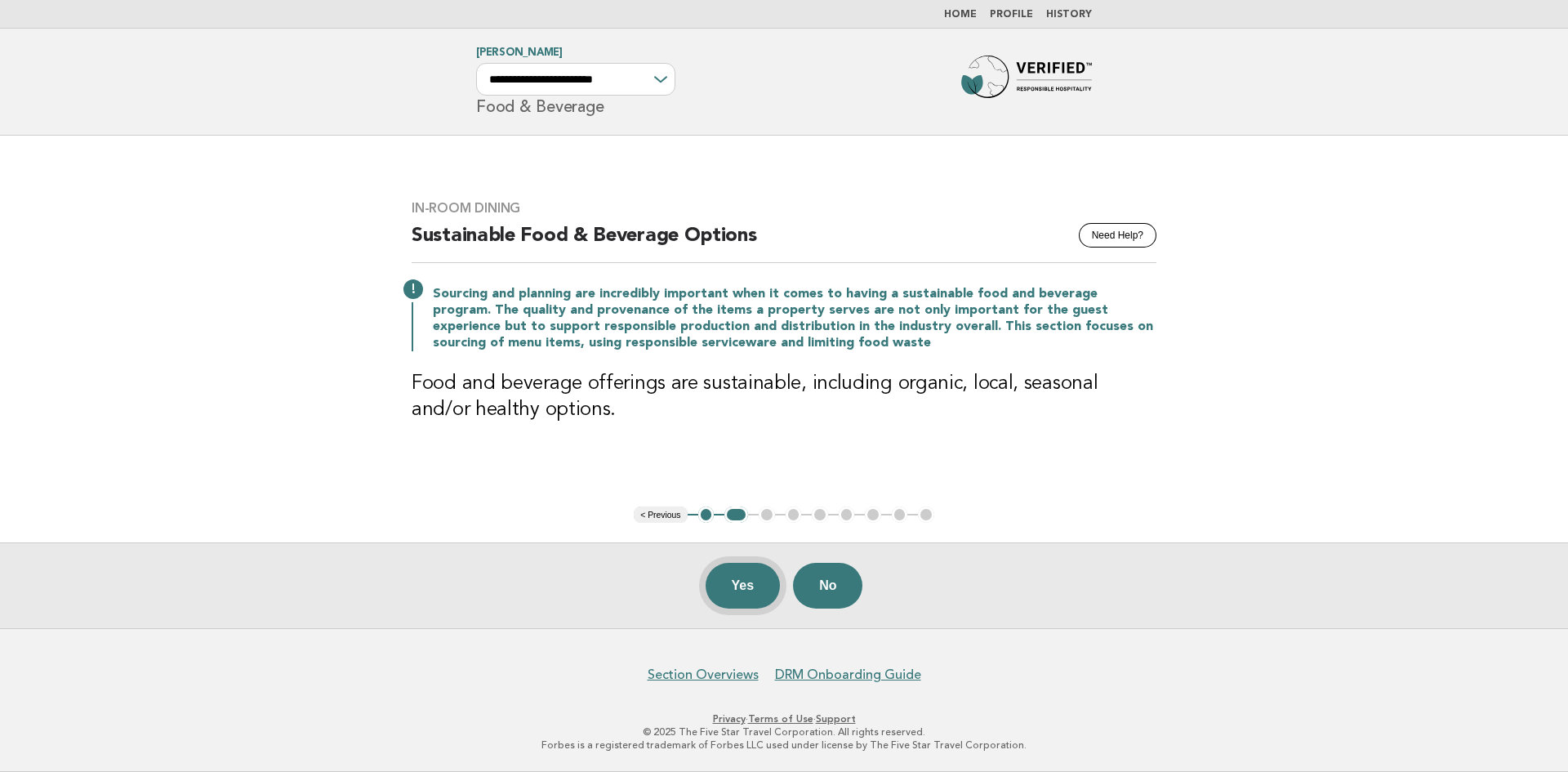
click at [743, 579] on button "Yes" at bounding box center [744, 585] width 75 height 45
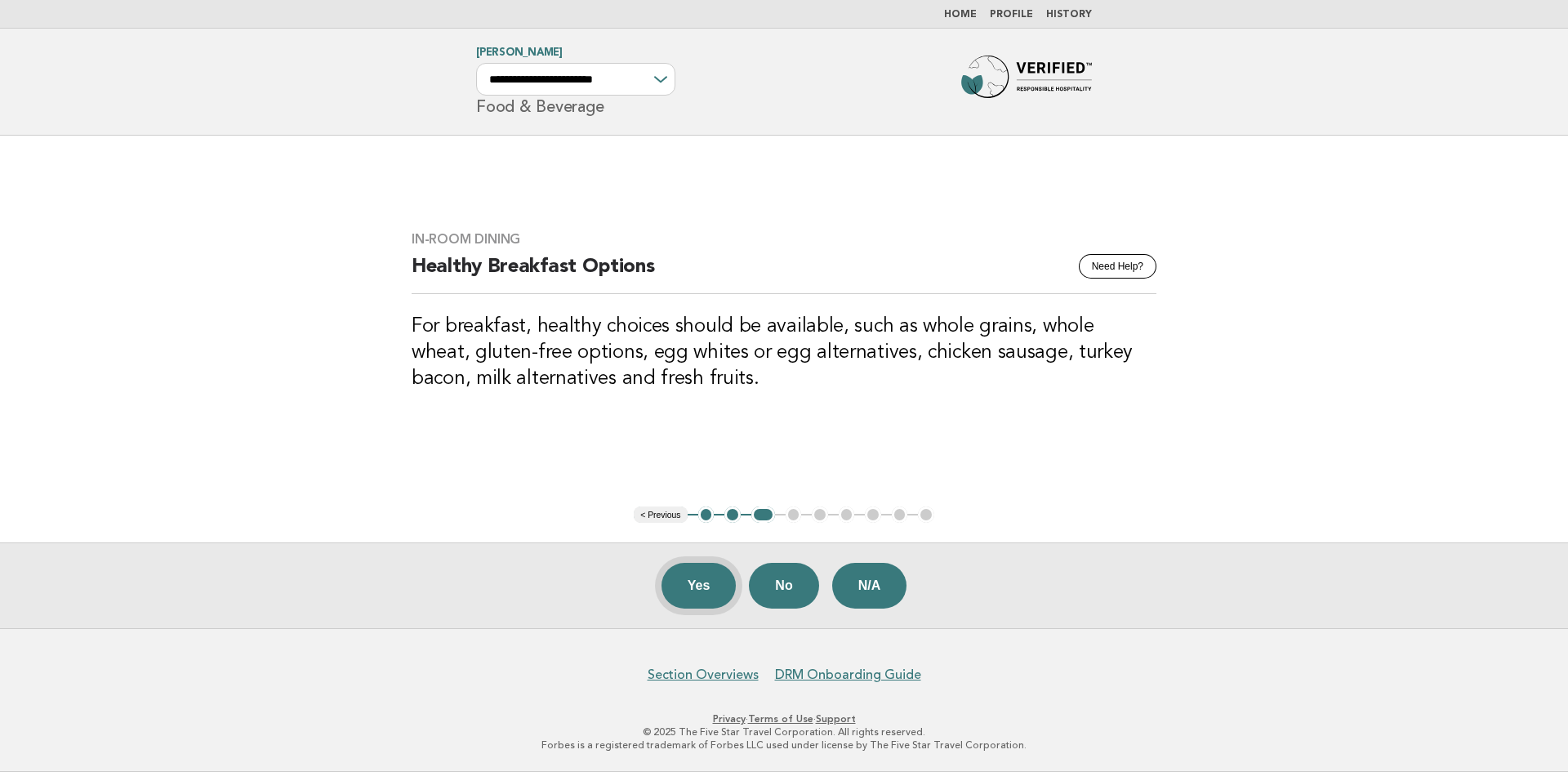
click at [690, 588] on button "Yes" at bounding box center [699, 585] width 75 height 45
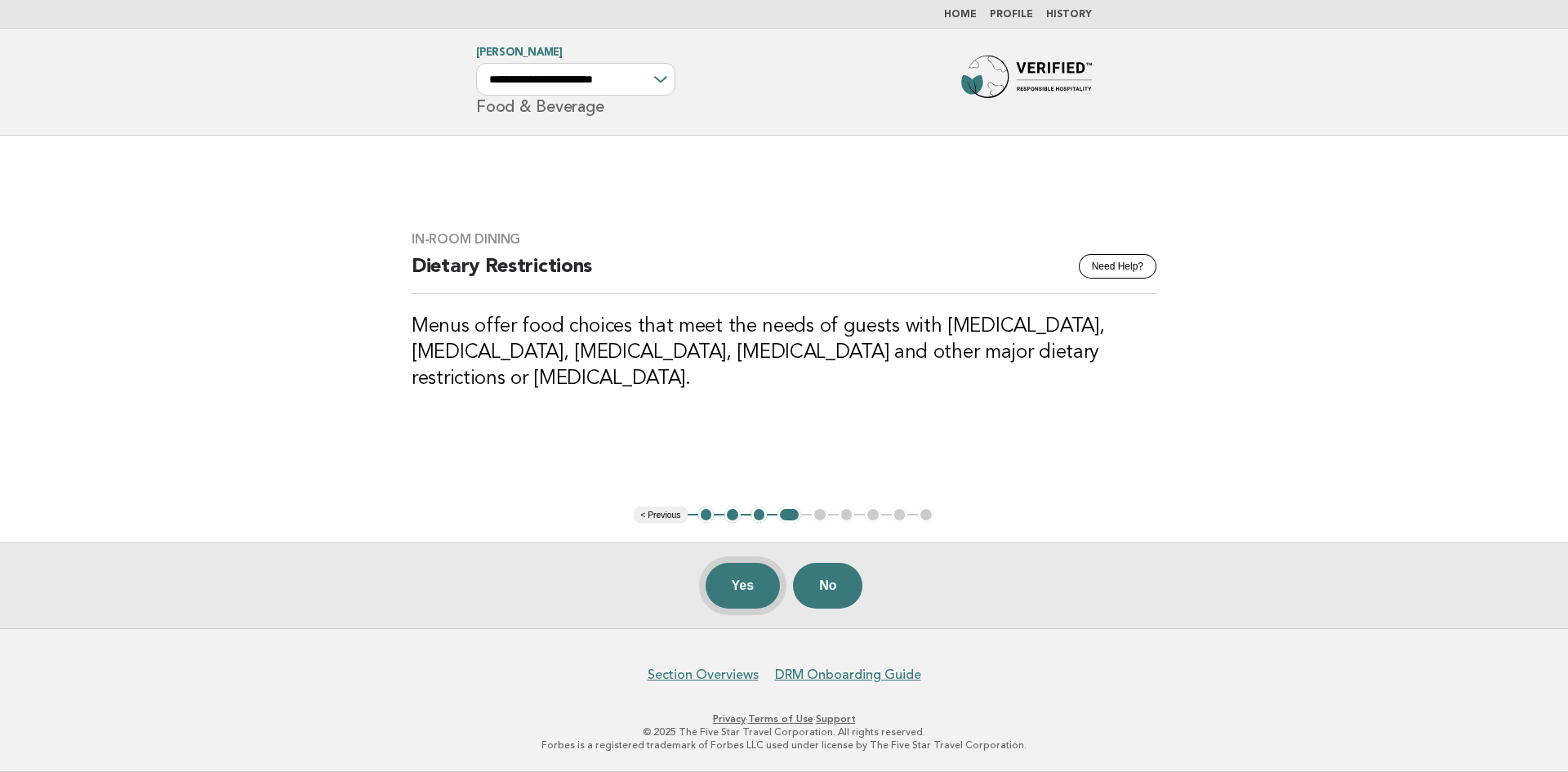
click at [716, 595] on button "Yes" at bounding box center [744, 585] width 75 height 45
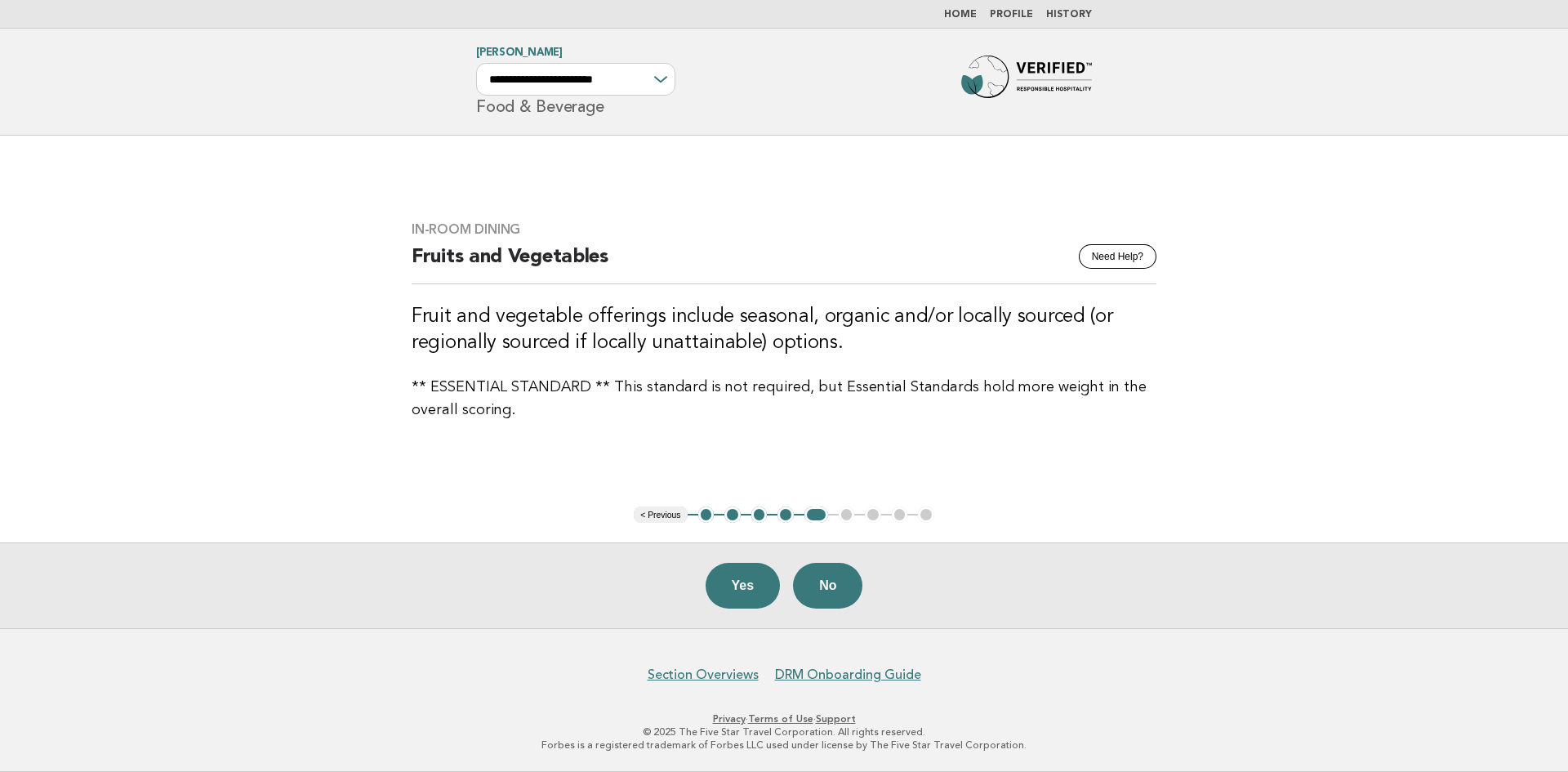
click at [742, 582] on button "Yes" at bounding box center [744, 585] width 75 height 45
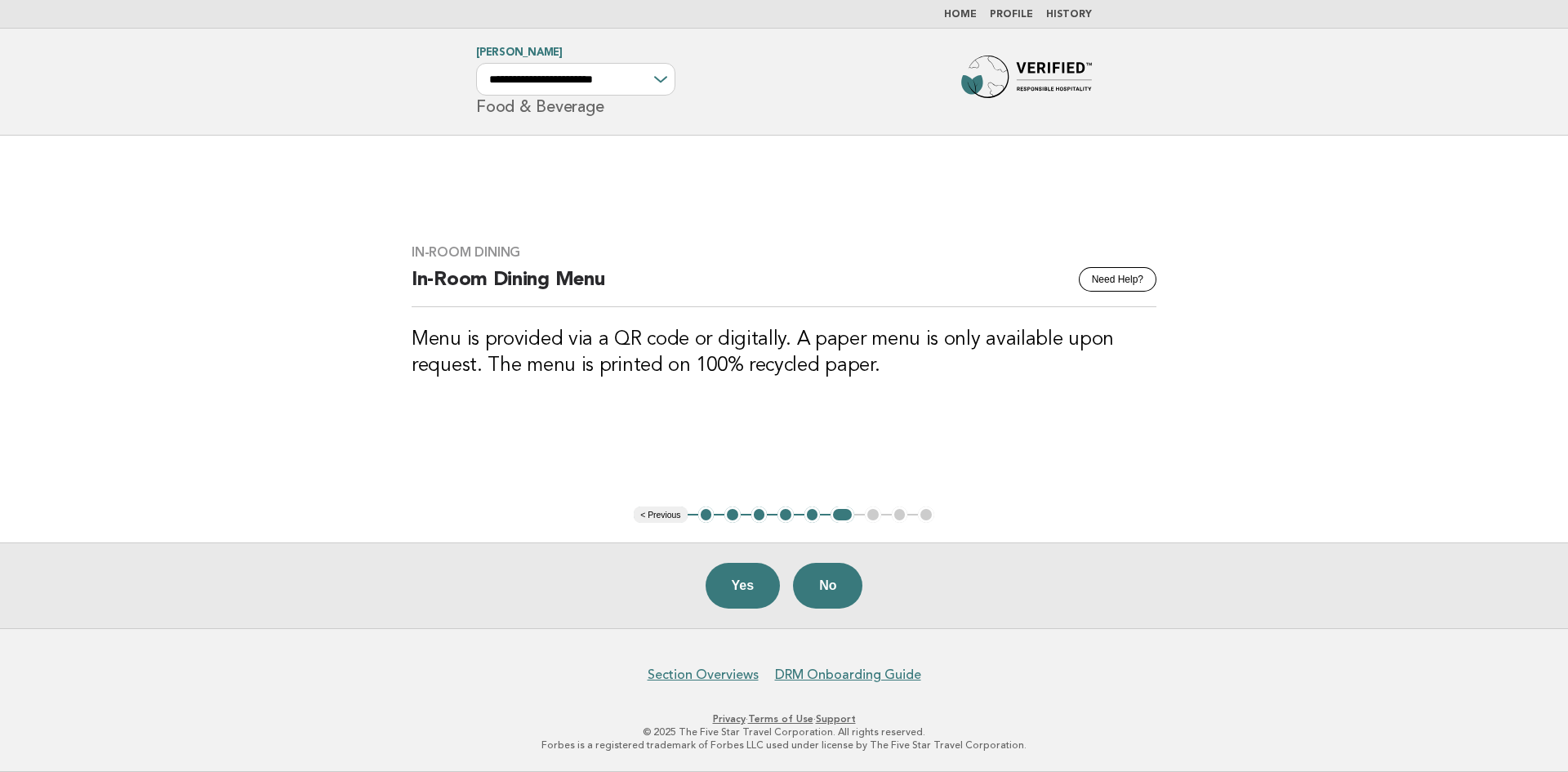
click at [742, 582] on button "Yes" at bounding box center [744, 585] width 75 height 45
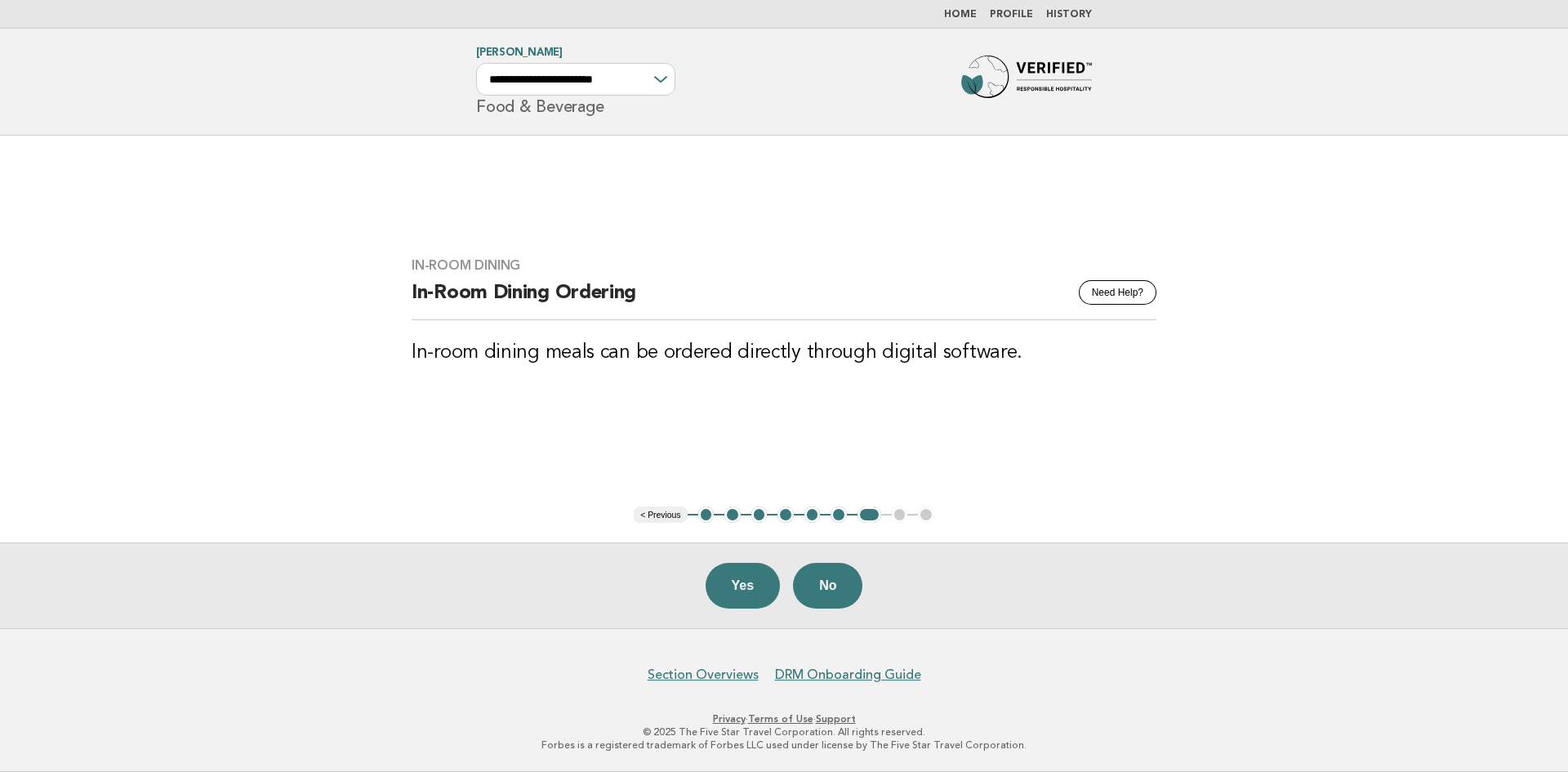
click at [742, 582] on button "Yes" at bounding box center [744, 585] width 75 height 45
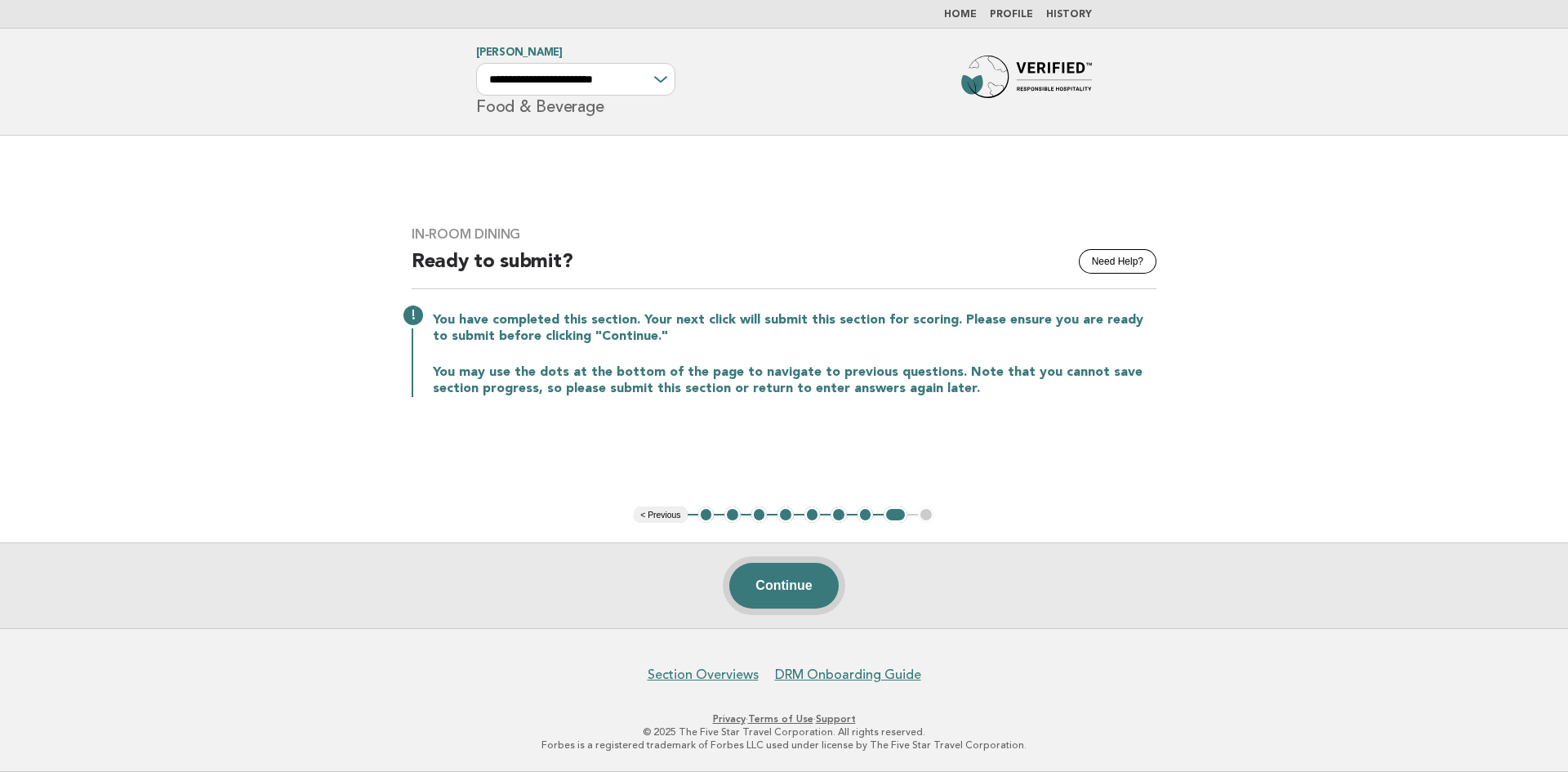
click at [765, 585] on button "Continue" at bounding box center [783, 585] width 109 height 45
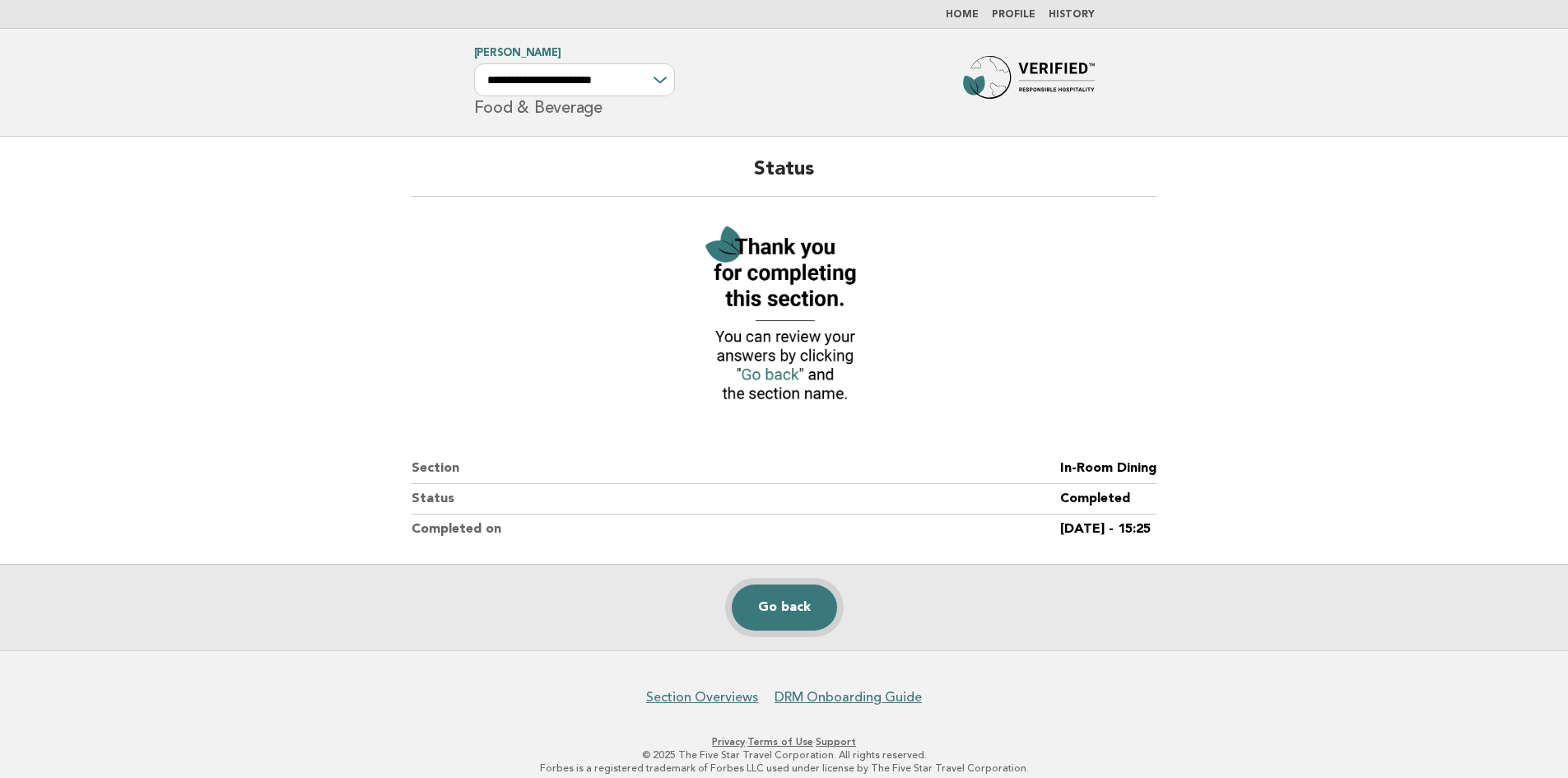
click at [771, 590] on link "Go back" at bounding box center [784, 607] width 105 height 46
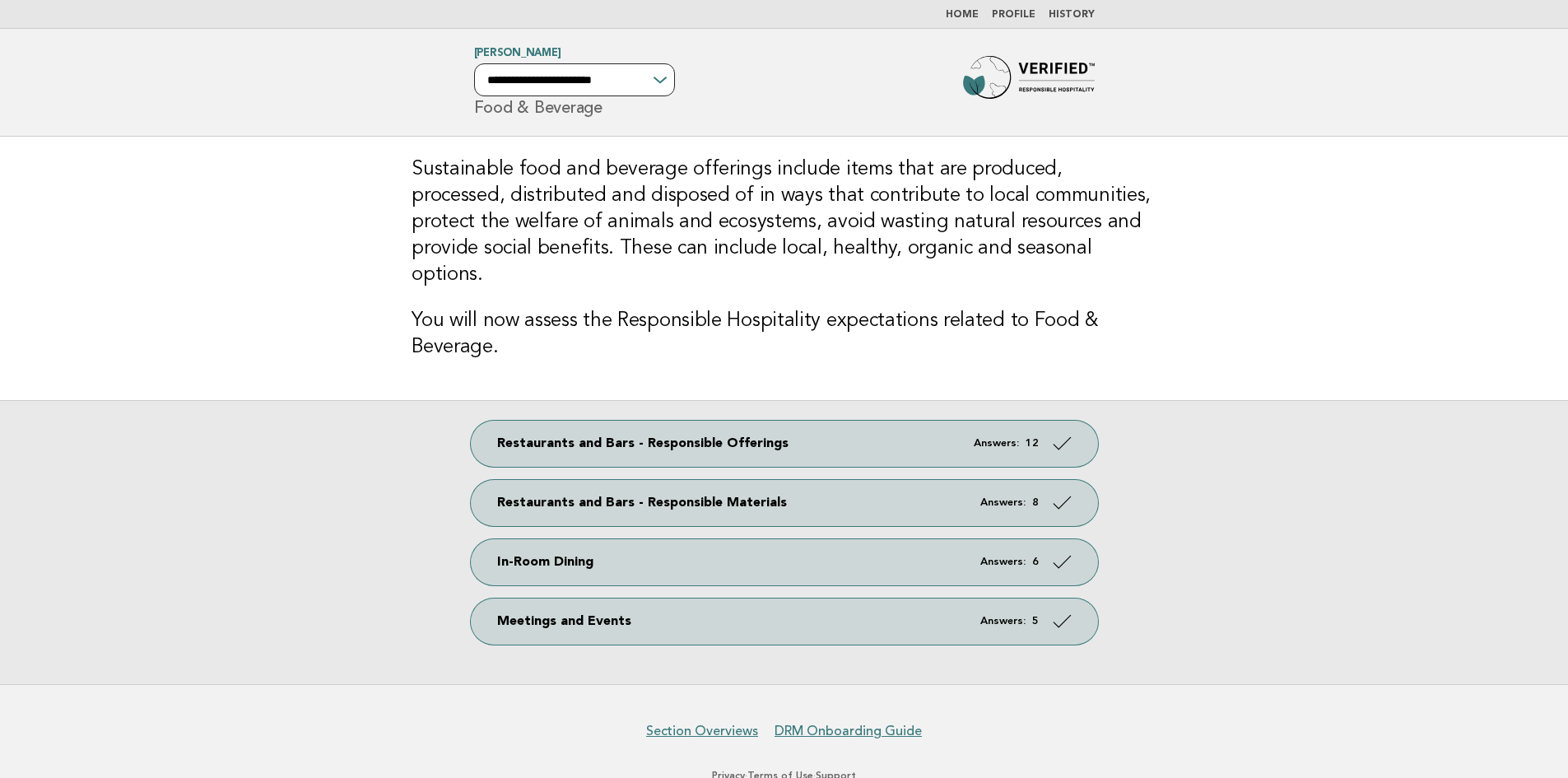
click at [667, 85] on select "**********" at bounding box center [574, 79] width 201 height 33
select select "**********"
click at [474, 63] on select "**********" at bounding box center [574, 79] width 201 height 33
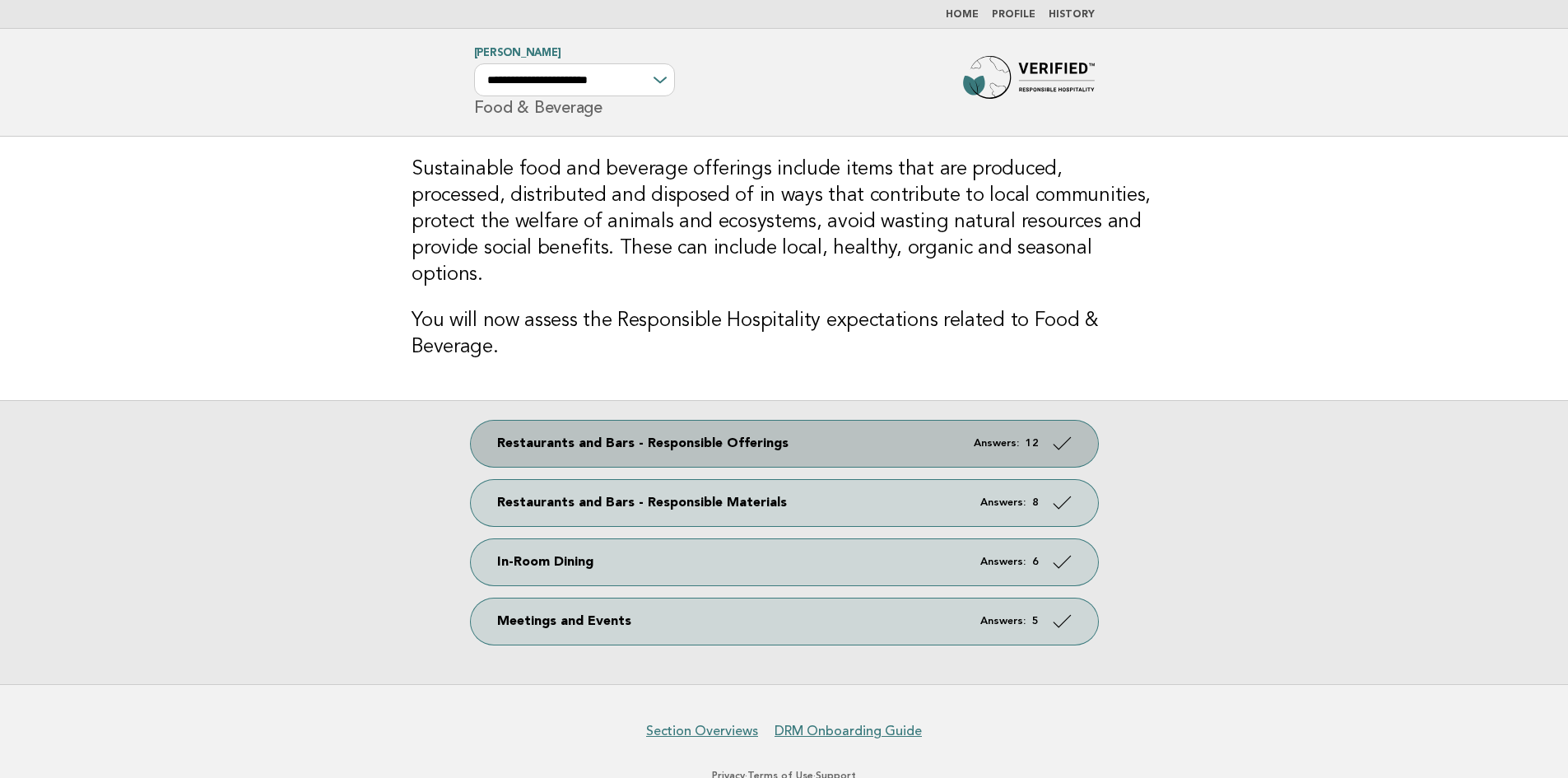
click at [605, 421] on link "Restaurants and Bars - Responsible Offerings Answers: 12" at bounding box center [784, 443] width 627 height 46
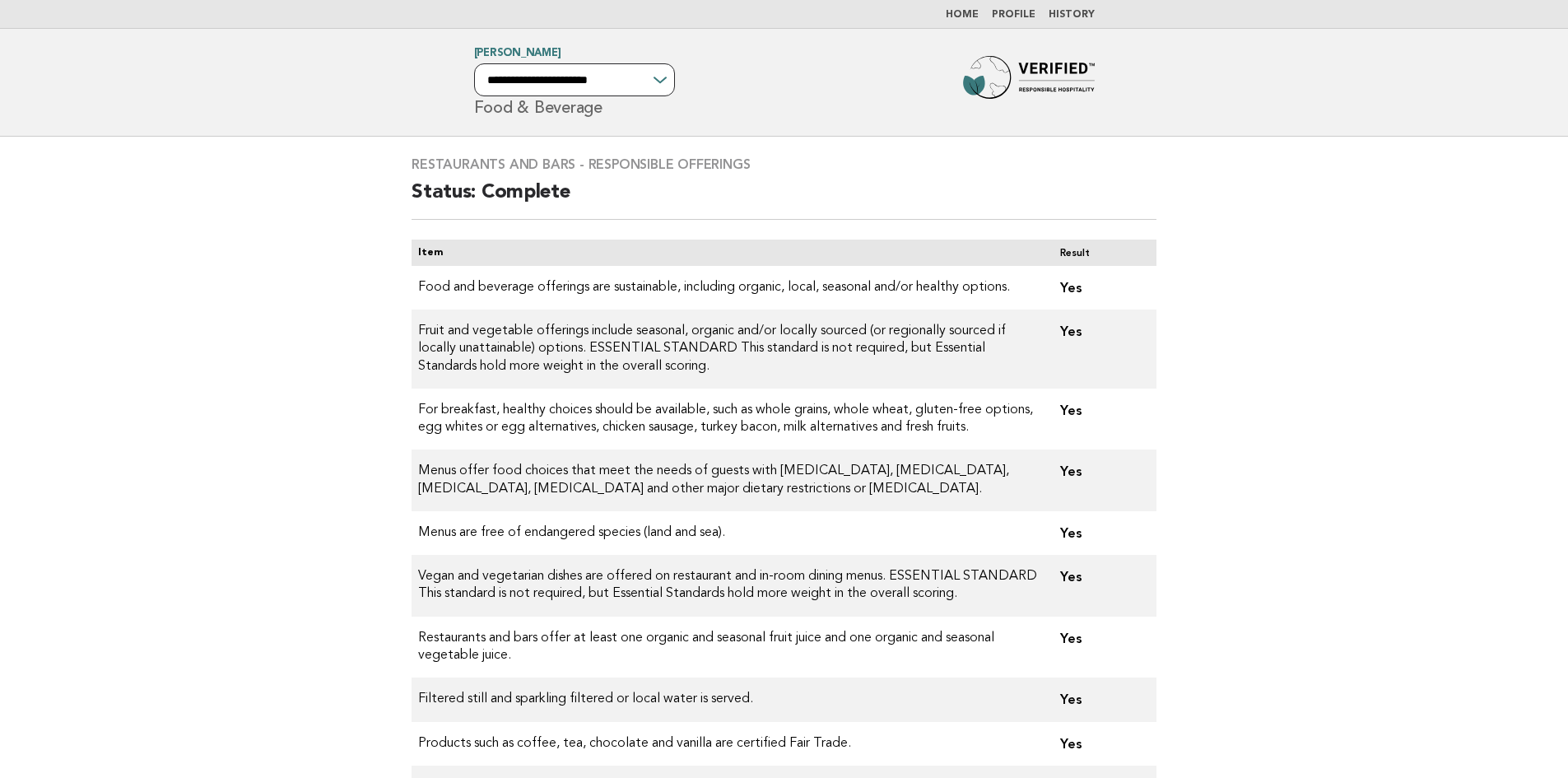
click at [668, 73] on select "**********" at bounding box center [574, 79] width 201 height 33
select select "**********"
click at [474, 63] on select "**********" at bounding box center [574, 79] width 201 height 33
click at [969, 13] on link "Home" at bounding box center [963, 14] width 33 height 9
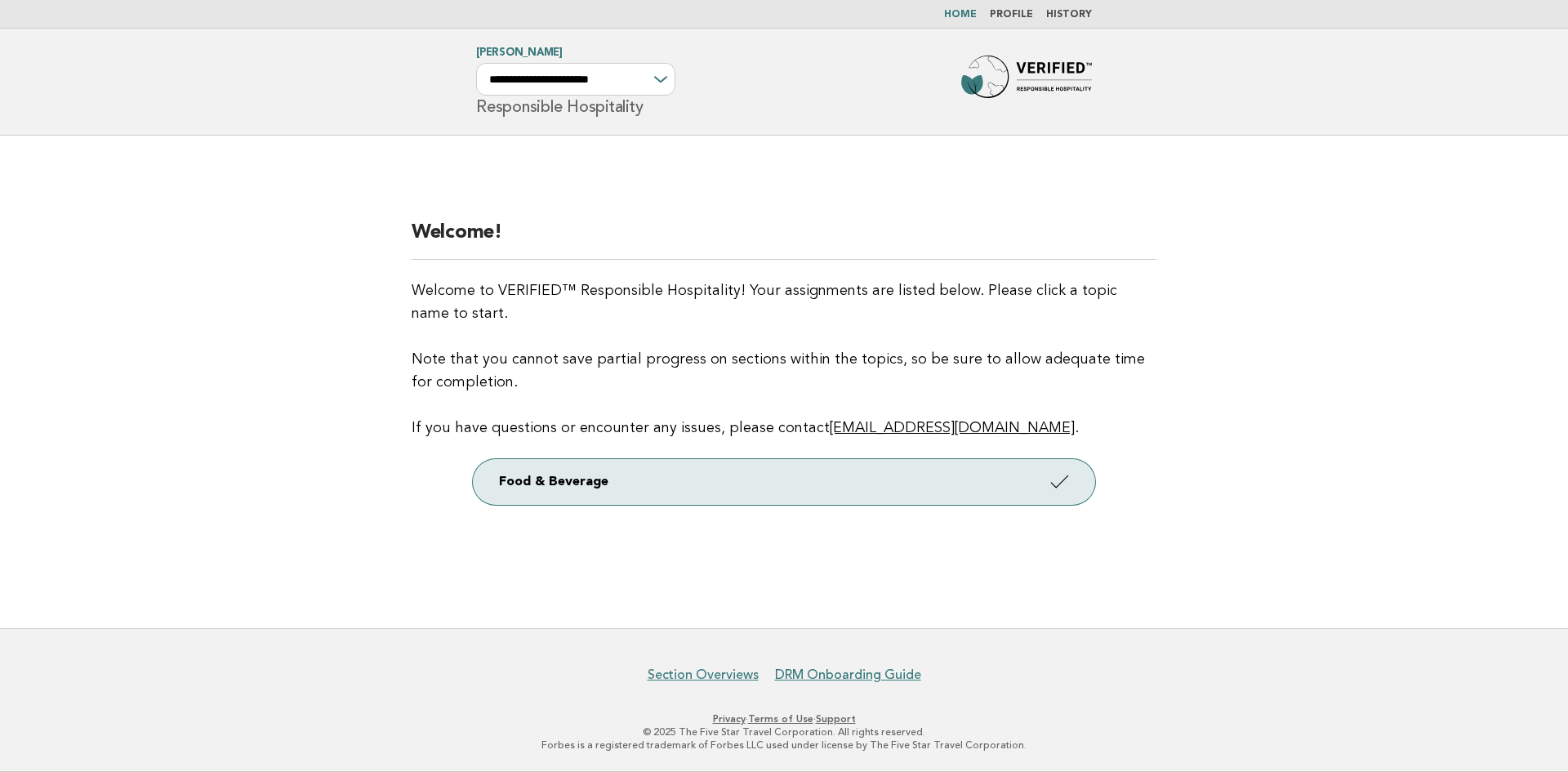
click at [972, 12] on link "Home" at bounding box center [960, 14] width 33 height 9
click at [963, 10] on link "Home" at bounding box center [960, 14] width 33 height 9
